Goal: Task Accomplishment & Management: Manage account settings

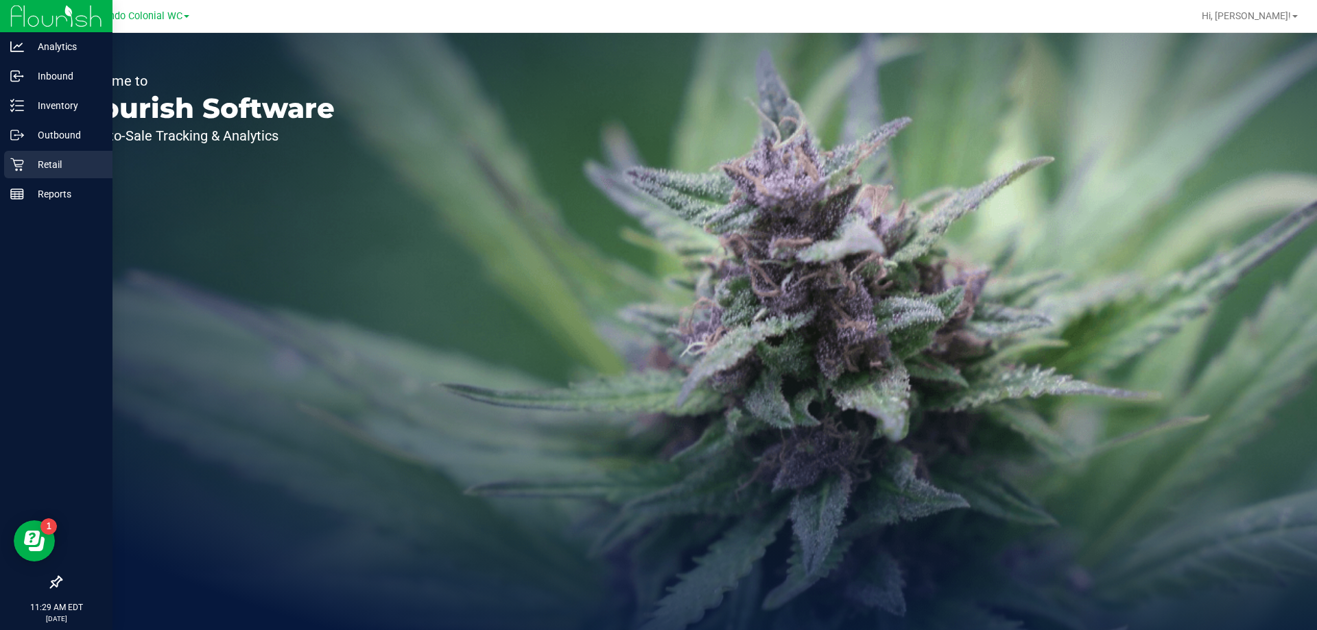
click at [54, 158] on p "Retail" at bounding box center [65, 164] width 82 height 16
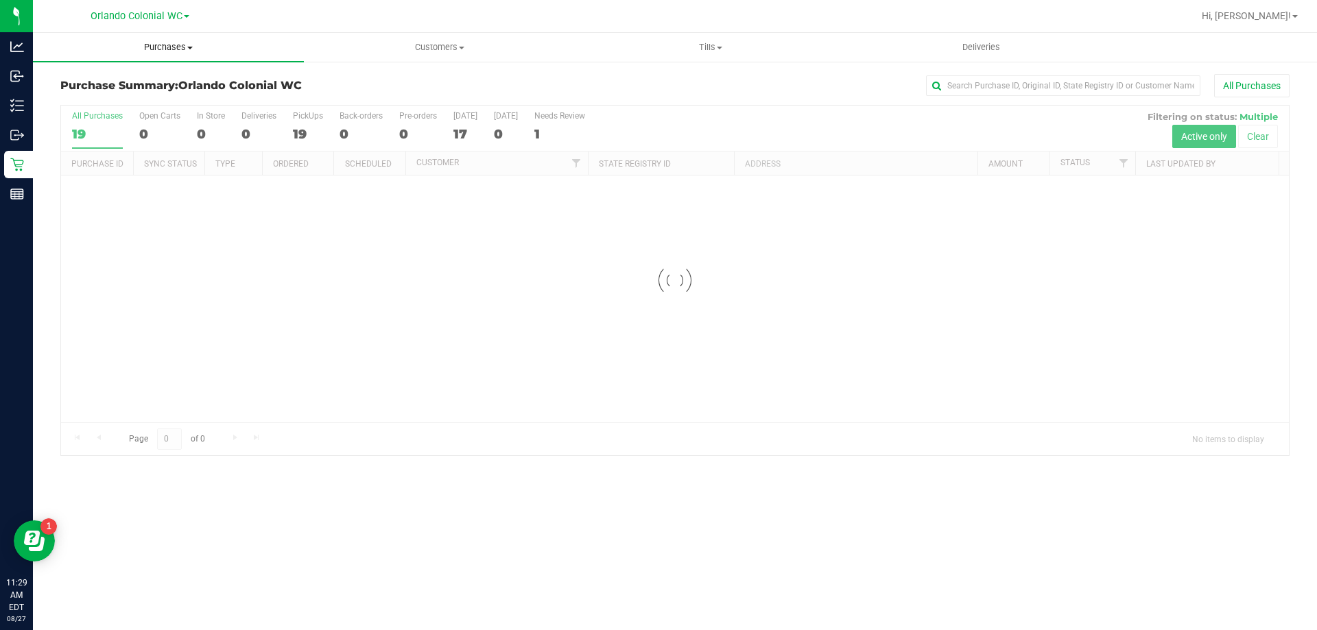
click at [167, 45] on span "Purchases" at bounding box center [168, 47] width 271 height 12
click at [60, 102] on span "Fulfillment" at bounding box center [75, 99] width 85 height 12
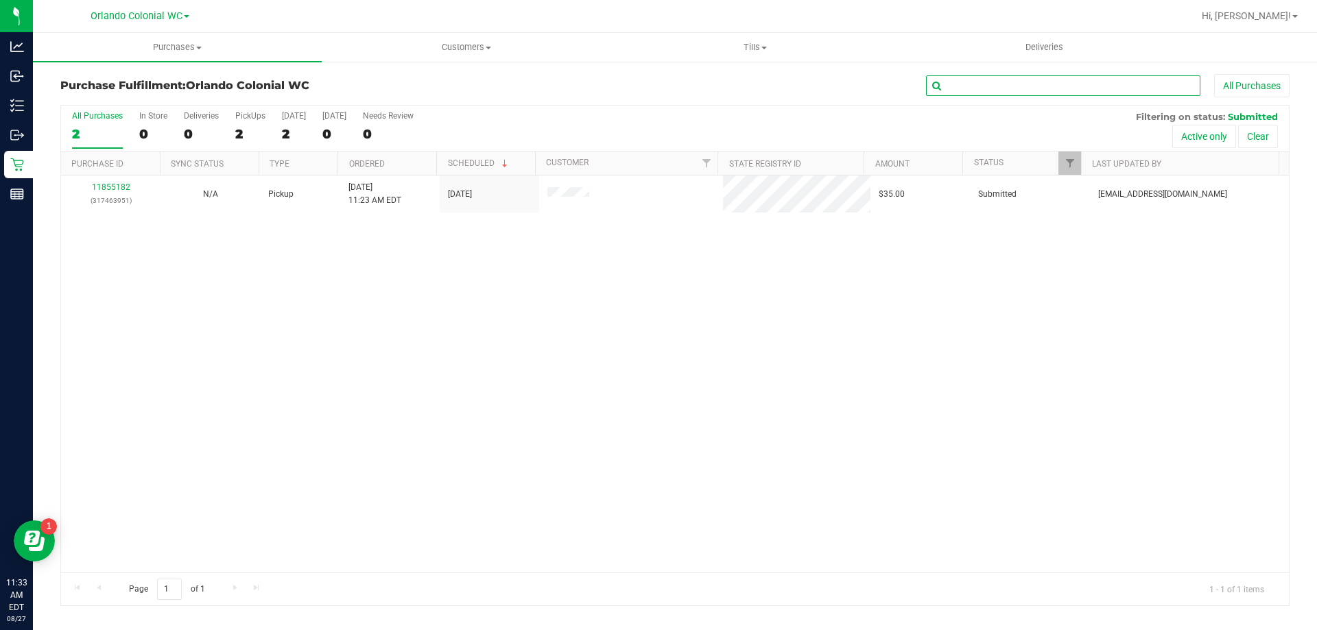
click at [970, 89] on input "text" at bounding box center [1063, 85] width 274 height 21
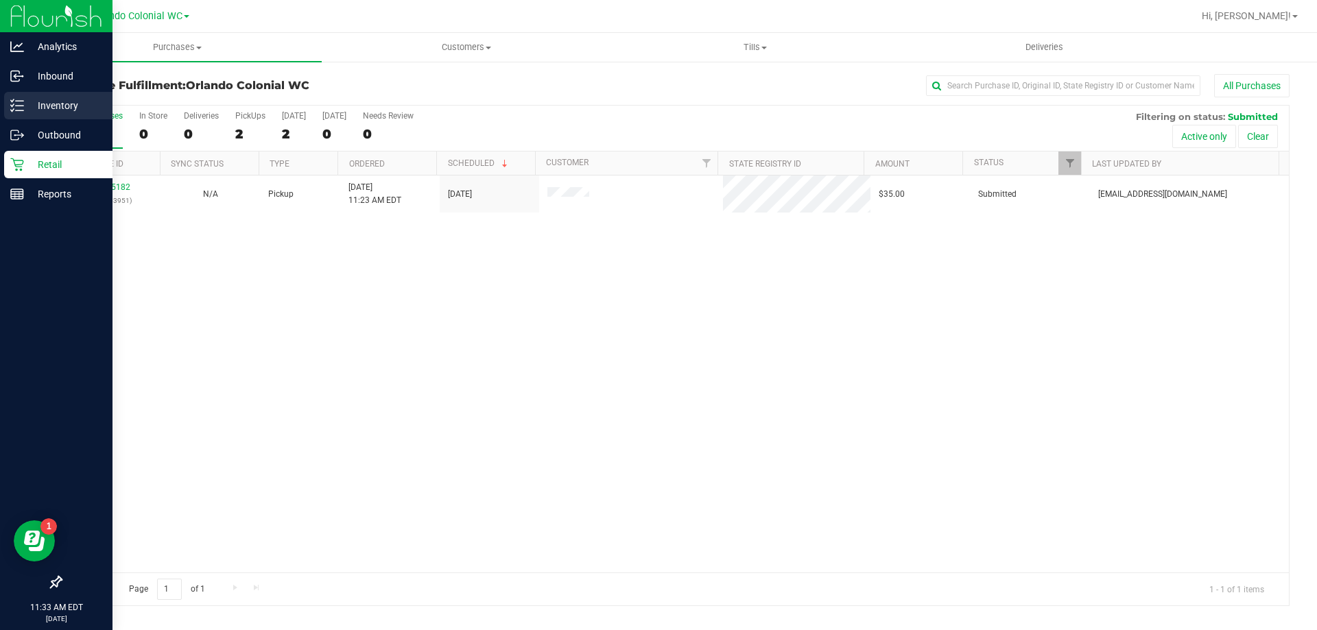
click at [47, 106] on p "Inventory" at bounding box center [65, 105] width 82 height 16
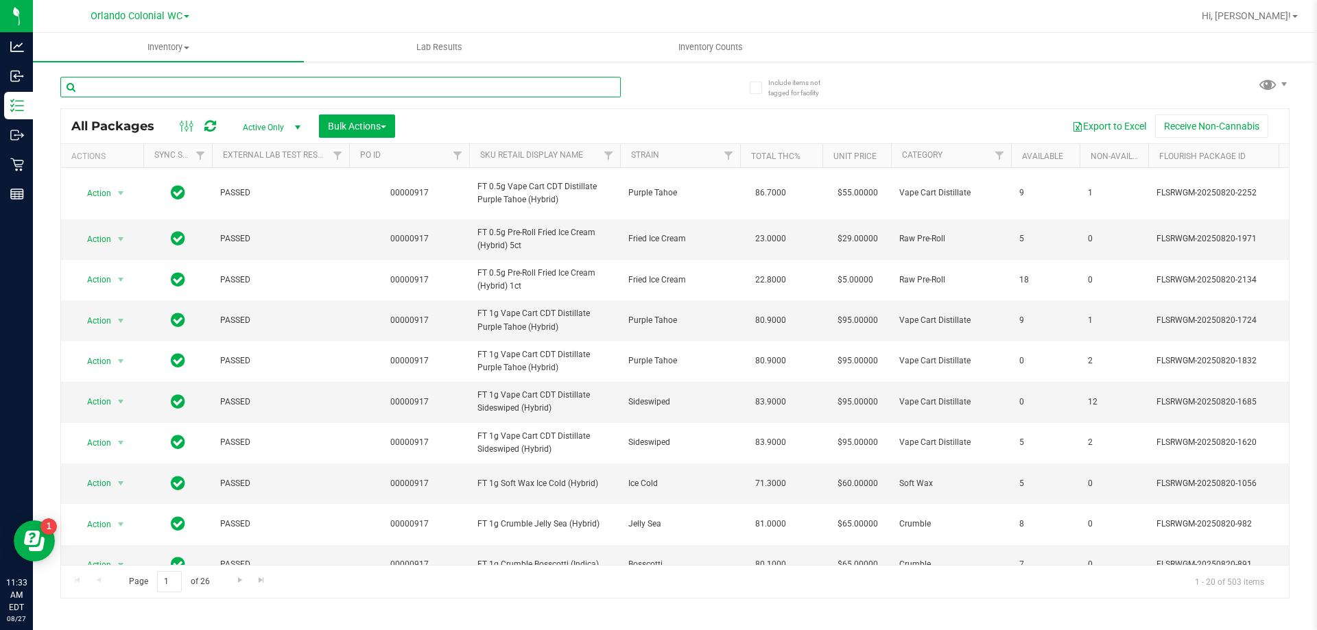
click at [171, 86] on input "text" at bounding box center [340, 87] width 560 height 21
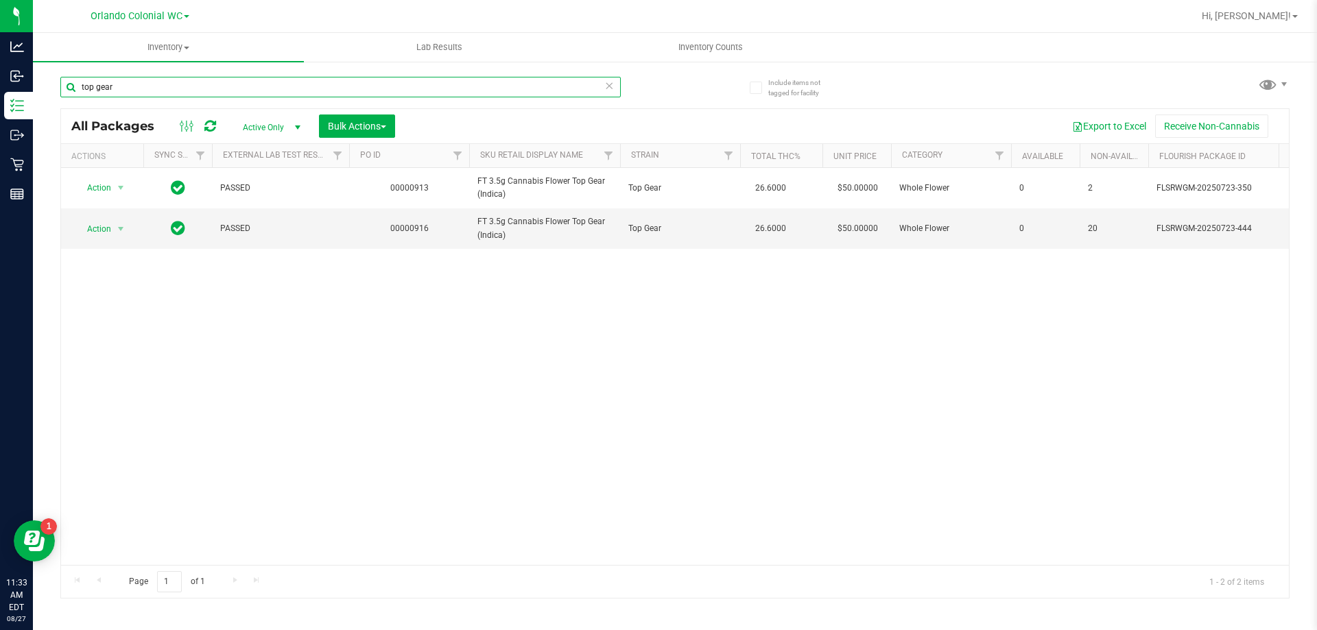
type input "top gear"
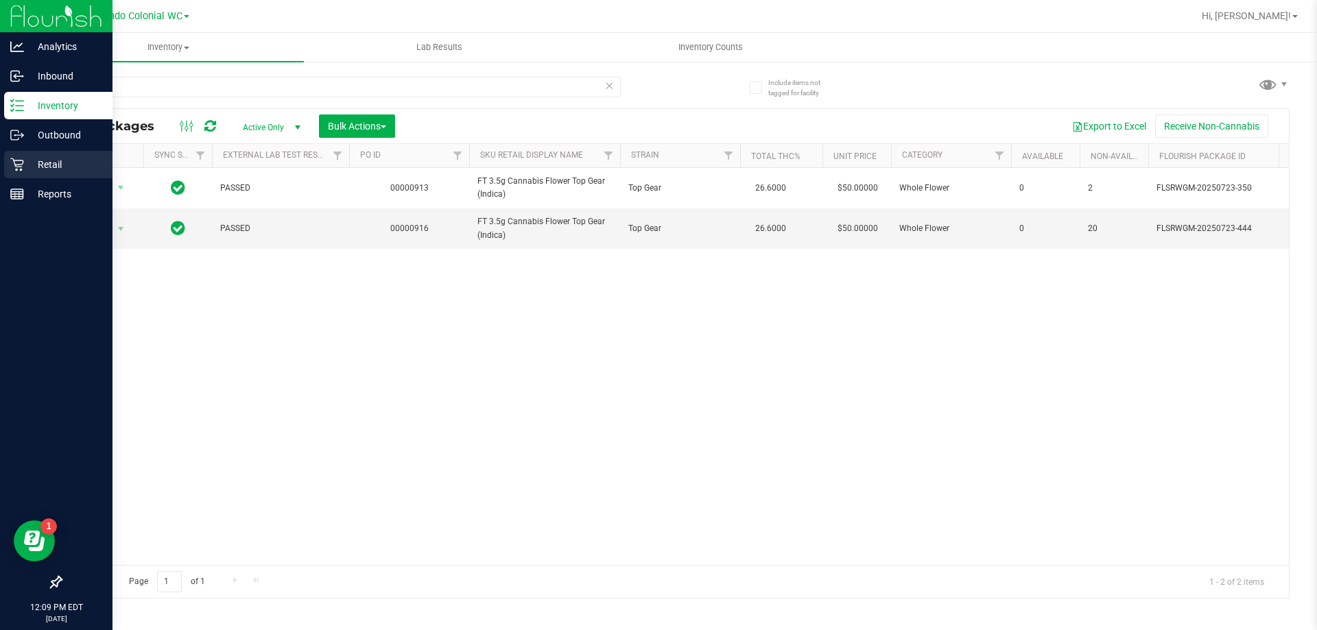
click at [23, 166] on icon at bounding box center [17, 165] width 14 height 14
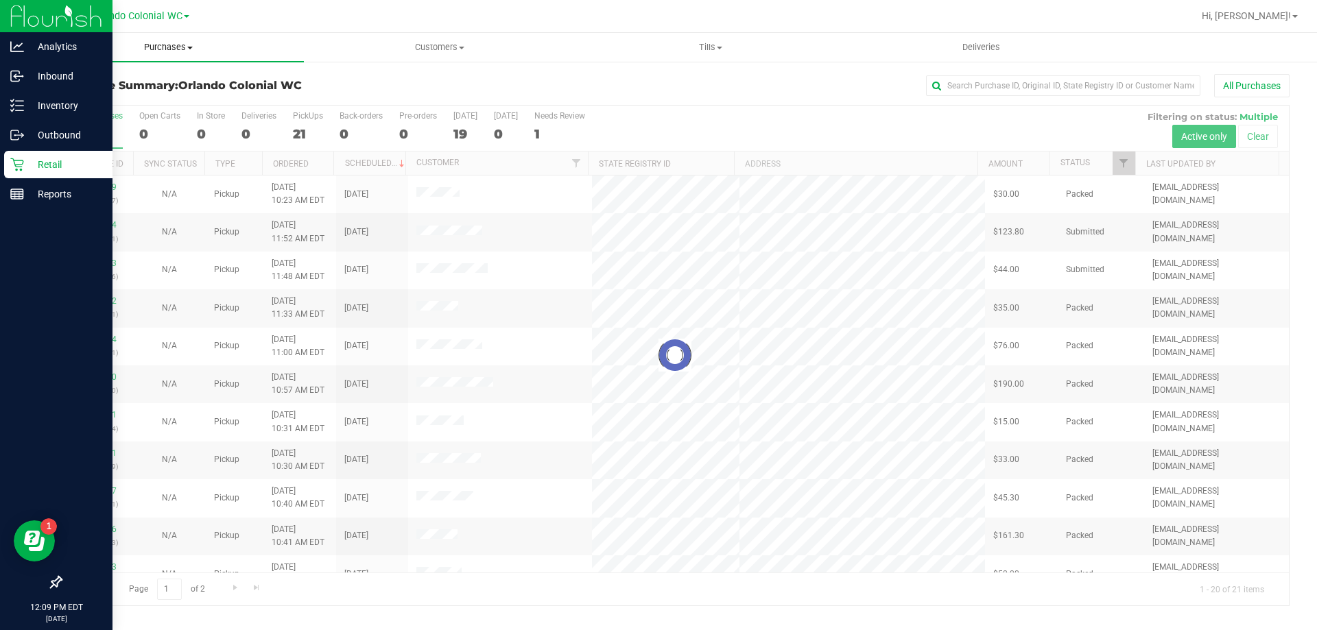
click at [163, 47] on span "Purchases" at bounding box center [168, 47] width 271 height 12
click at [78, 95] on span "Fulfillment" at bounding box center [75, 99] width 85 height 12
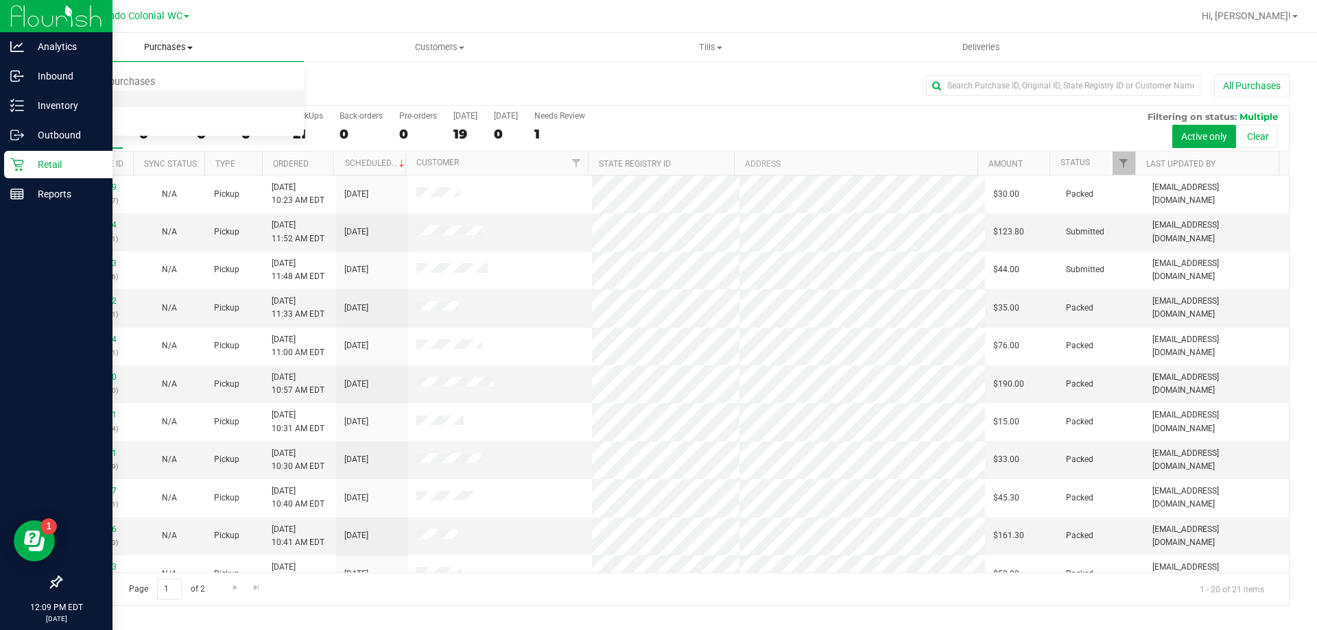
click at [78, 95] on span "Fulfillment" at bounding box center [75, 99] width 85 height 12
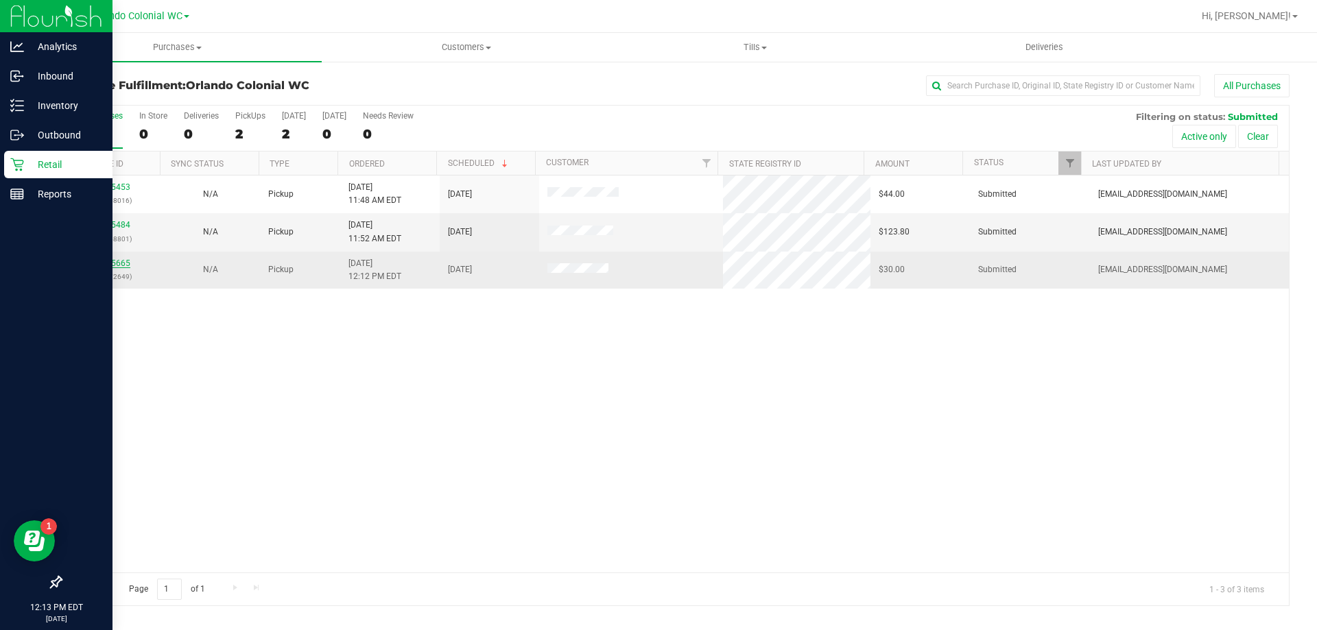
click at [112, 262] on link "11855665" at bounding box center [111, 264] width 38 height 10
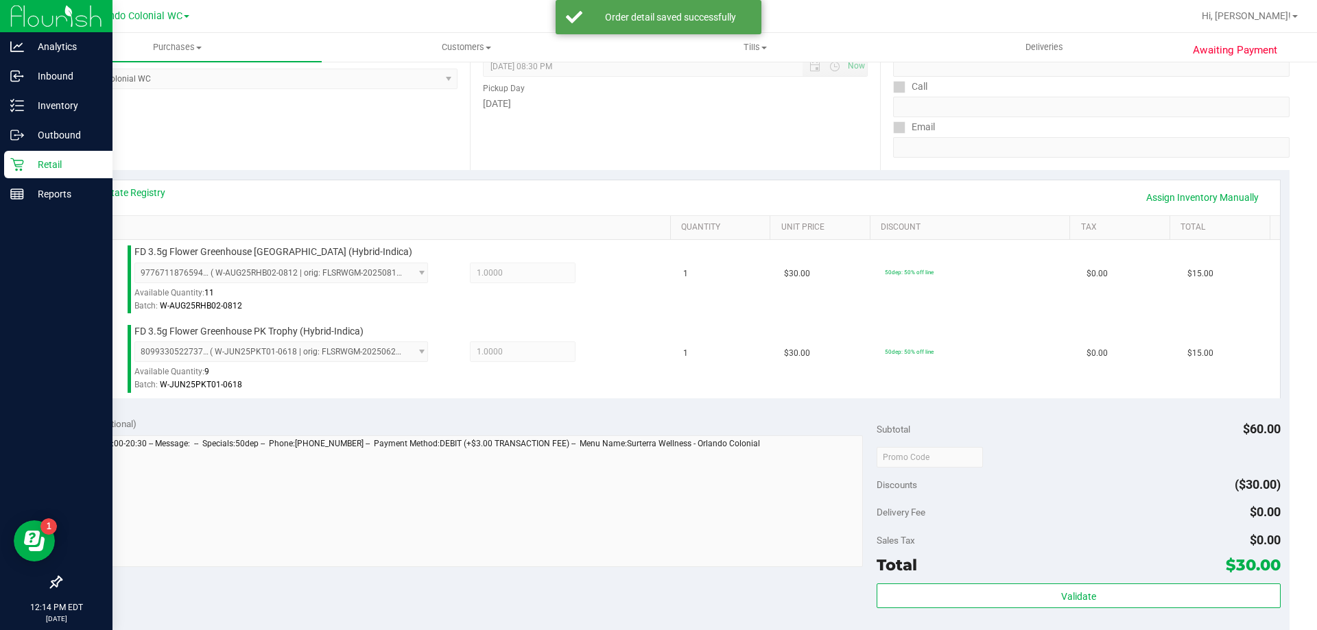
scroll to position [206, 0]
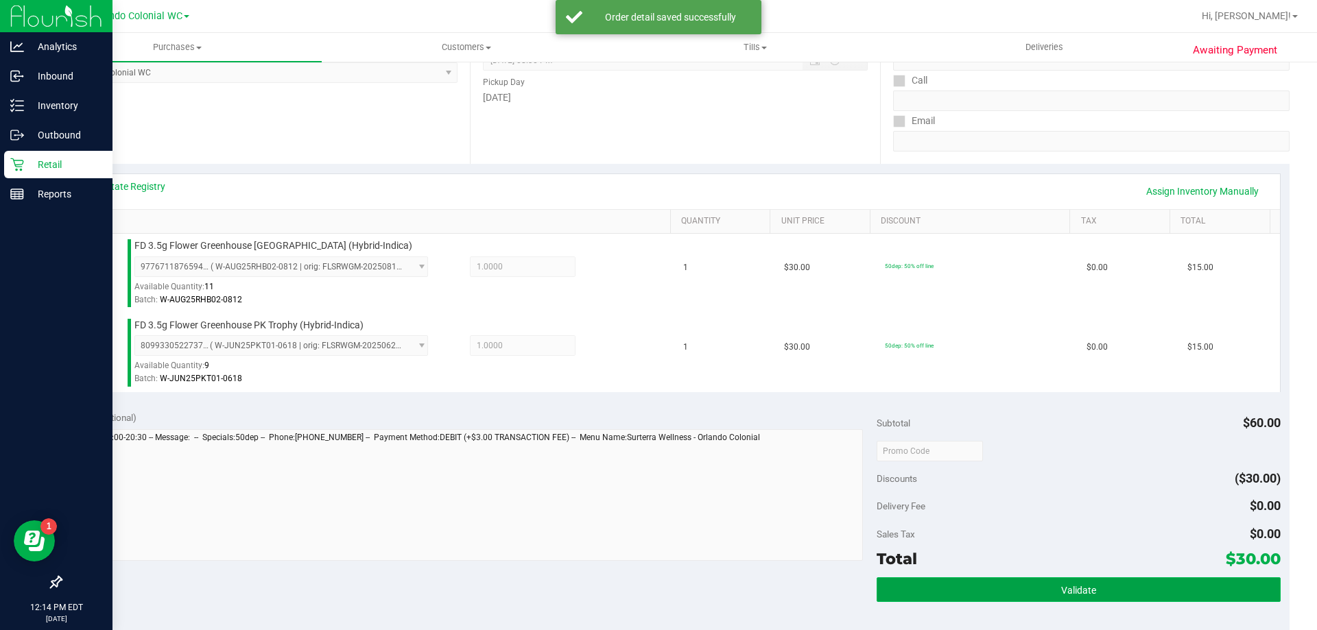
click at [1006, 586] on button "Validate" at bounding box center [1078, 590] width 403 height 25
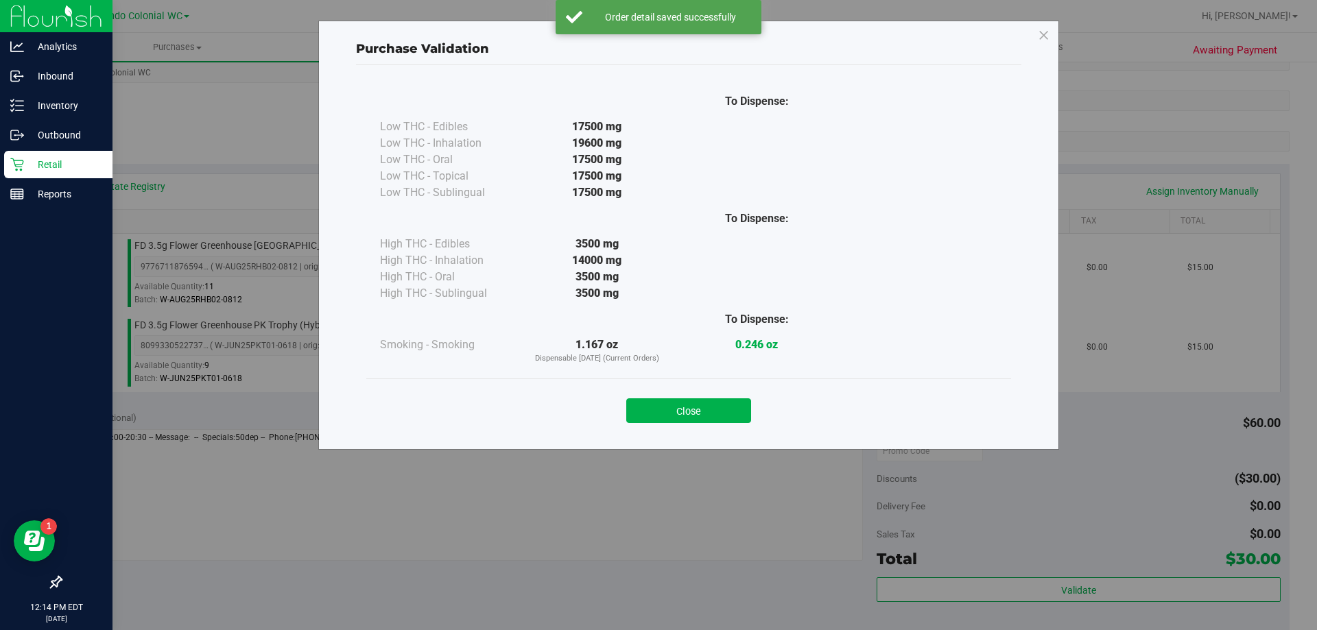
click at [696, 404] on button "Close" at bounding box center [688, 411] width 125 height 25
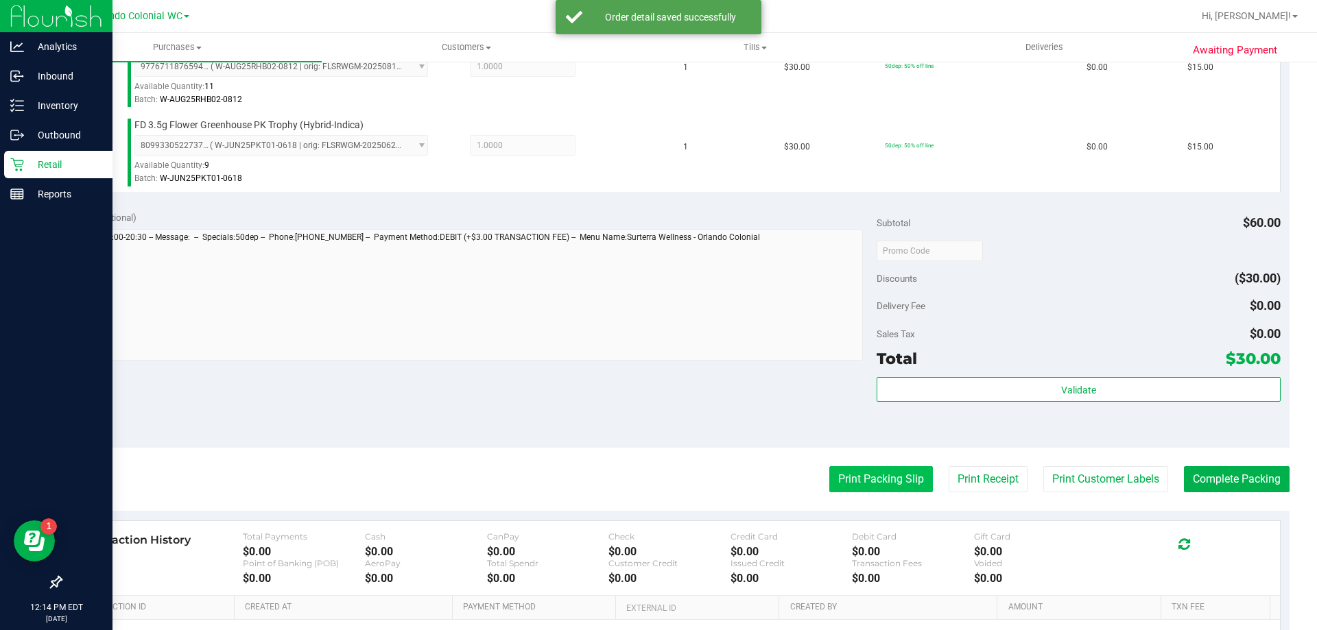
scroll to position [412, 0]
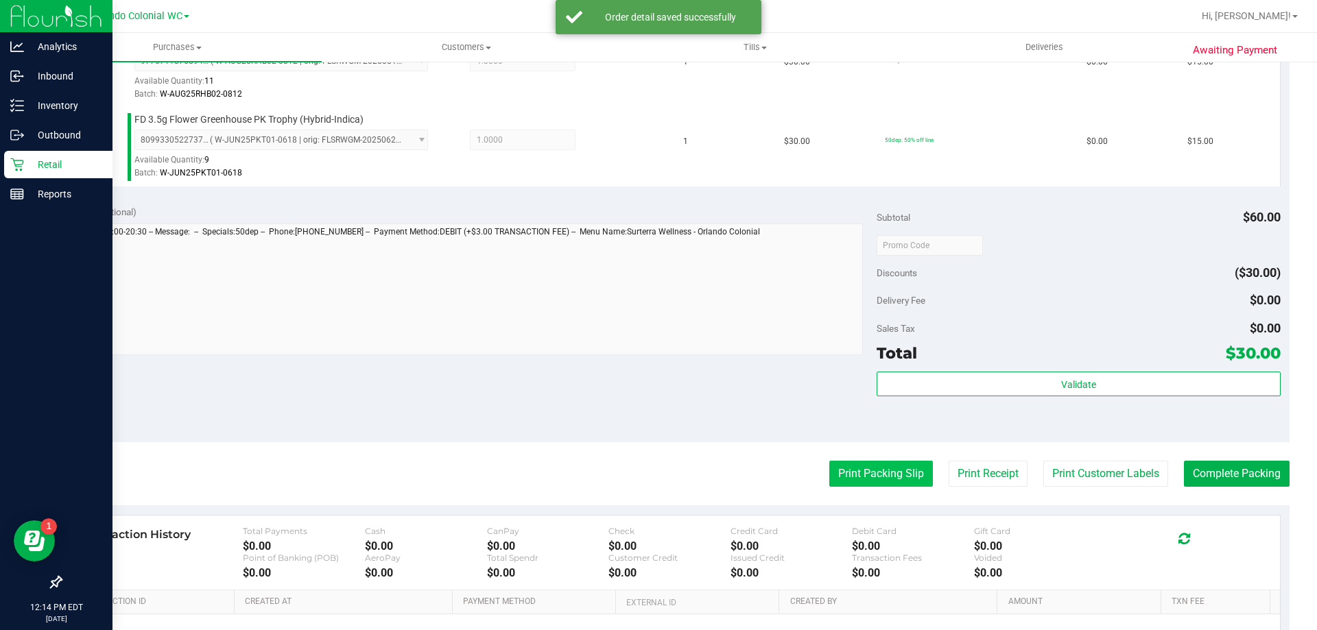
click at [866, 476] on button "Print Packing Slip" at bounding box center [881, 474] width 104 height 26
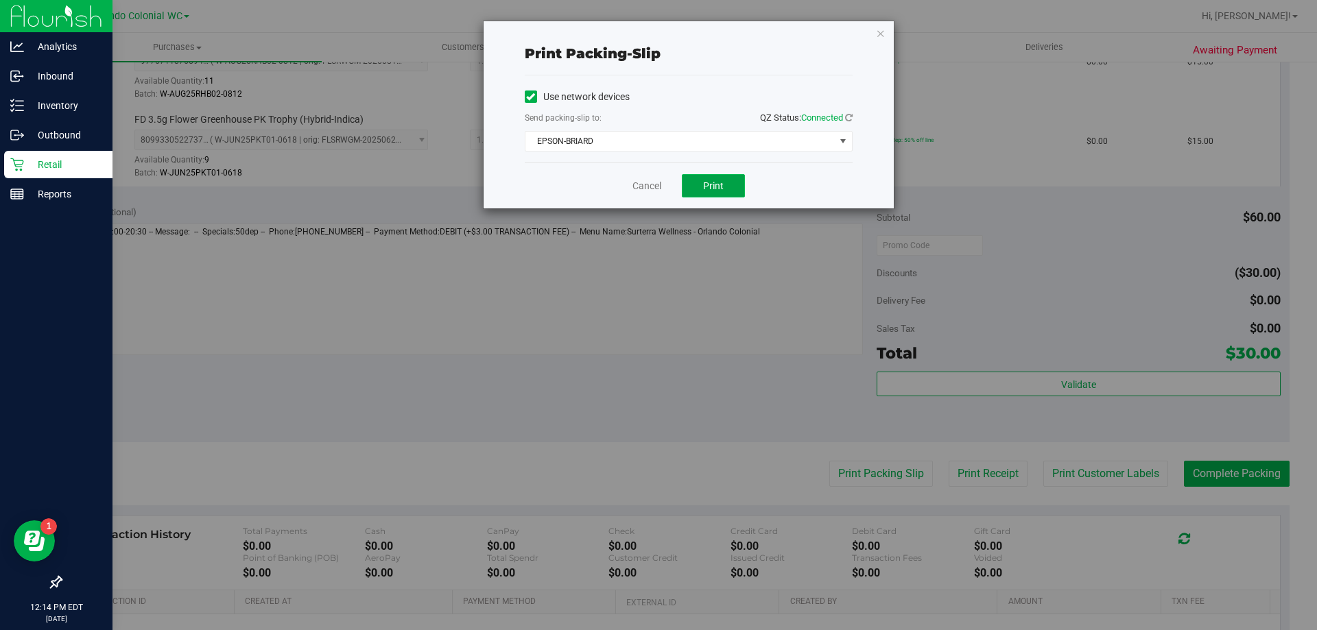
click at [717, 189] on span "Print" at bounding box center [713, 185] width 21 height 11
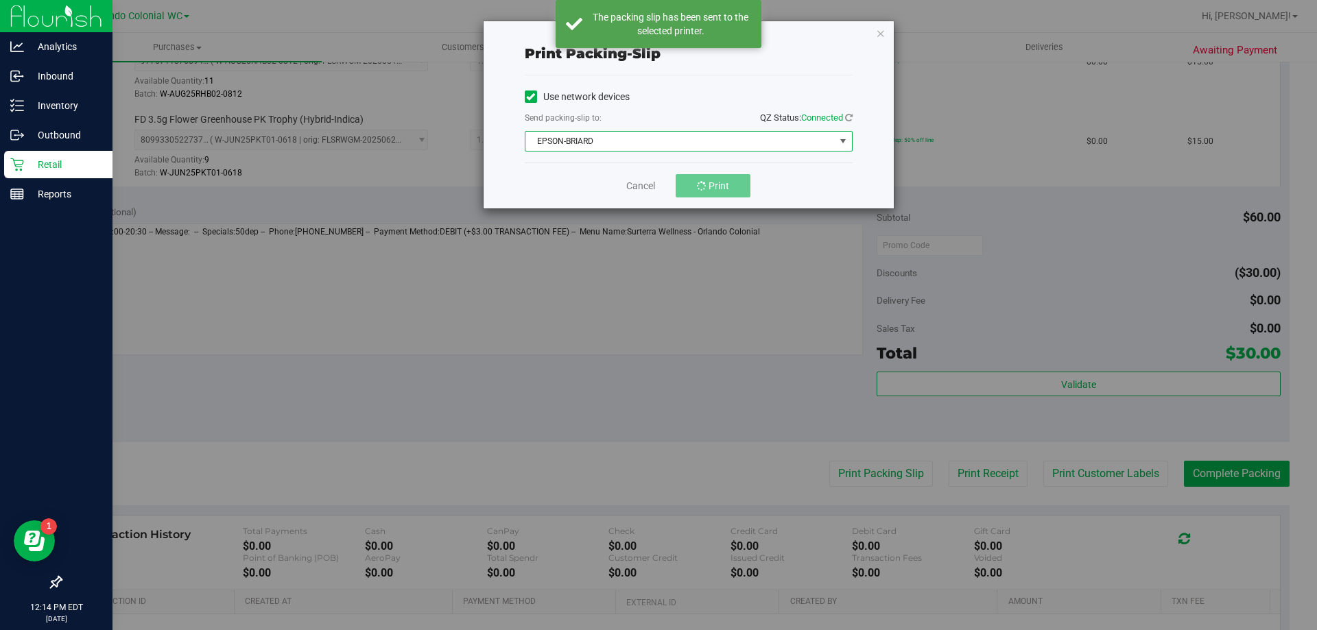
click at [701, 140] on span "EPSON-BRIARD" at bounding box center [679, 141] width 309 height 19
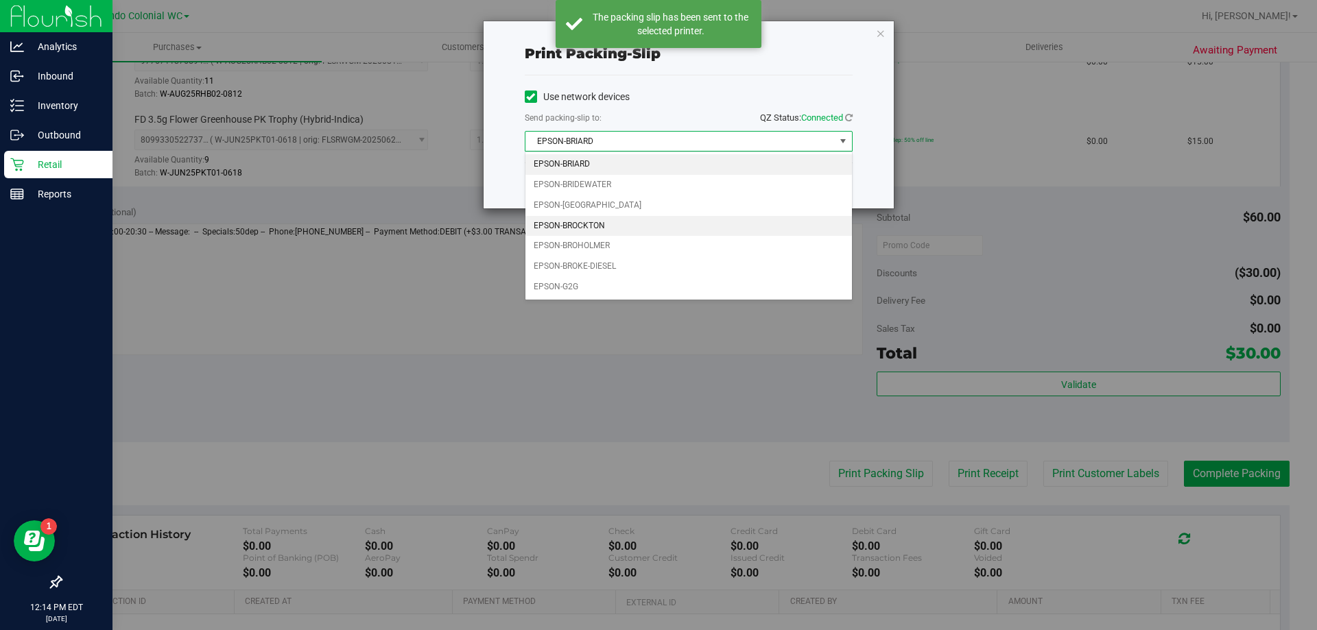
click at [596, 222] on li "EPSON-BROCKTON" at bounding box center [688, 226] width 326 height 21
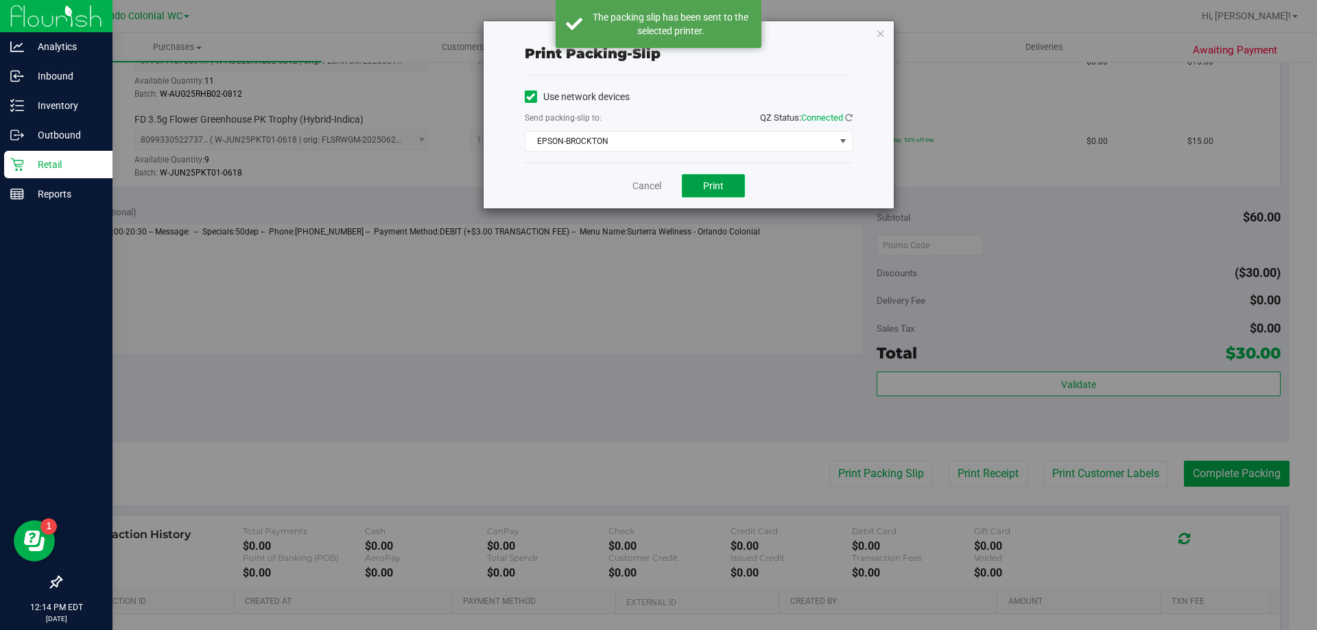
click at [719, 195] on button "Print" at bounding box center [713, 185] width 63 height 23
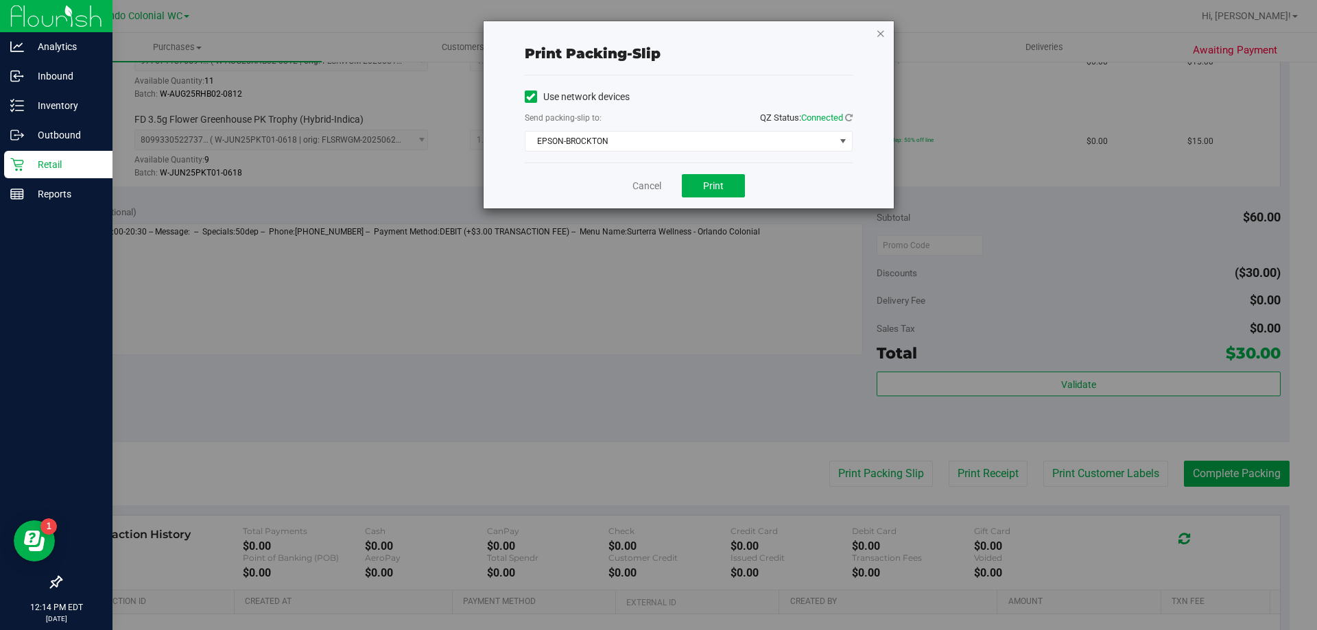
click at [877, 33] on icon "button" at bounding box center [881, 33] width 10 height 16
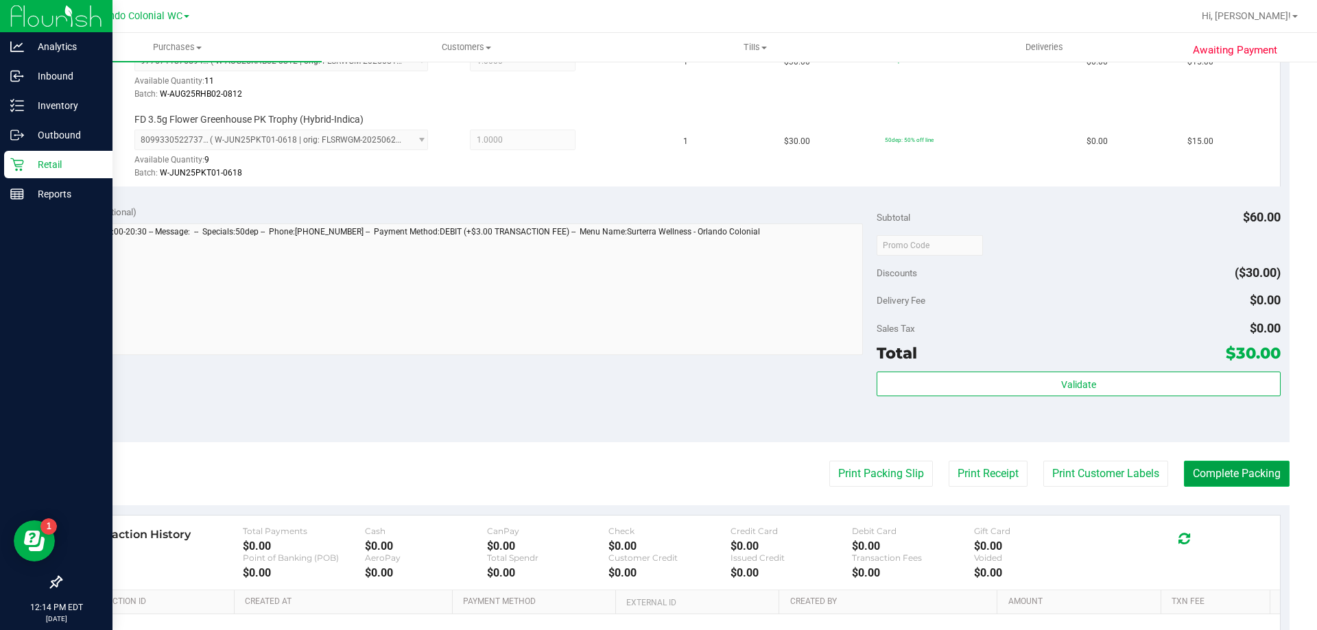
click at [1238, 468] on button "Complete Packing" at bounding box center [1237, 474] width 106 height 26
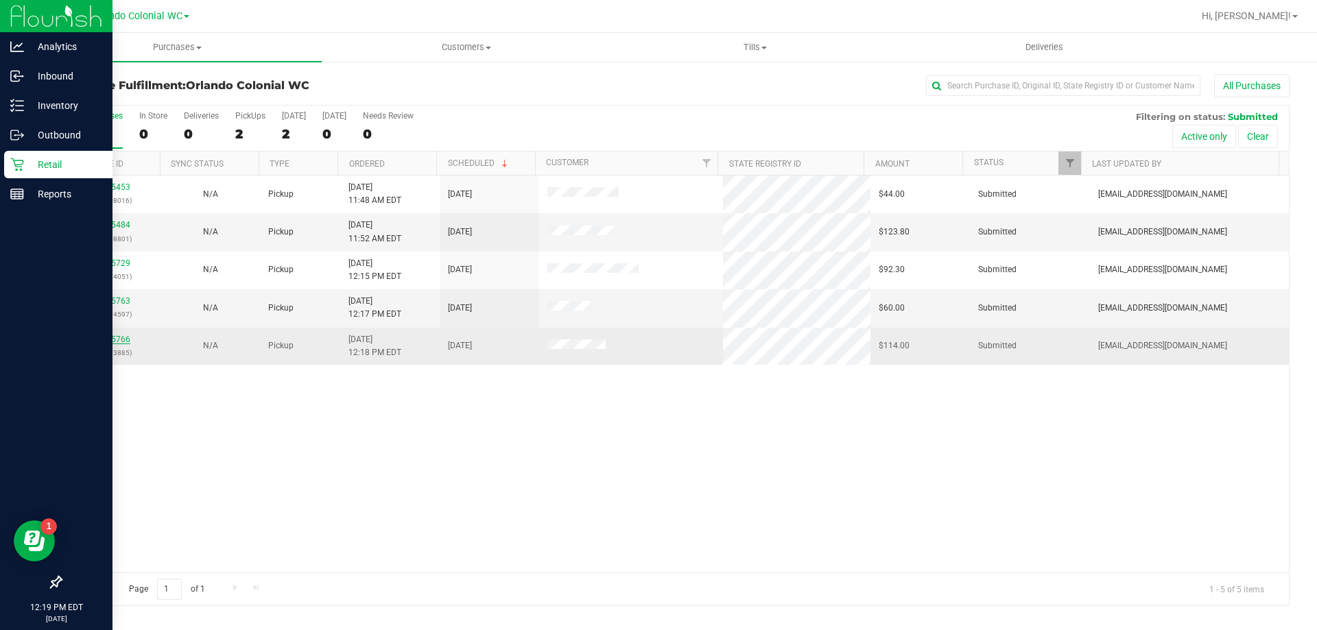
click at [118, 339] on link "11855766" at bounding box center [111, 340] width 38 height 10
click at [117, 337] on link "11855766" at bounding box center [111, 340] width 38 height 10
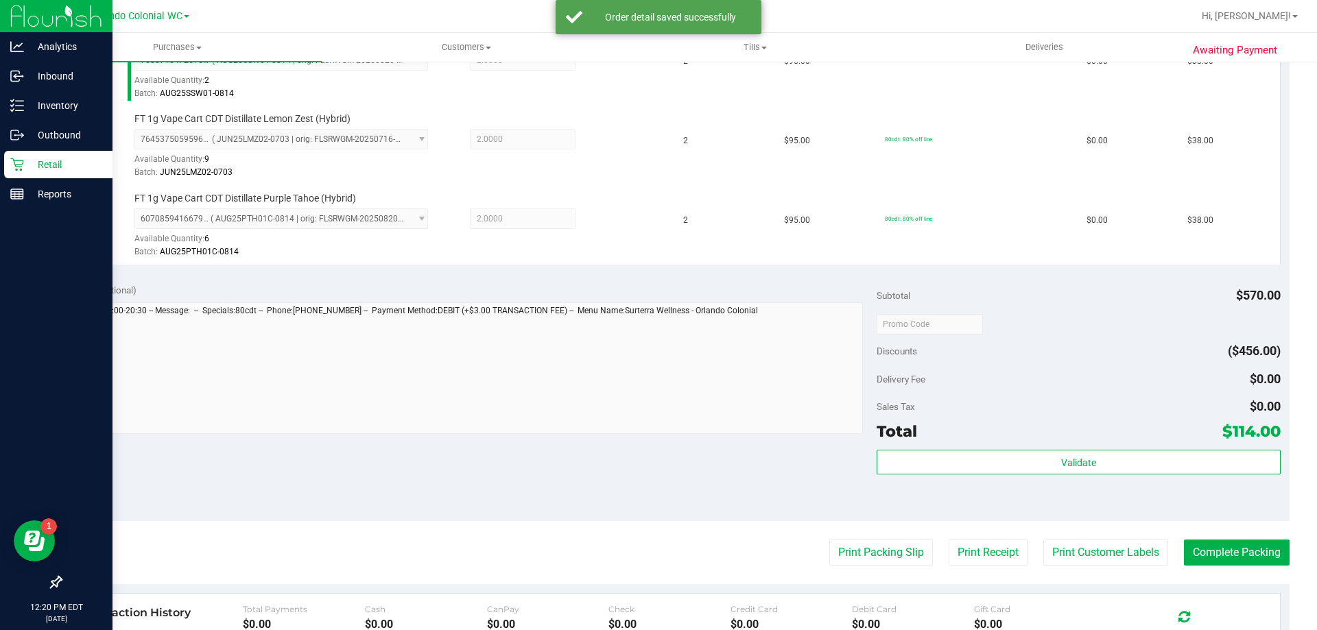
scroll to position [451, 0]
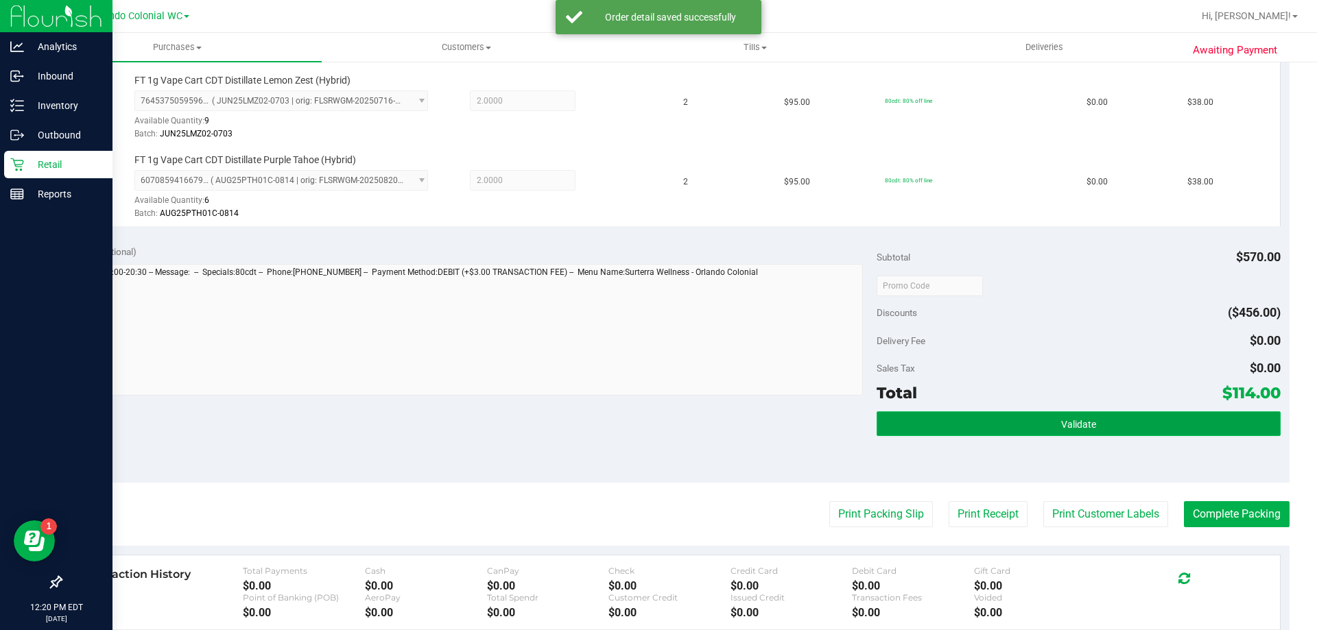
click at [1043, 414] on button "Validate" at bounding box center [1078, 424] width 403 height 25
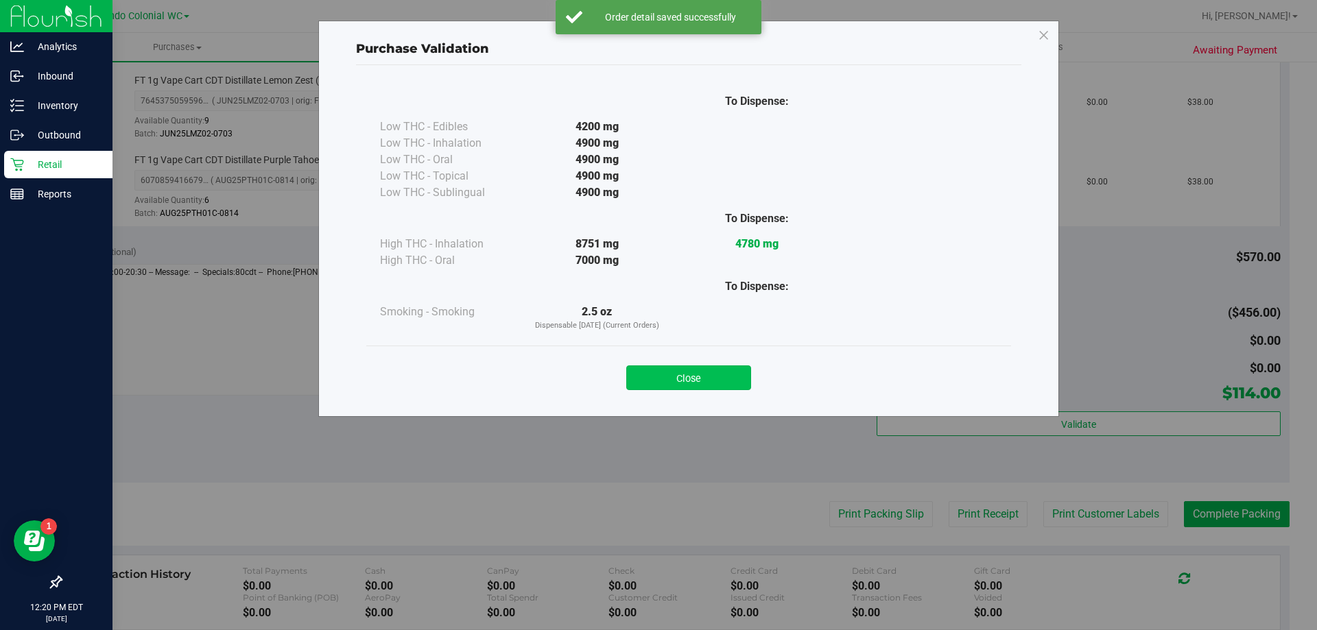
click at [675, 383] on button "Close" at bounding box center [688, 378] width 125 height 25
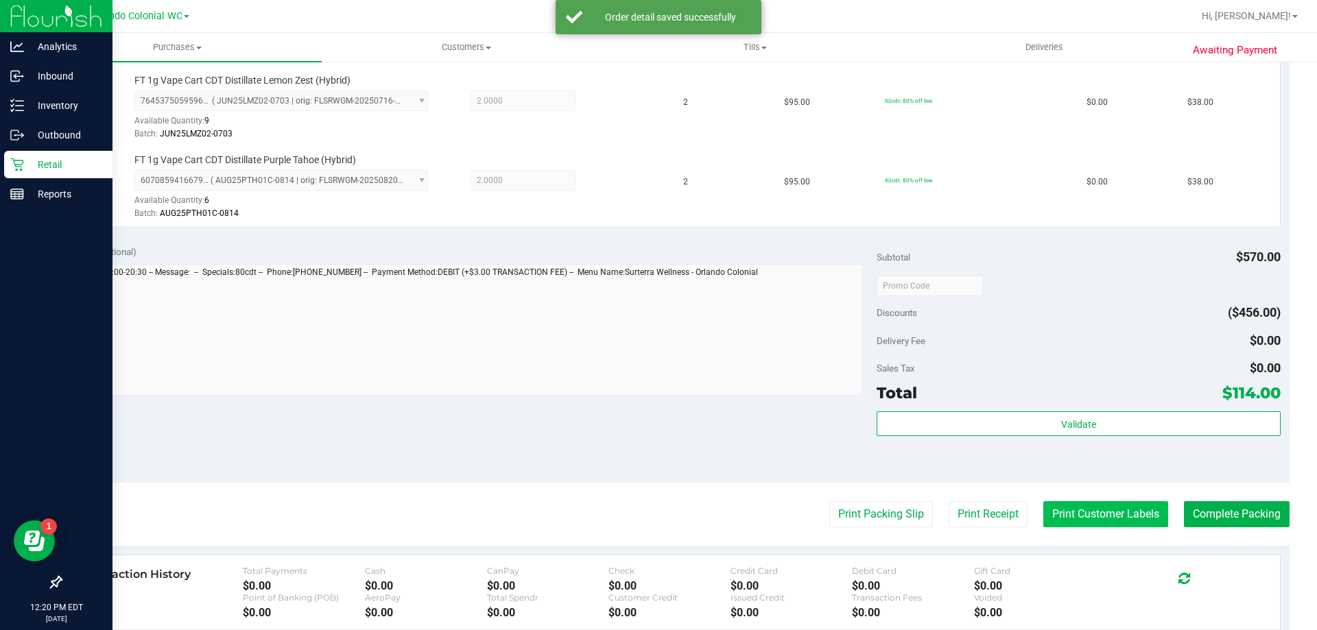
click at [1095, 512] on button "Print Customer Labels" at bounding box center [1105, 514] width 125 height 26
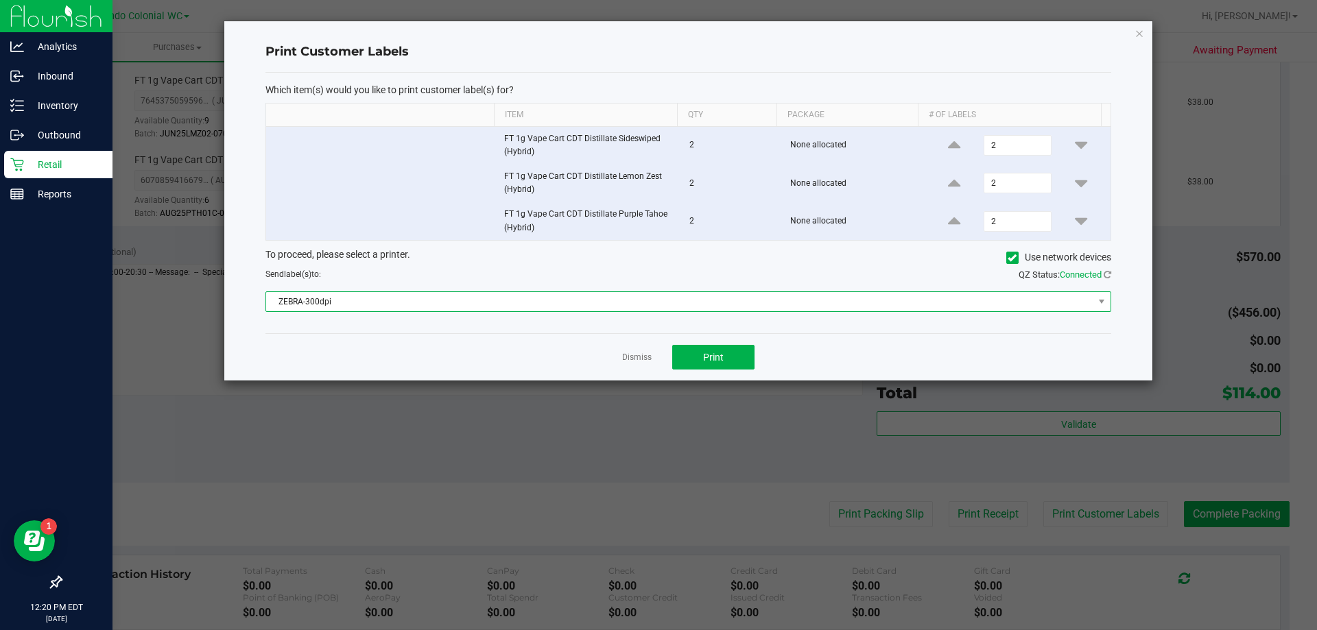
click at [472, 296] on span "ZEBRA-300dpi" at bounding box center [679, 301] width 827 height 19
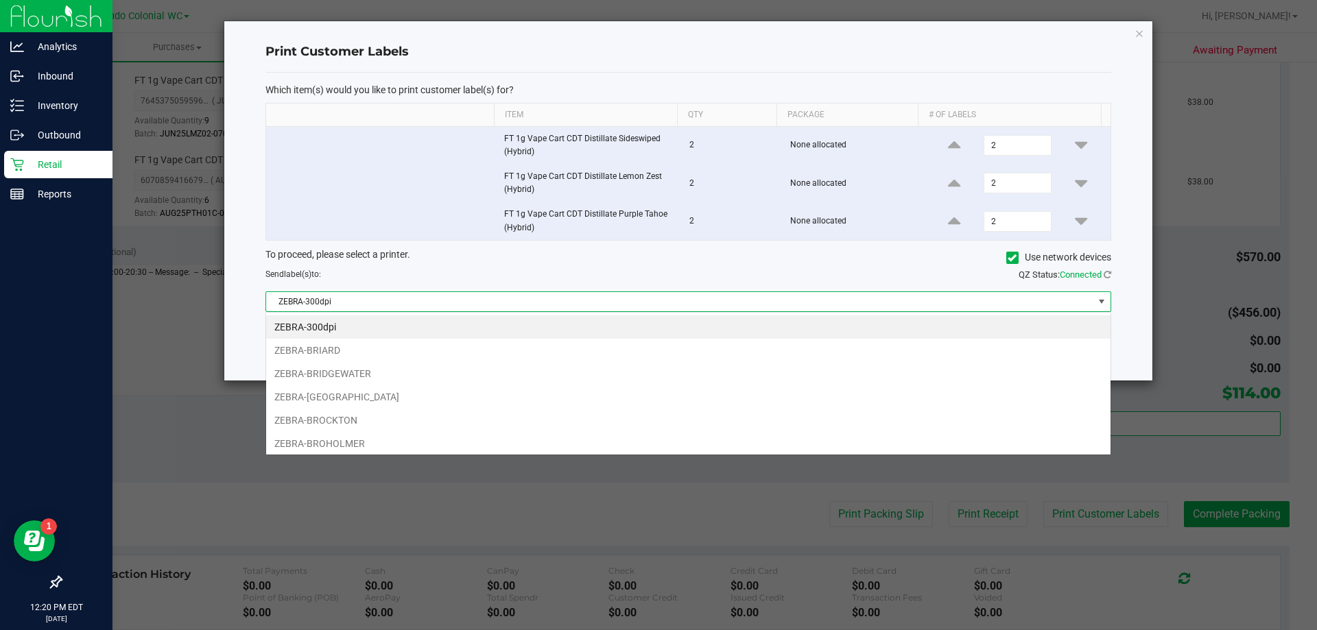
scroll to position [21, 845]
click at [337, 420] on li "ZEBRA-BROCKTON" at bounding box center [688, 420] width 844 height 23
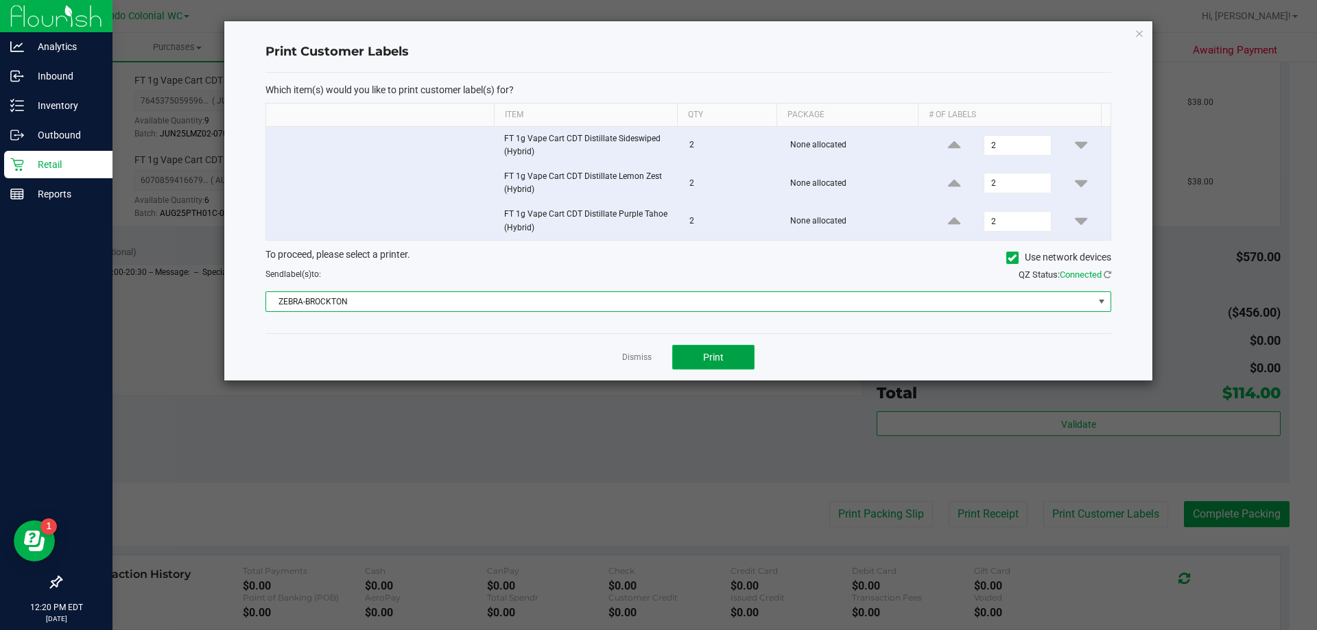
click at [707, 355] on span "Print" at bounding box center [713, 357] width 21 height 11
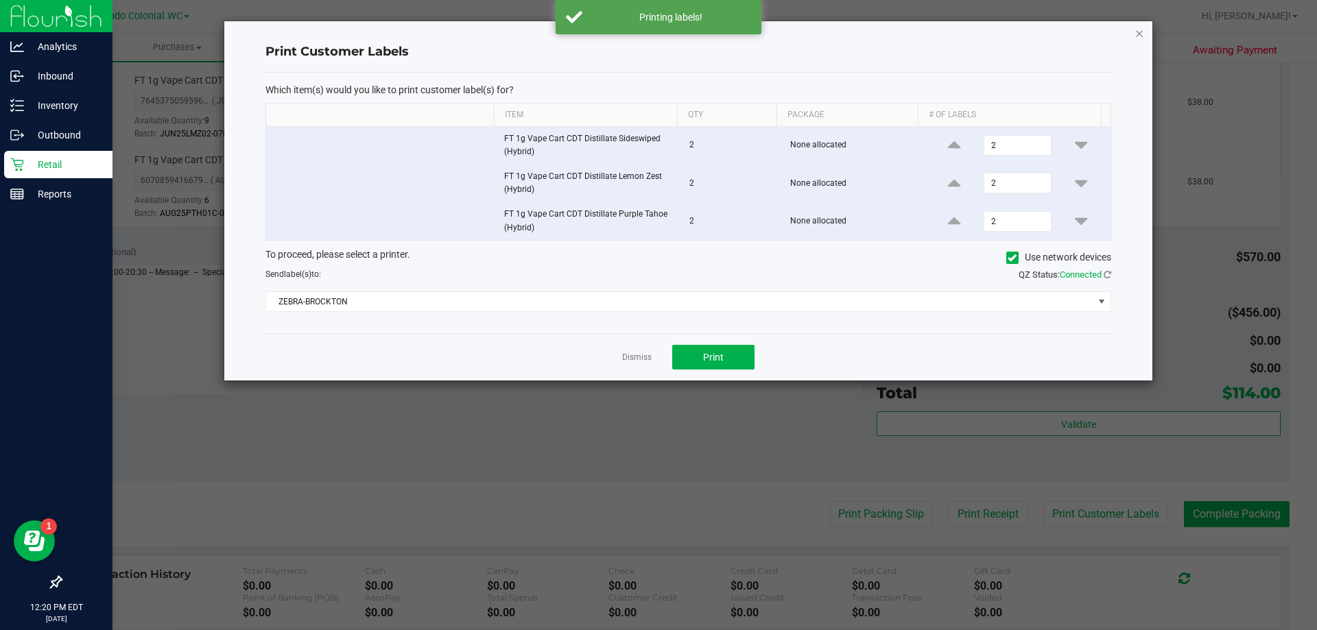
click at [1135, 39] on icon "button" at bounding box center [1140, 33] width 10 height 16
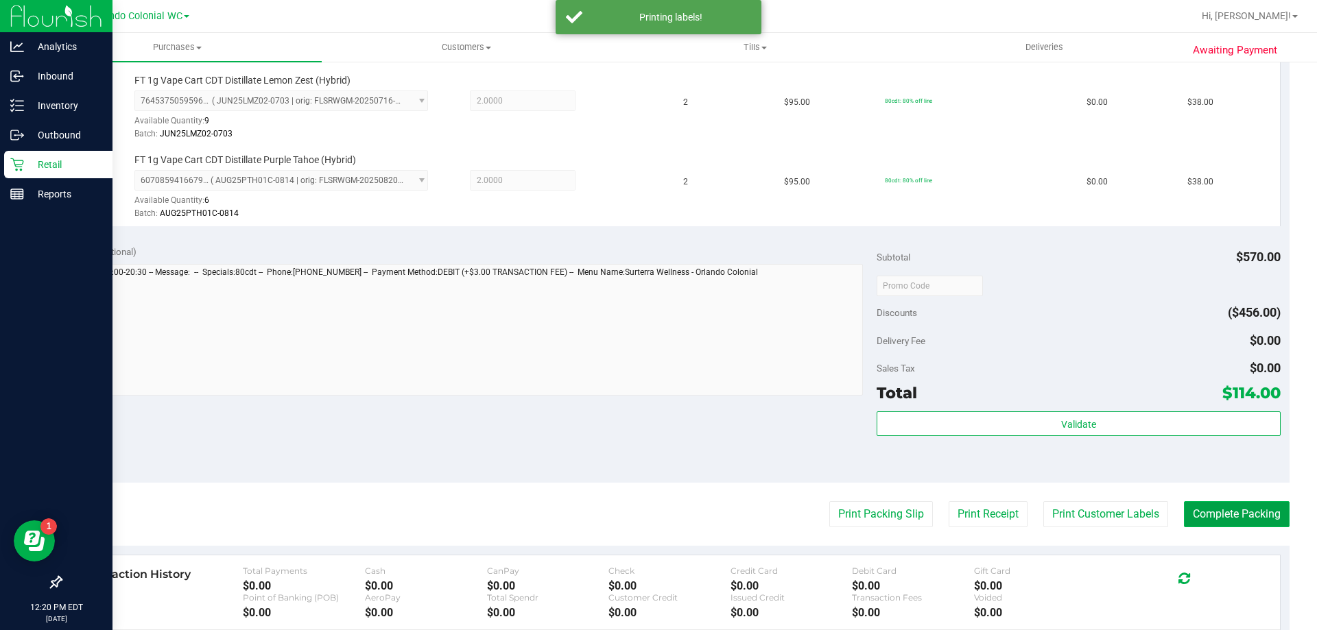
click at [1235, 523] on button "Complete Packing" at bounding box center [1237, 514] width 106 height 26
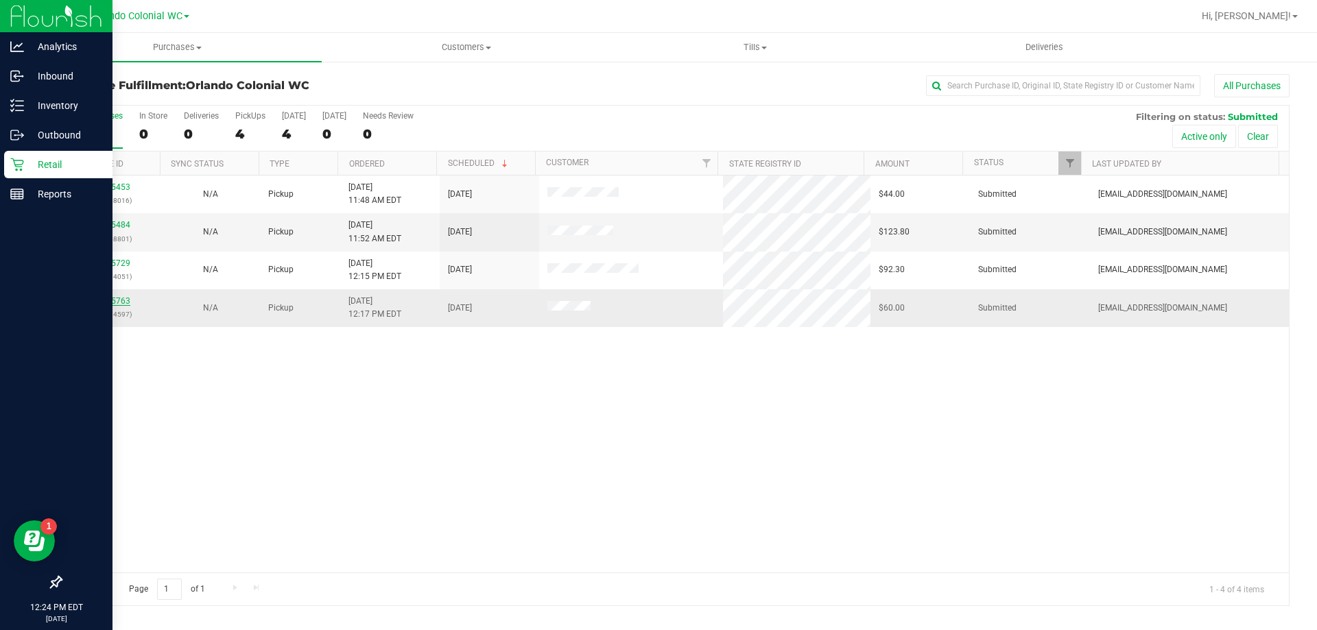
click at [106, 299] on link "11855763" at bounding box center [111, 301] width 38 height 10
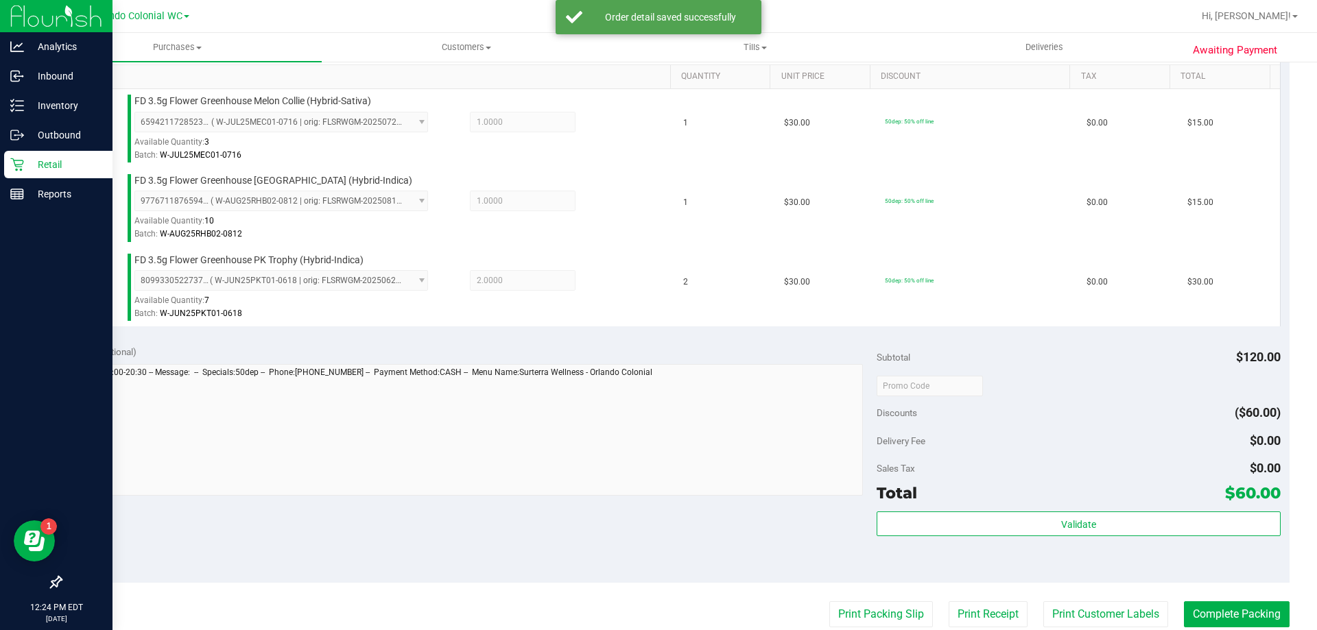
scroll to position [352, 0]
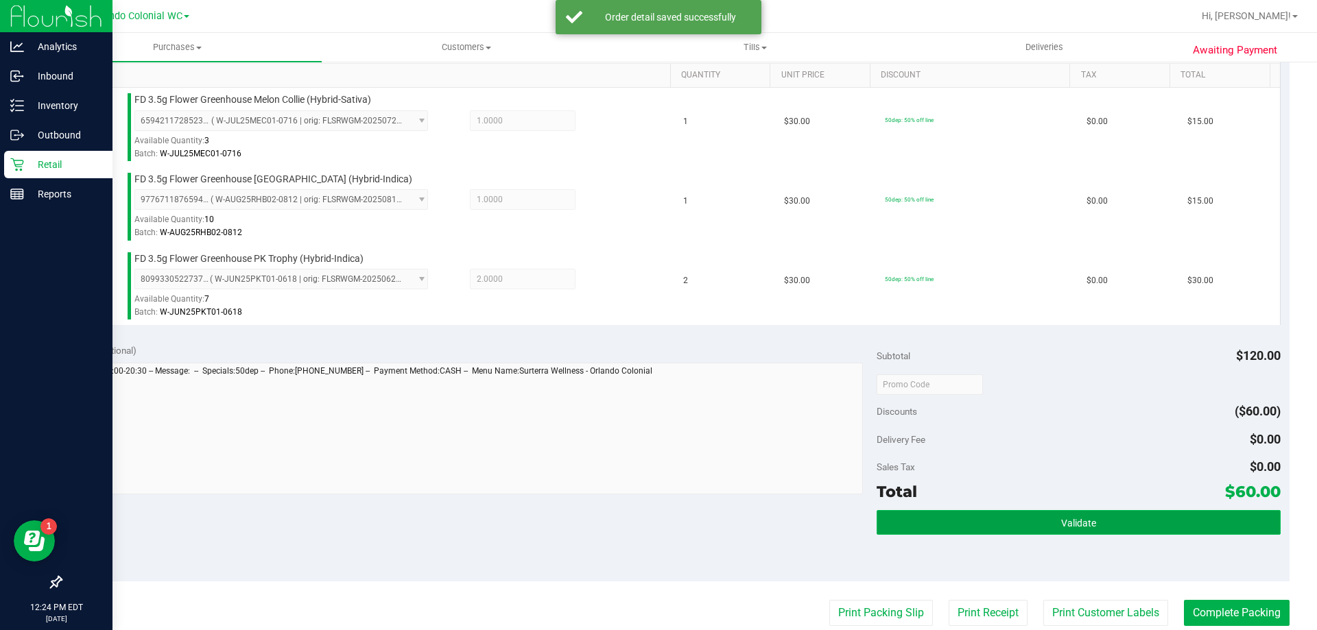
click at [1100, 517] on button "Validate" at bounding box center [1078, 522] width 403 height 25
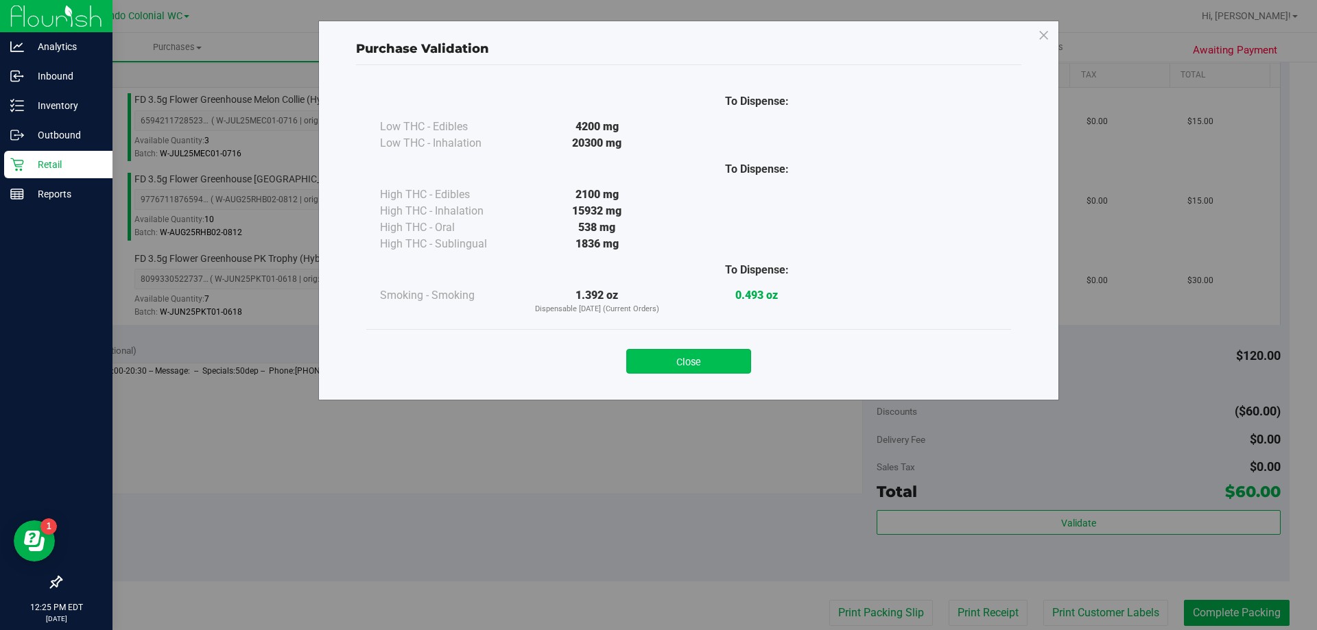
click at [696, 366] on button "Close" at bounding box center [688, 361] width 125 height 25
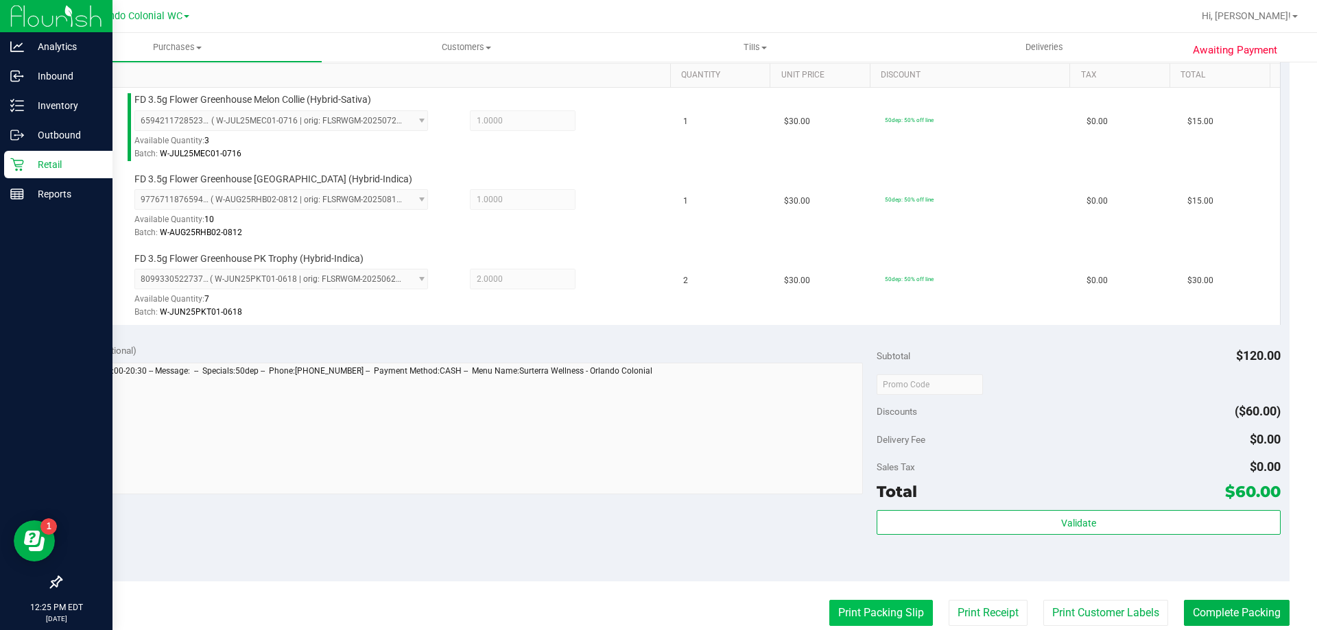
click at [896, 608] on button "Print Packing Slip" at bounding box center [881, 613] width 104 height 26
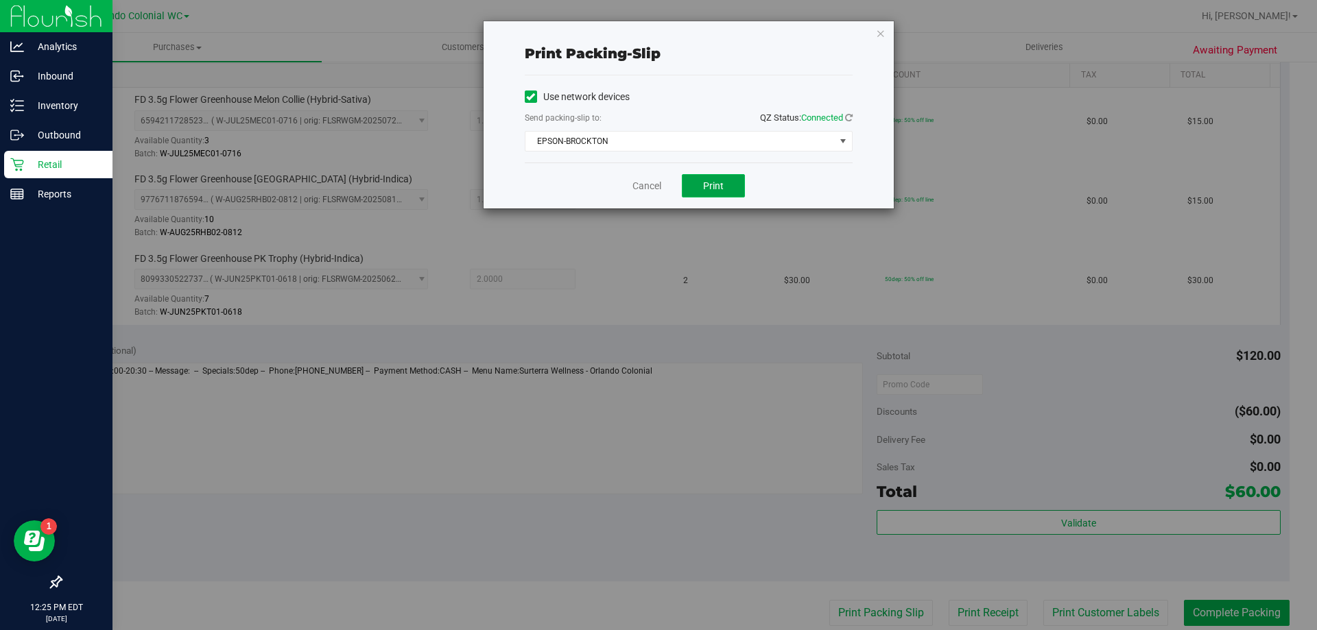
click at [713, 184] on span "Print" at bounding box center [713, 185] width 21 height 11
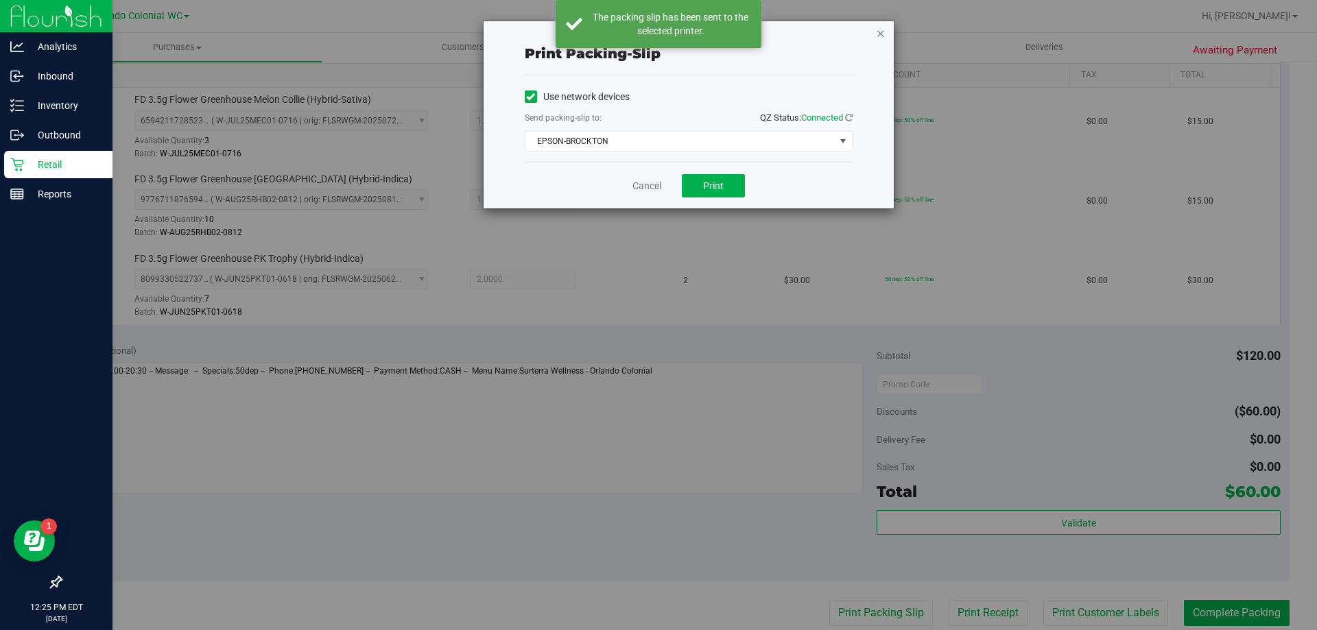
click at [879, 29] on icon "button" at bounding box center [881, 33] width 10 height 16
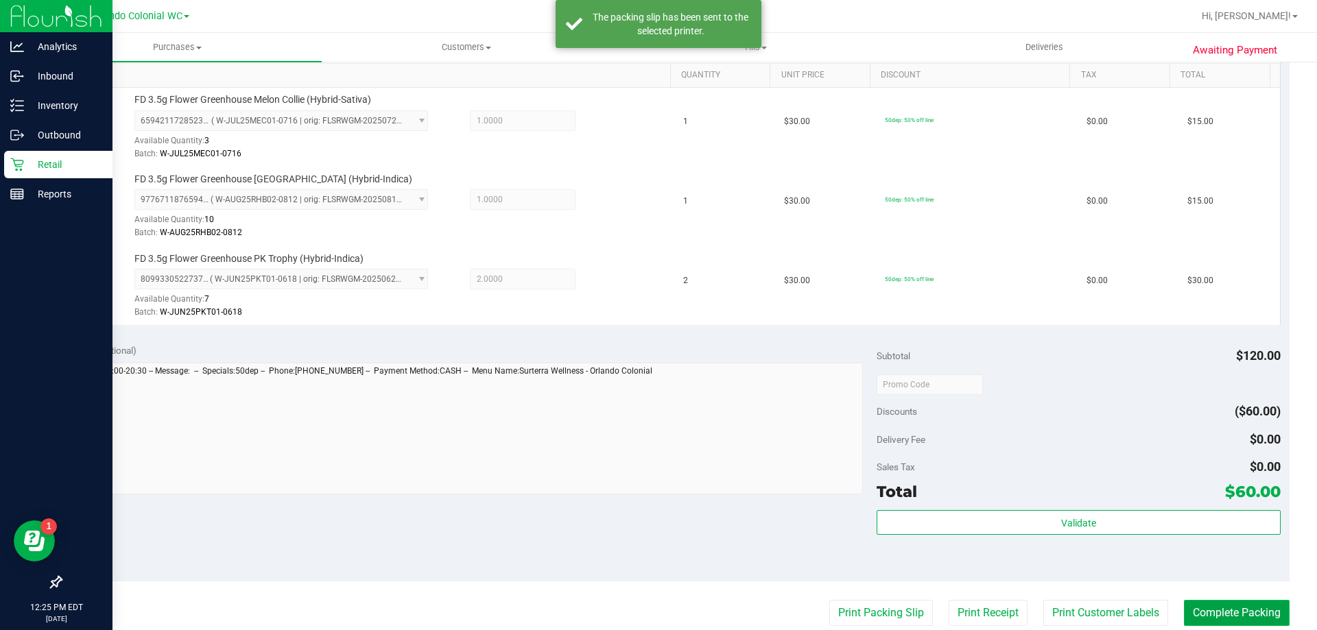
click at [1243, 608] on button "Complete Packing" at bounding box center [1237, 613] width 106 height 26
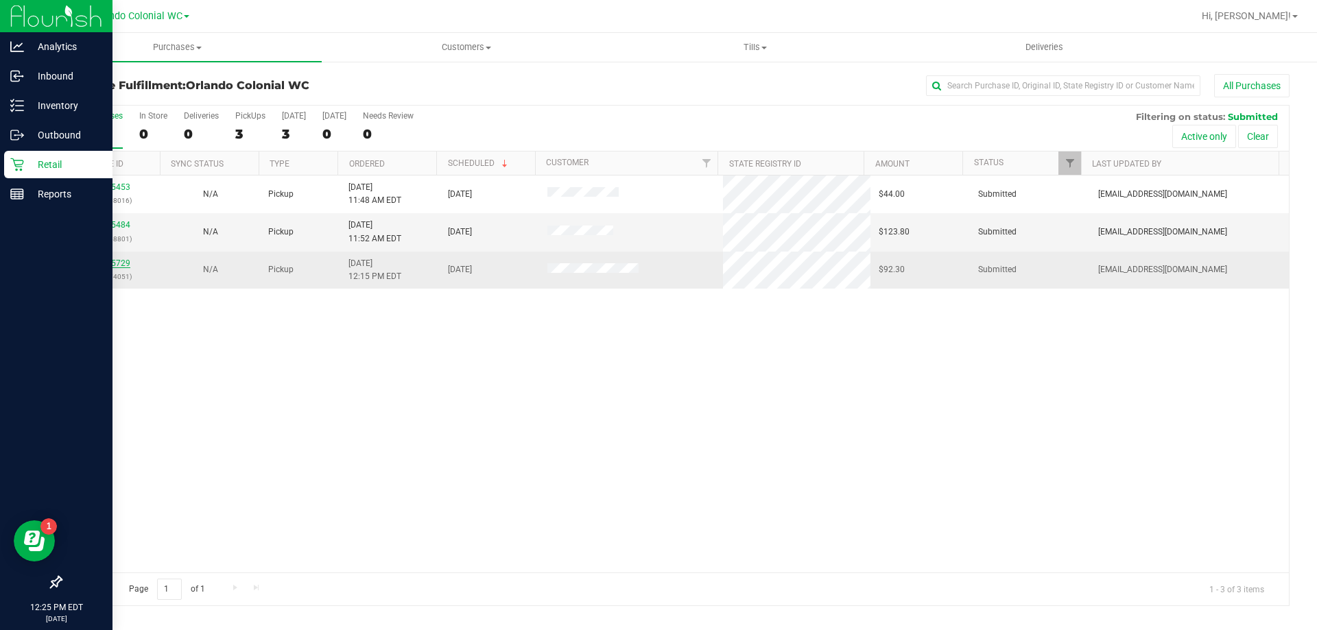
click at [116, 267] on link "11855729" at bounding box center [111, 264] width 38 height 10
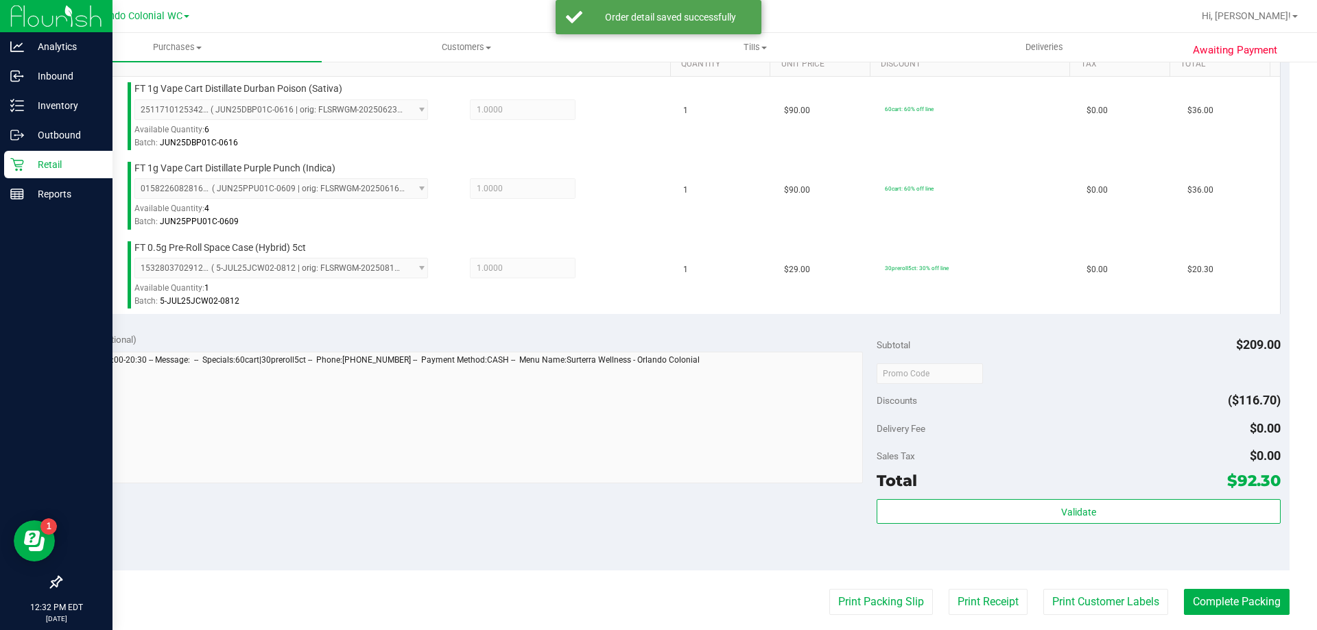
scroll to position [372, 0]
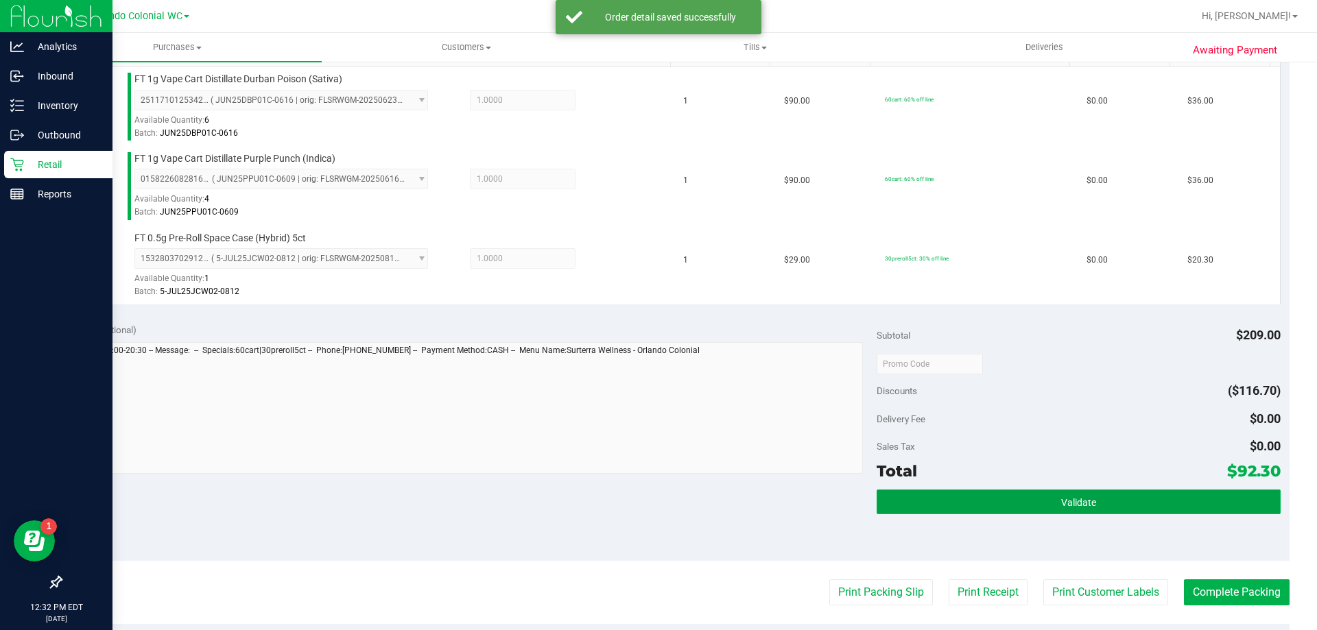
click at [1084, 506] on span "Validate" at bounding box center [1078, 502] width 35 height 11
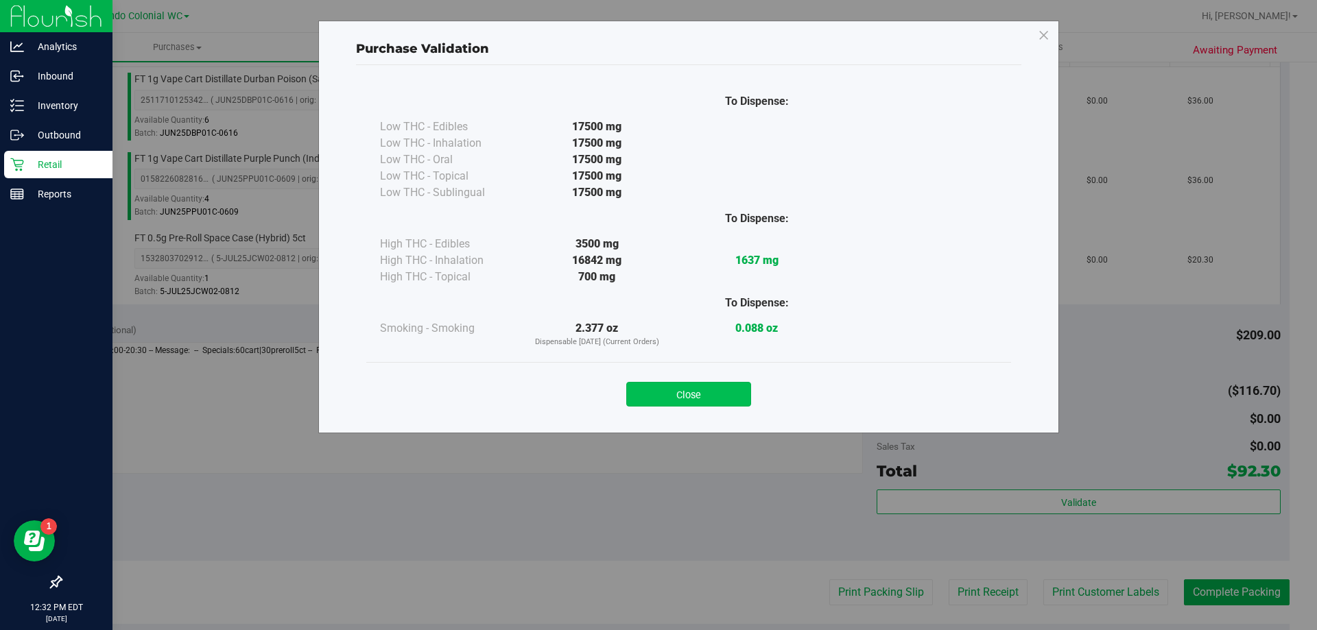
click at [685, 382] on button "Close" at bounding box center [688, 394] width 125 height 25
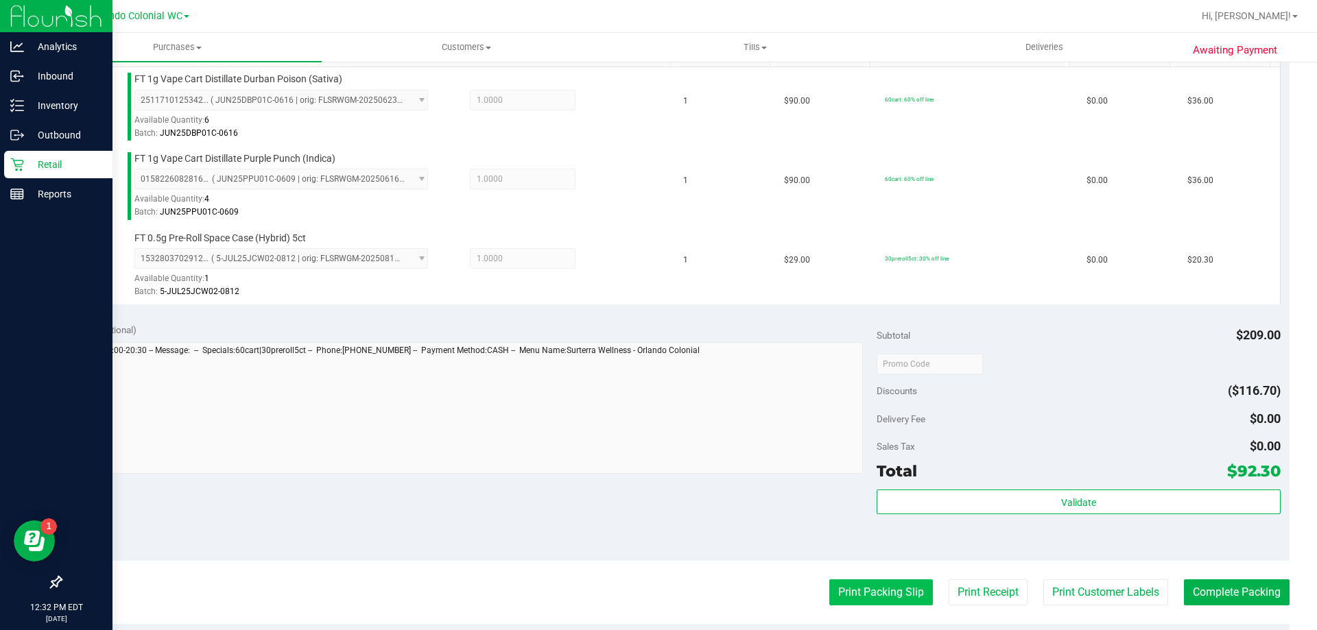
click at [864, 603] on button "Print Packing Slip" at bounding box center [881, 593] width 104 height 26
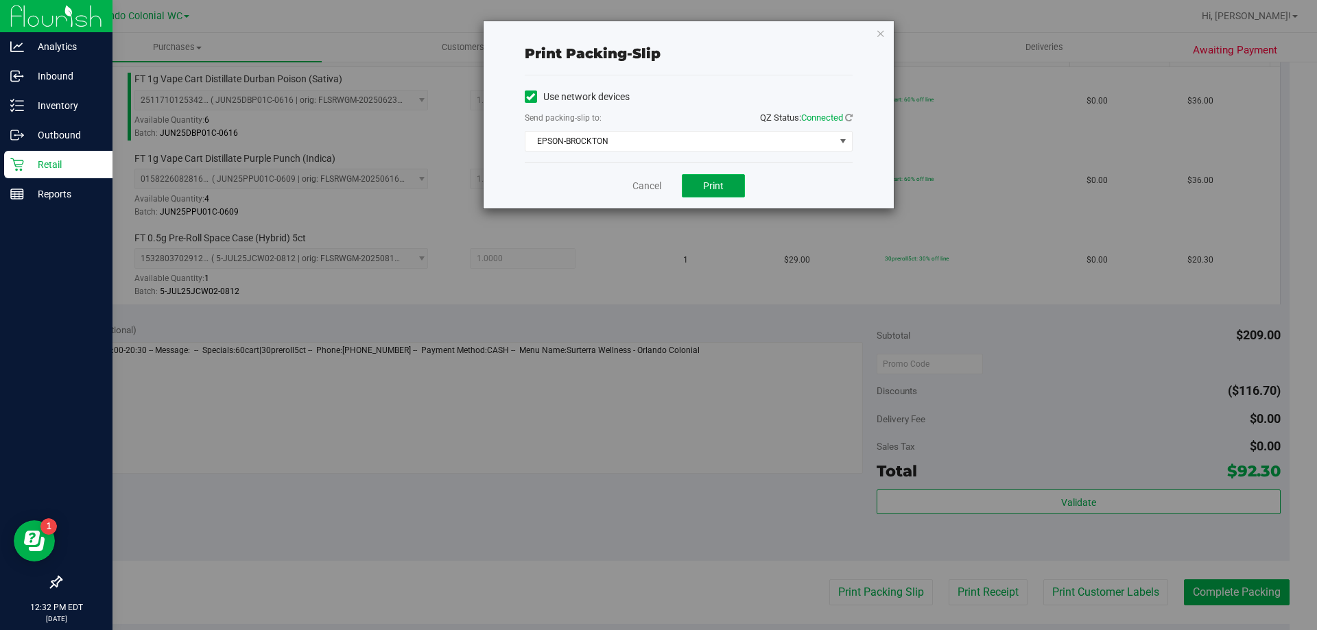
click at [724, 176] on button "Print" at bounding box center [713, 185] width 63 height 23
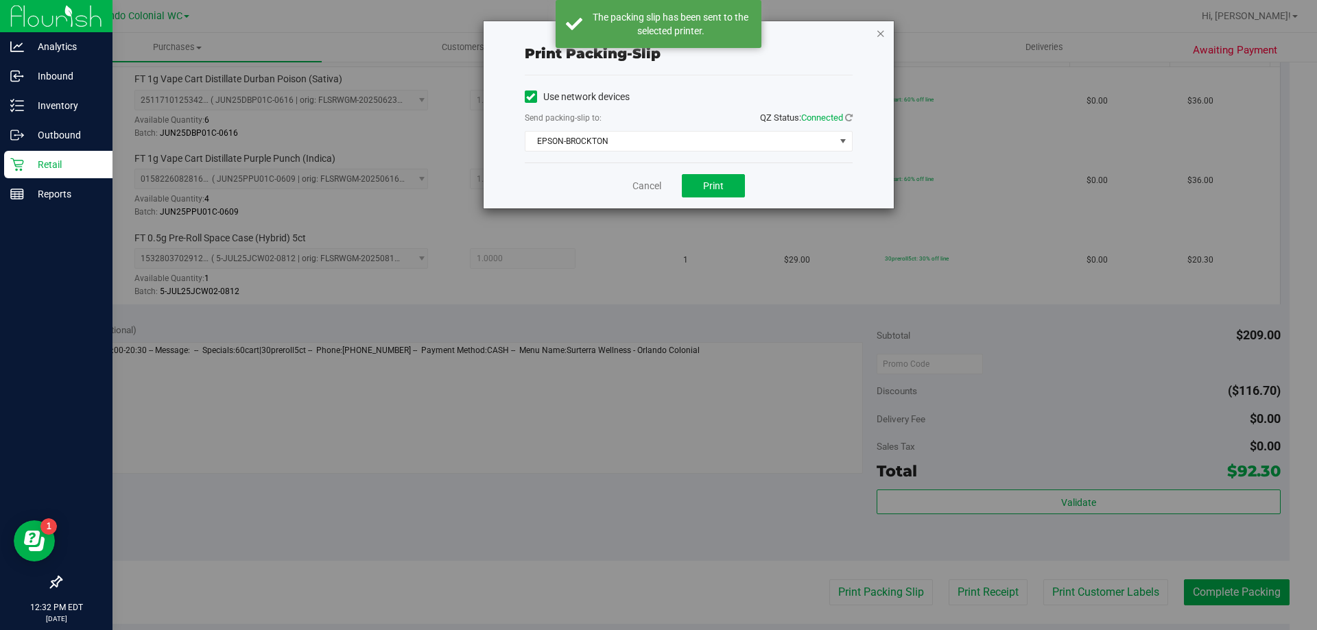
click at [881, 29] on icon "button" at bounding box center [881, 33] width 10 height 16
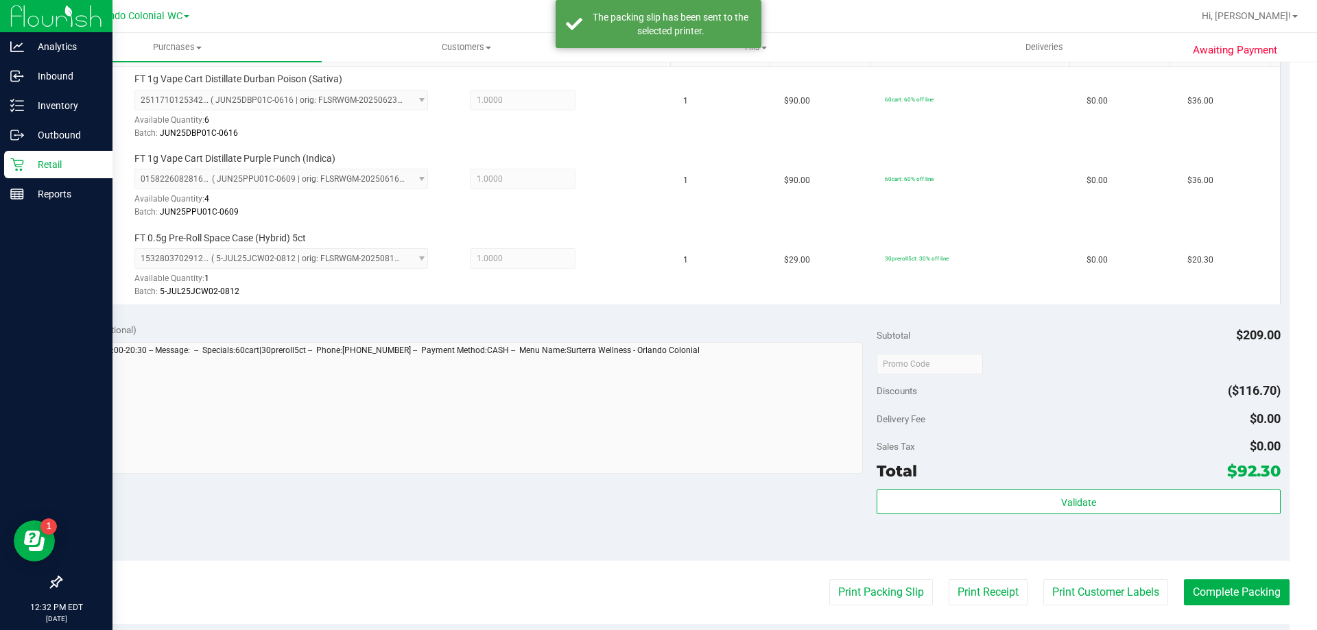
click at [1239, 565] on purchase-details "Back Edit Purchase Cancel Purchase View Profile # 11855729 BioTrack ID: - Submi…" at bounding box center [674, 291] width 1229 height 1179
click at [1251, 592] on button "Complete Packing" at bounding box center [1237, 593] width 106 height 26
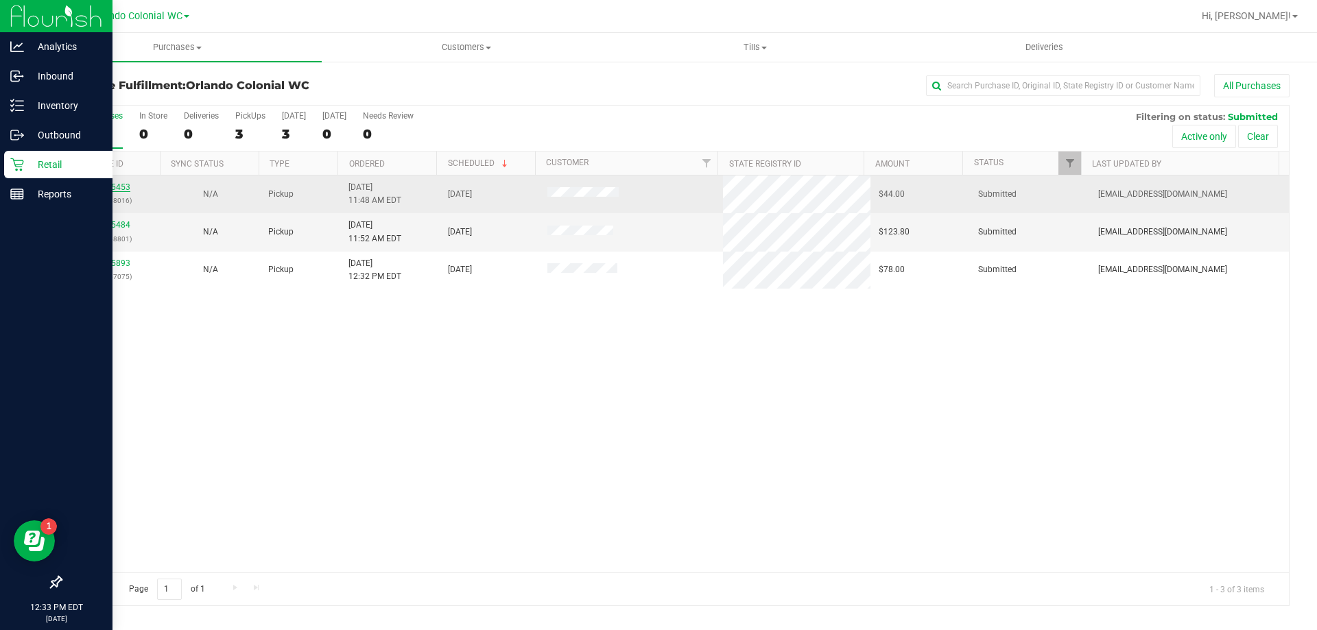
click at [116, 190] on link "11855453" at bounding box center [111, 187] width 38 height 10
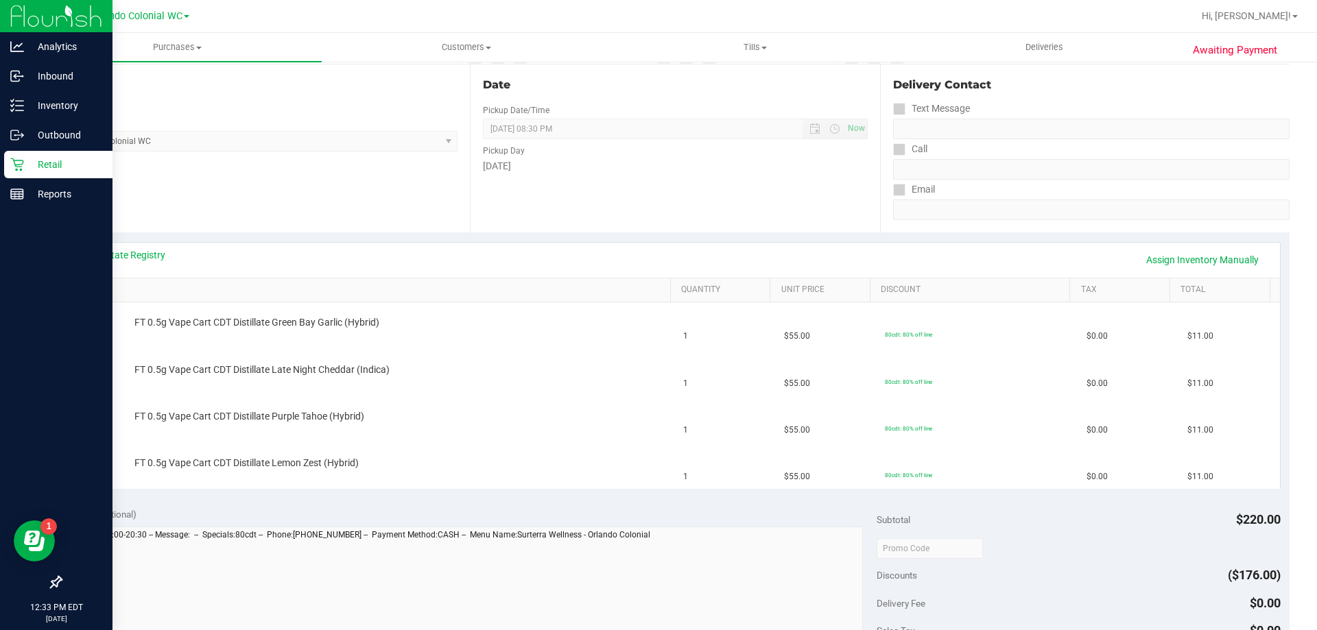
scroll to position [309, 0]
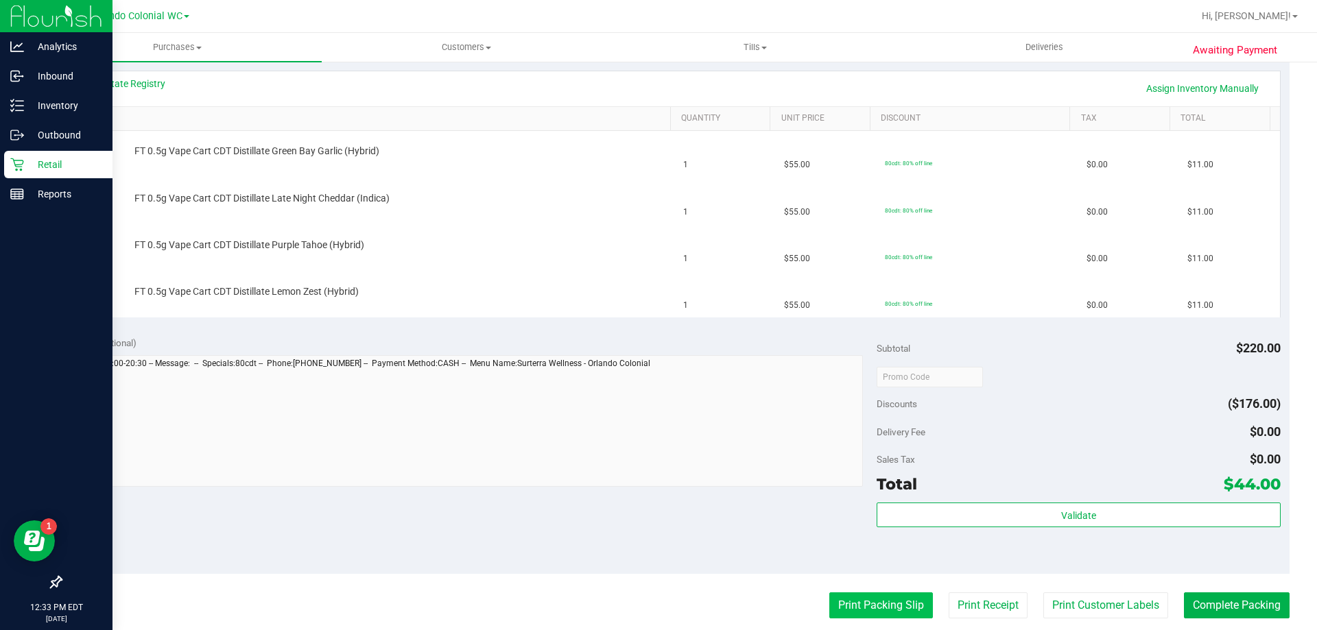
click at [871, 600] on button "Print Packing Slip" at bounding box center [881, 606] width 104 height 26
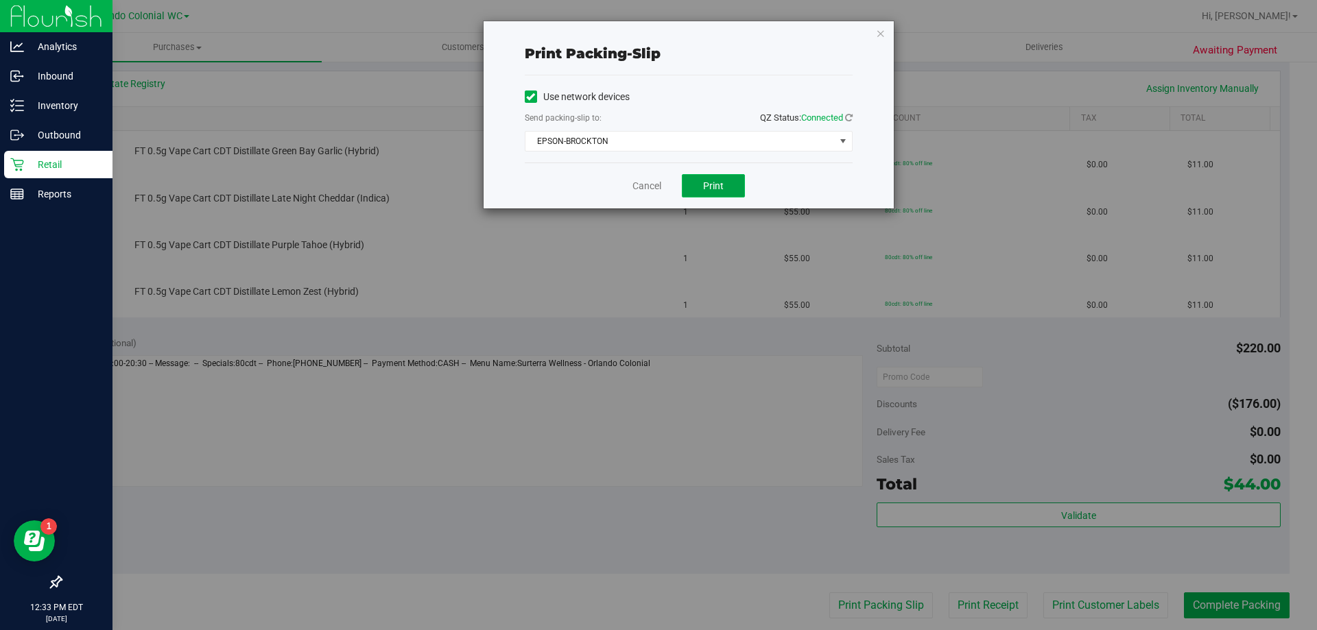
click at [726, 184] on button "Print" at bounding box center [713, 185] width 63 height 23
click at [881, 33] on icon "button" at bounding box center [881, 33] width 10 height 16
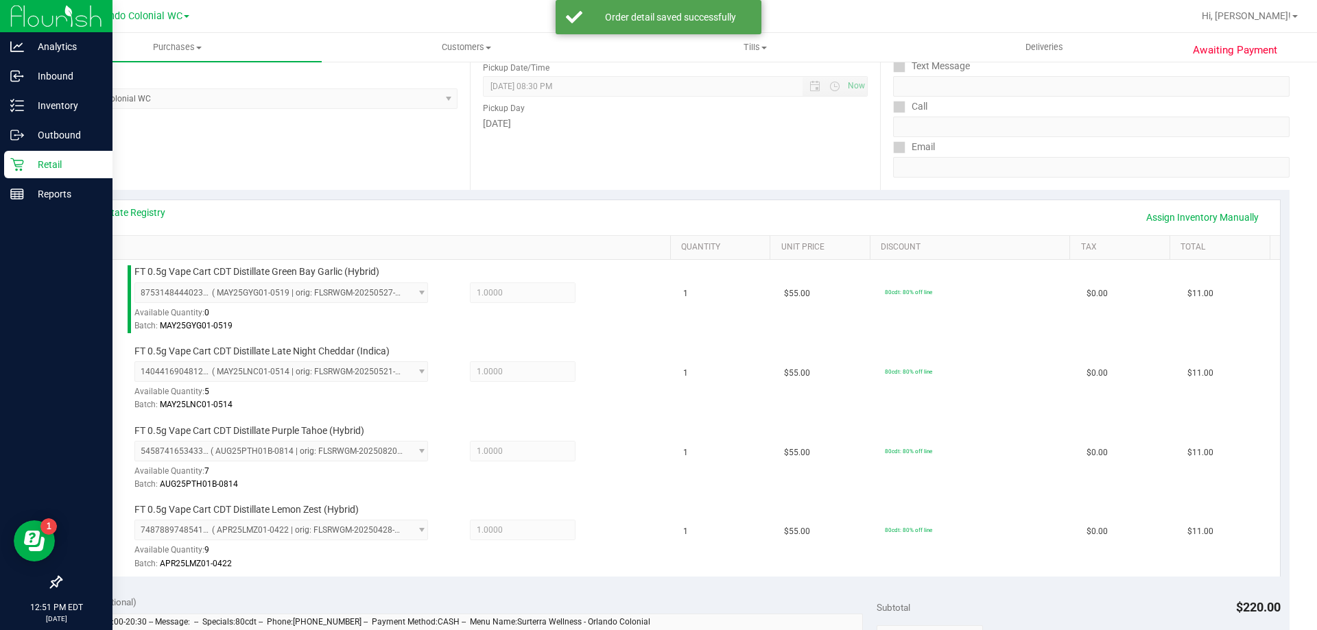
scroll to position [401, 0]
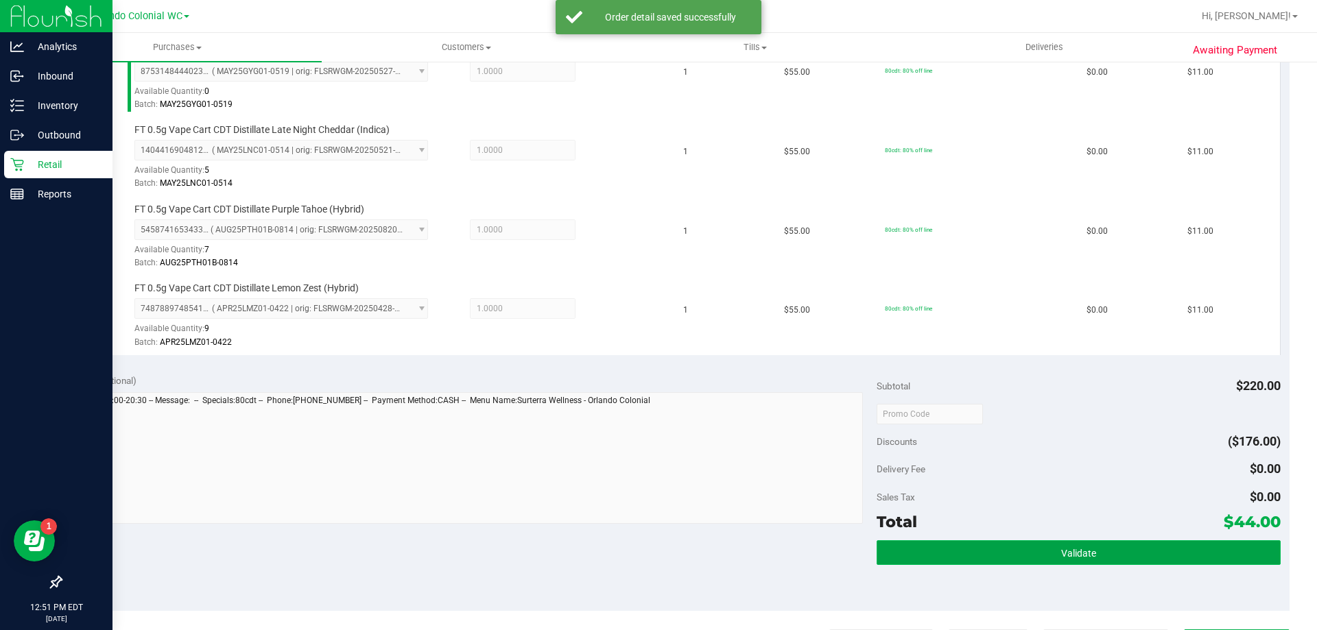
click at [1044, 544] on button "Validate" at bounding box center [1078, 553] width 403 height 25
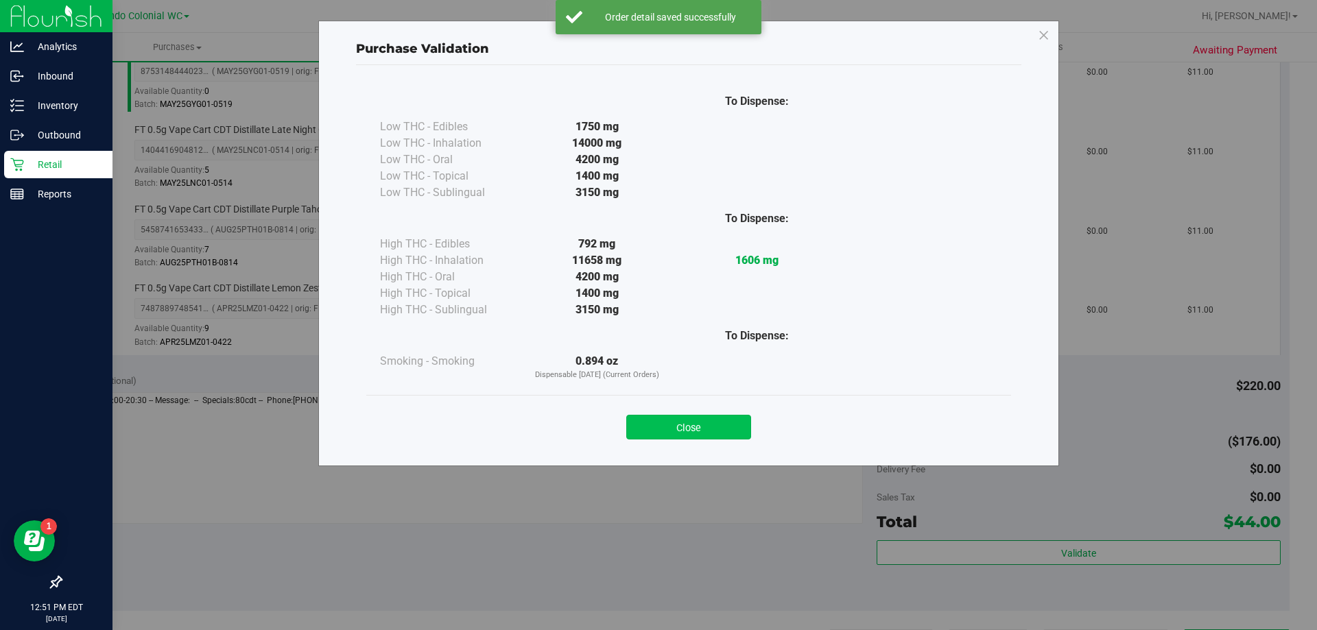
click at [711, 425] on button "Close" at bounding box center [688, 427] width 125 height 25
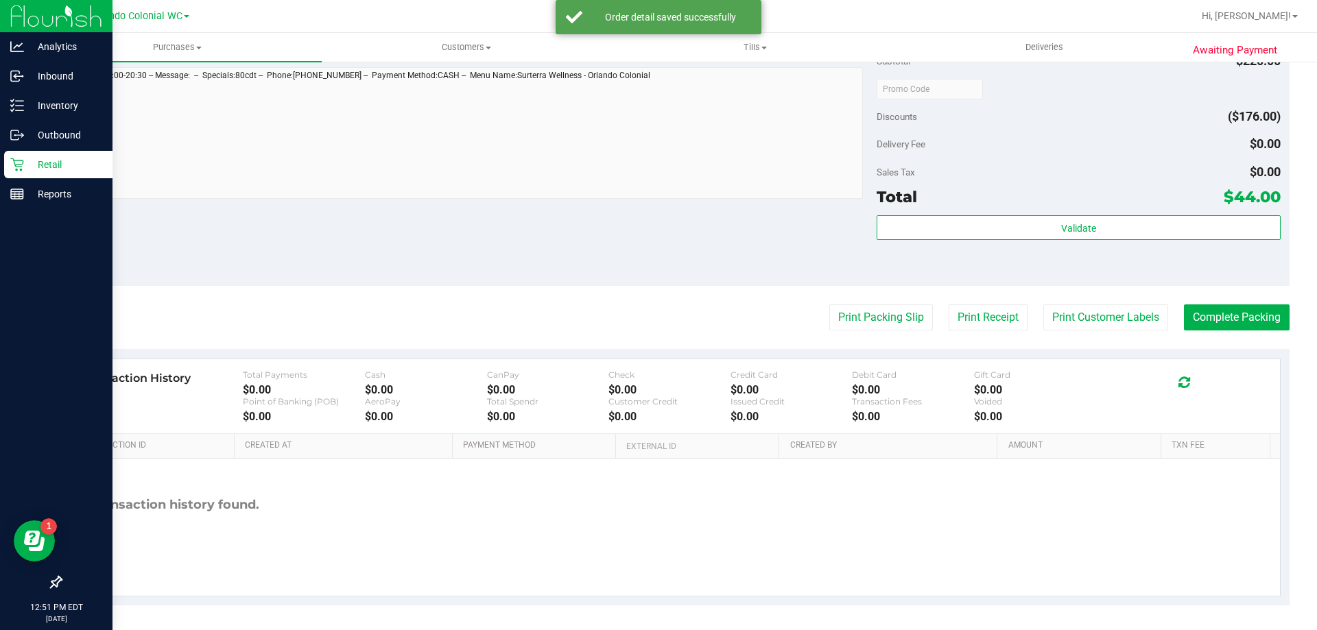
scroll to position [729, 0]
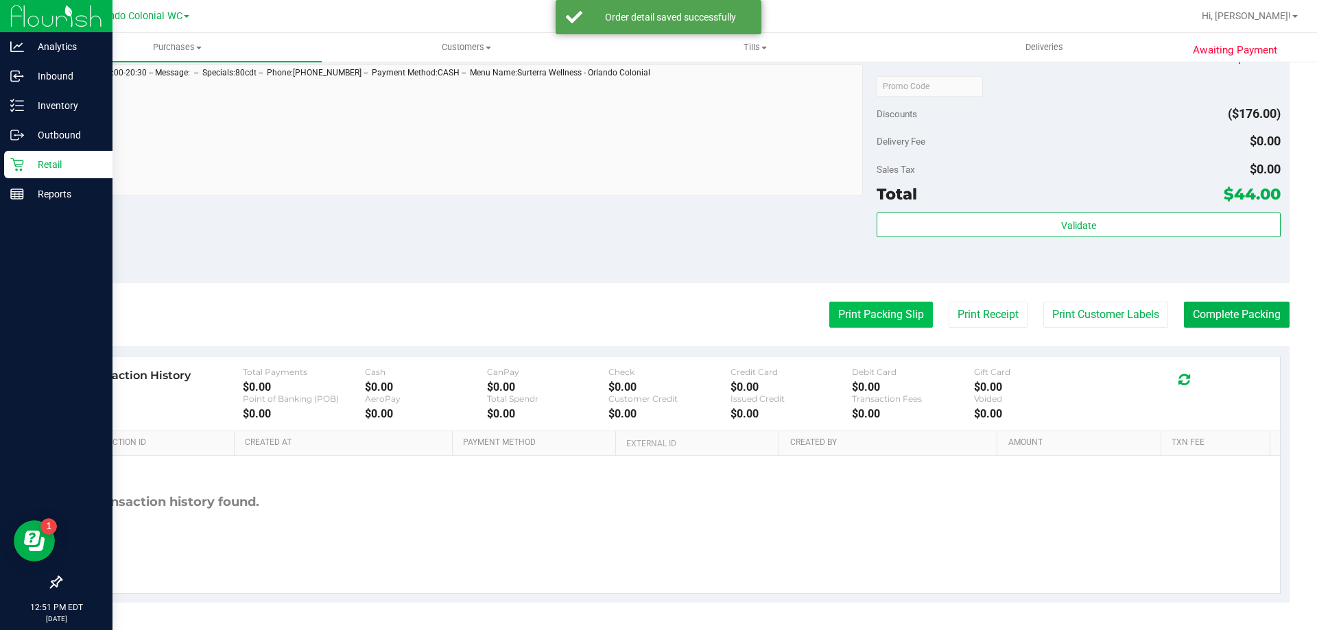
click at [880, 320] on button "Print Packing Slip" at bounding box center [881, 315] width 104 height 26
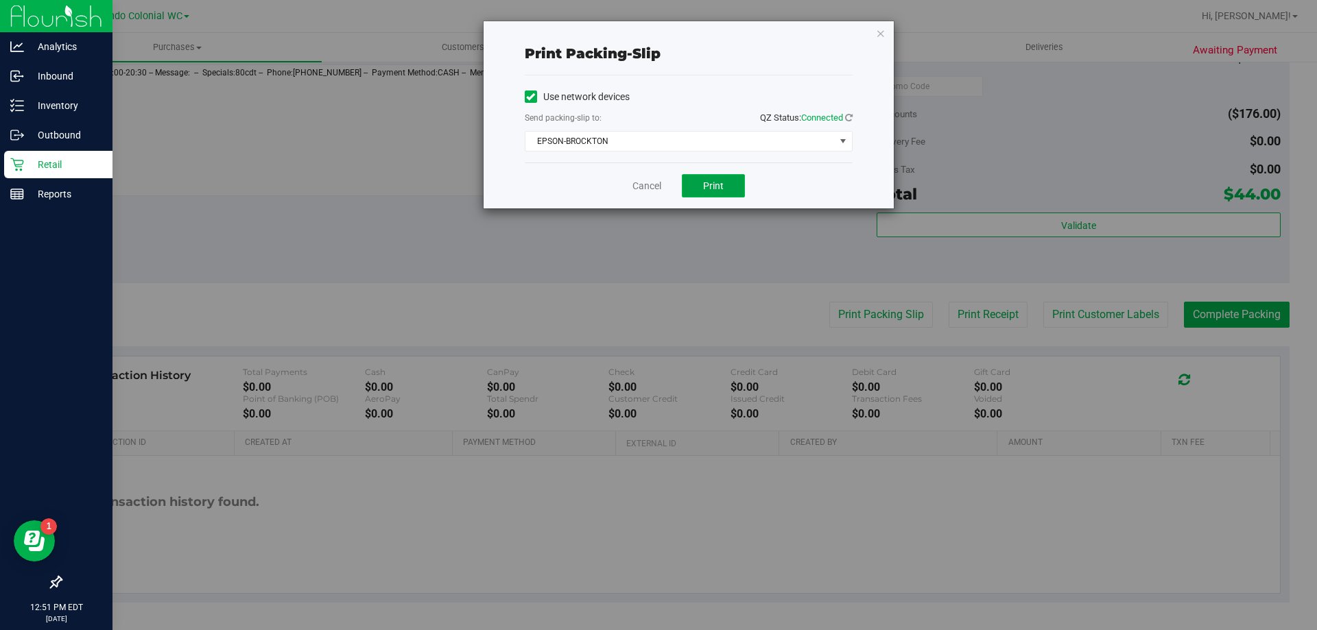
click at [716, 177] on button "Print" at bounding box center [713, 185] width 63 height 23
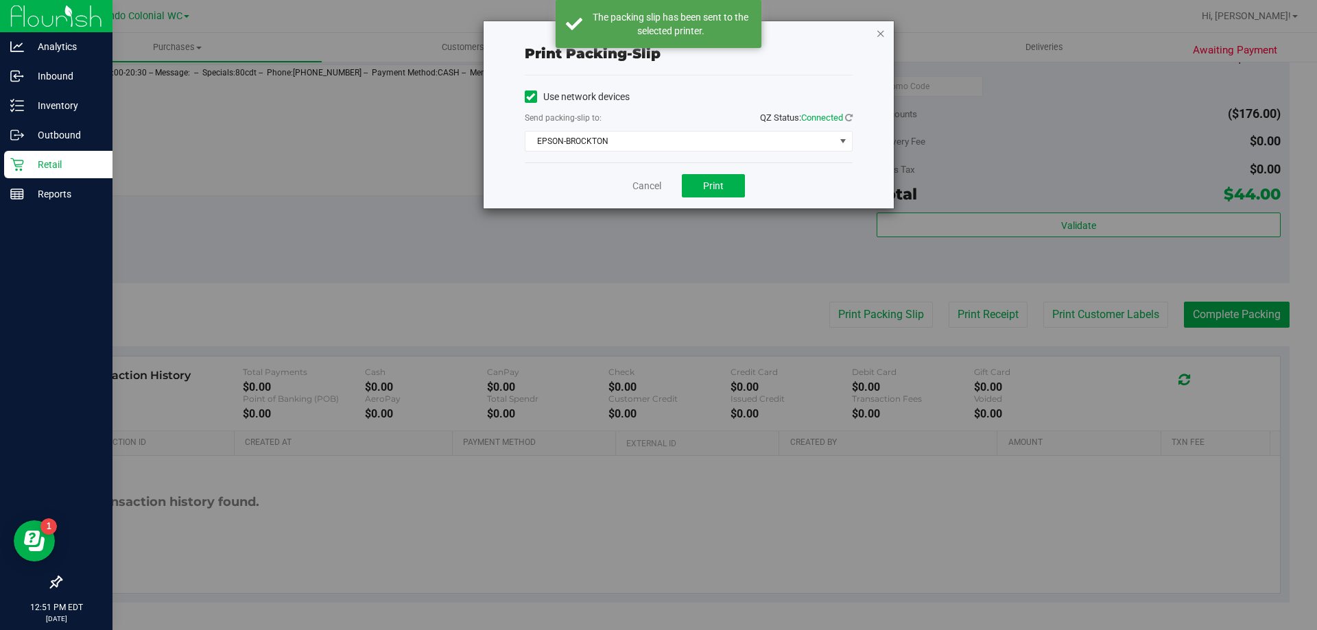
click at [880, 32] on icon "button" at bounding box center [881, 33] width 10 height 16
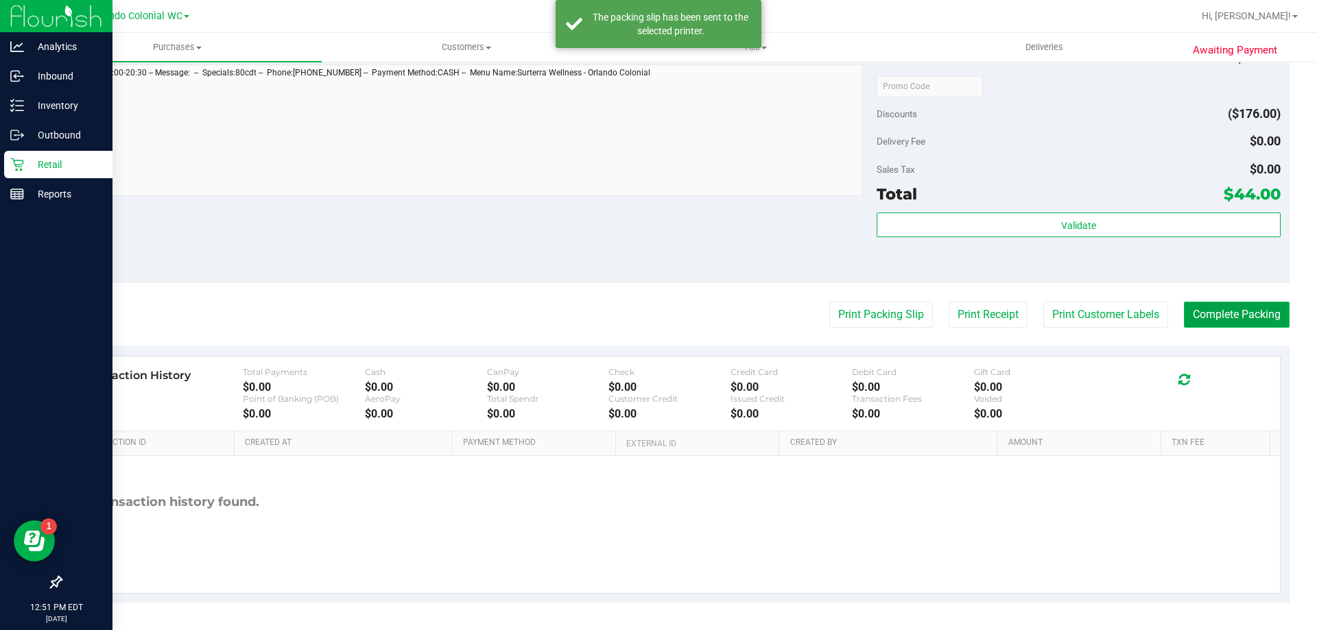
click at [1221, 305] on button "Complete Packing" at bounding box center [1237, 315] width 106 height 26
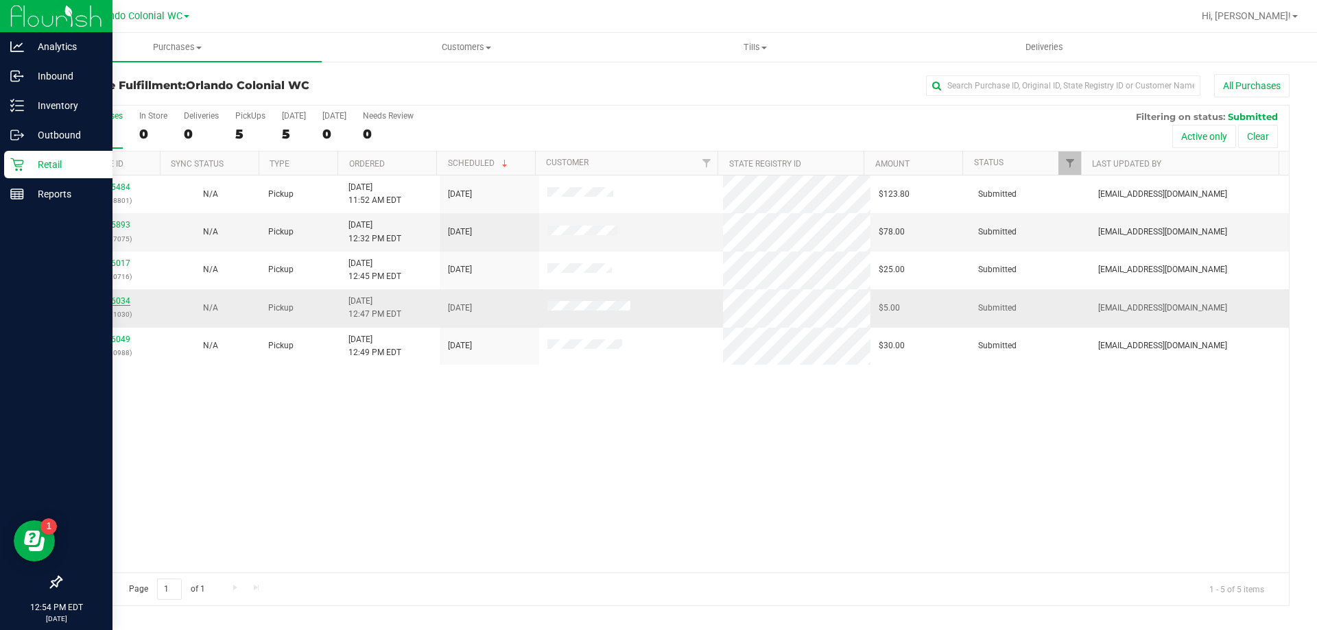
click at [106, 302] on link "11856034" at bounding box center [111, 301] width 38 height 10
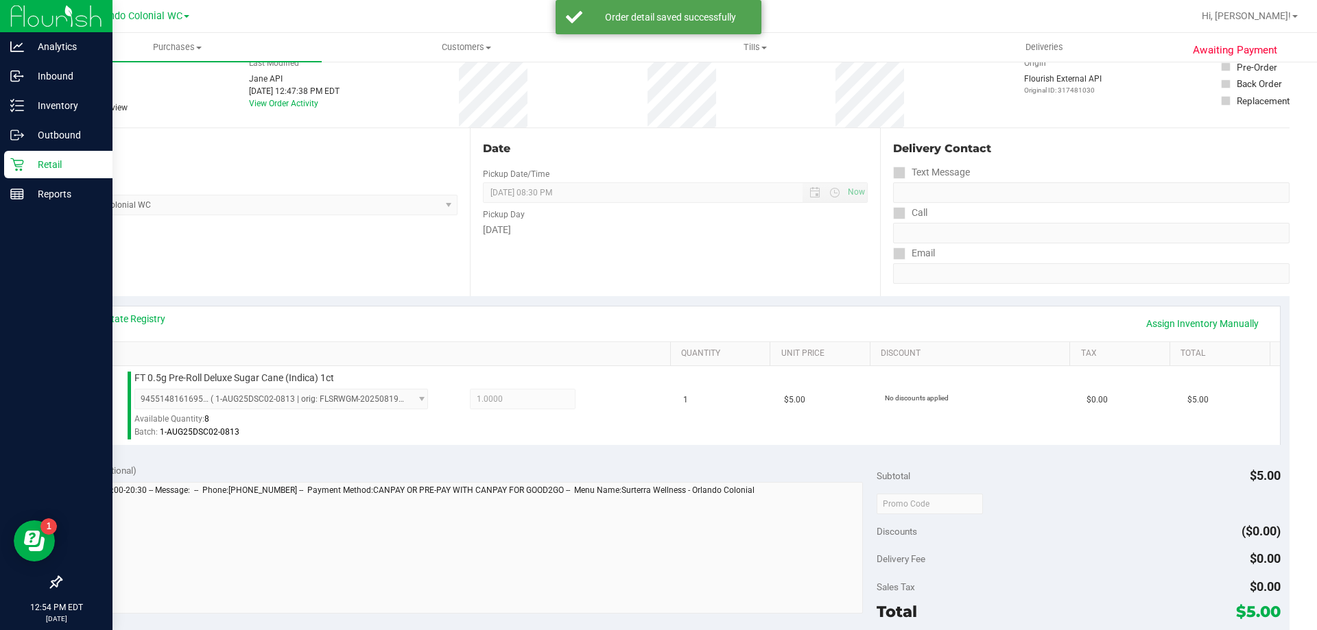
scroll to position [196, 0]
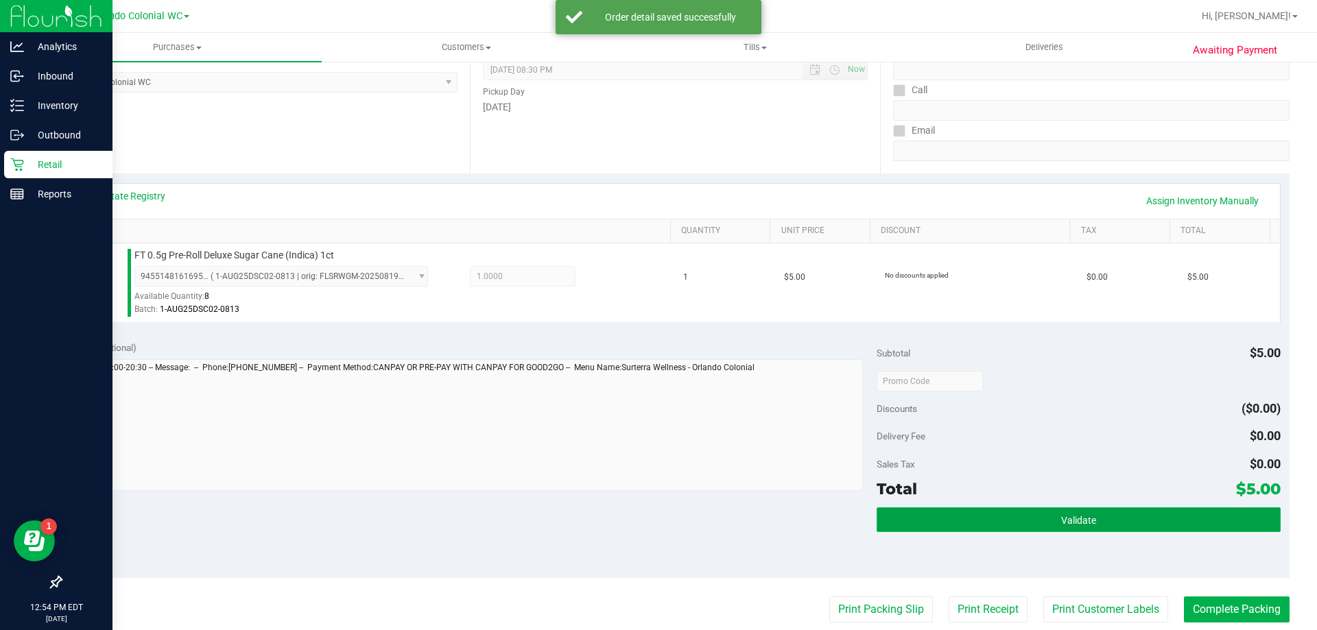
click at [1050, 523] on button "Validate" at bounding box center [1078, 520] width 403 height 25
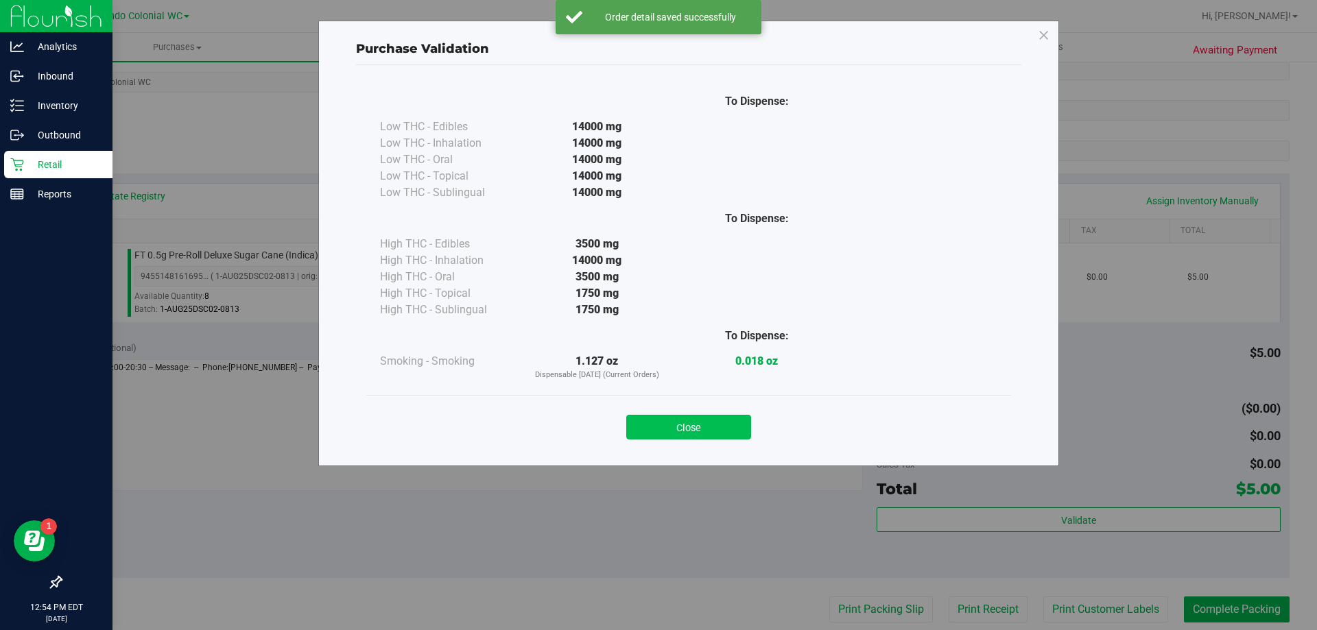
click at [678, 419] on button "Close" at bounding box center [688, 427] width 125 height 25
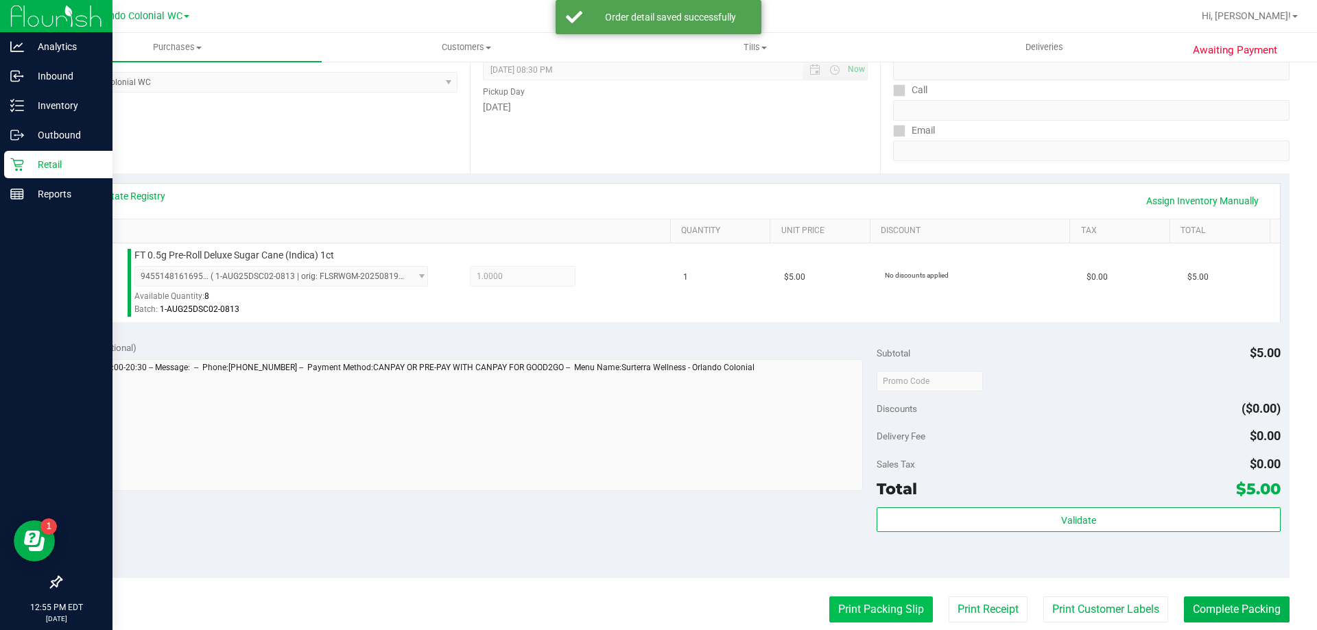
click at [847, 598] on button "Print Packing Slip" at bounding box center [881, 610] width 104 height 26
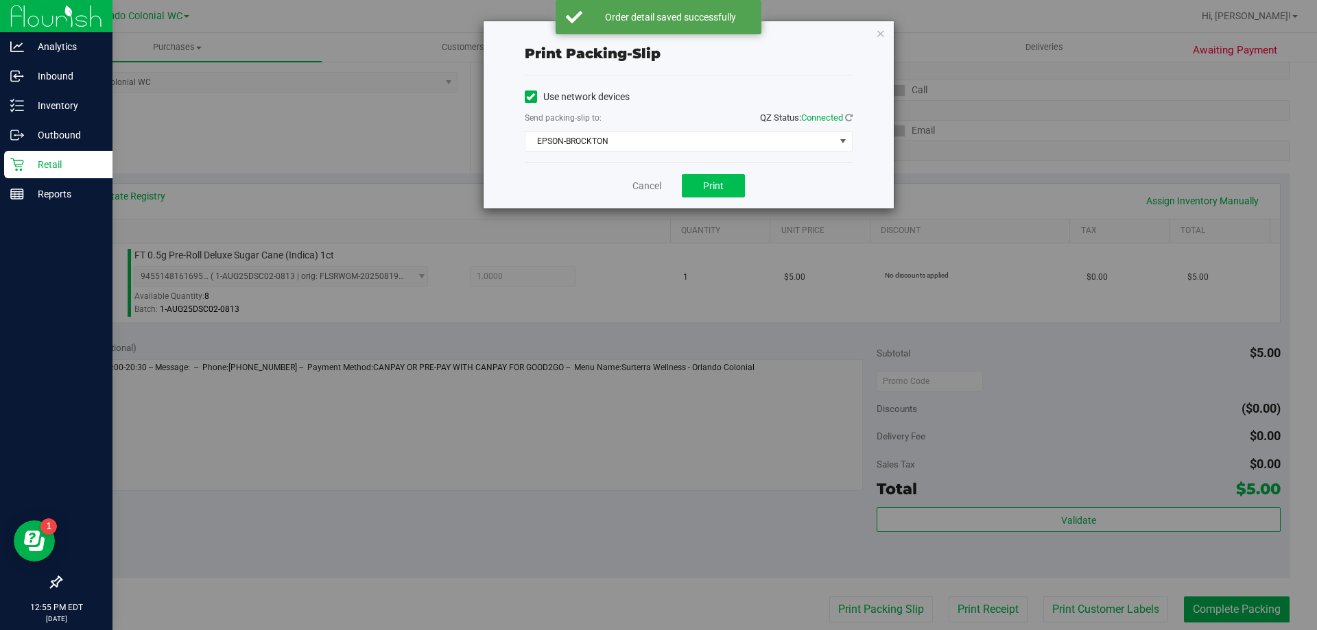
click at [721, 178] on button "Print" at bounding box center [713, 185] width 63 height 23
click at [879, 37] on icon "button" at bounding box center [881, 33] width 10 height 16
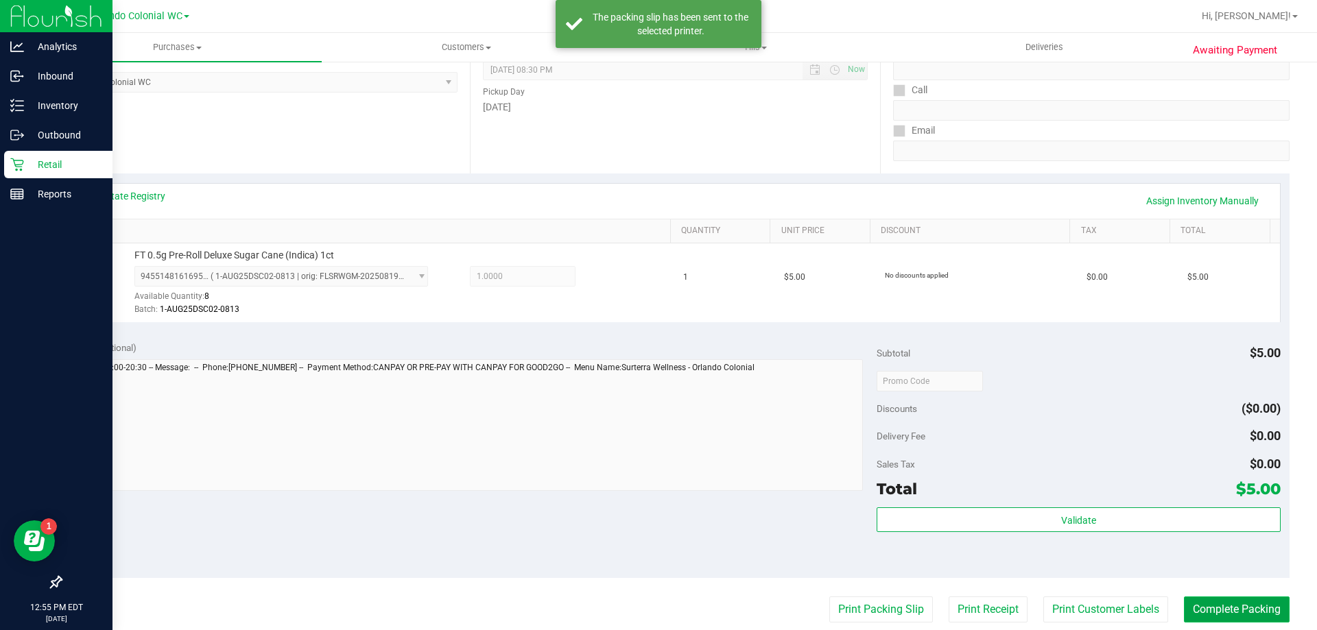
click at [1237, 609] on button "Complete Packing" at bounding box center [1237, 610] width 106 height 26
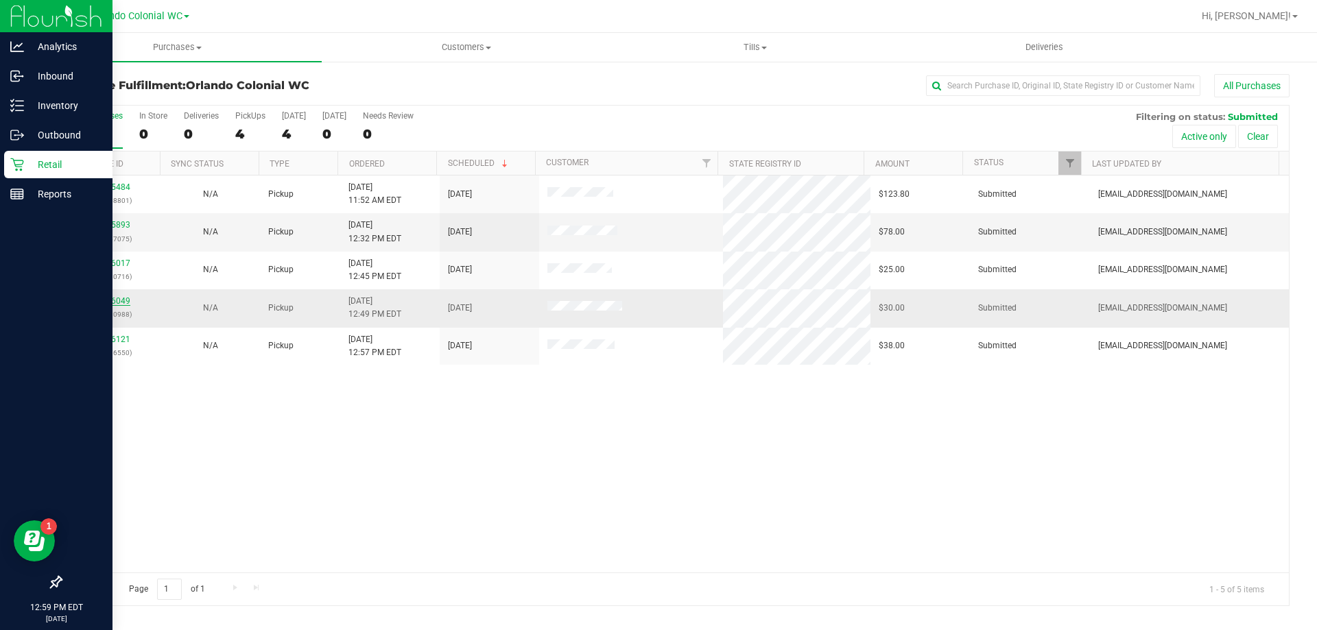
click at [106, 297] on link "11856049" at bounding box center [111, 301] width 38 height 10
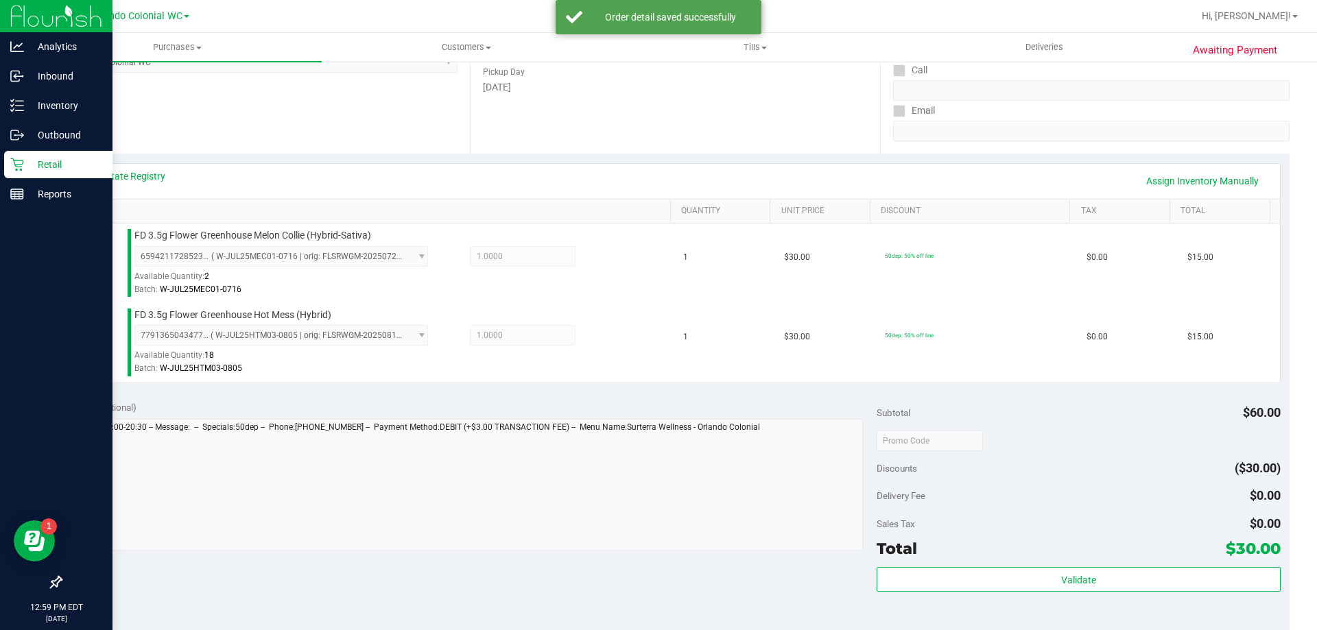
scroll to position [241, 0]
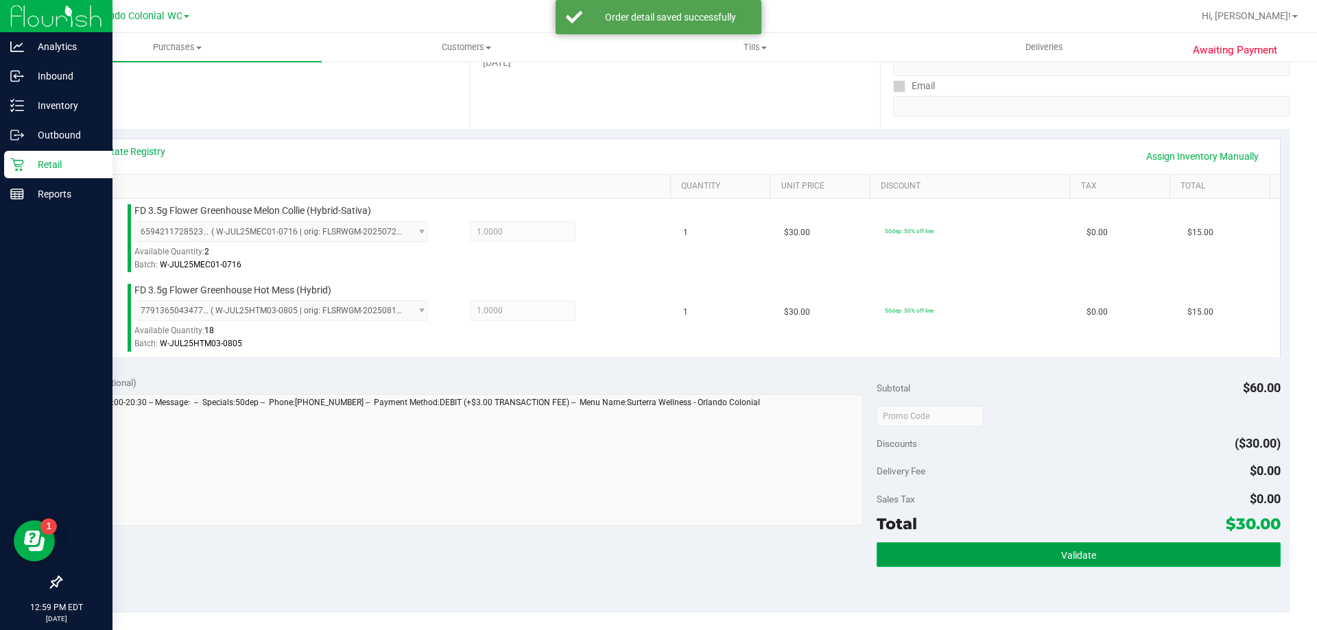
click at [1017, 556] on button "Validate" at bounding box center [1078, 555] width 403 height 25
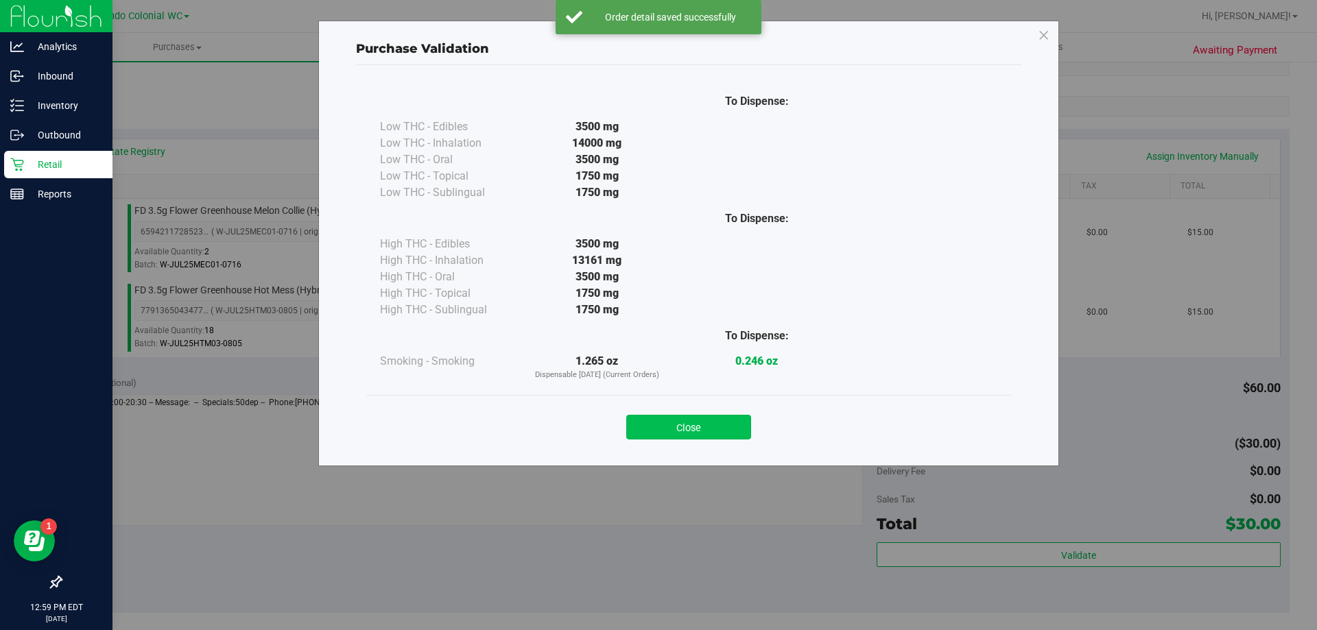
click at [687, 431] on button "Close" at bounding box center [688, 427] width 125 height 25
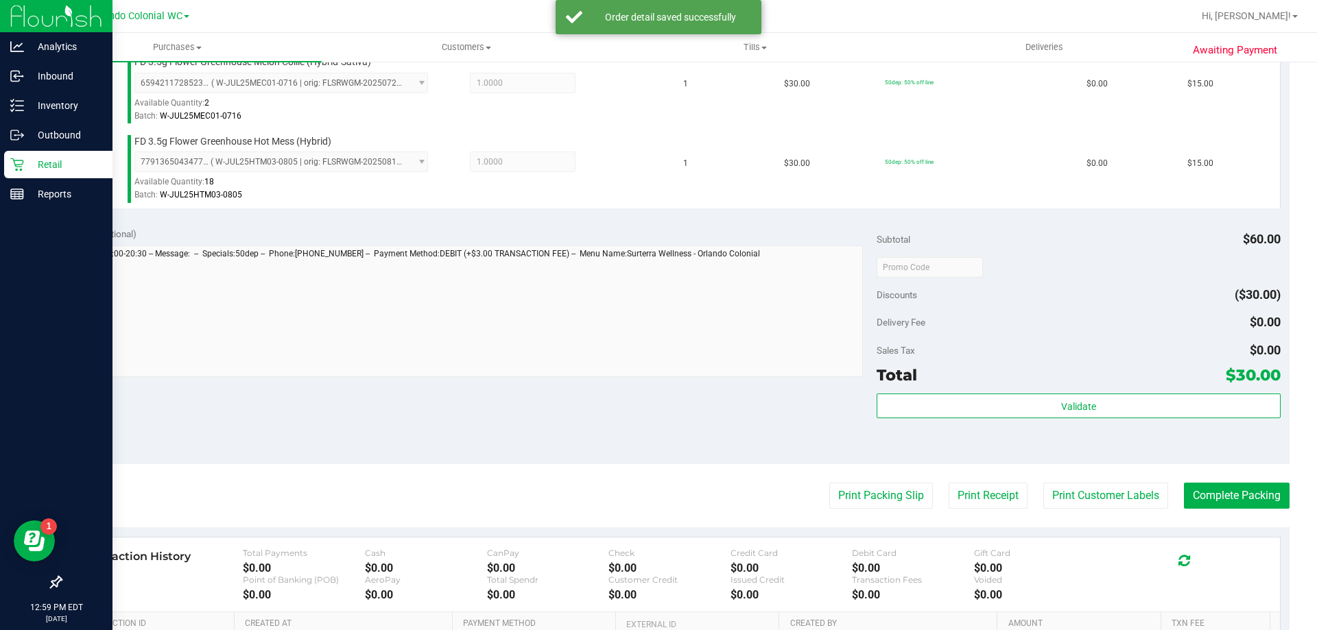
scroll to position [438, 0]
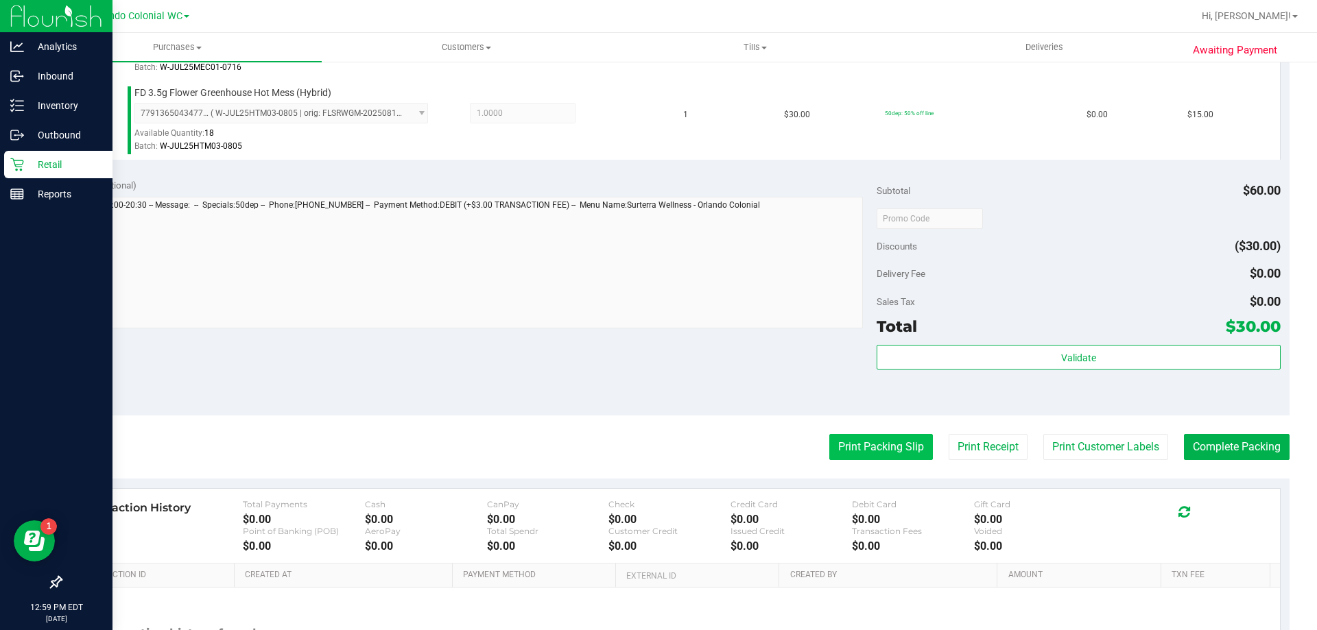
click at [890, 444] on button "Print Packing Slip" at bounding box center [881, 447] width 104 height 26
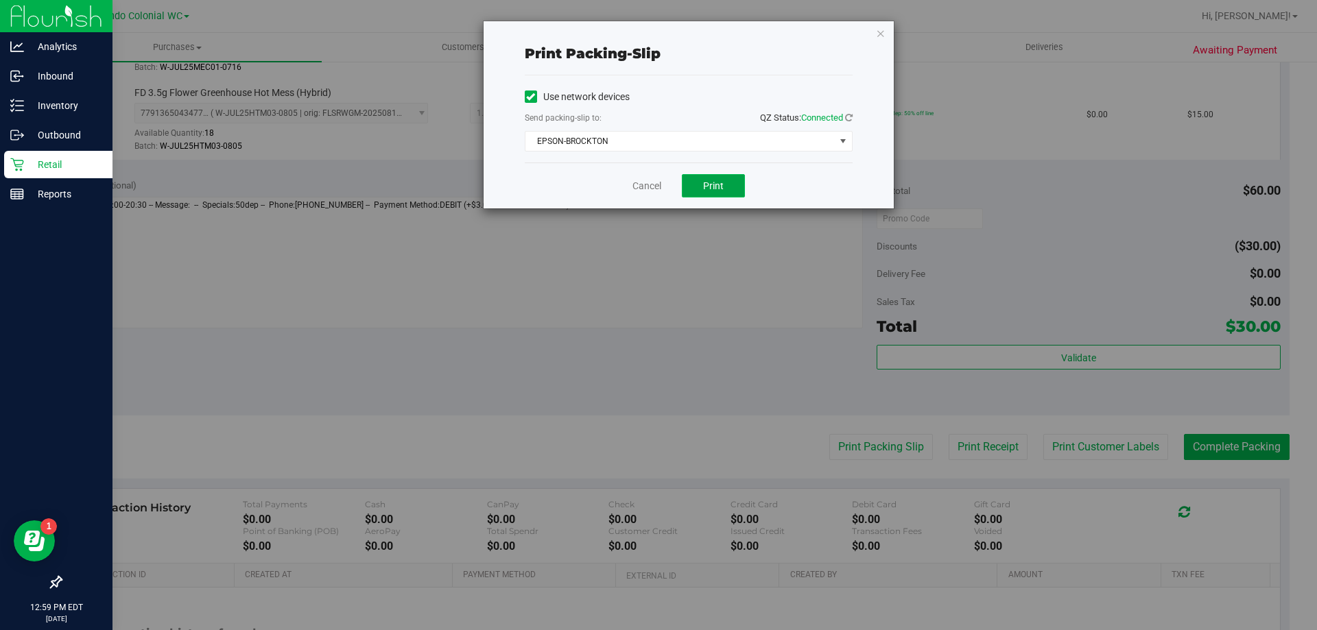
click at [709, 180] on span "Print" at bounding box center [713, 185] width 21 height 11
click at [880, 36] on icon "button" at bounding box center [881, 33] width 10 height 16
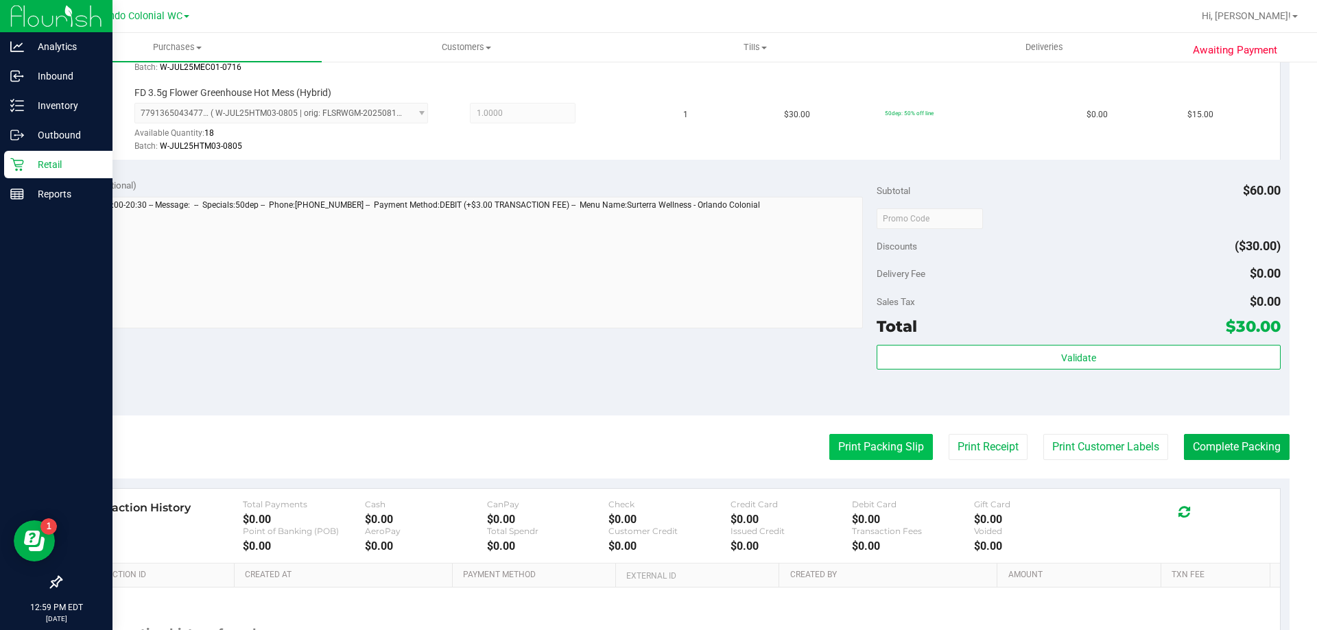
click at [881, 444] on button "Print Packing Slip" at bounding box center [881, 447] width 104 height 26
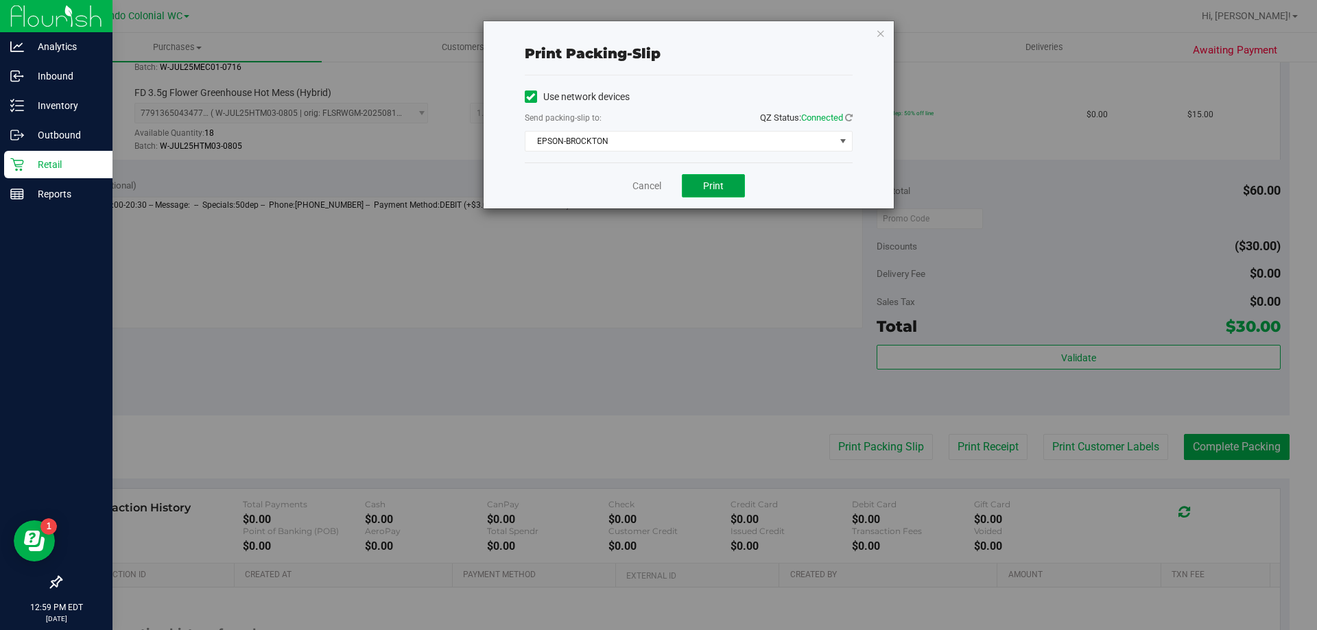
click at [724, 182] on button "Print" at bounding box center [713, 185] width 63 height 23
click at [881, 35] on icon "button" at bounding box center [881, 33] width 10 height 16
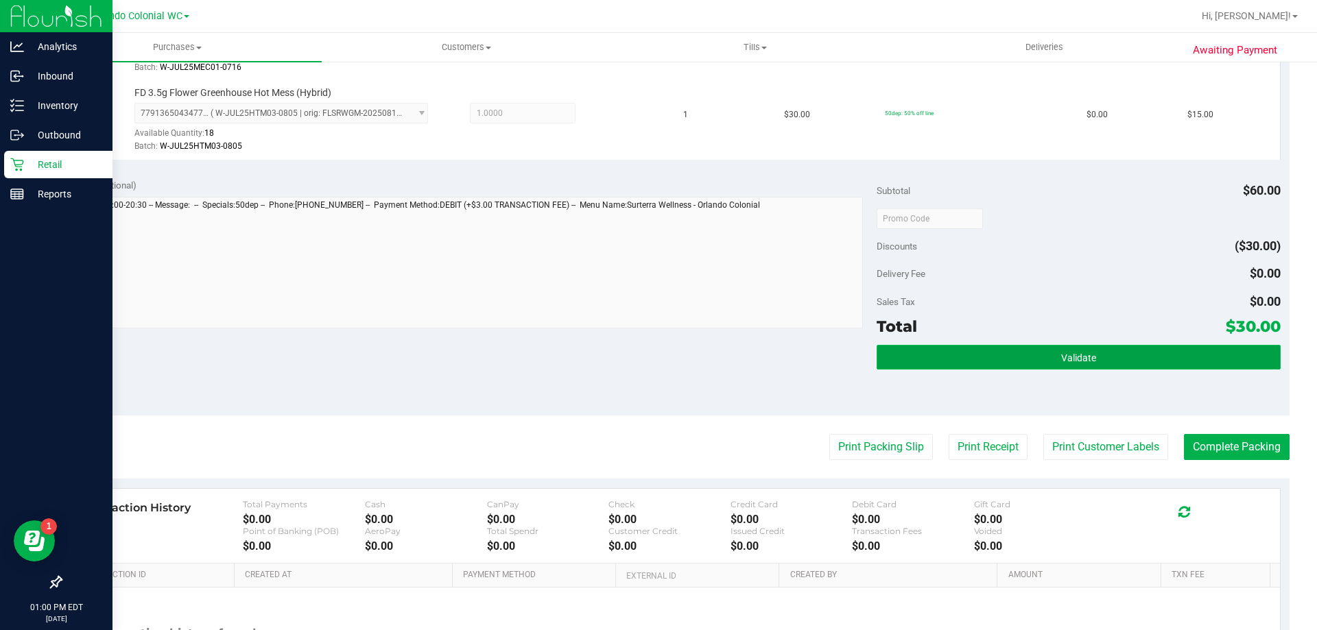
click at [1061, 353] on span "Validate" at bounding box center [1078, 358] width 35 height 11
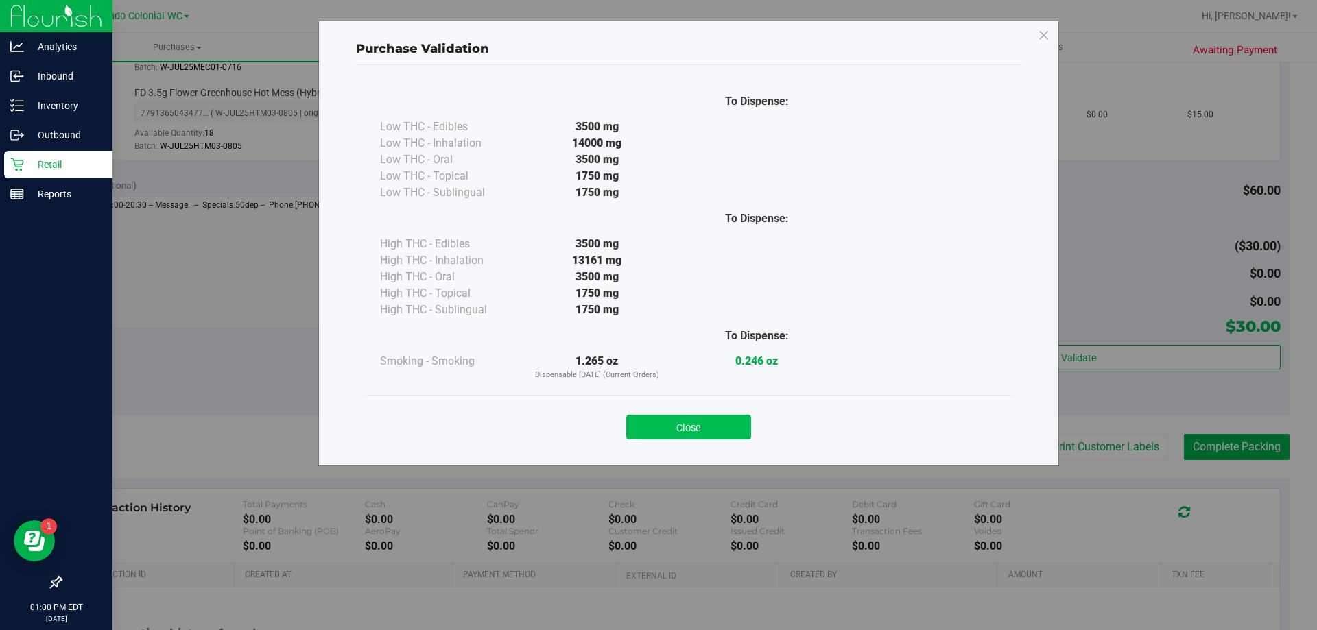
click at [713, 434] on button "Close" at bounding box center [688, 427] width 125 height 25
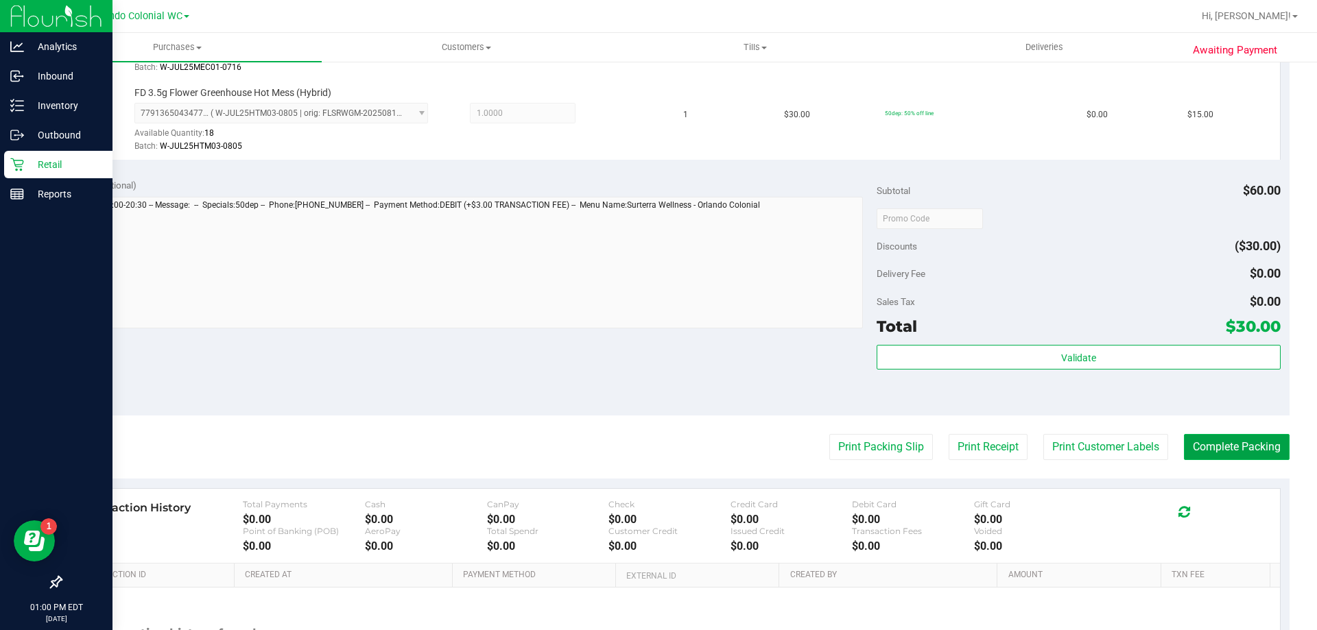
click at [1243, 453] on button "Complete Packing" at bounding box center [1237, 447] width 106 height 26
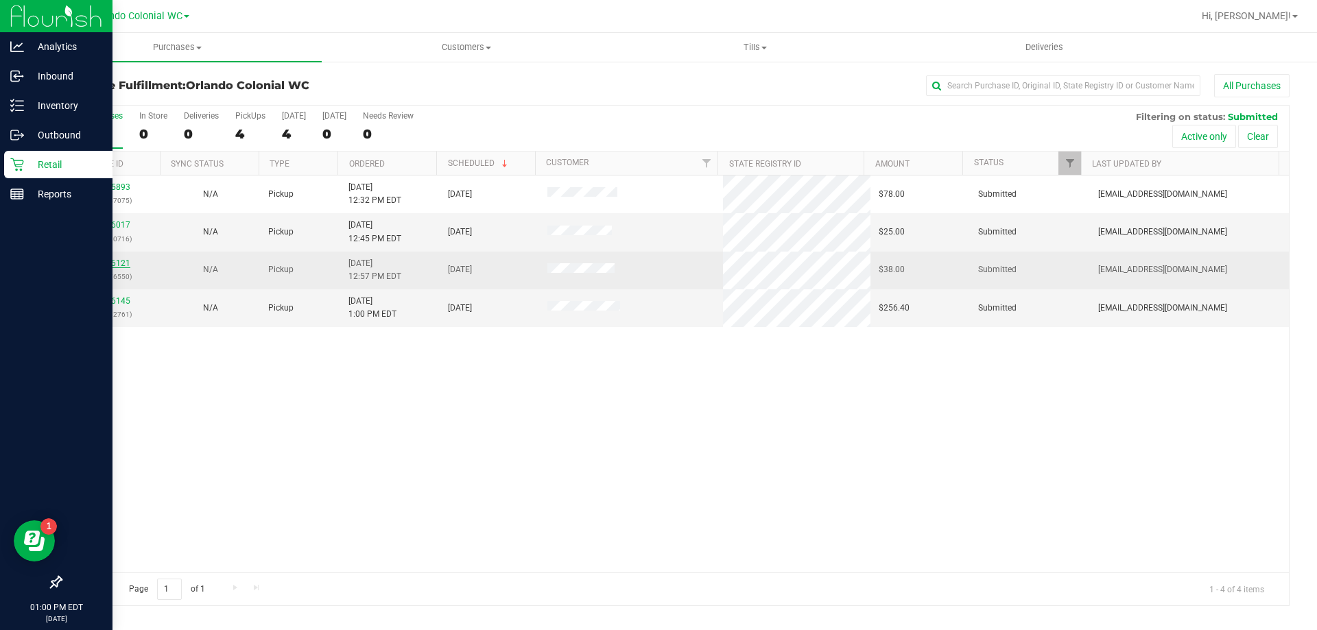
click at [107, 263] on link "11856121" at bounding box center [111, 264] width 38 height 10
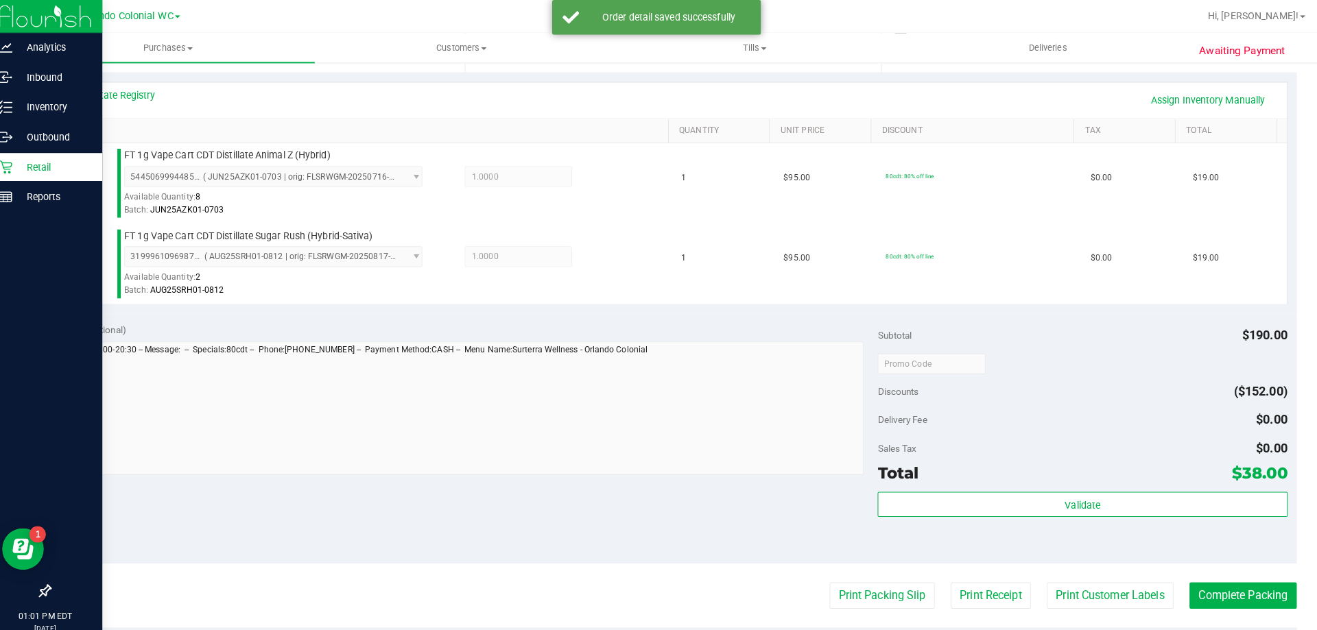
scroll to position [310, 0]
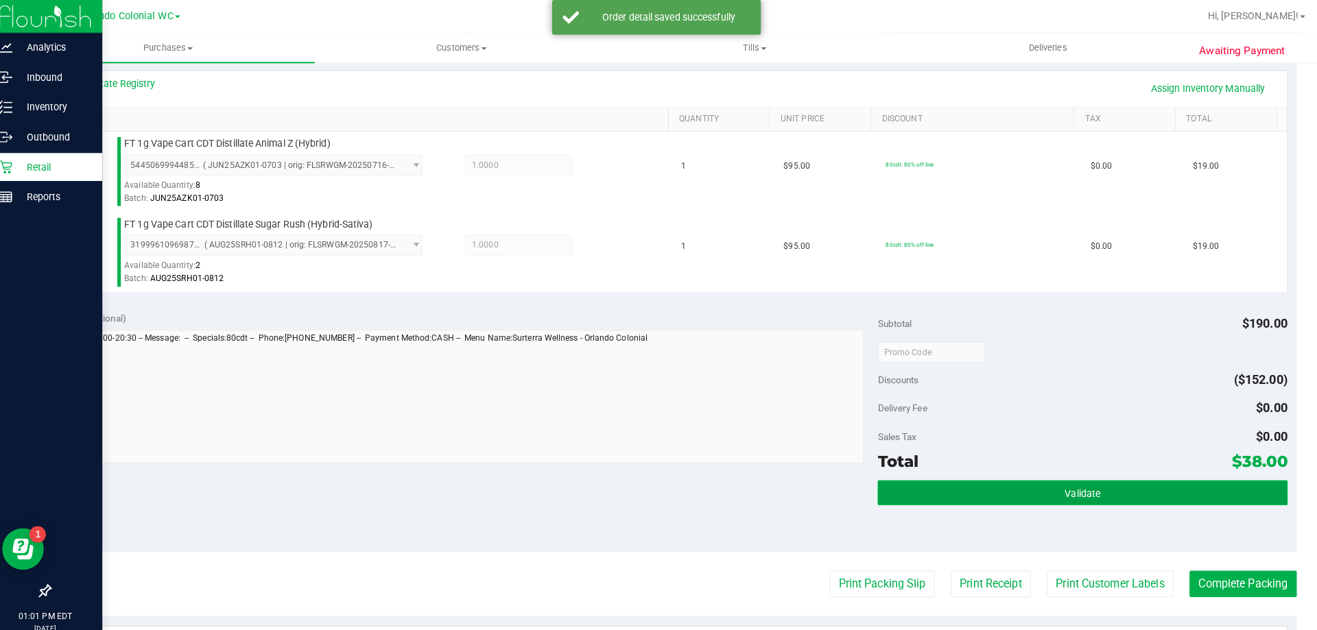
click at [1071, 481] on span "Validate" at bounding box center [1078, 486] width 35 height 11
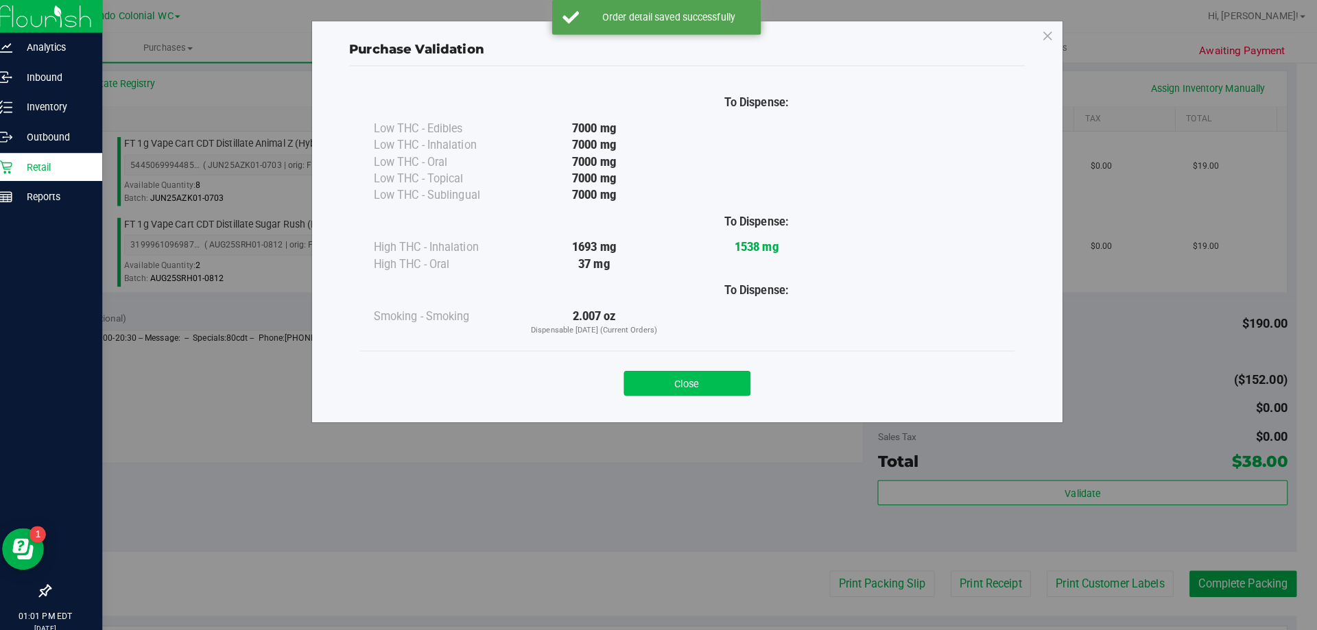
click at [675, 381] on button "Close" at bounding box center [688, 378] width 125 height 25
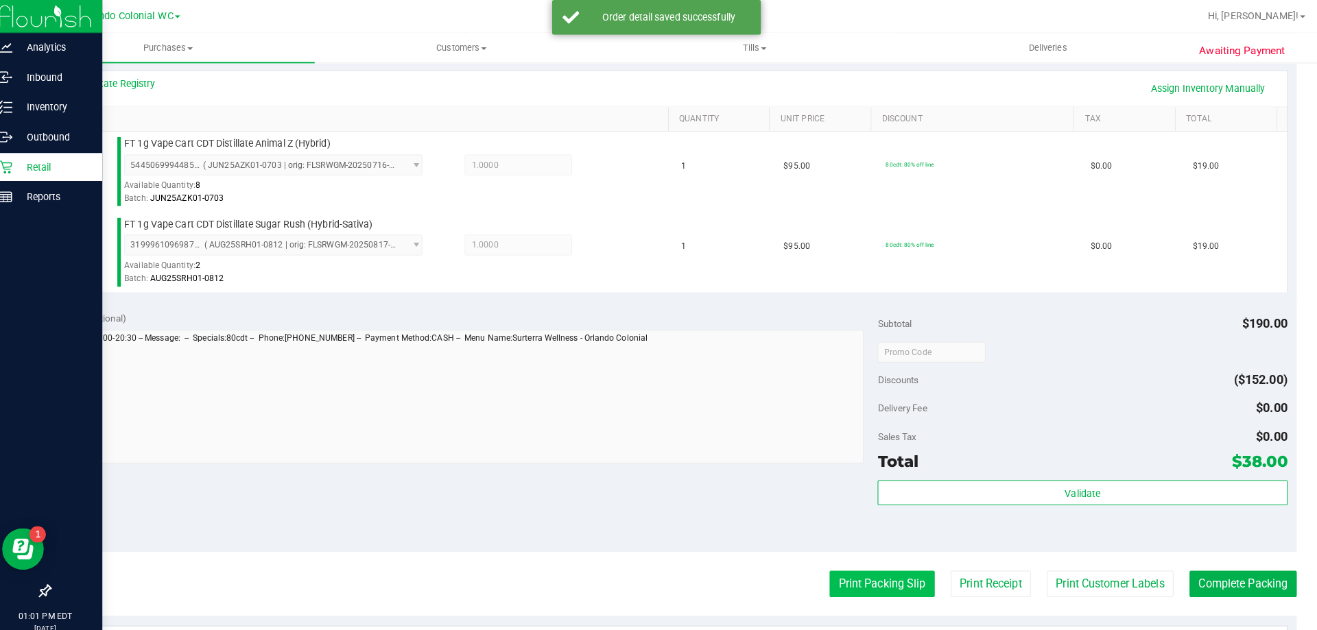
click at [861, 575] on button "Print Packing Slip" at bounding box center [881, 575] width 104 height 26
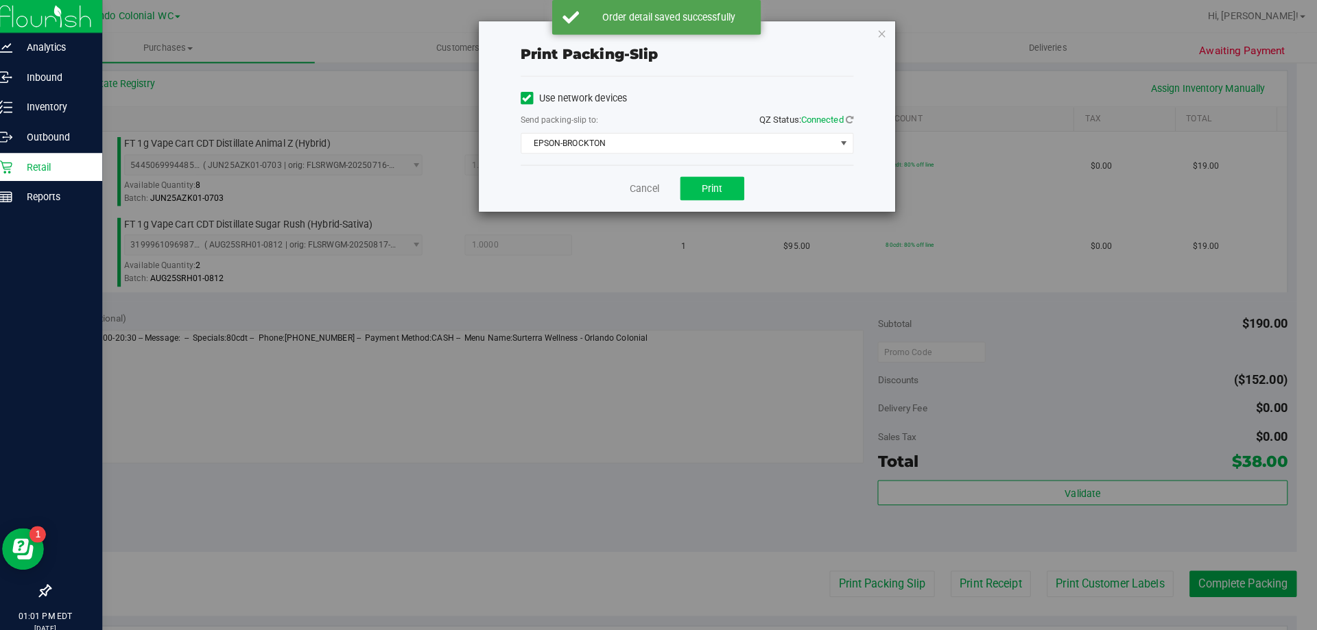
click at [702, 178] on button "Print" at bounding box center [713, 185] width 63 height 23
click at [880, 38] on icon "button" at bounding box center [881, 33] width 10 height 16
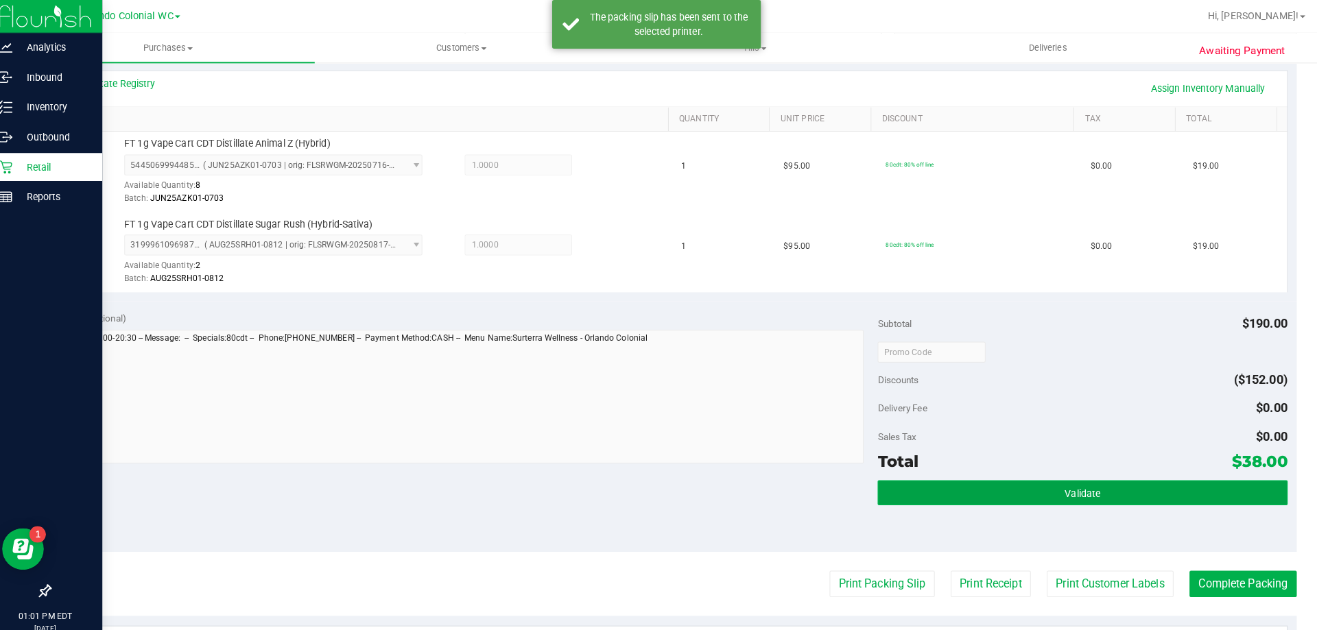
click at [1071, 475] on button "Validate" at bounding box center [1078, 485] width 403 height 25
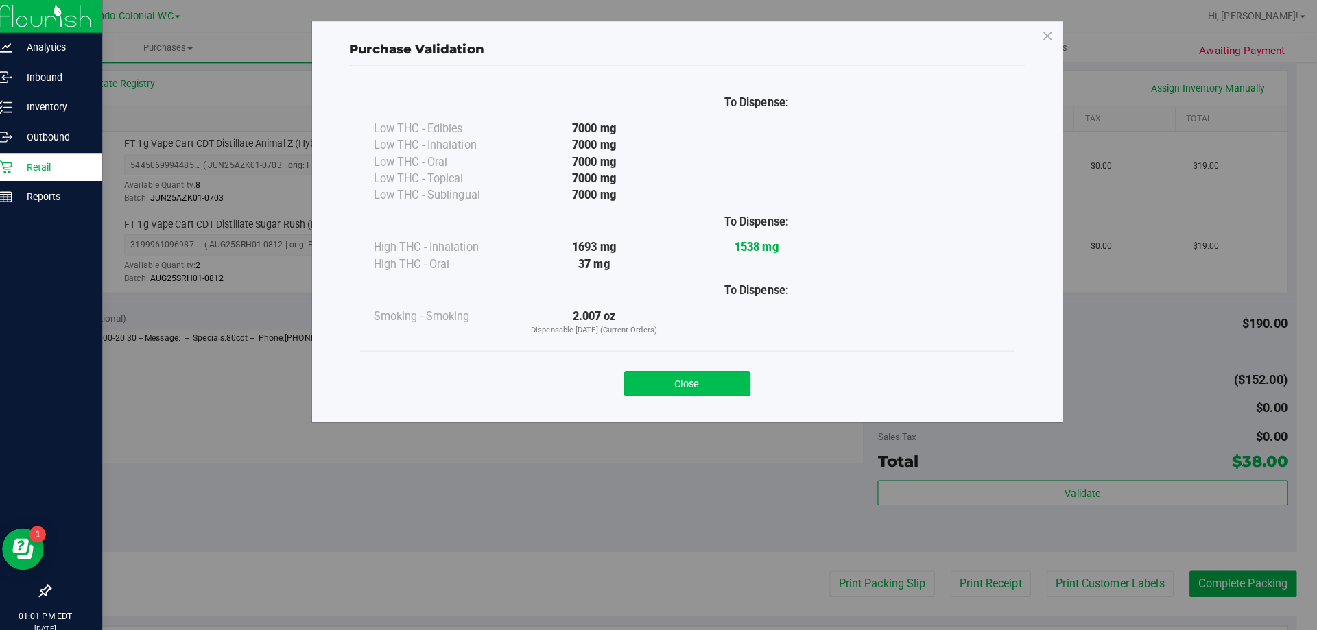
click at [677, 381] on button "Close" at bounding box center [688, 378] width 125 height 25
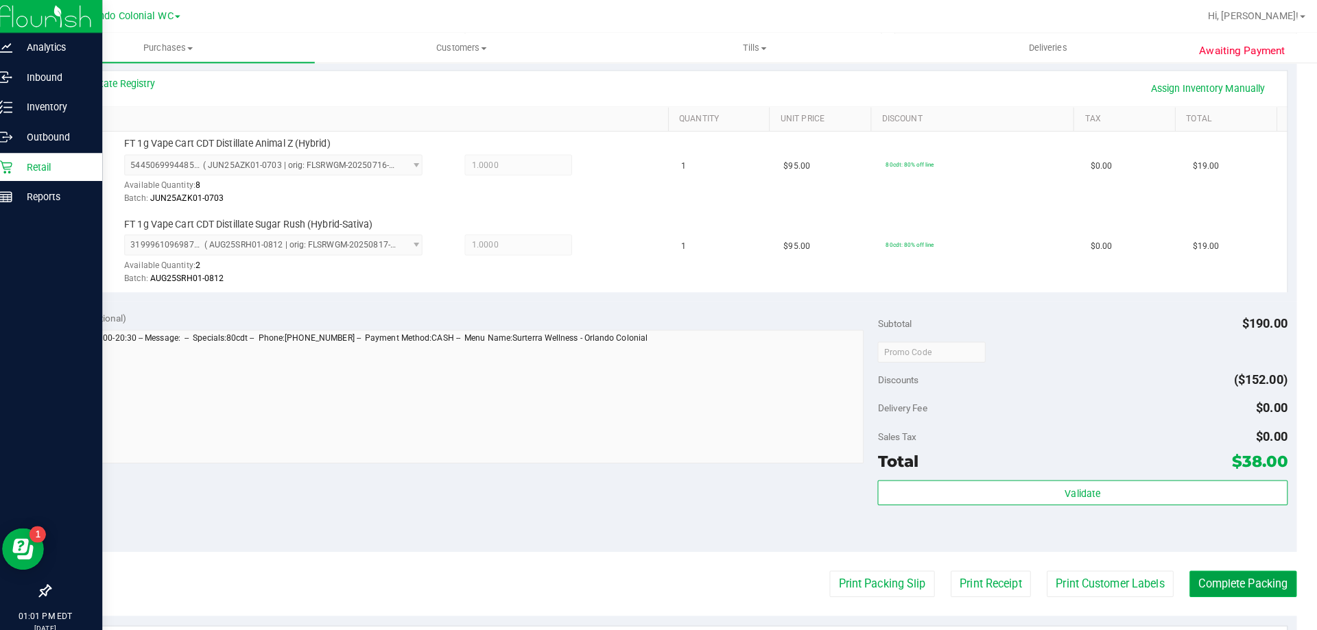
click at [1226, 571] on button "Complete Packing" at bounding box center [1237, 575] width 106 height 26
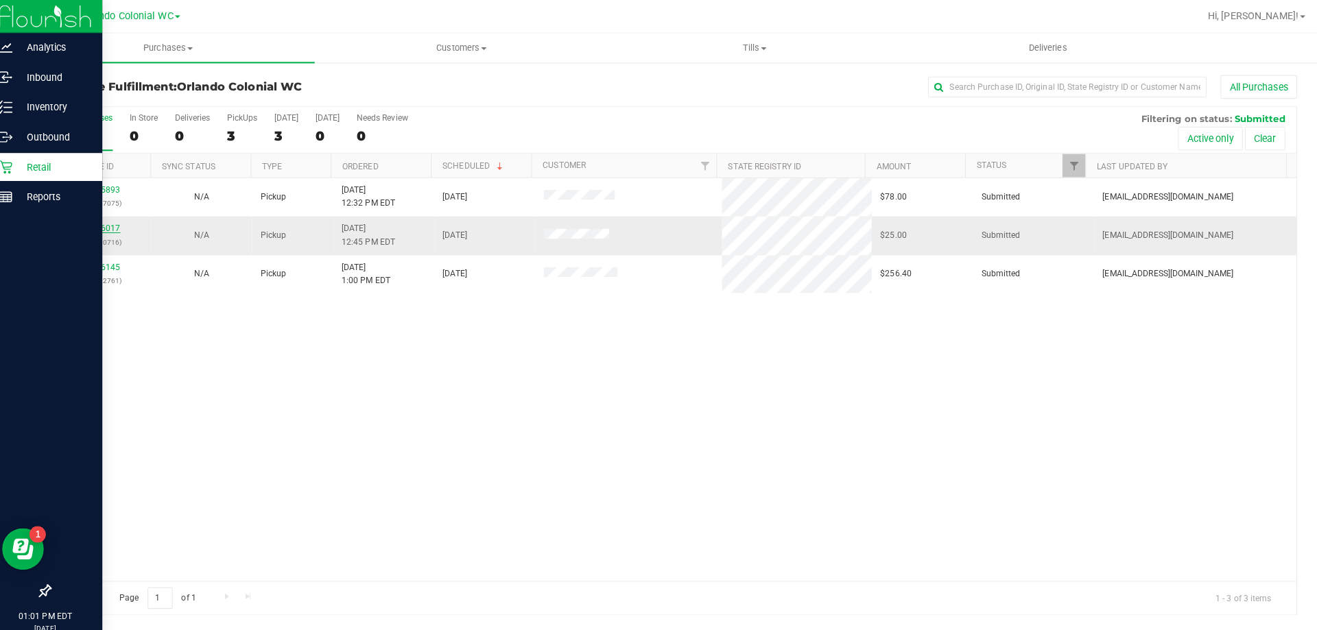
click at [108, 225] on link "11856017" at bounding box center [111, 225] width 38 height 10
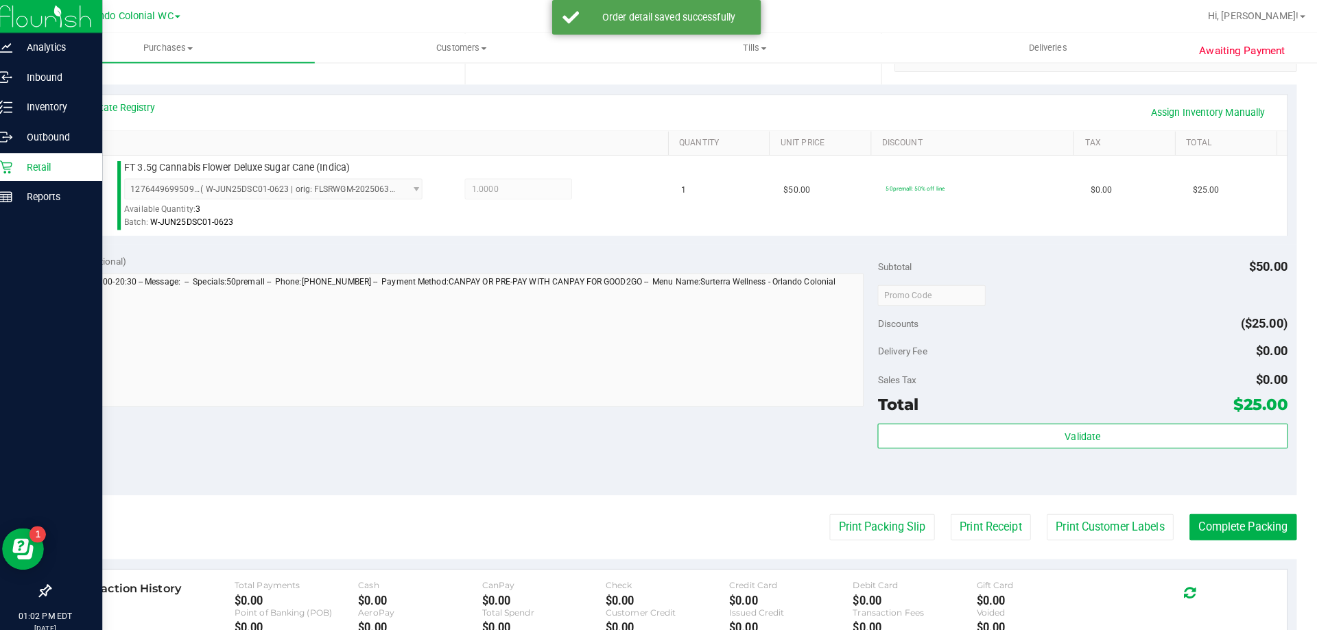
scroll to position [293, 0]
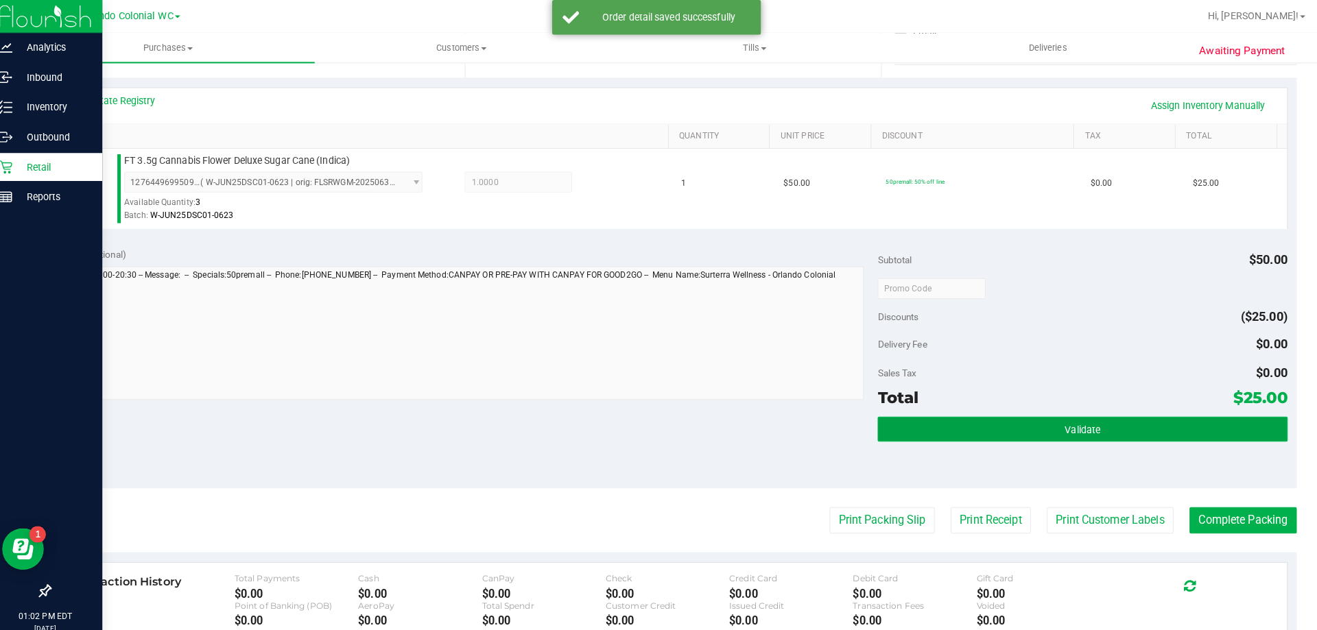
click at [1036, 415] on button "Validate" at bounding box center [1078, 423] width 403 height 25
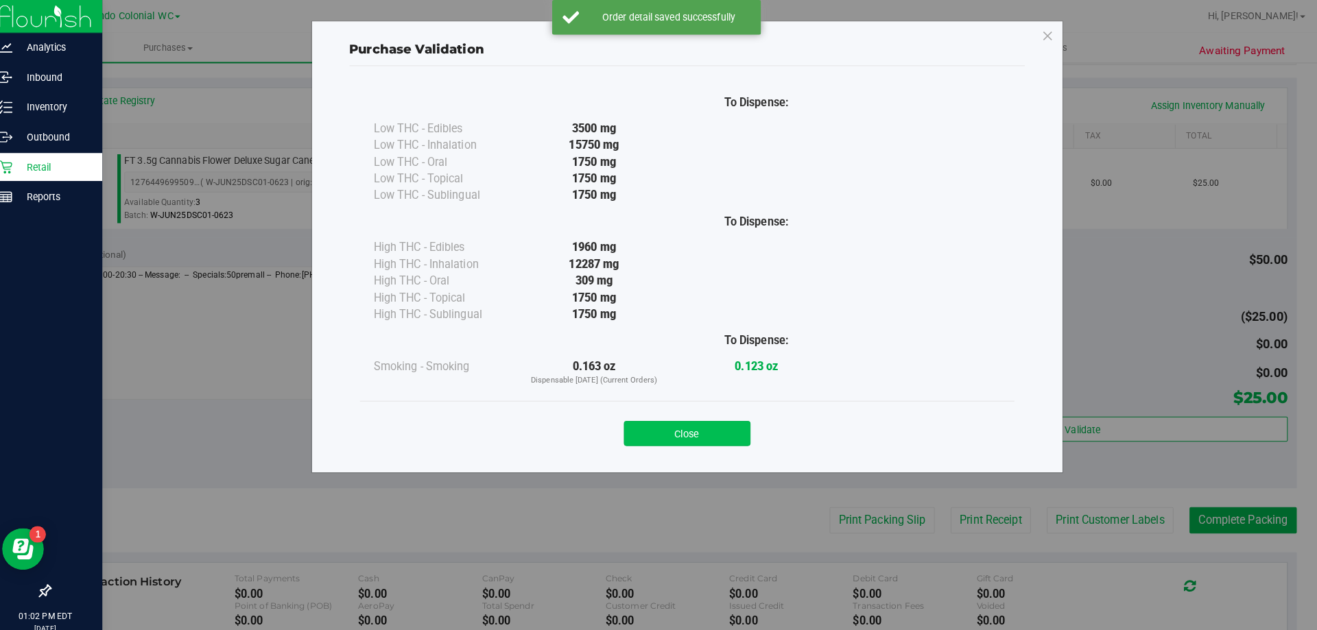
click at [698, 422] on button "Close" at bounding box center [688, 427] width 125 height 25
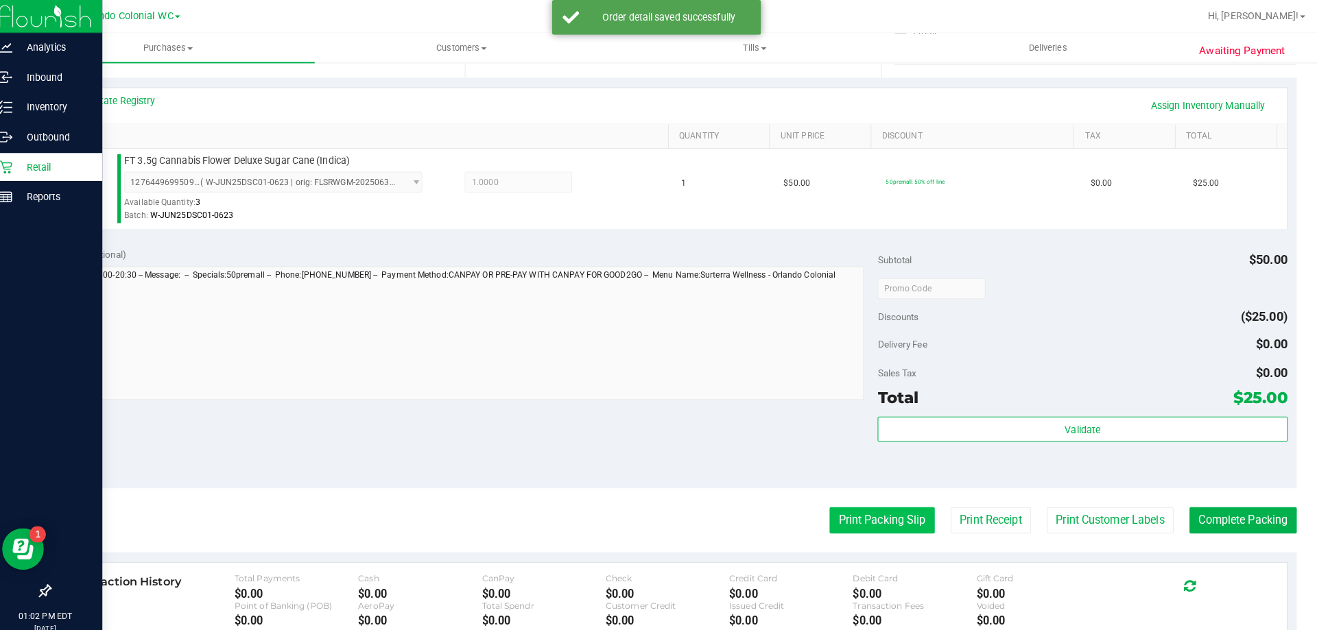
click at [846, 507] on button "Print Packing Slip" at bounding box center [881, 513] width 104 height 26
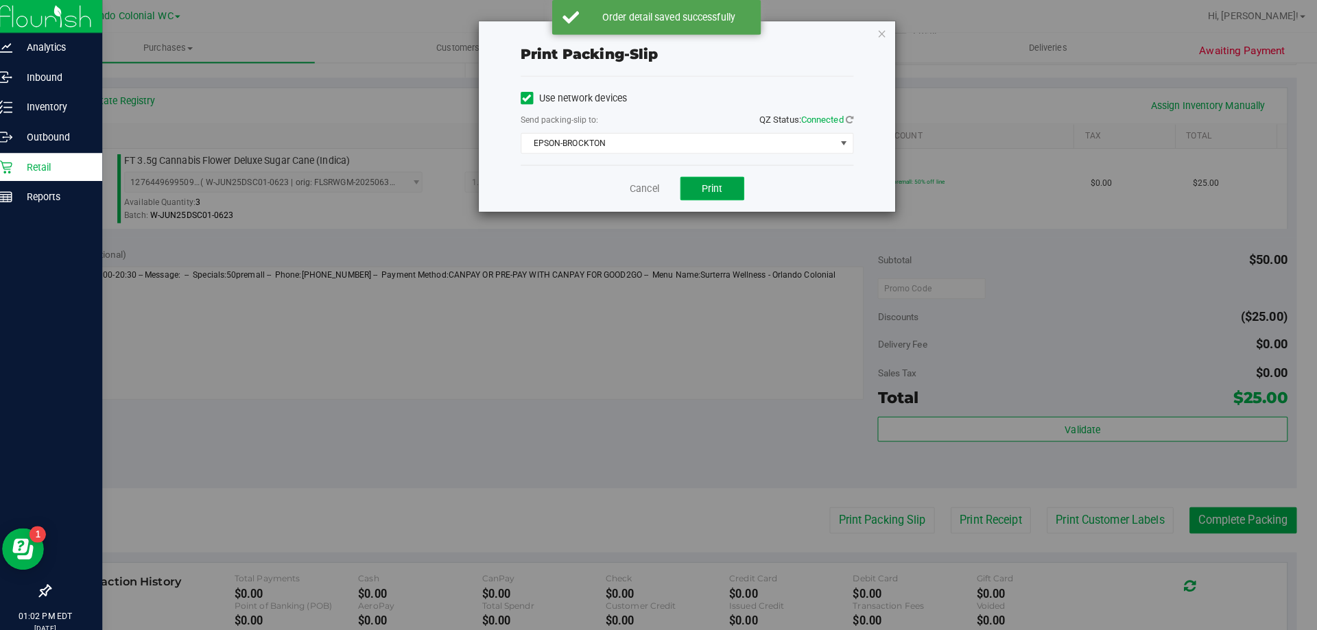
click at [710, 177] on button "Print" at bounding box center [713, 185] width 63 height 23
click at [880, 29] on icon "button" at bounding box center [881, 33] width 10 height 16
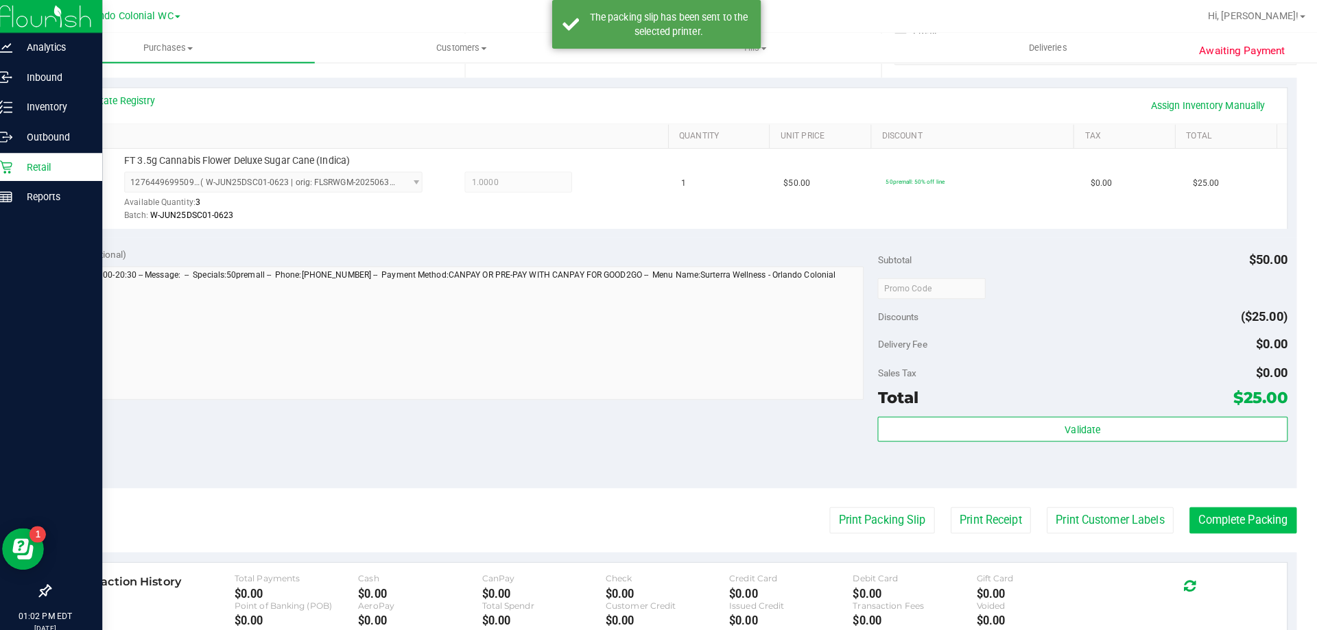
click at [1240, 512] on button "Complete Packing" at bounding box center [1237, 513] width 106 height 26
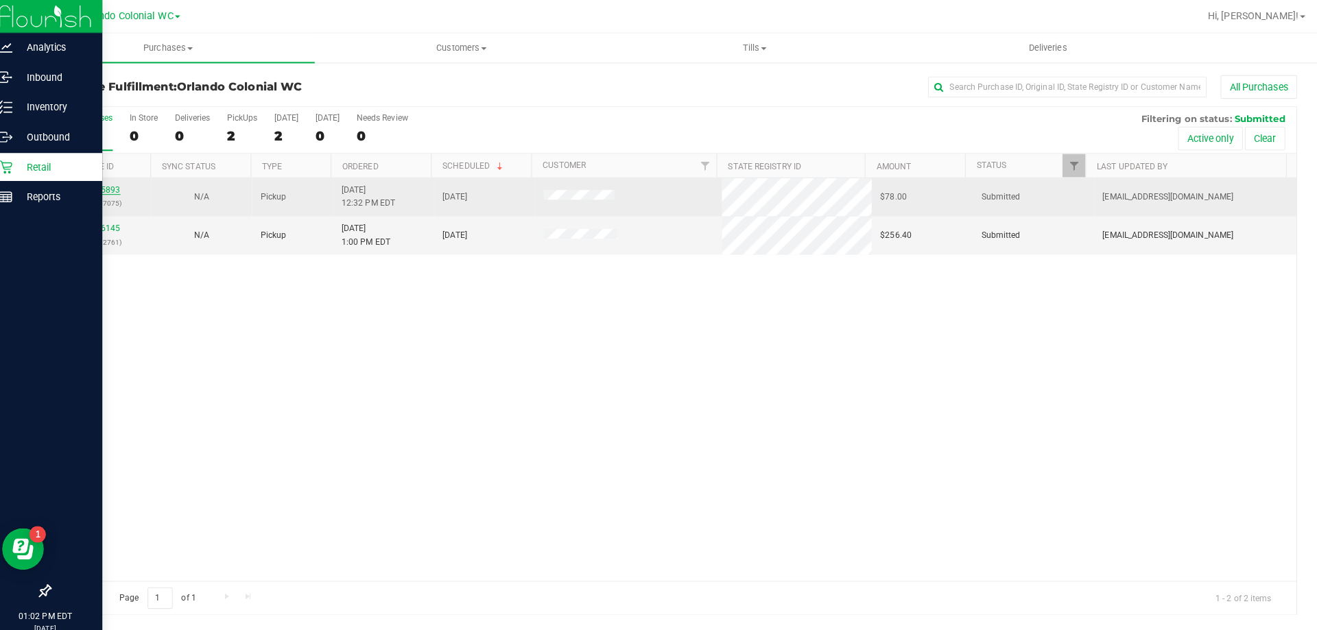
click at [99, 191] on link "11855893" at bounding box center [111, 187] width 38 height 10
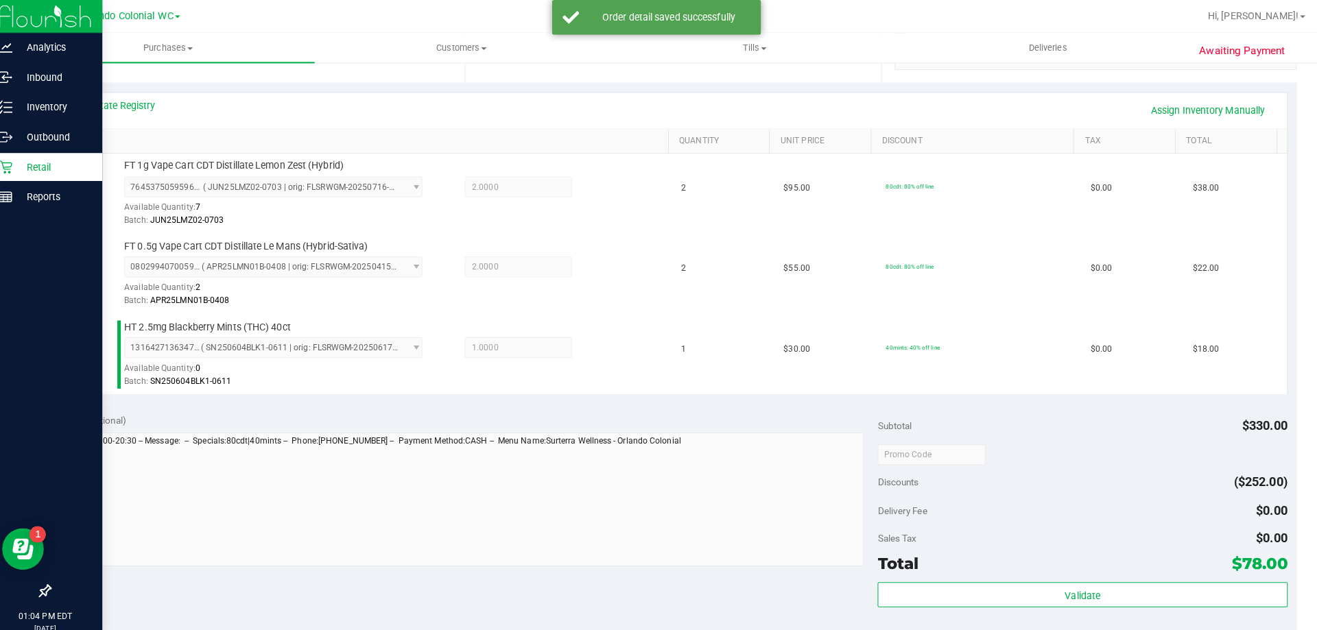
scroll to position [407, 0]
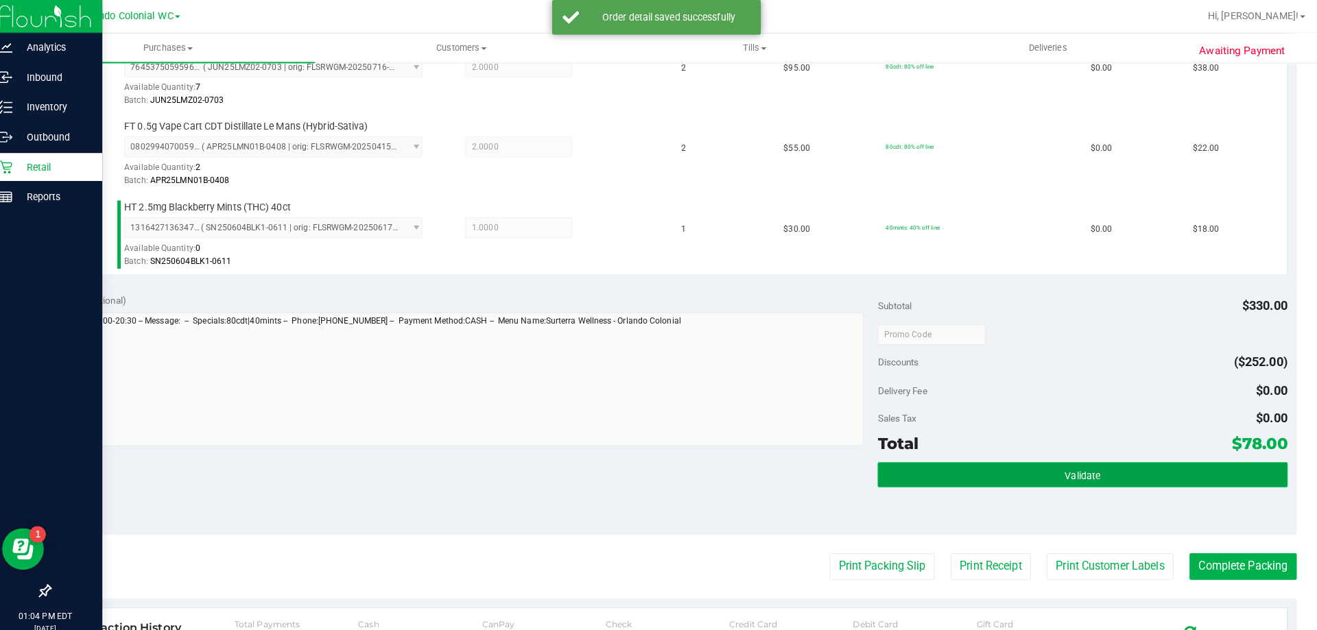
click at [1086, 455] on button "Validate" at bounding box center [1078, 467] width 403 height 25
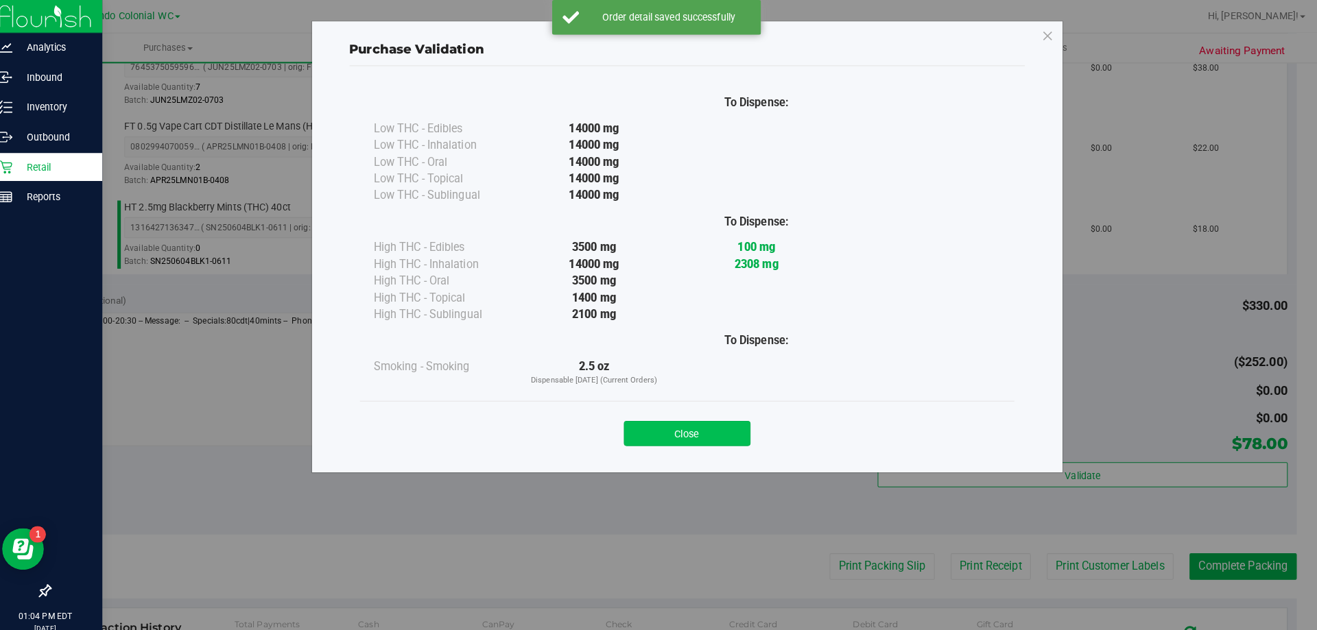
click at [711, 417] on button "Close" at bounding box center [688, 427] width 125 height 25
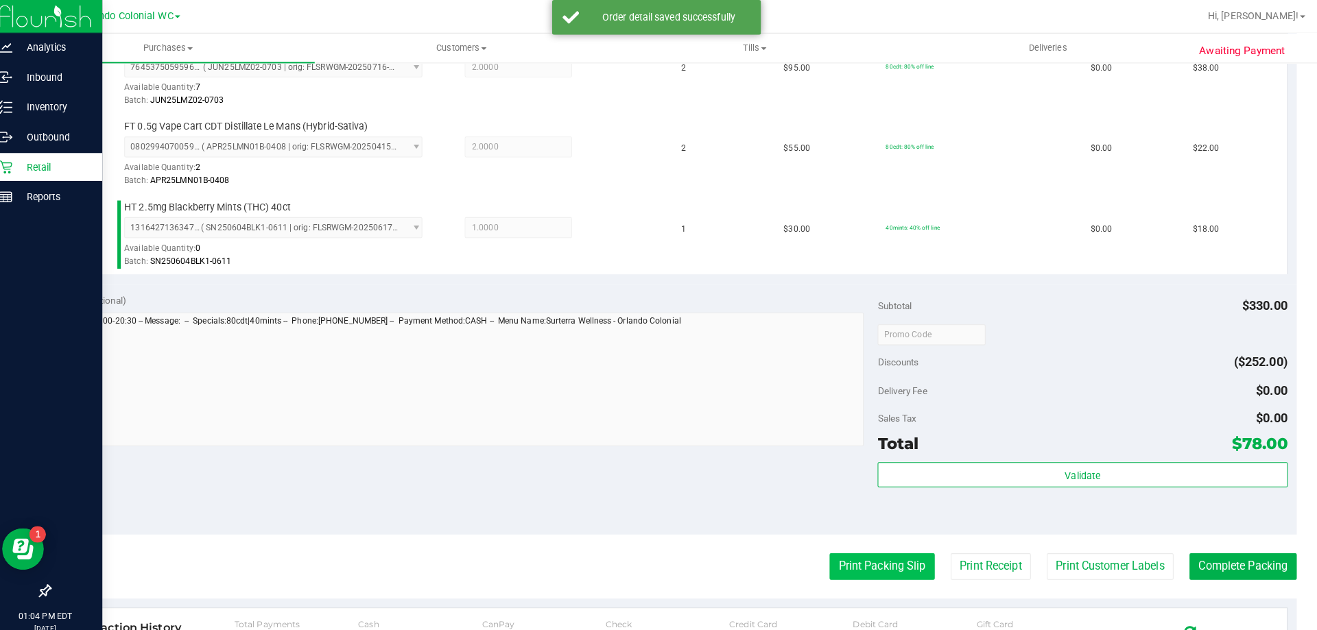
click at [870, 560] on button "Print Packing Slip" at bounding box center [881, 558] width 104 height 26
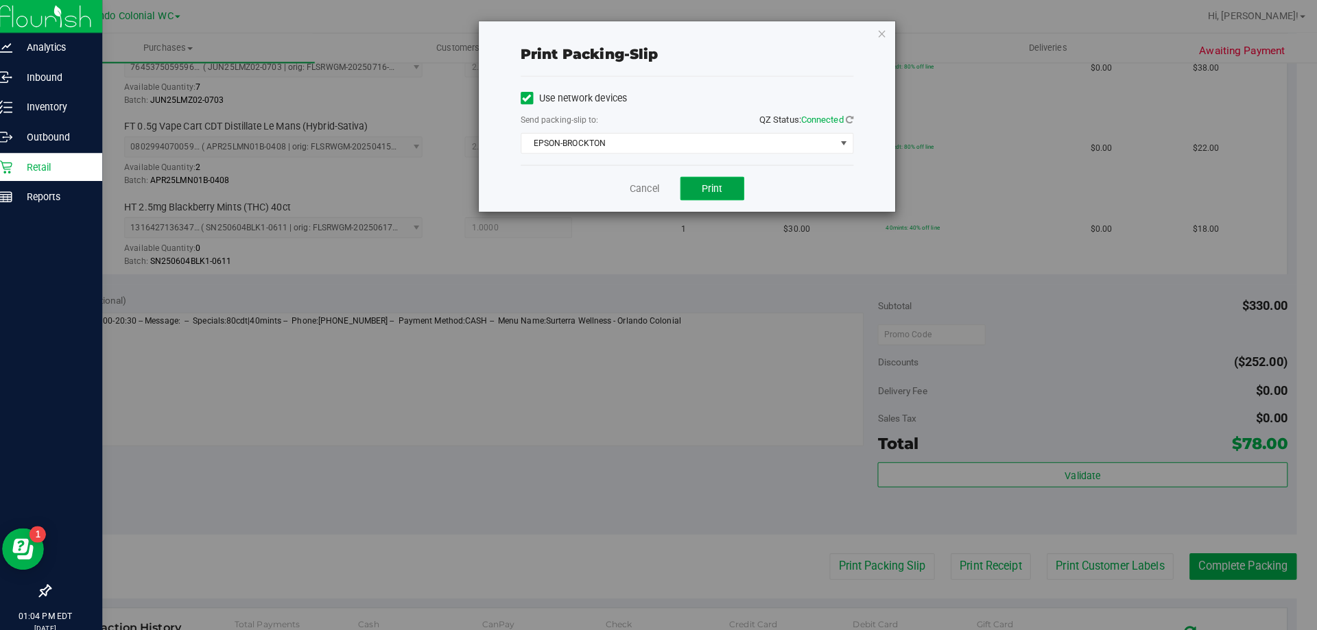
click at [720, 176] on button "Print" at bounding box center [713, 185] width 63 height 23
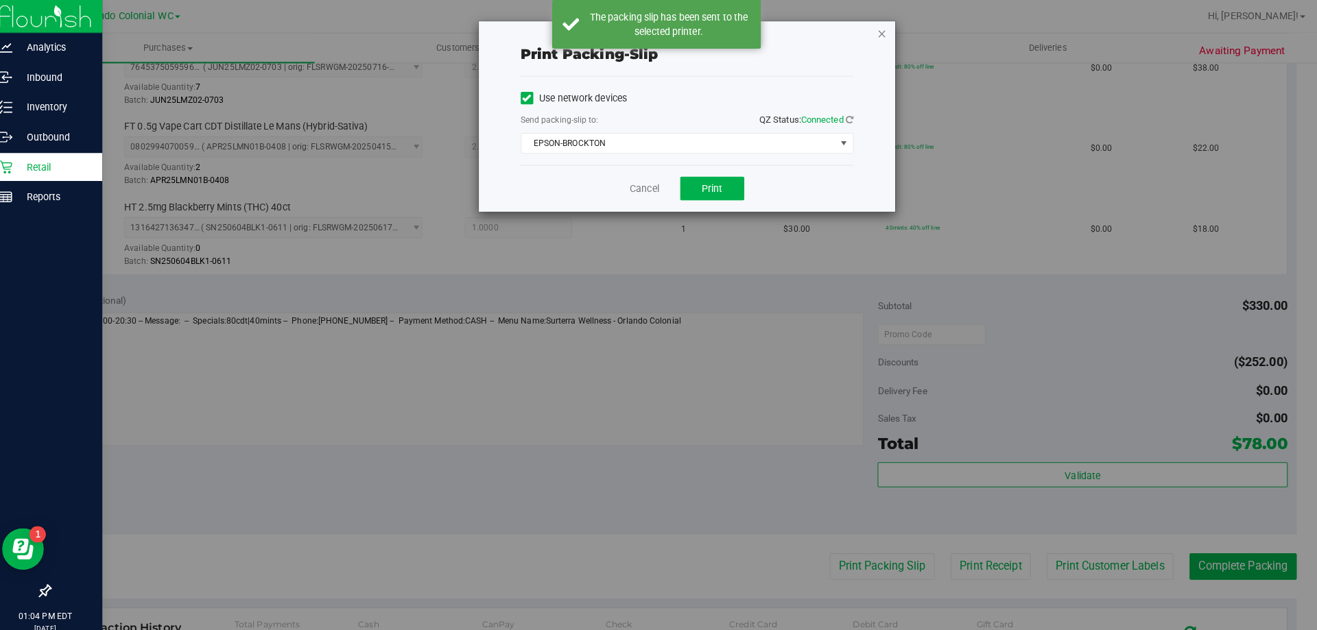
click at [880, 30] on icon "button" at bounding box center [881, 33] width 10 height 16
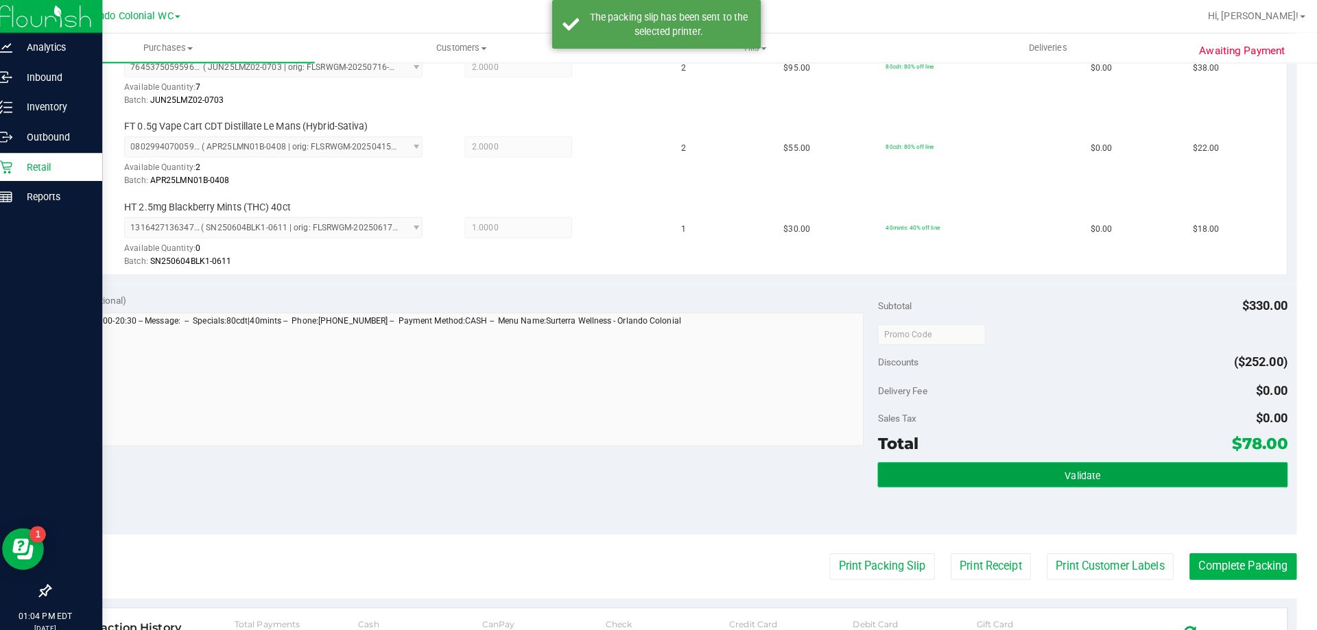
click at [1071, 468] on span "Validate" at bounding box center [1078, 468] width 35 height 11
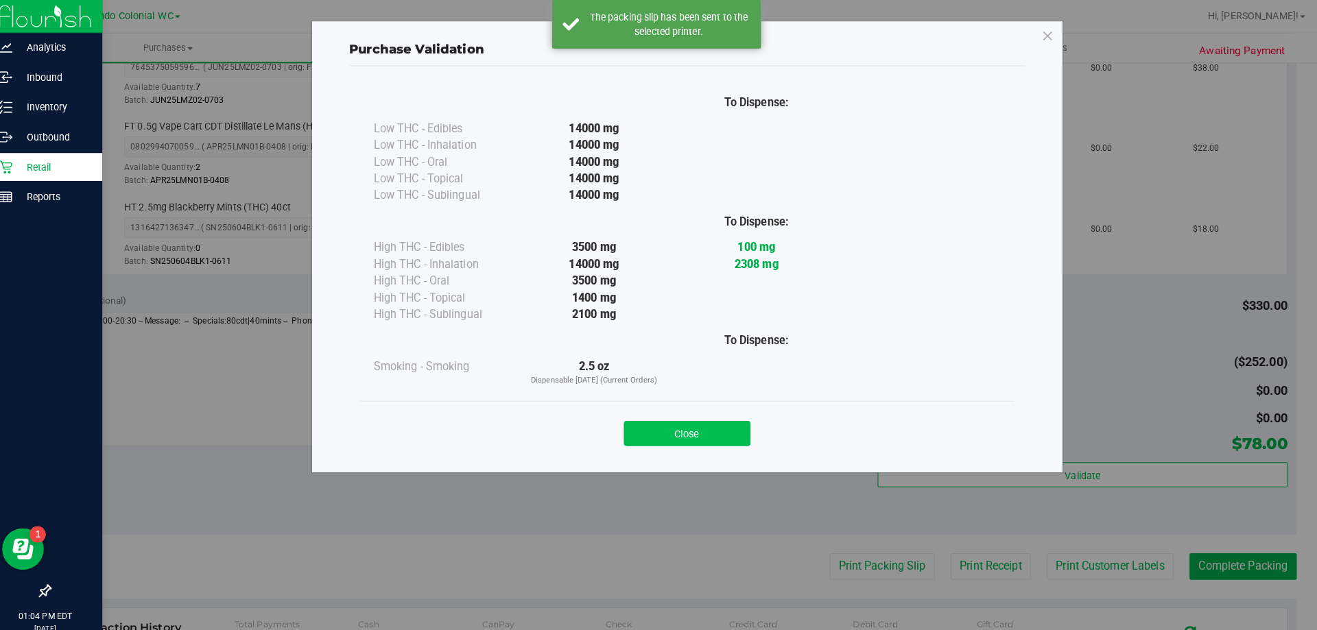
click at [691, 418] on button "Close" at bounding box center [688, 427] width 125 height 25
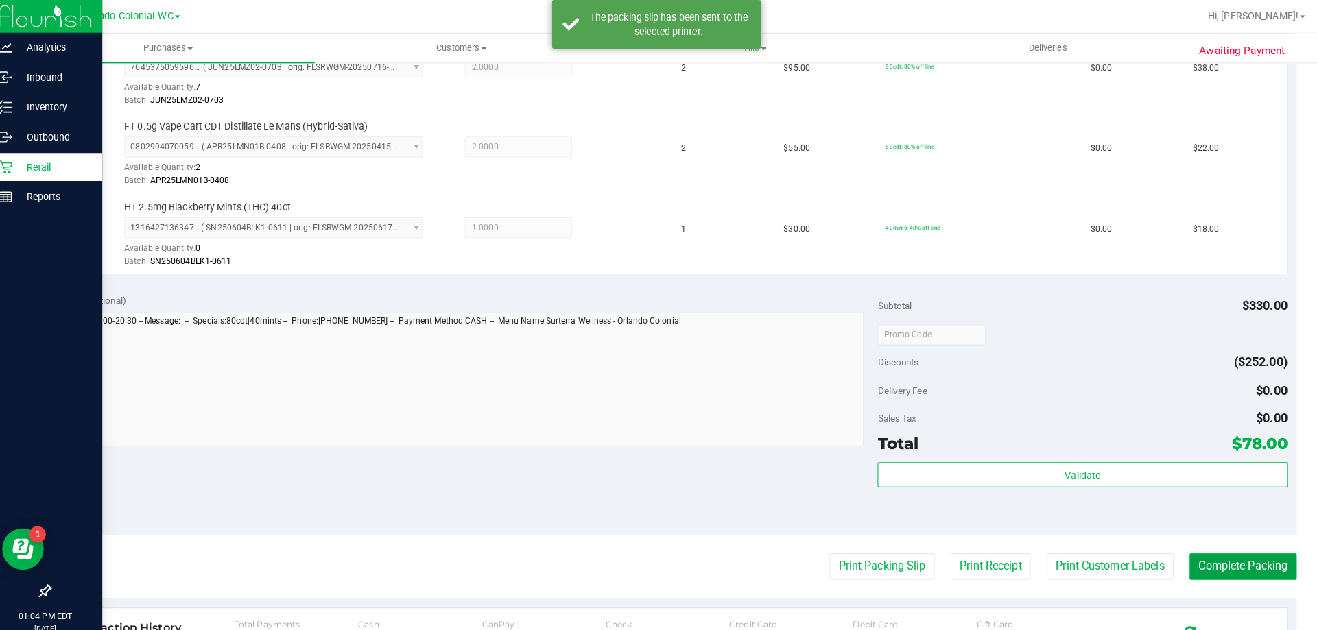
click at [1243, 558] on button "Complete Packing" at bounding box center [1237, 558] width 106 height 26
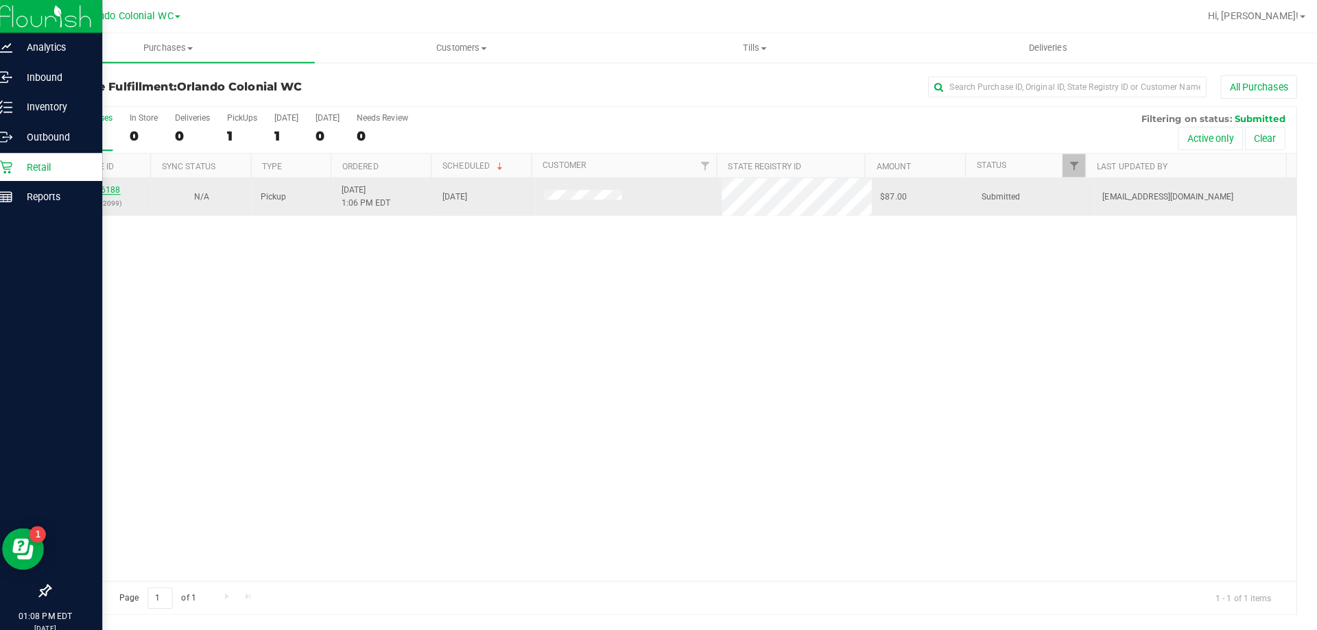
click at [115, 184] on link "11856188" at bounding box center [111, 187] width 38 height 10
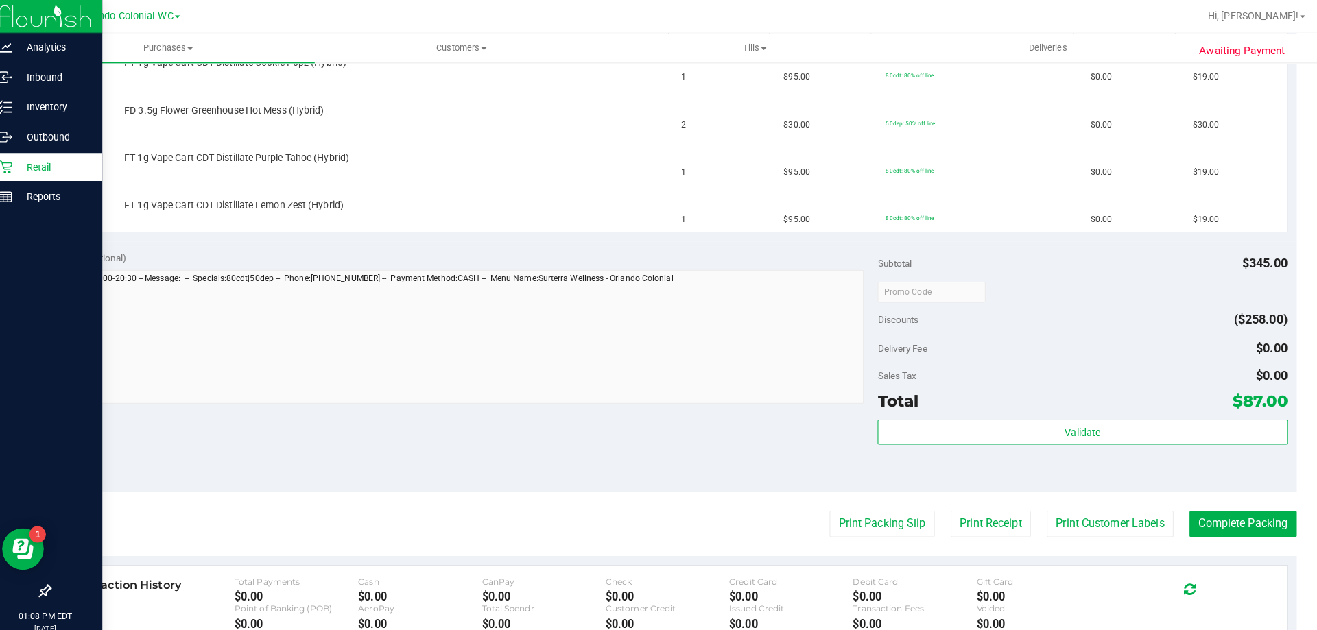
scroll to position [473, 0]
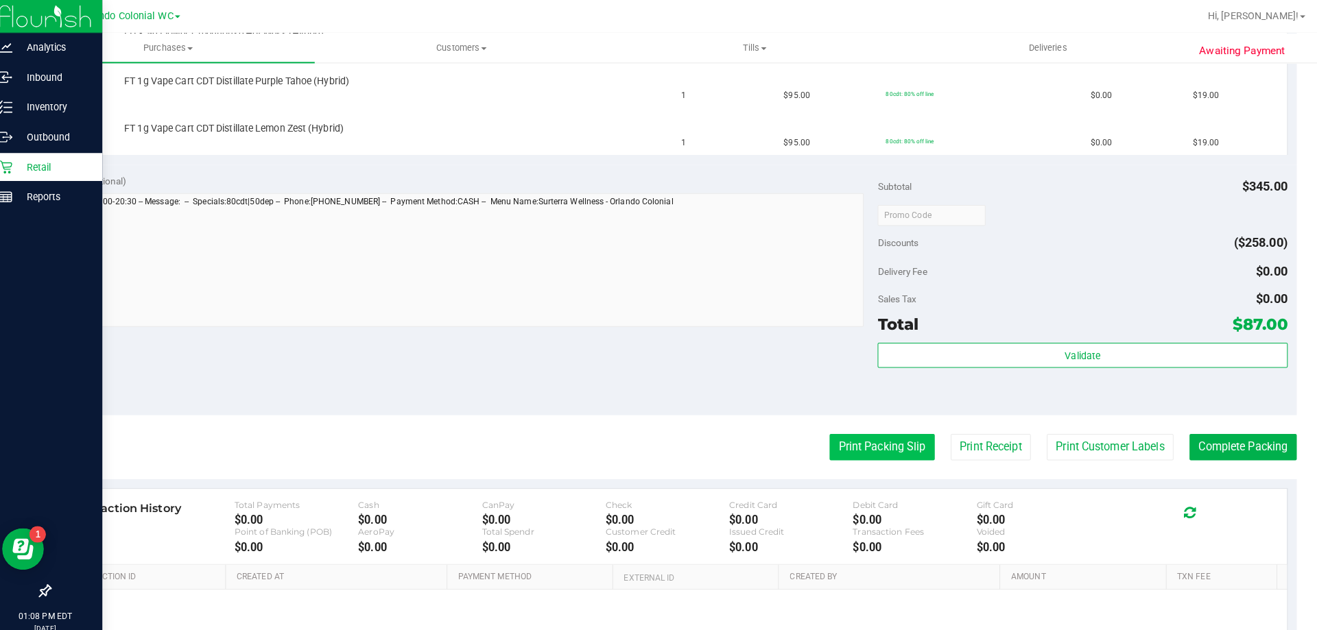
click at [868, 433] on button "Print Packing Slip" at bounding box center [881, 441] width 104 height 26
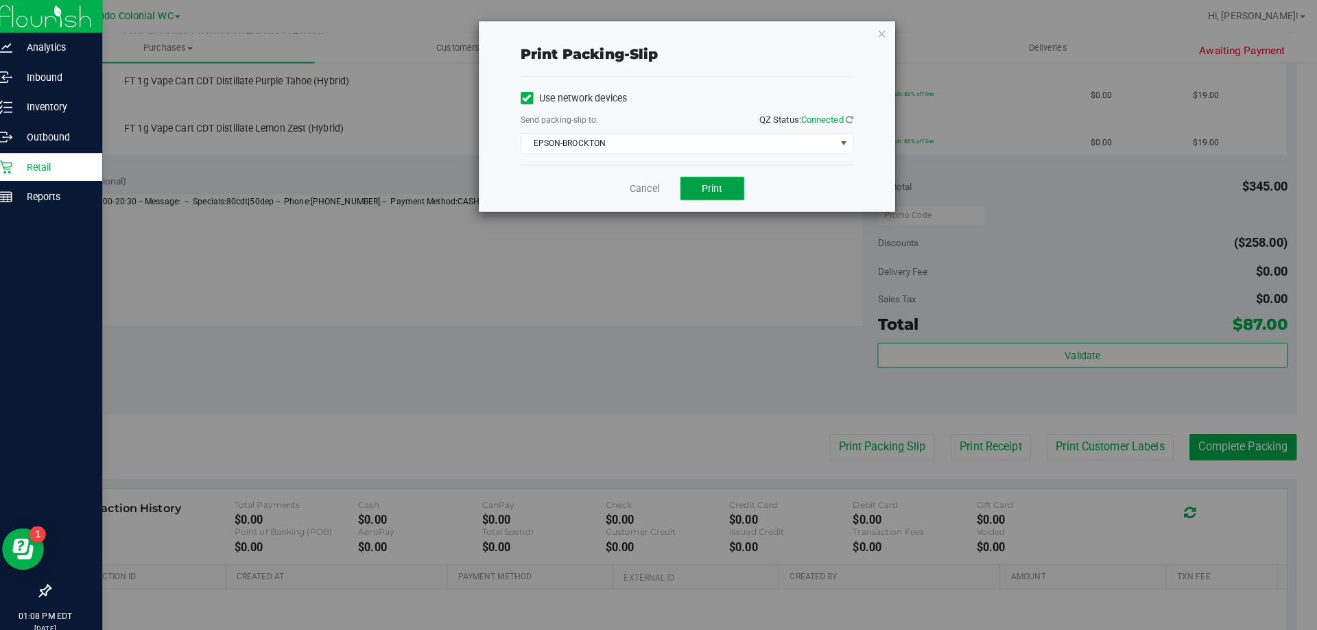
click at [728, 187] on button "Print" at bounding box center [713, 185] width 63 height 23
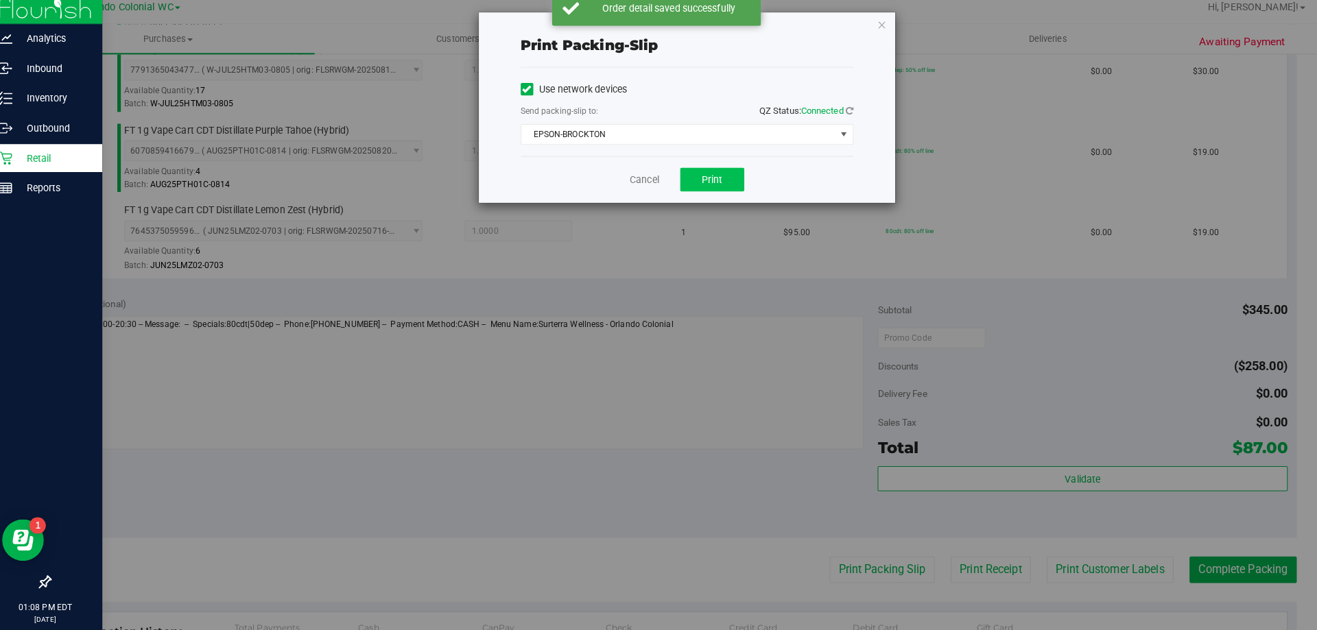
scroll to position [0, 0]
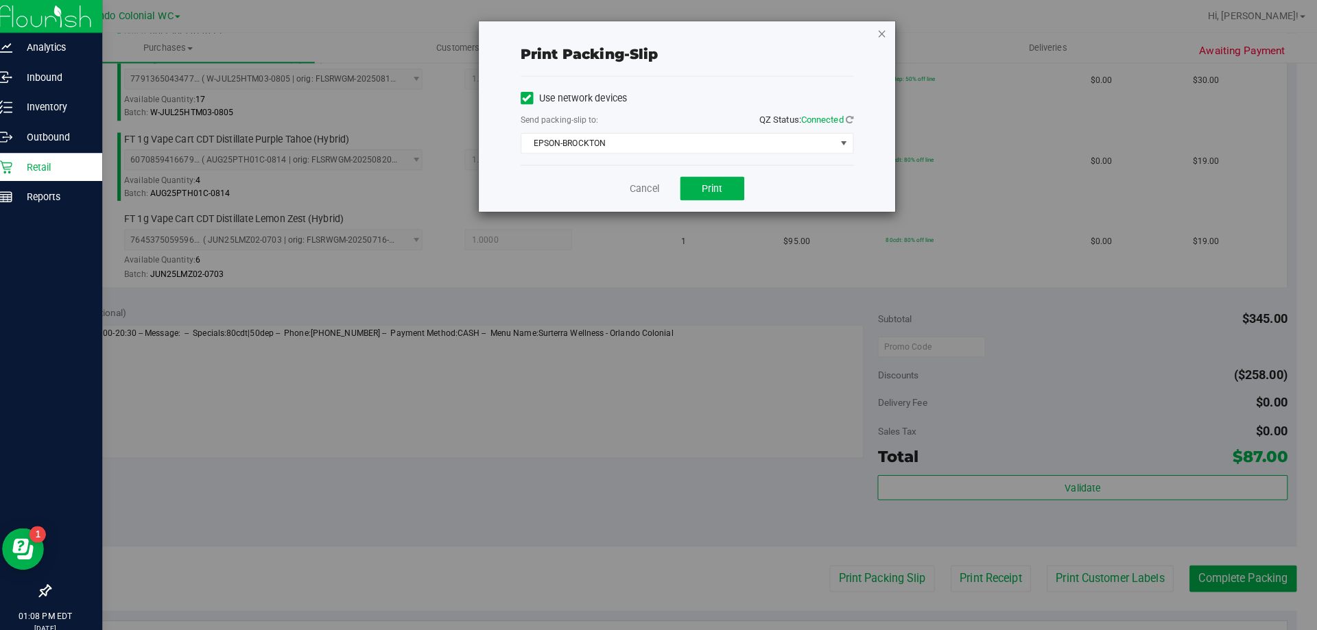
click at [881, 34] on icon "button" at bounding box center [881, 33] width 10 height 16
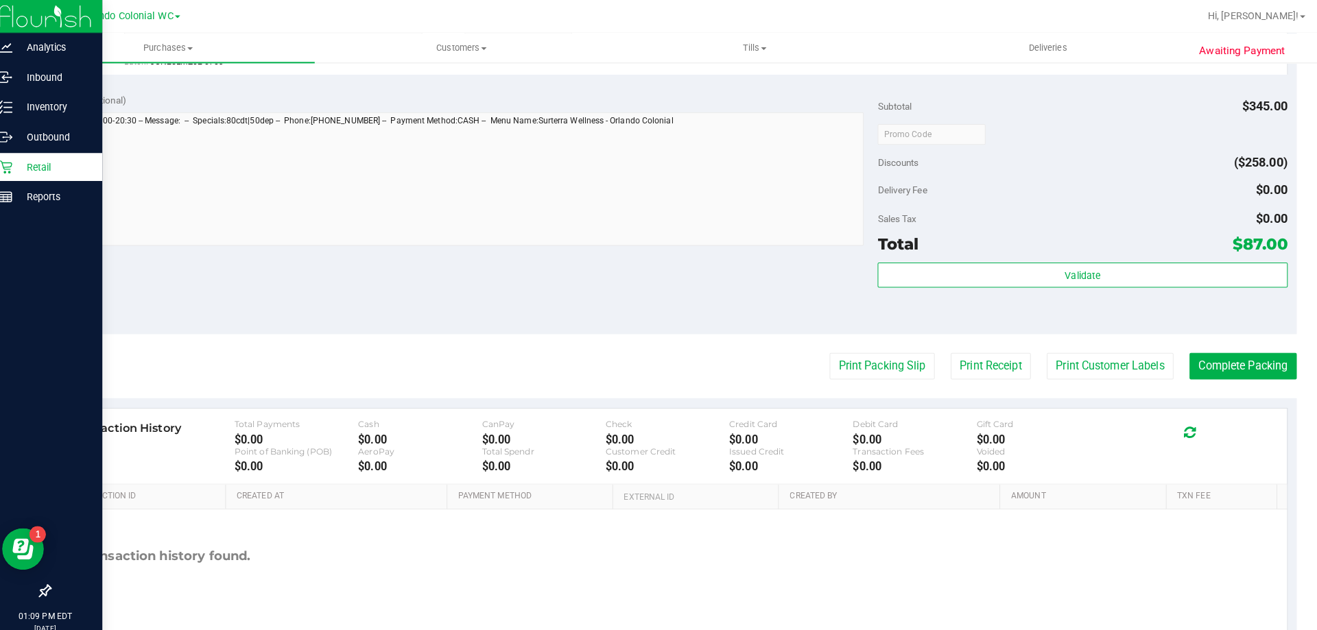
scroll to position [729, 0]
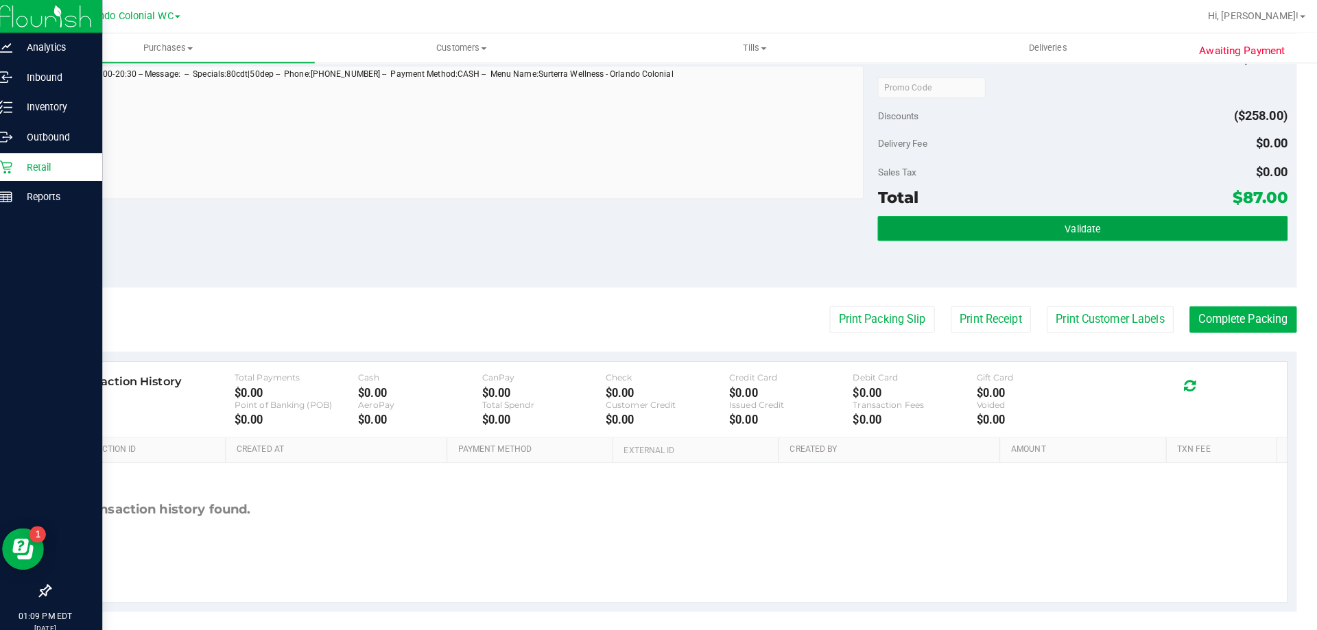
click at [1049, 215] on button "Validate" at bounding box center [1078, 225] width 403 height 25
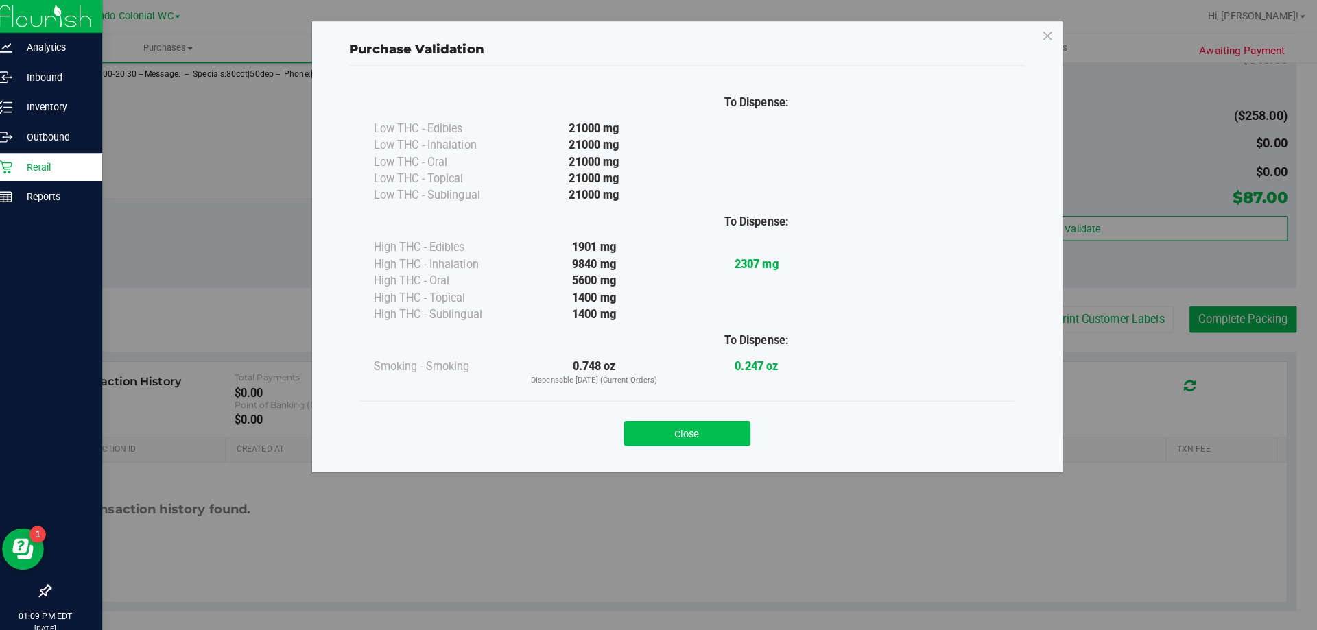
click at [702, 419] on button "Close" at bounding box center [688, 427] width 125 height 25
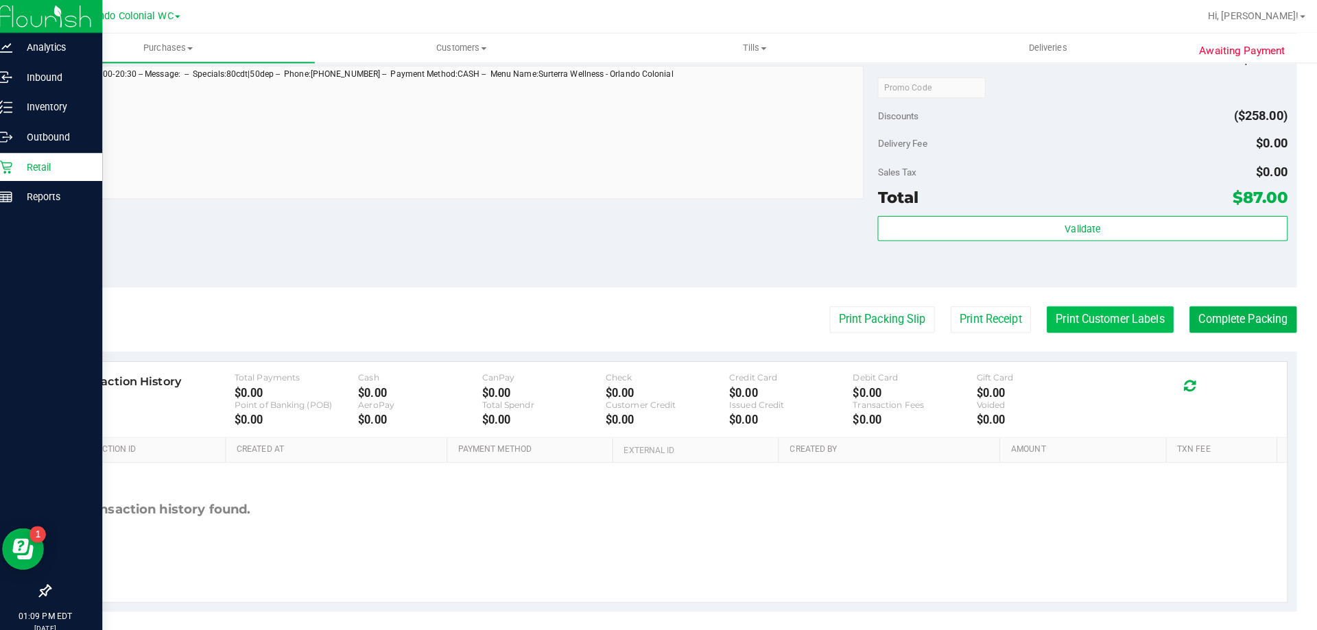
click at [1112, 316] on button "Print Customer Labels" at bounding box center [1105, 315] width 125 height 26
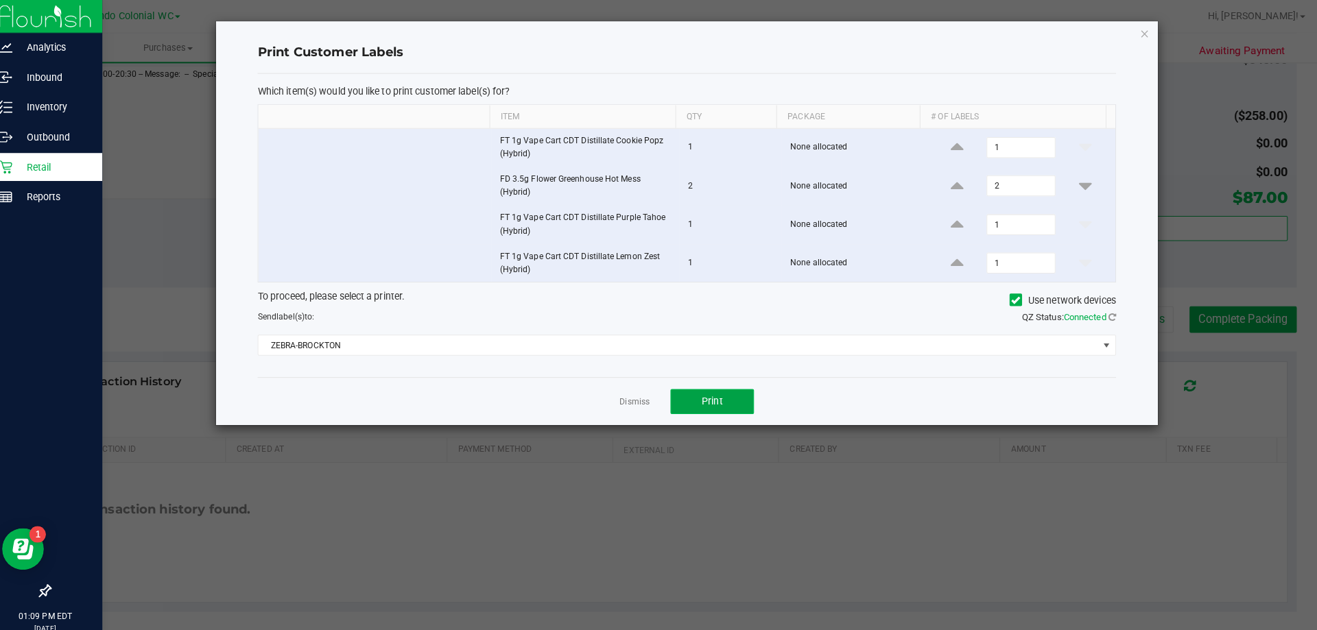
click at [711, 396] on span "Print" at bounding box center [713, 395] width 21 height 11
click at [1143, 33] on icon "button" at bounding box center [1140, 33] width 10 height 16
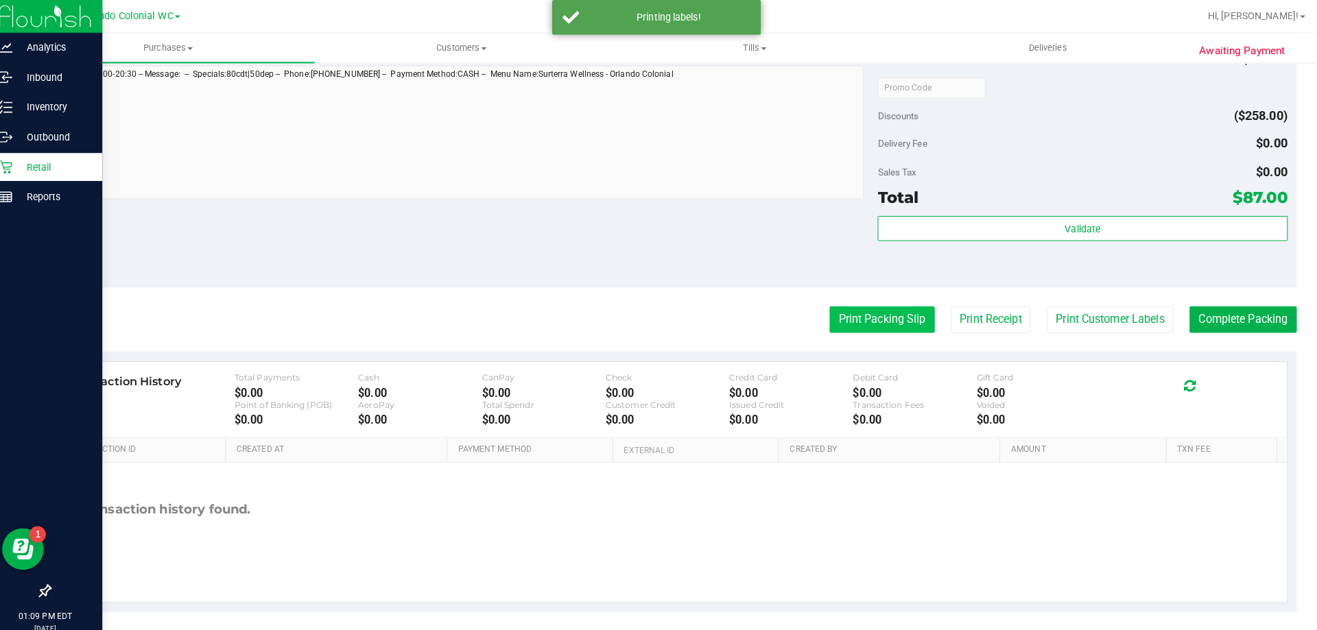
click at [866, 318] on button "Print Packing Slip" at bounding box center [881, 315] width 104 height 26
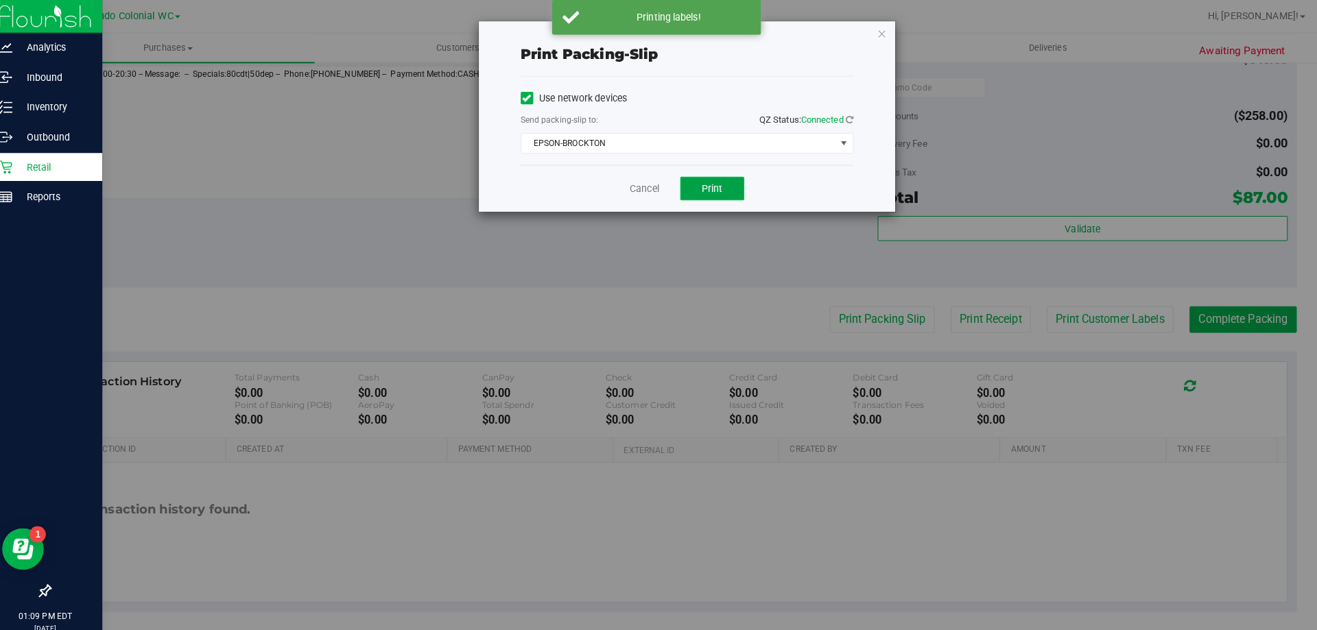
click at [716, 185] on span "Print" at bounding box center [713, 185] width 21 height 11
click at [881, 30] on icon "button" at bounding box center [881, 33] width 10 height 16
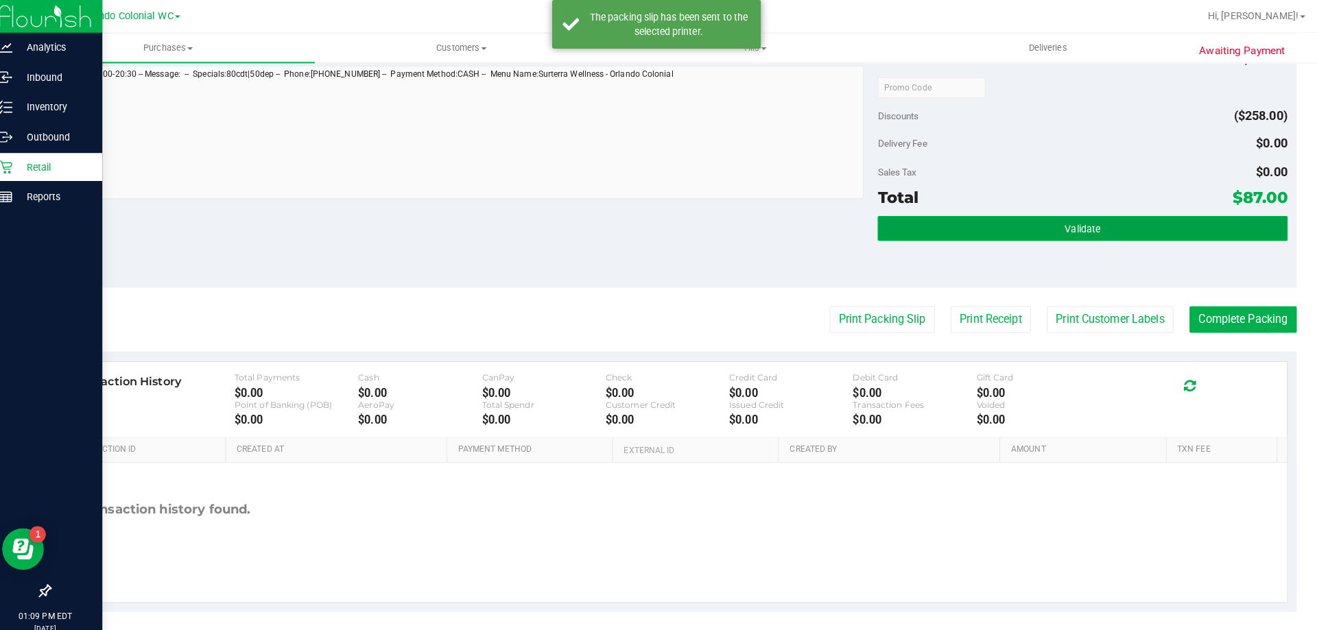
click at [1122, 226] on button "Validate" at bounding box center [1078, 225] width 403 height 25
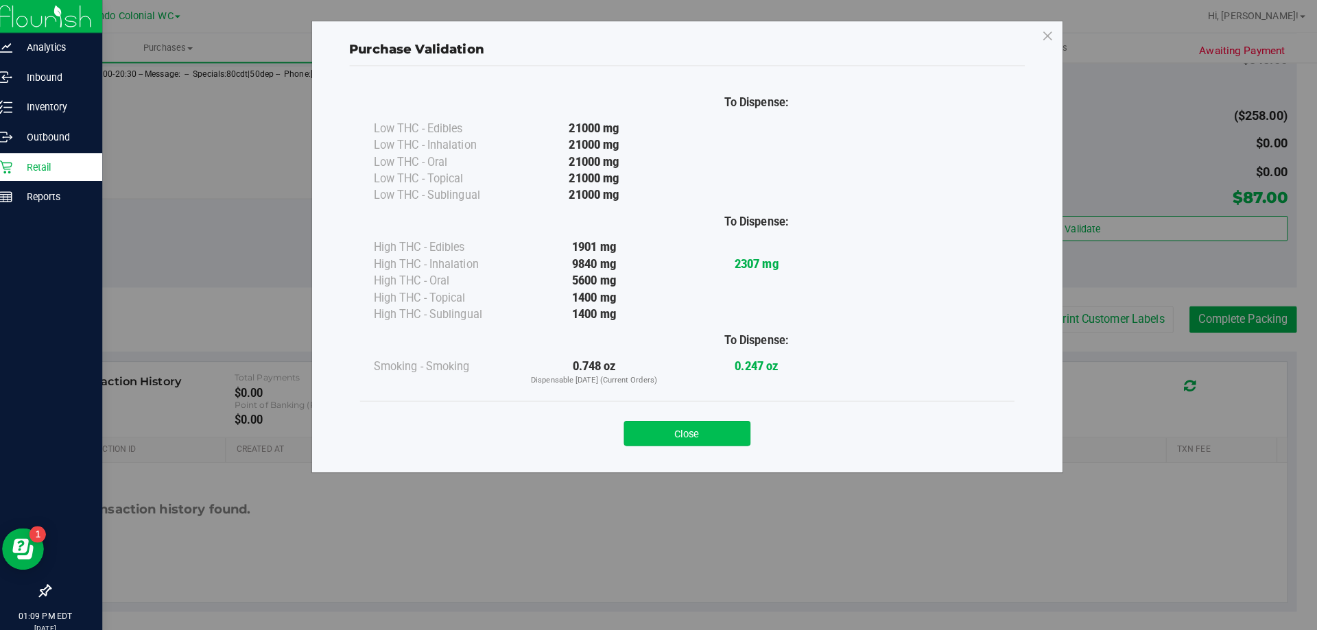
click at [694, 418] on button "Close" at bounding box center [688, 427] width 125 height 25
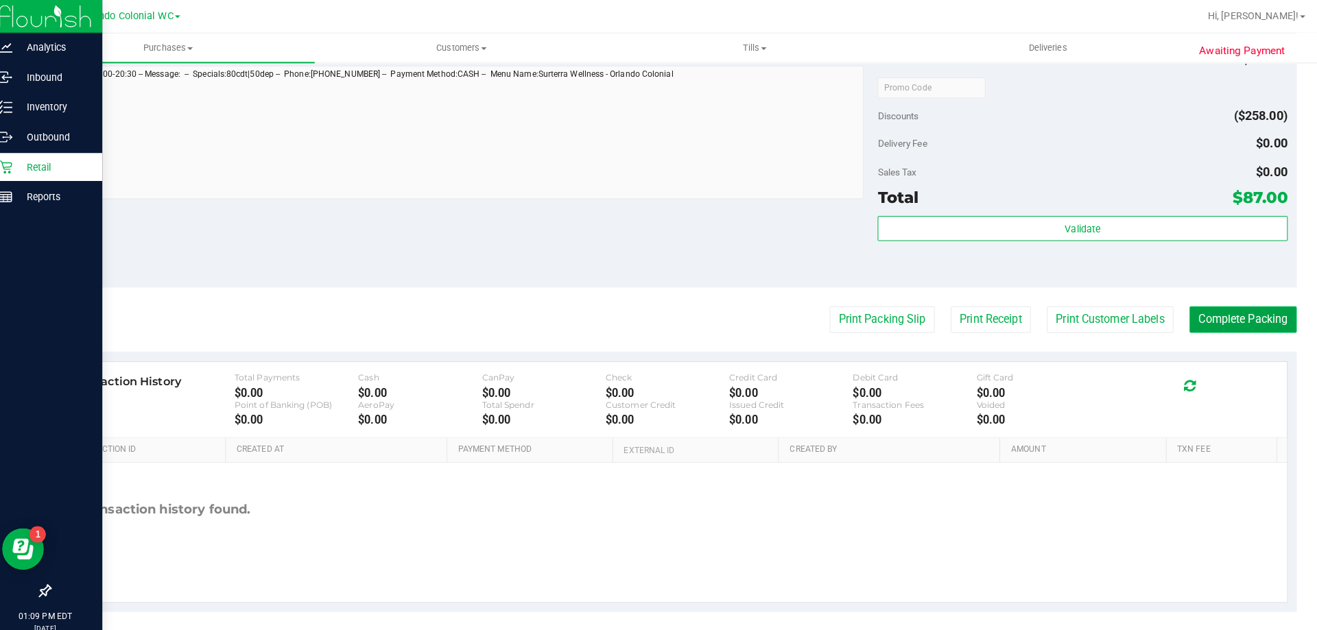
click at [1250, 311] on button "Complete Packing" at bounding box center [1237, 315] width 106 height 26
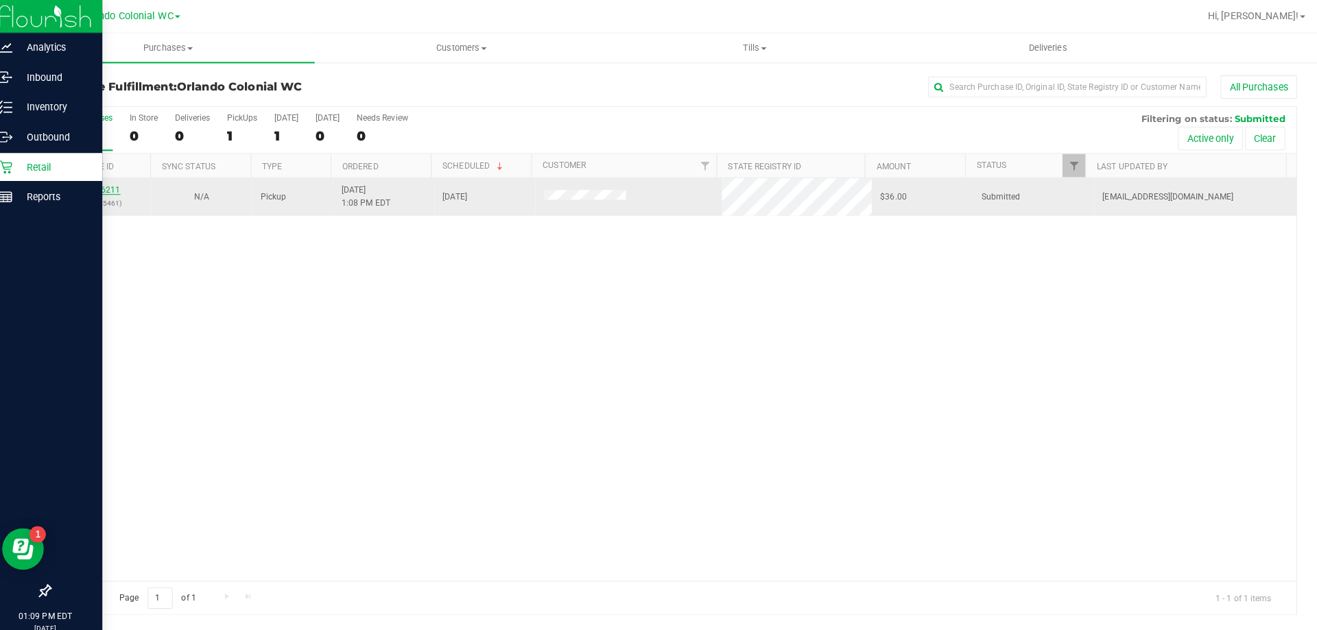
click at [105, 190] on link "11856211" at bounding box center [111, 187] width 38 height 10
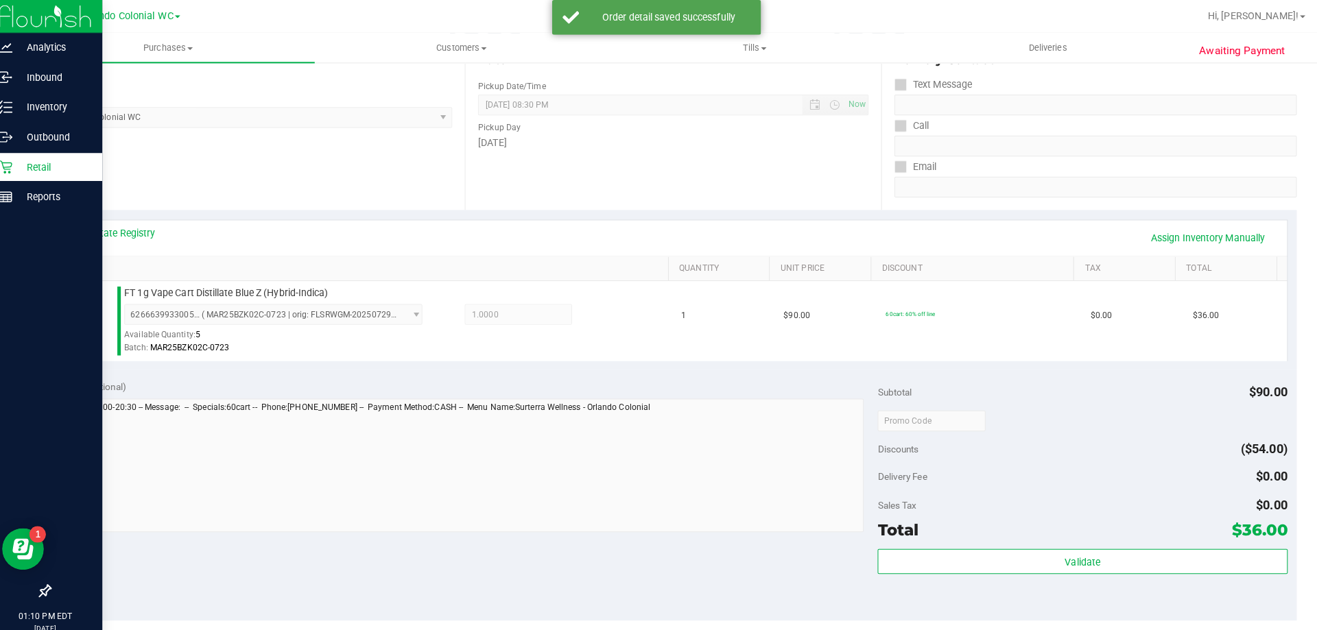
scroll to position [242, 0]
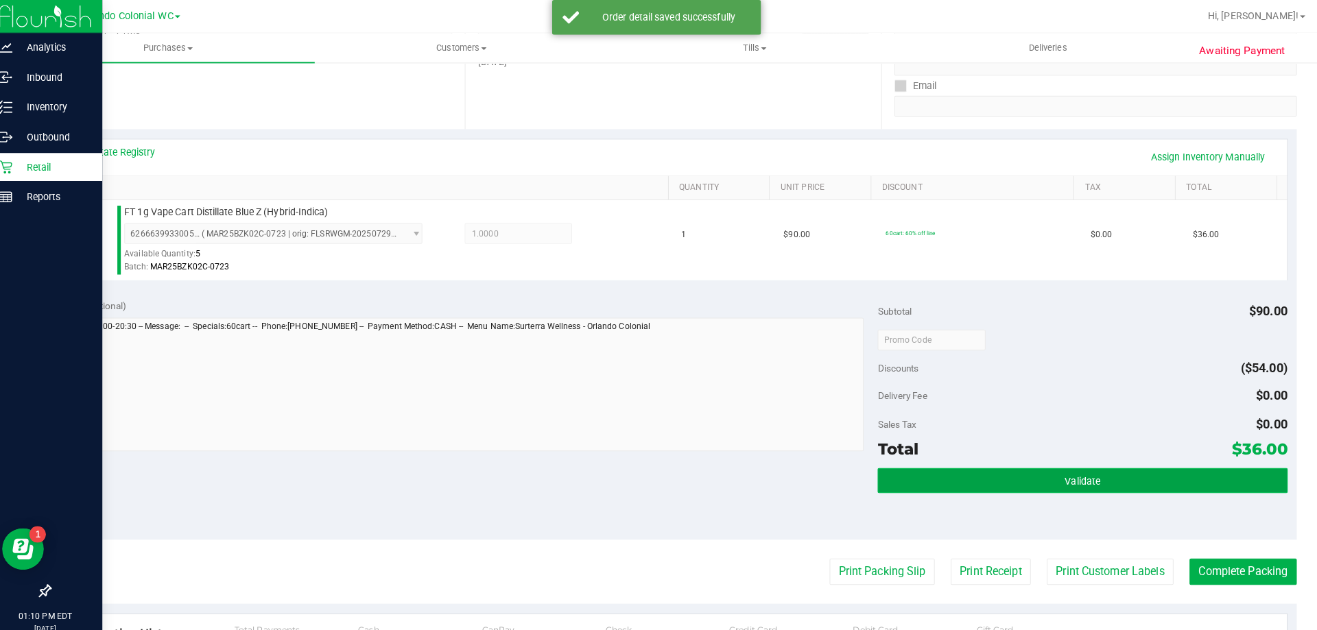
click at [1040, 464] on button "Validate" at bounding box center [1078, 474] width 403 height 25
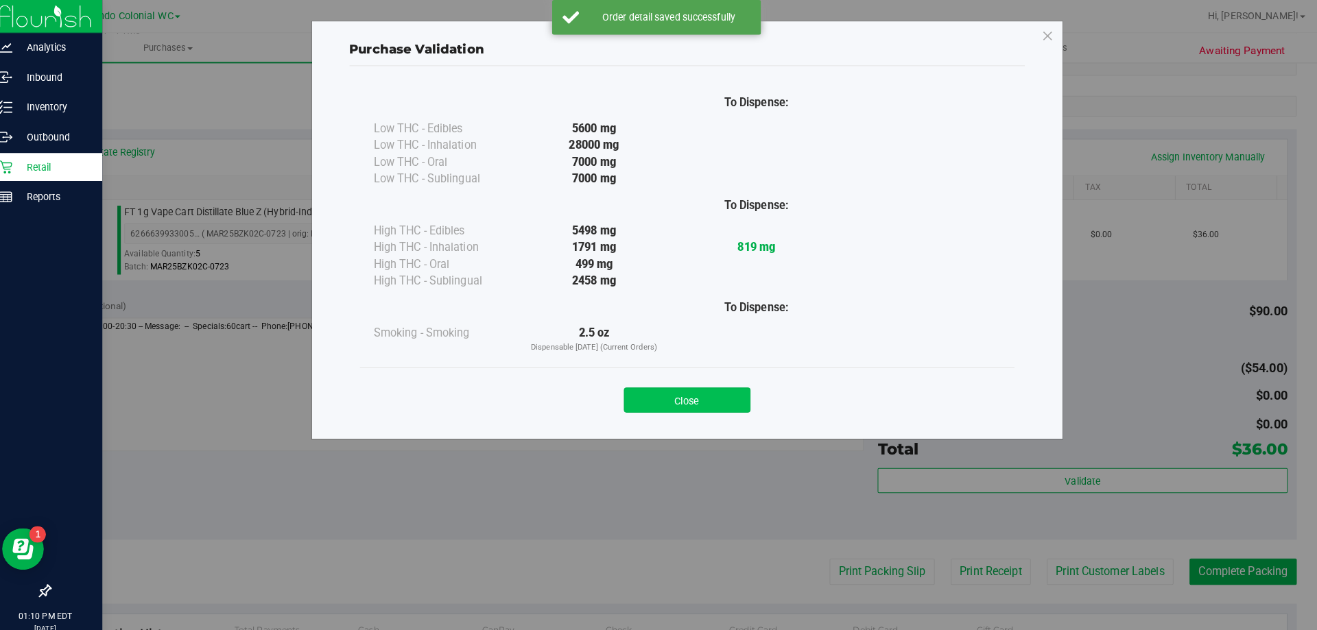
click at [713, 402] on button "Close" at bounding box center [688, 394] width 125 height 25
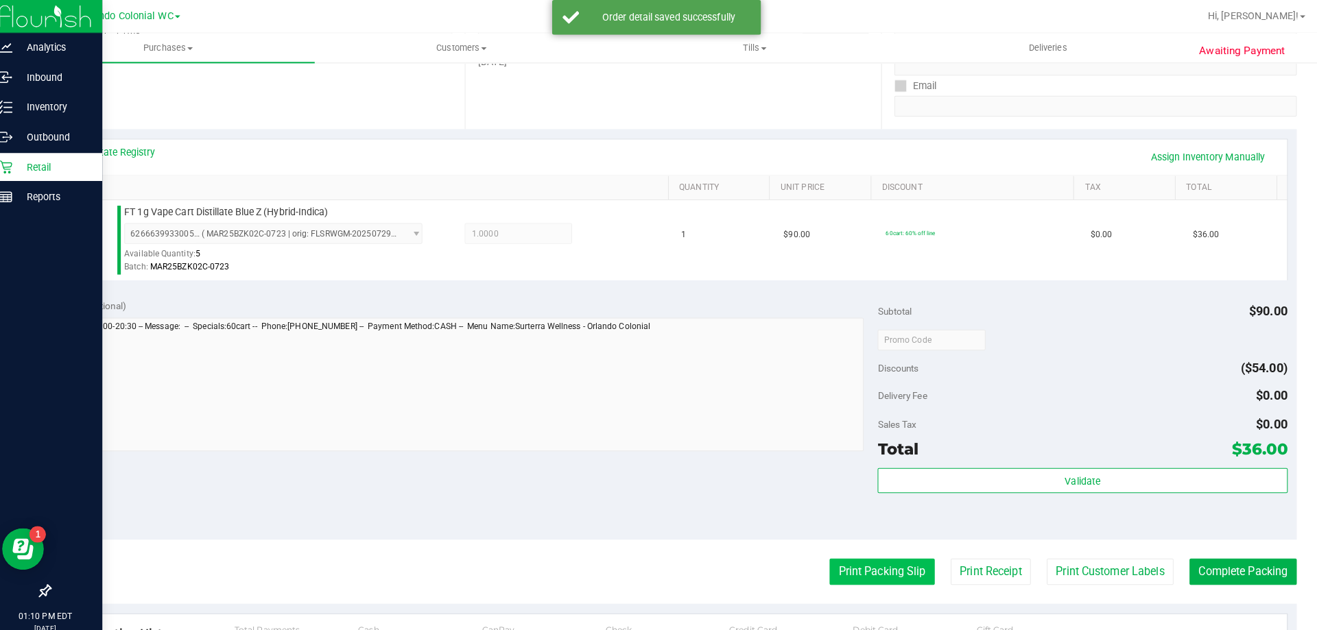
click at [873, 575] on button "Print Packing Slip" at bounding box center [881, 564] width 104 height 26
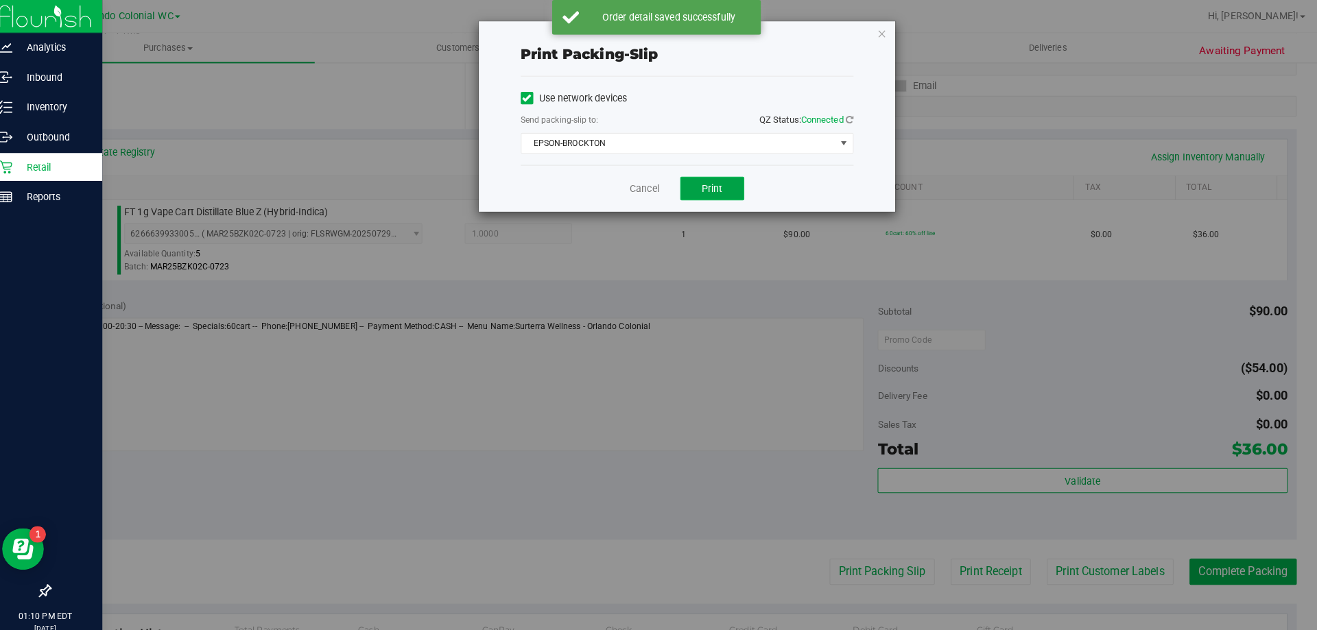
click at [726, 189] on button "Print" at bounding box center [713, 185] width 63 height 23
click at [876, 37] on icon "button" at bounding box center [881, 33] width 10 height 16
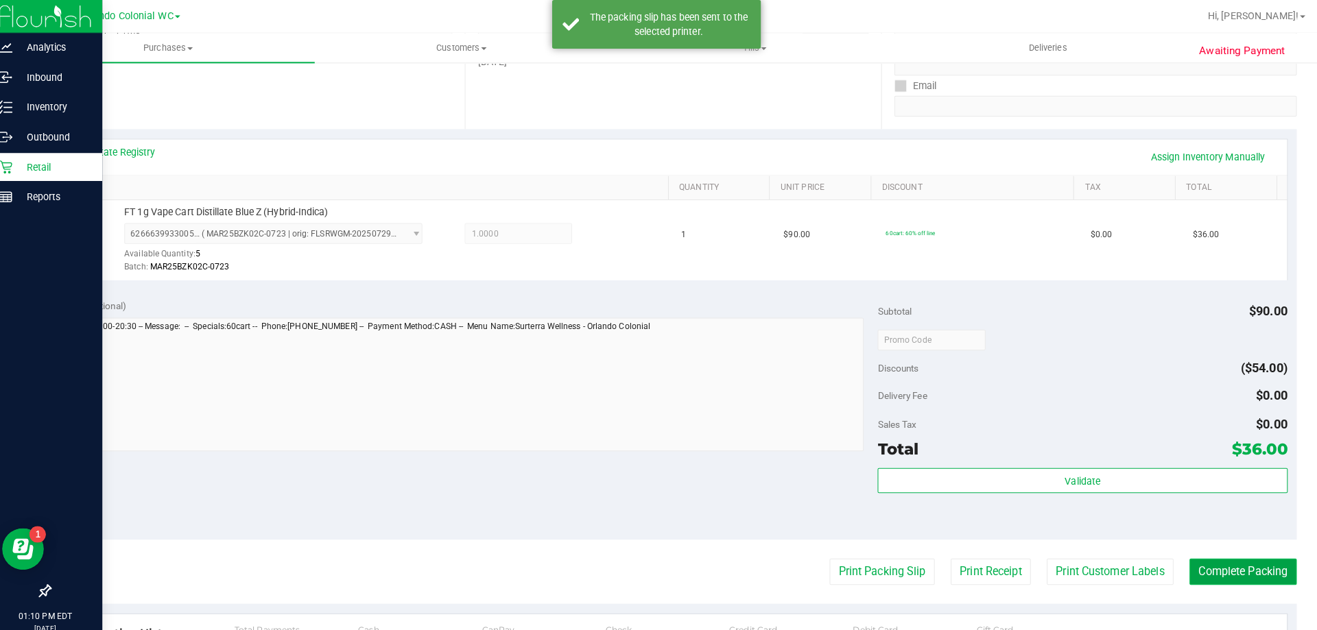
click at [1252, 556] on button "Complete Packing" at bounding box center [1237, 564] width 106 height 26
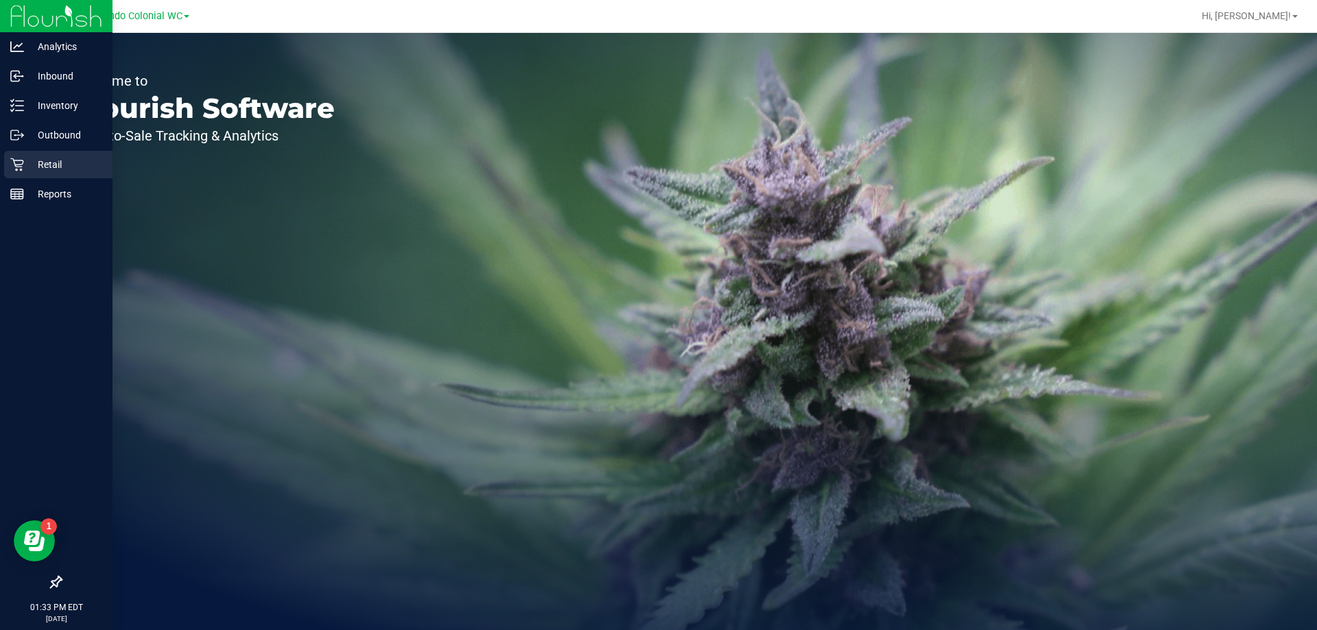
click at [56, 163] on p "Retail" at bounding box center [65, 164] width 82 height 16
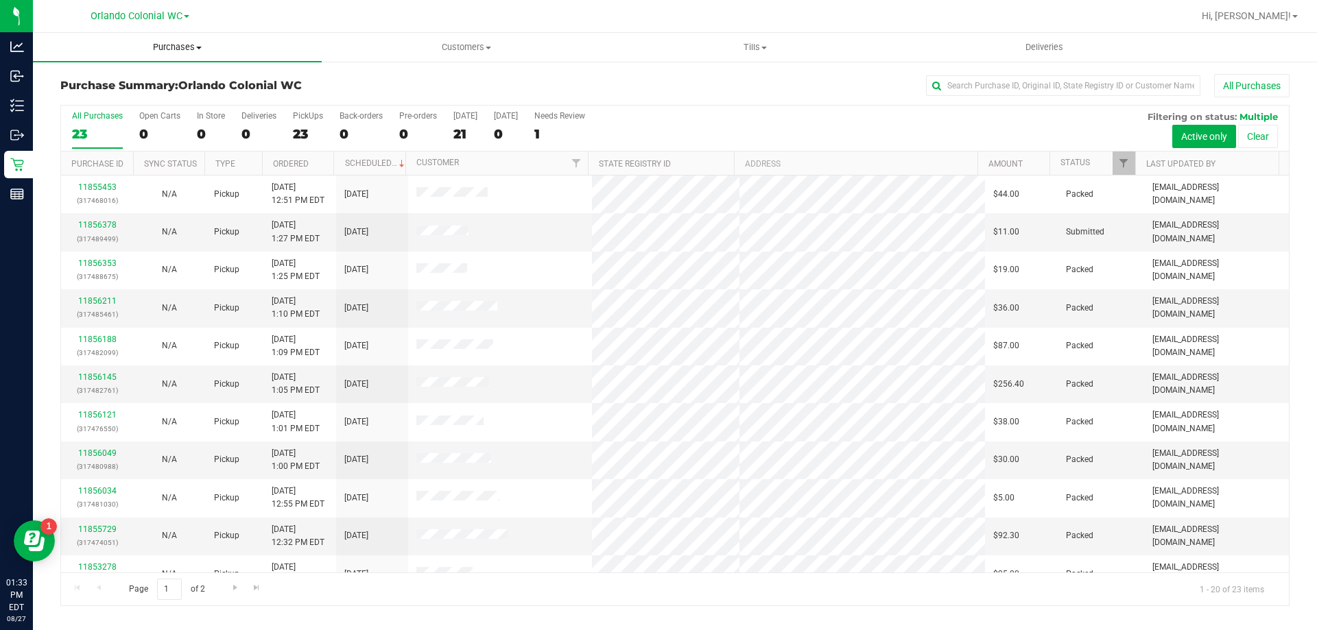
click at [176, 44] on span "Purchases" at bounding box center [177, 47] width 289 height 12
click at [97, 102] on span "Fulfillment" at bounding box center [75, 99] width 85 height 12
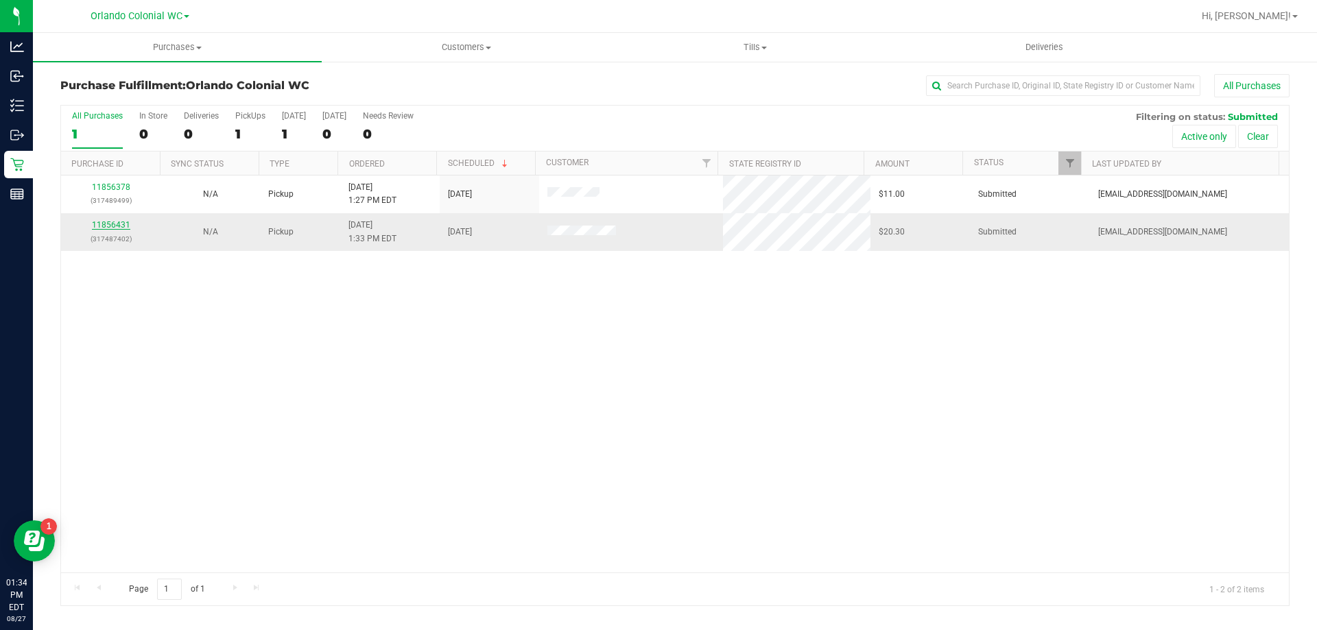
click at [105, 222] on link "11856431" at bounding box center [111, 225] width 38 height 10
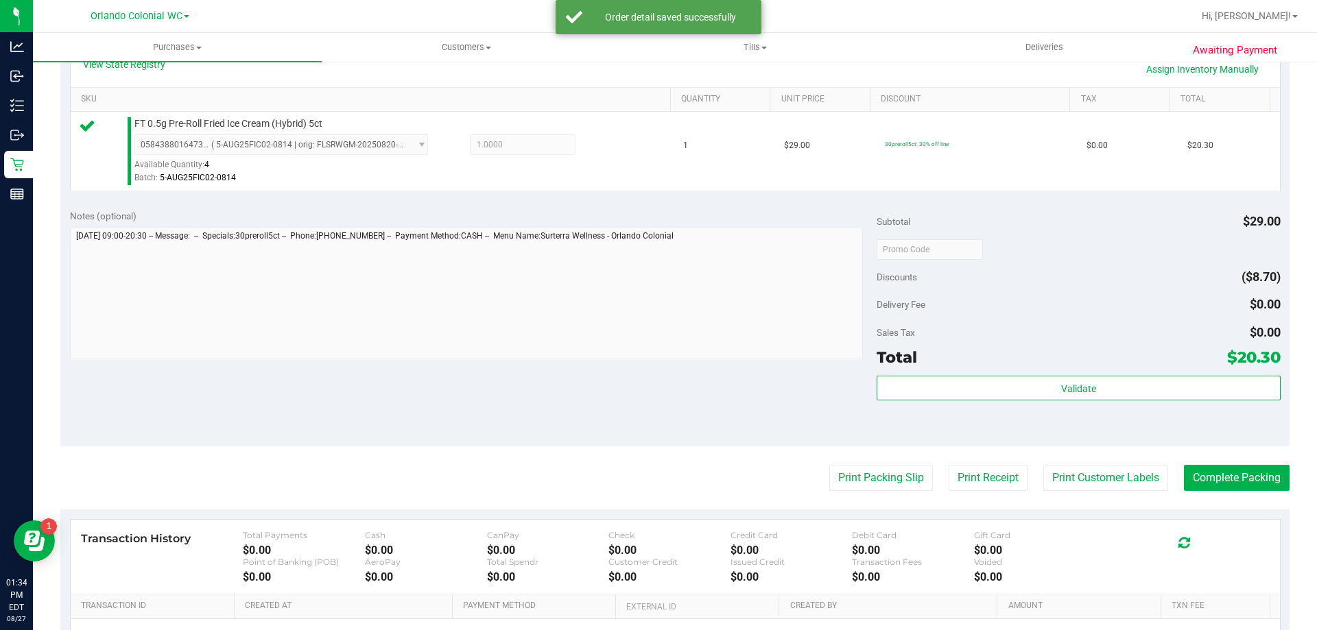
scroll to position [351, 0]
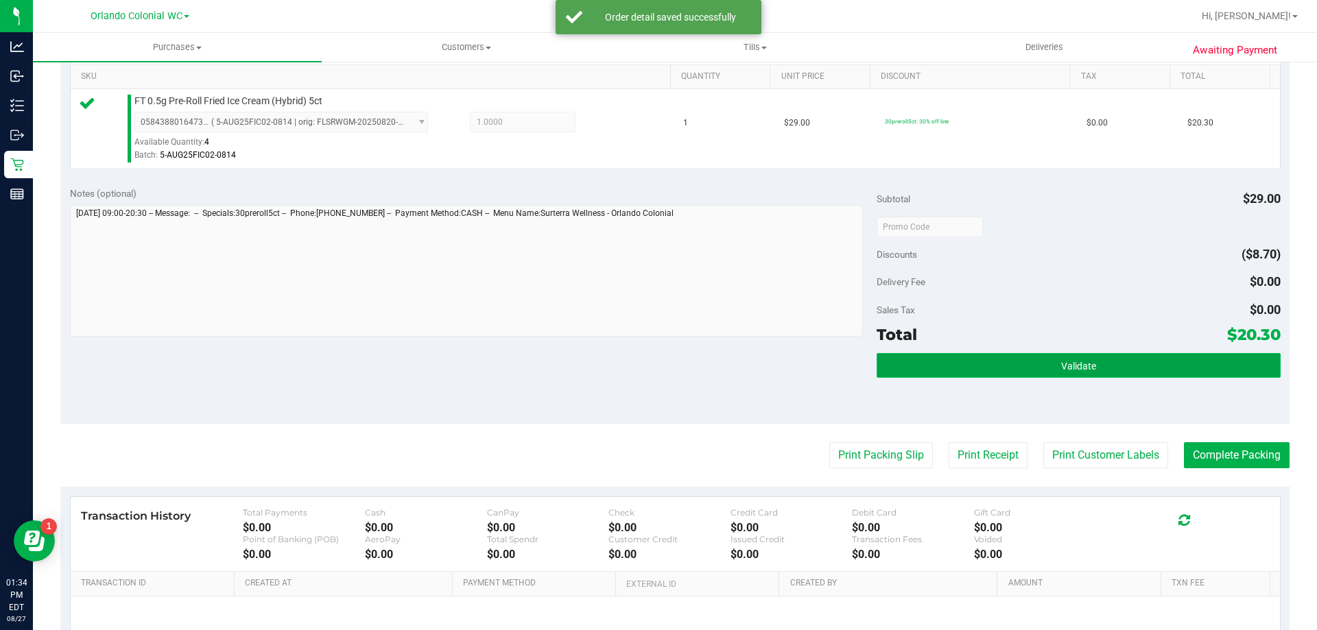
click at [1046, 368] on button "Validate" at bounding box center [1078, 365] width 403 height 25
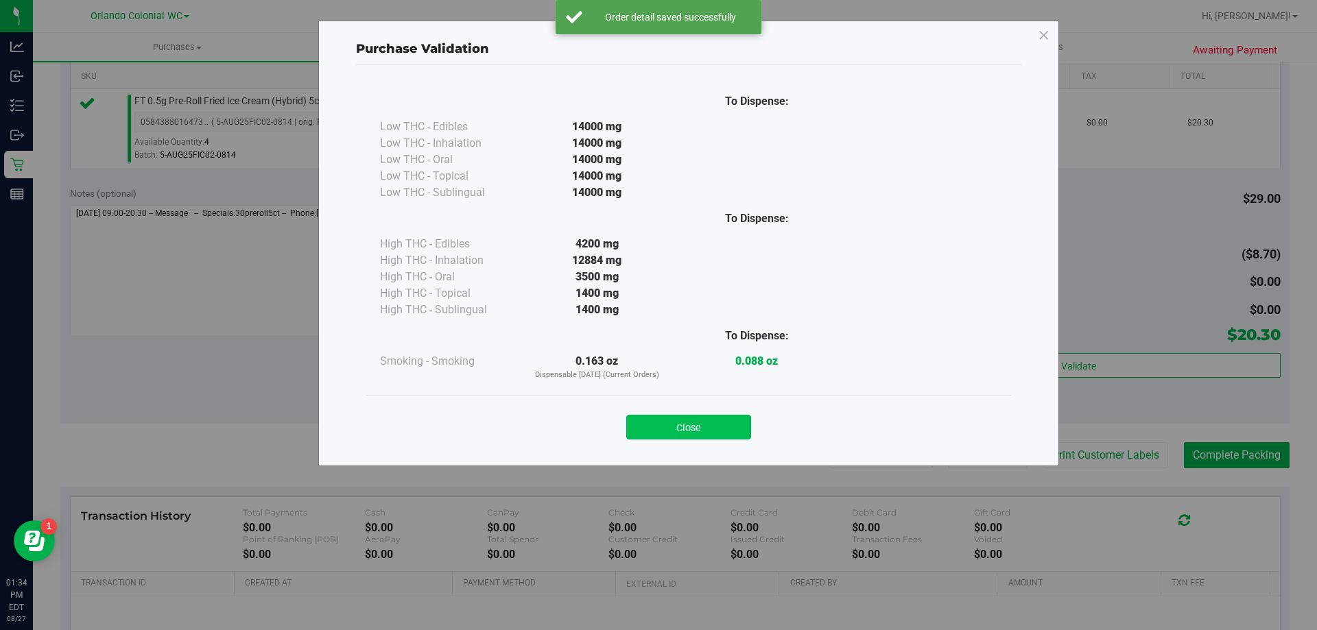
click at [691, 432] on button "Close" at bounding box center [688, 427] width 125 height 25
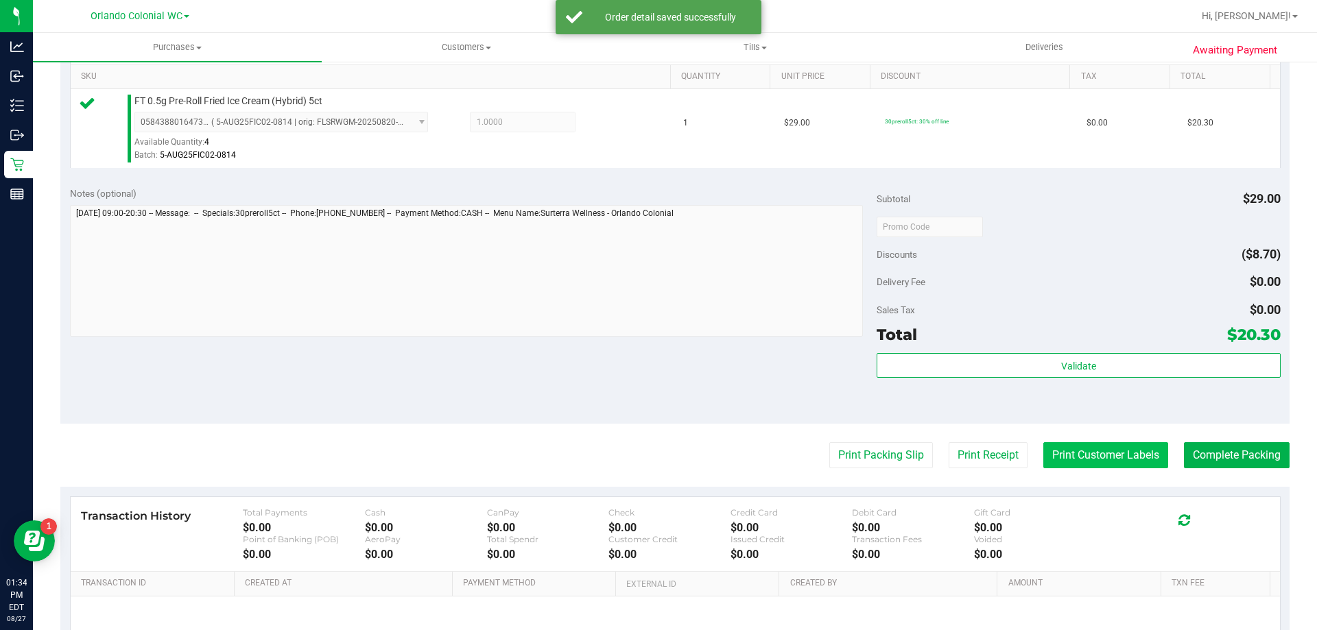
click at [1097, 445] on button "Print Customer Labels" at bounding box center [1105, 455] width 125 height 26
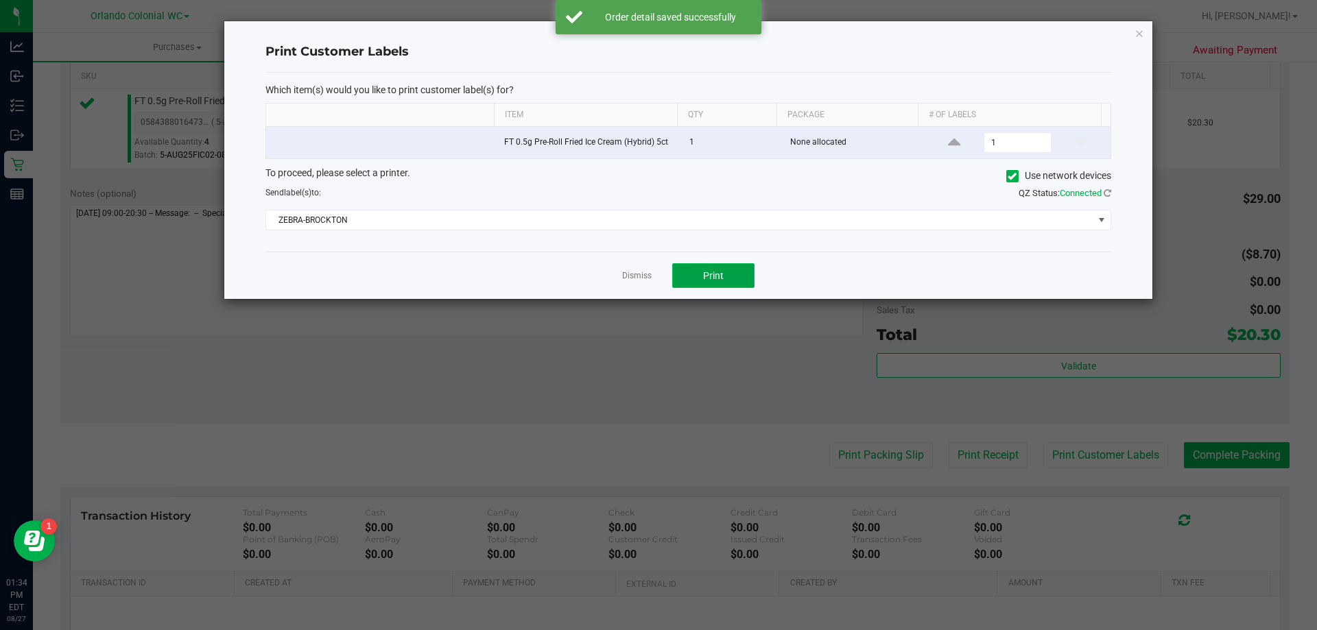
click at [741, 276] on button "Print" at bounding box center [713, 275] width 82 height 25
click at [1139, 32] on icon "button" at bounding box center [1140, 33] width 10 height 16
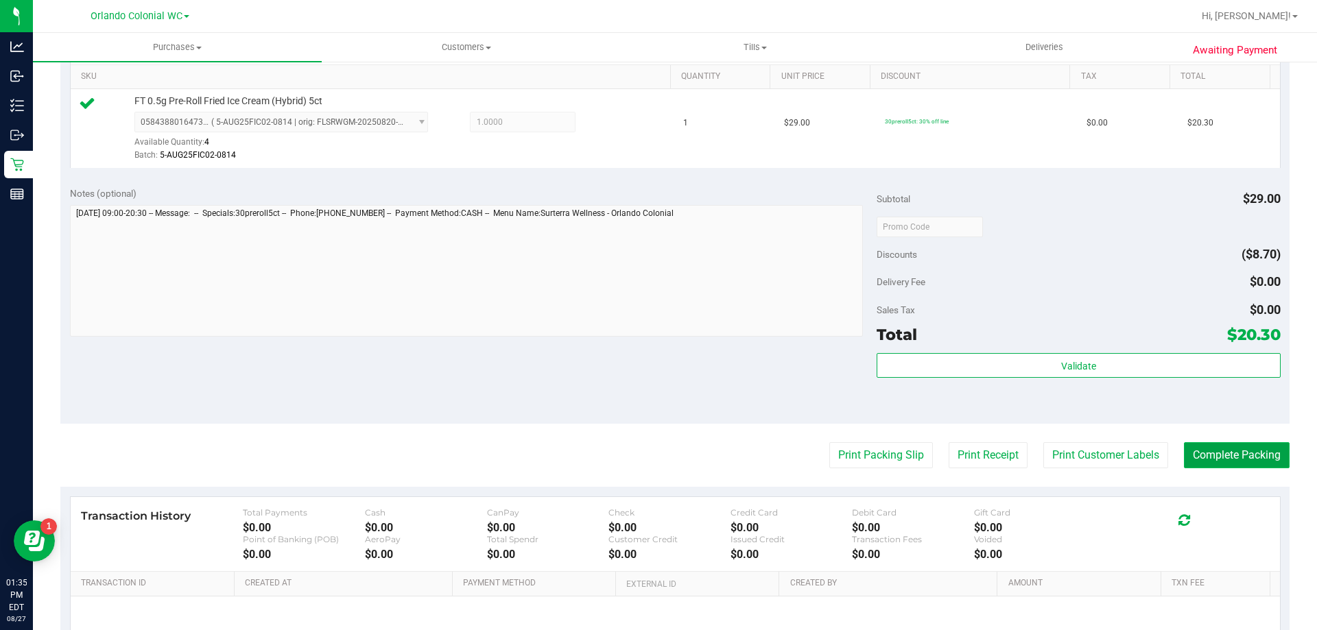
click at [1235, 458] on button "Complete Packing" at bounding box center [1237, 455] width 106 height 26
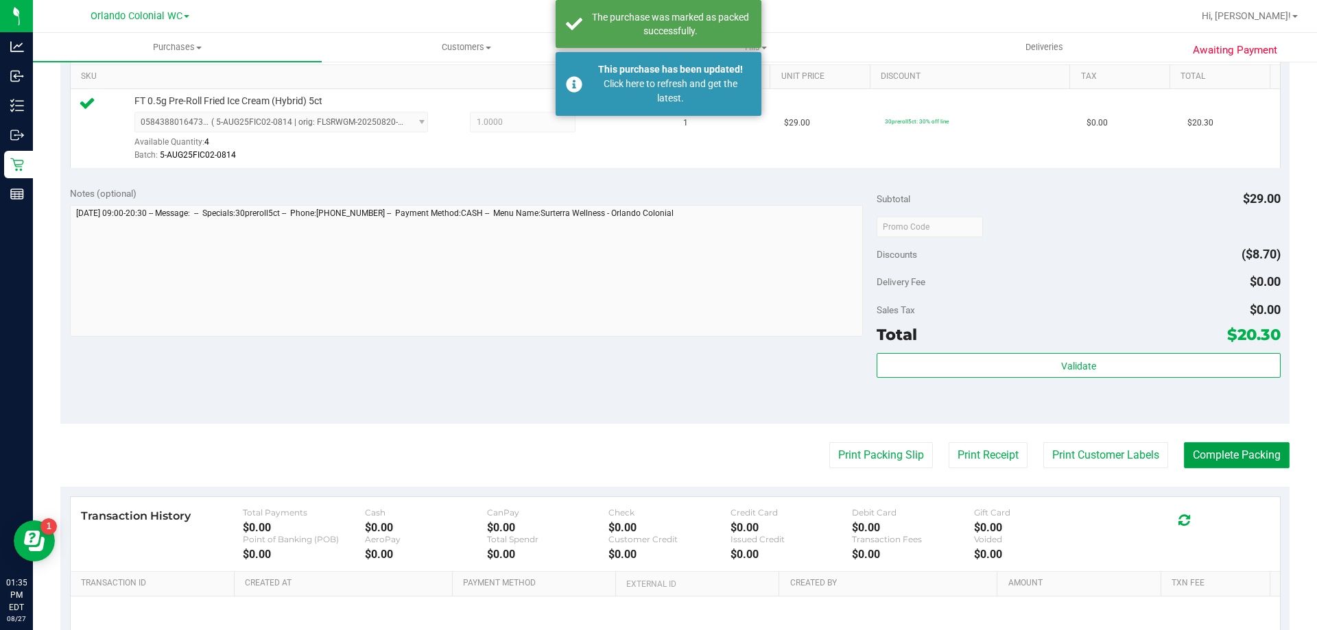
click at [1231, 449] on button "Complete Packing" at bounding box center [1237, 455] width 106 height 26
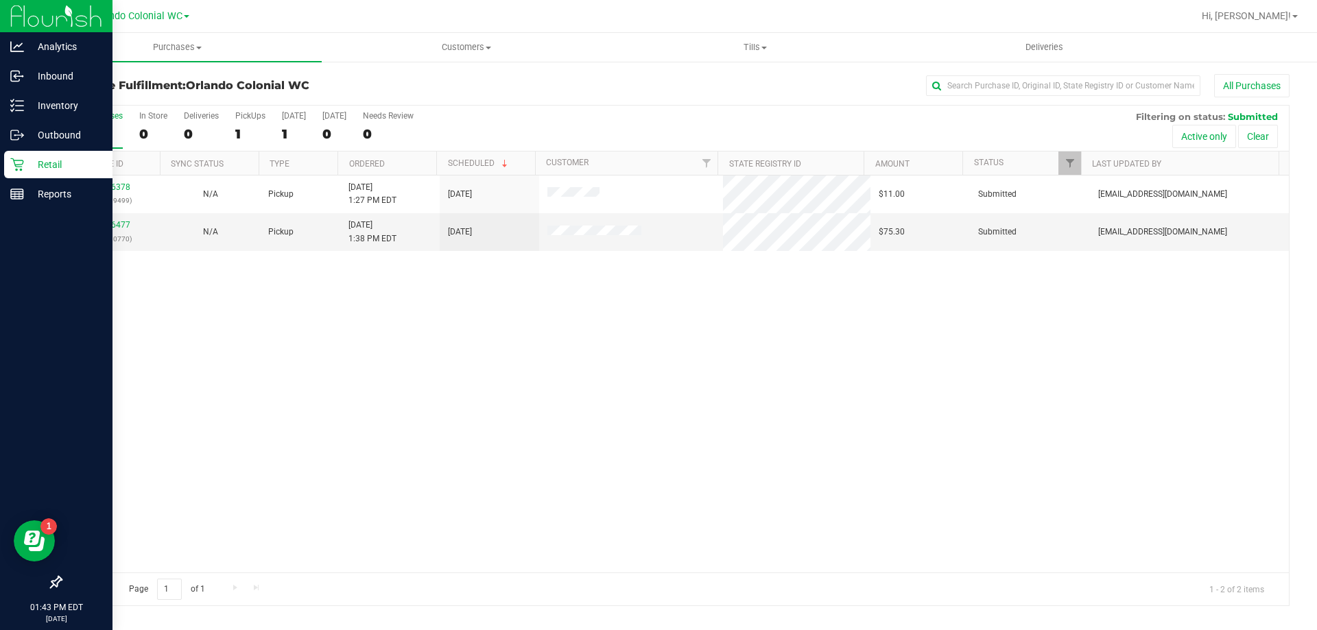
click at [56, 163] on p "Retail" at bounding box center [65, 164] width 82 height 16
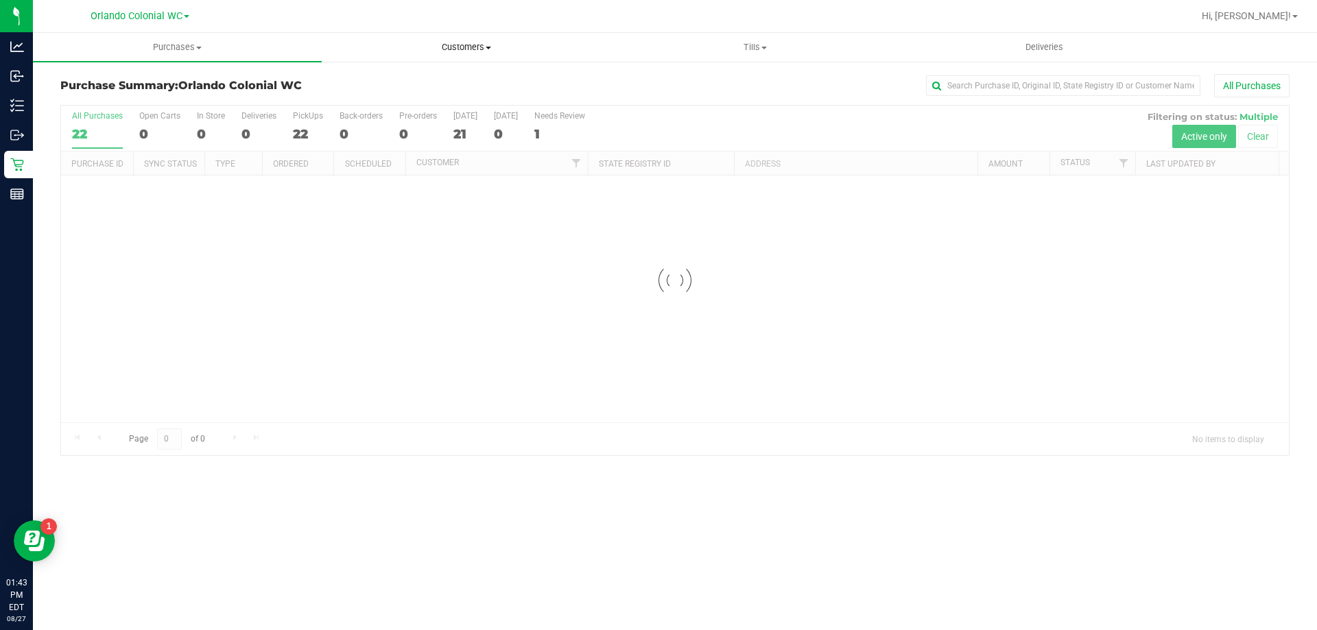
click at [471, 46] on span "Customers" at bounding box center [465, 47] width 287 height 12
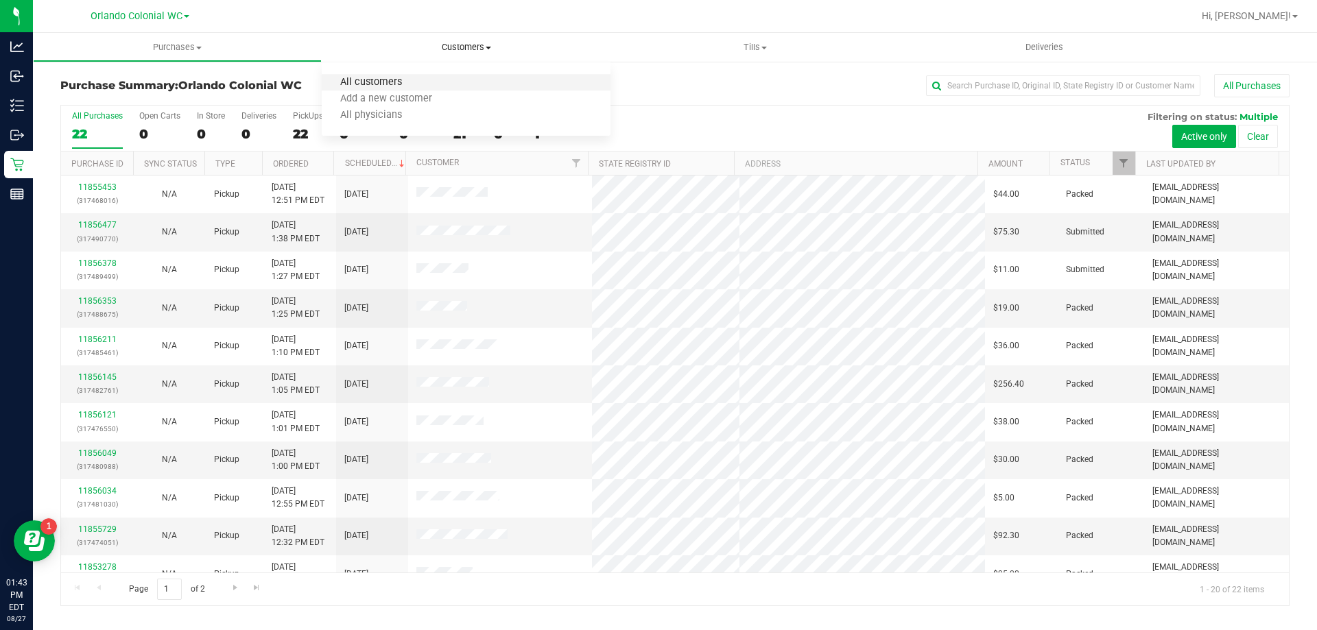
click at [382, 78] on span "All customers" at bounding box center [371, 83] width 99 height 12
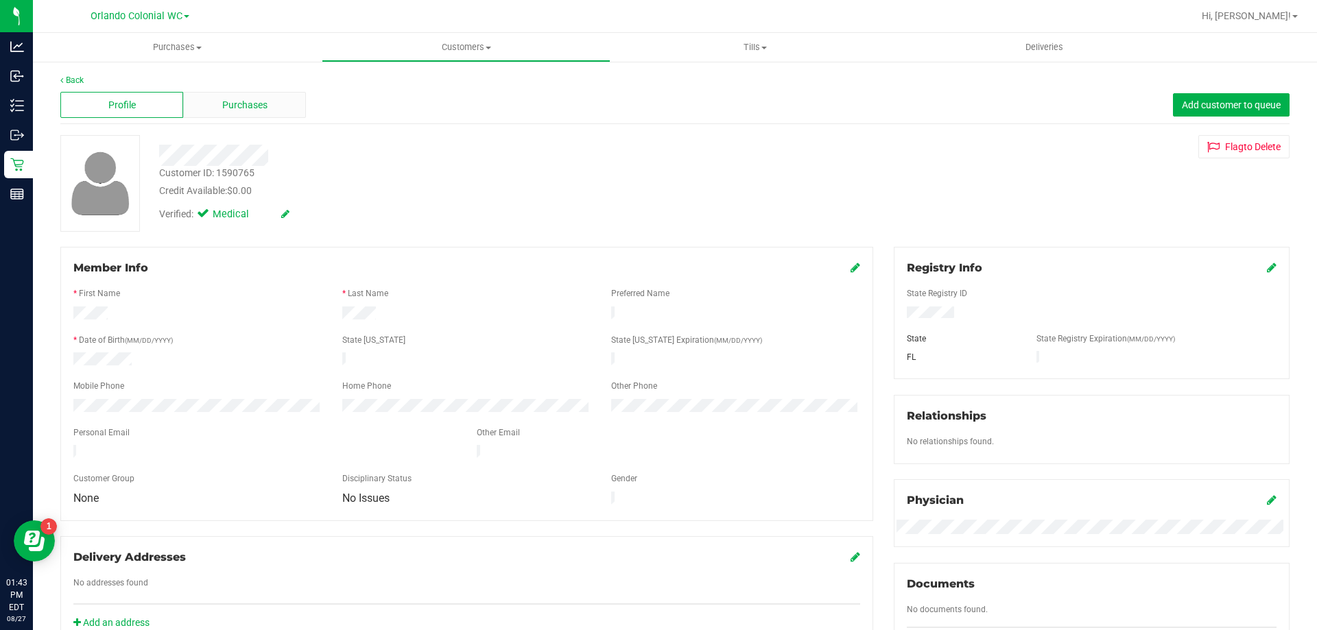
click at [208, 97] on div "Purchases" at bounding box center [244, 105] width 123 height 26
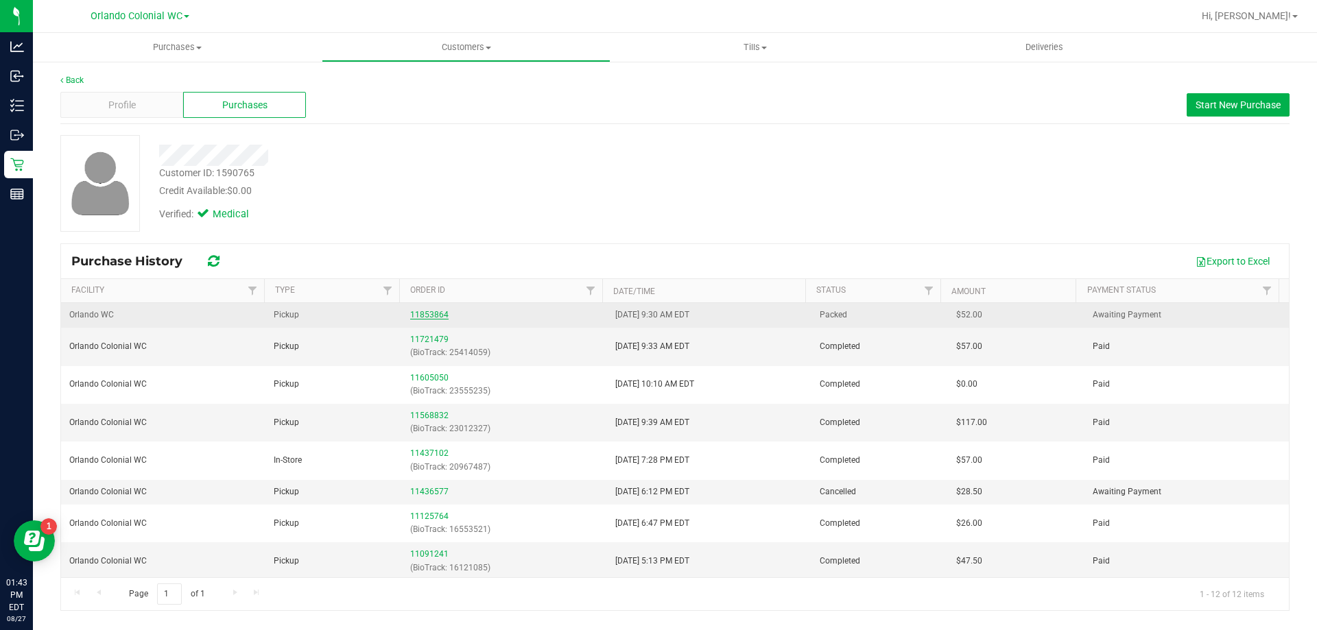
click at [424, 315] on link "11853864" at bounding box center [429, 315] width 38 height 10
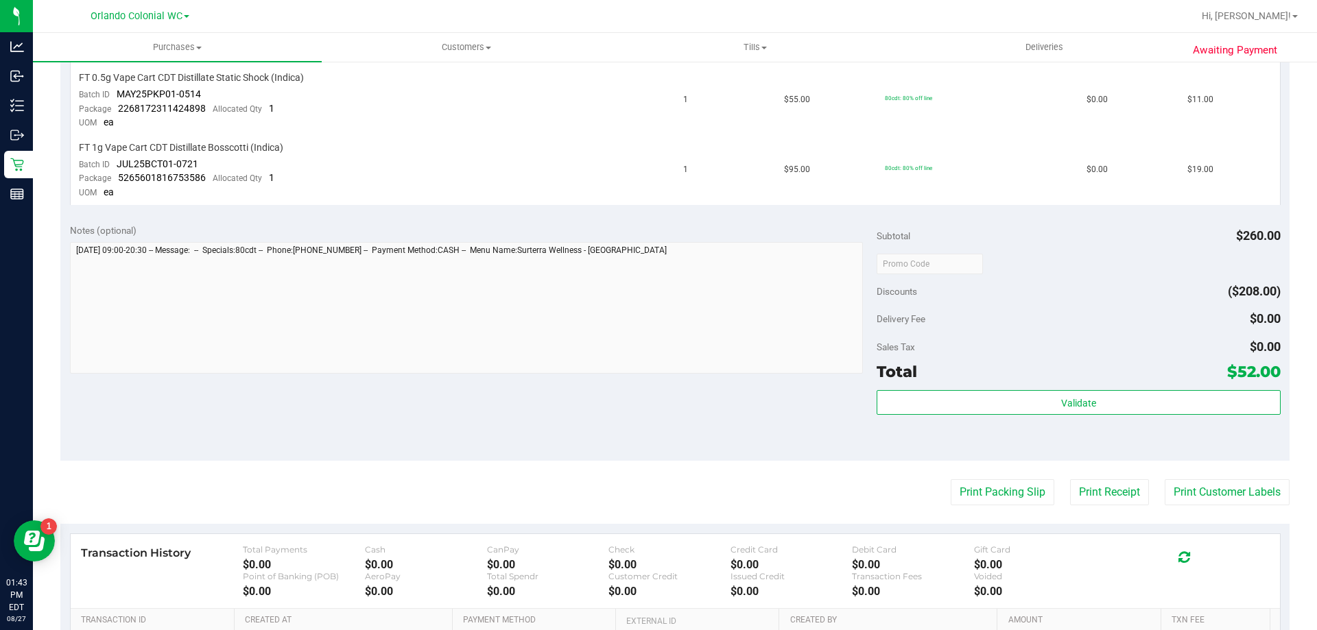
scroll to position [549, 0]
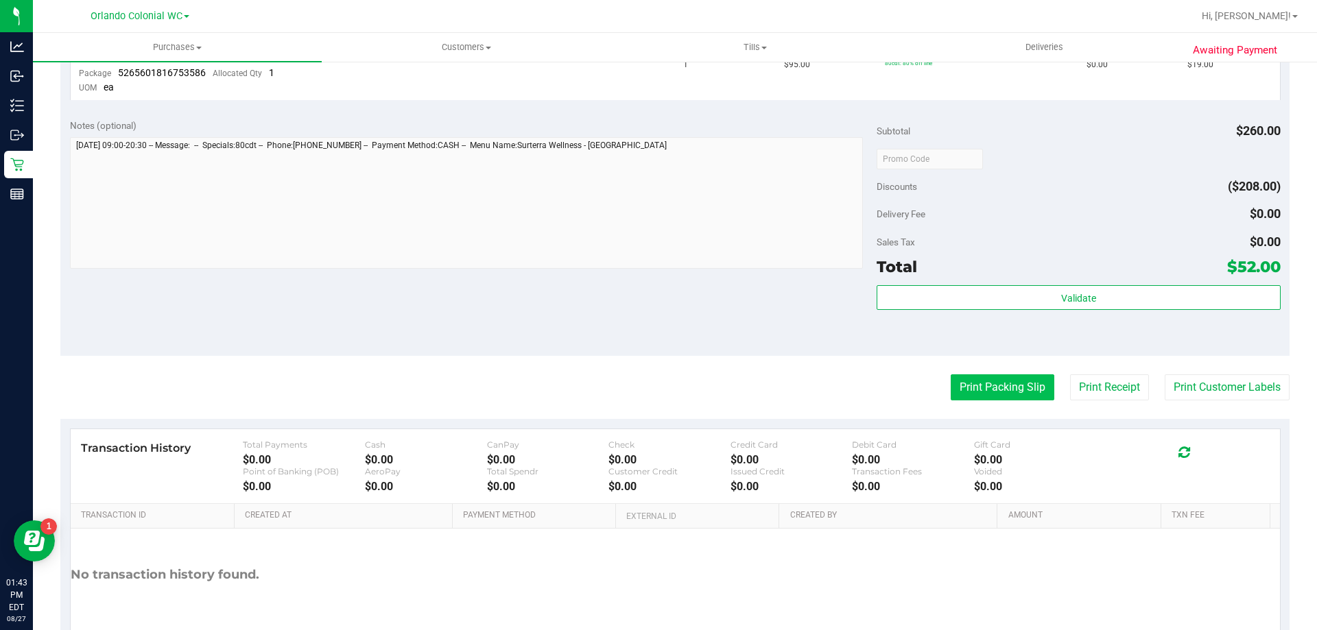
click at [1000, 386] on button "Print Packing Slip" at bounding box center [1003, 388] width 104 height 26
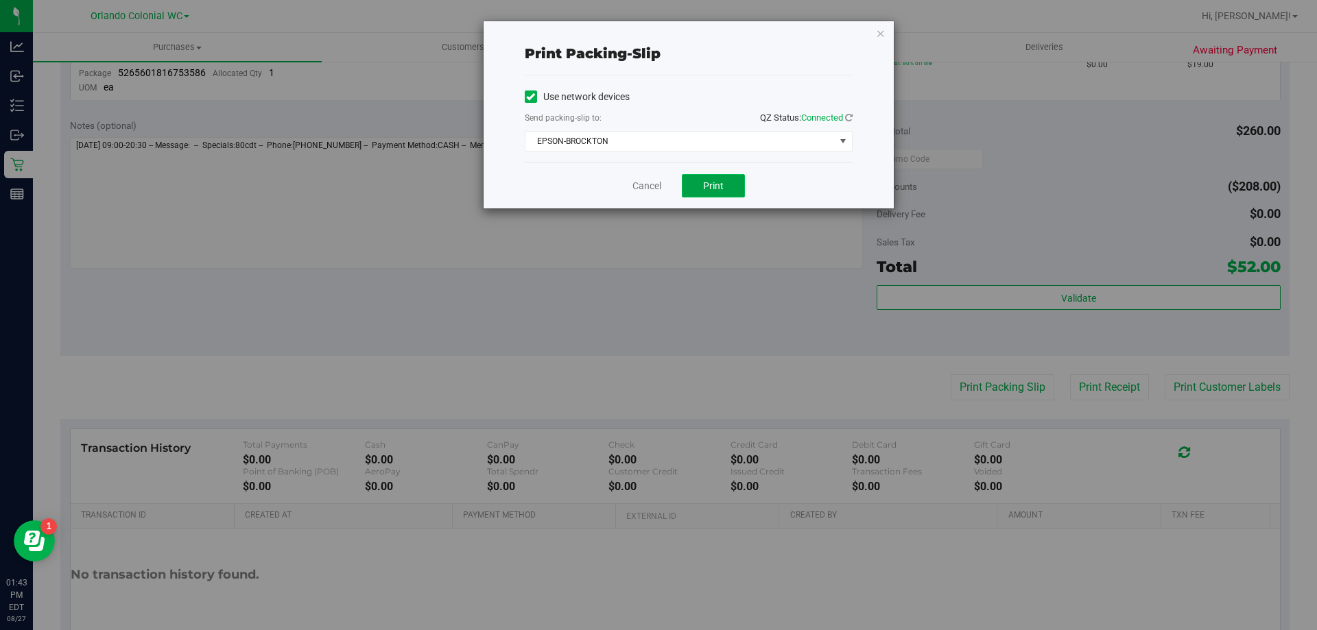
click at [696, 175] on button "Print" at bounding box center [713, 185] width 63 height 23
click at [881, 34] on icon "button" at bounding box center [881, 33] width 10 height 16
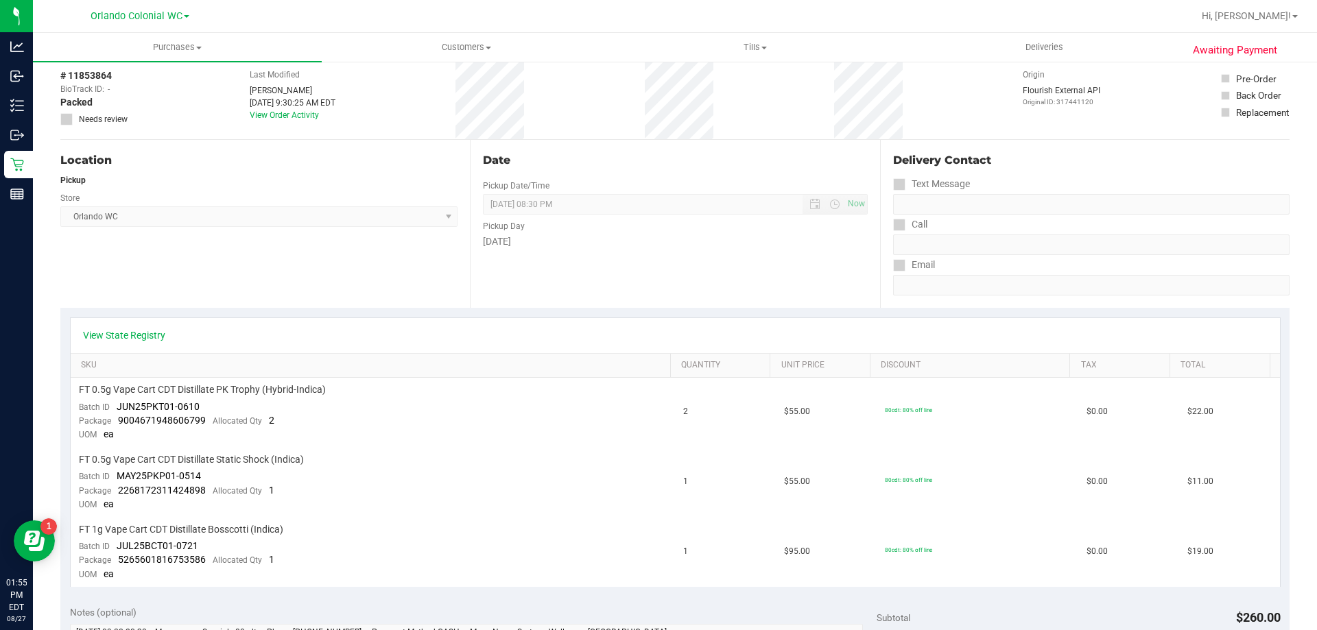
scroll to position [0, 0]
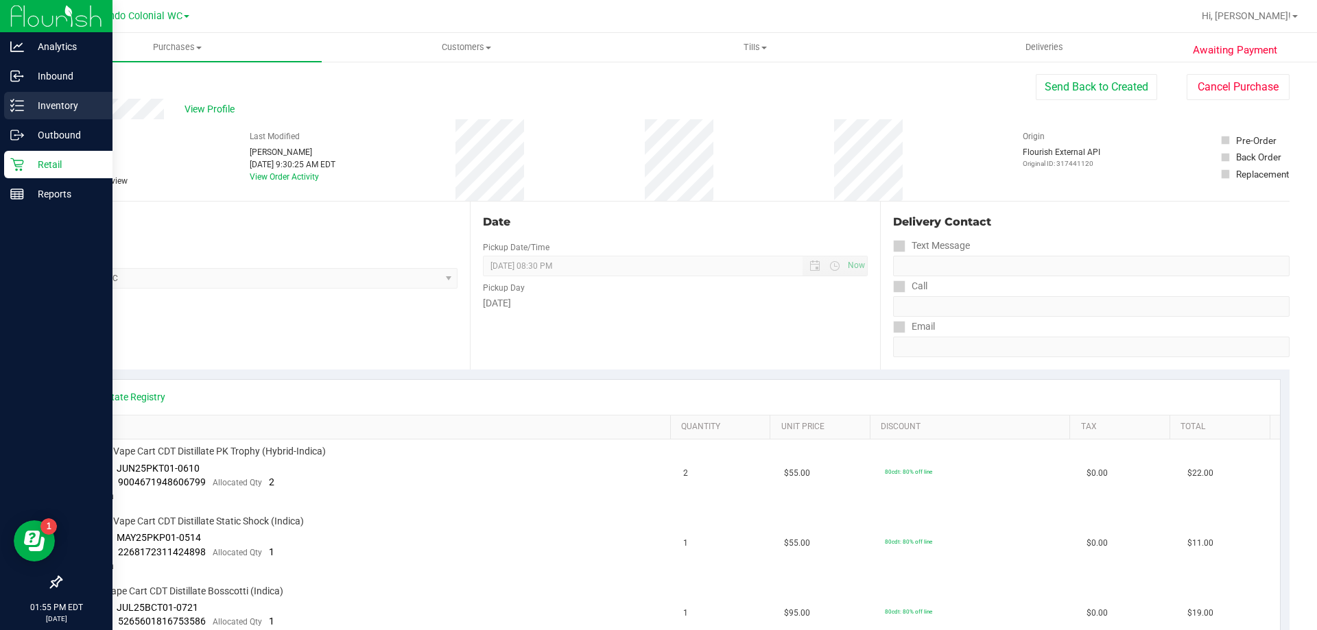
click at [47, 105] on p "Inventory" at bounding box center [65, 105] width 82 height 16
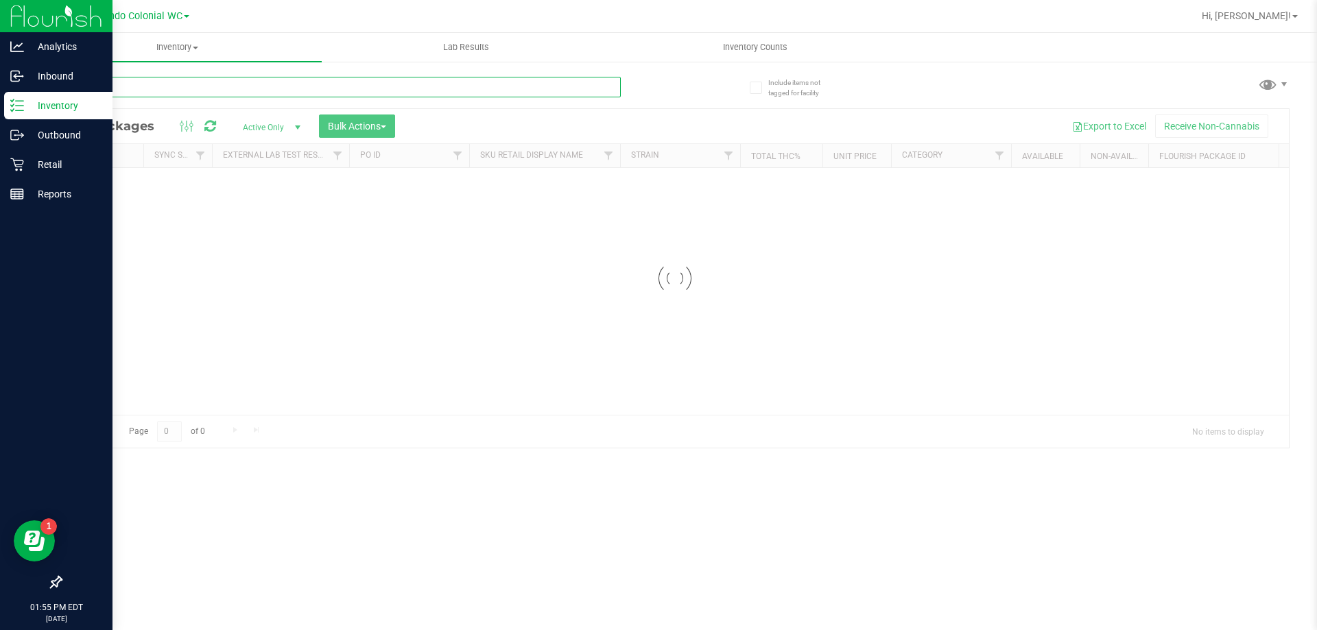
click at [221, 84] on div "Inventory All packages All inventory Waste log Create inventory Lab Results Inv…" at bounding box center [675, 331] width 1284 height 597
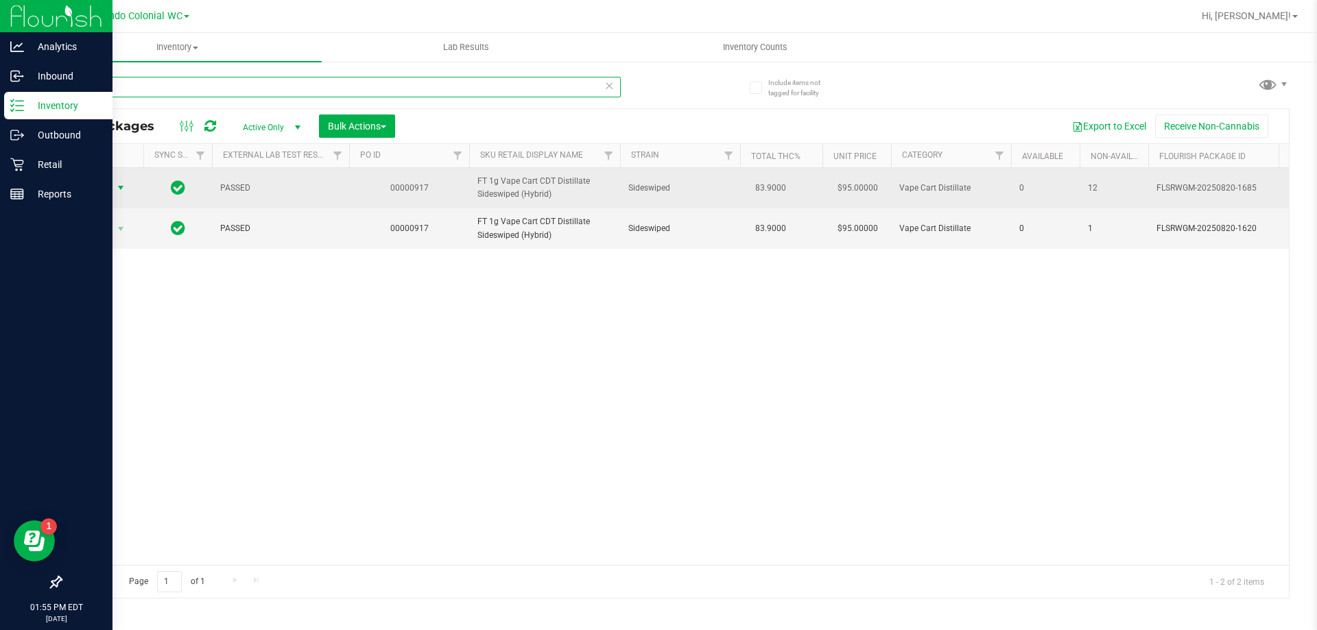
type input "side"
click at [104, 193] on span "Action" at bounding box center [93, 187] width 37 height 19
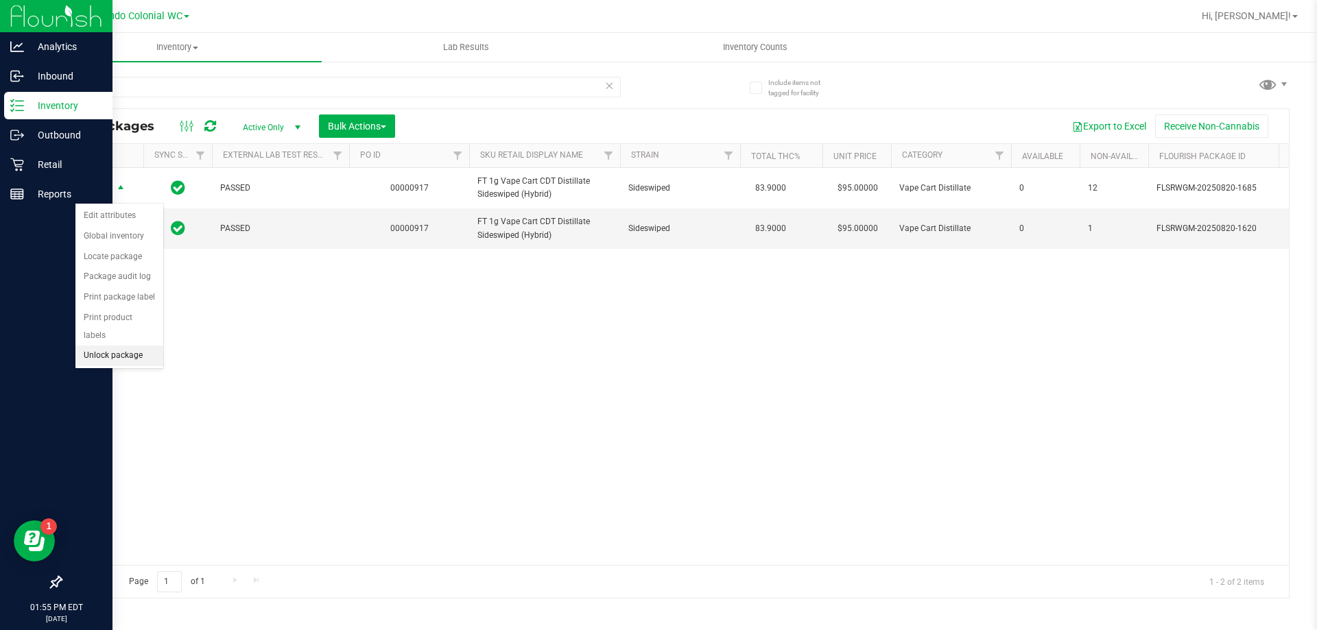
click at [108, 346] on li "Unlock package" at bounding box center [119, 356] width 88 height 21
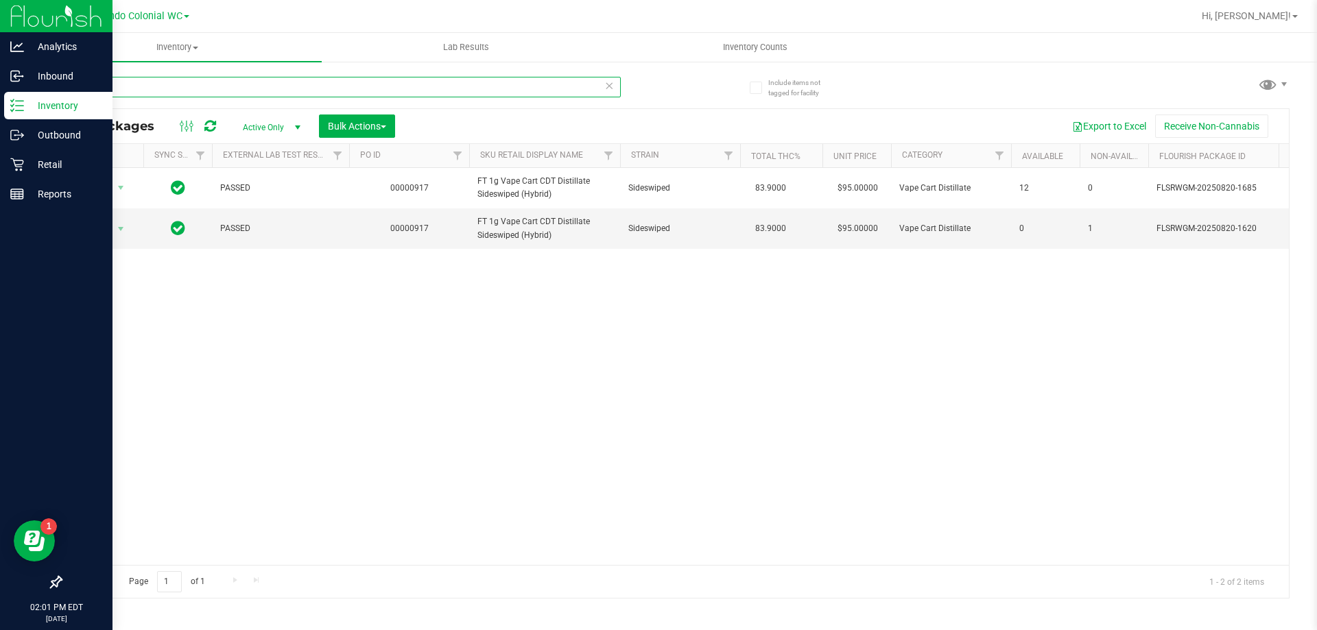
click at [147, 79] on input "side" at bounding box center [340, 87] width 560 height 21
click at [146, 78] on input "side" at bounding box center [340, 87] width 560 height 21
click at [148, 77] on input "side" at bounding box center [340, 87] width 560 height 21
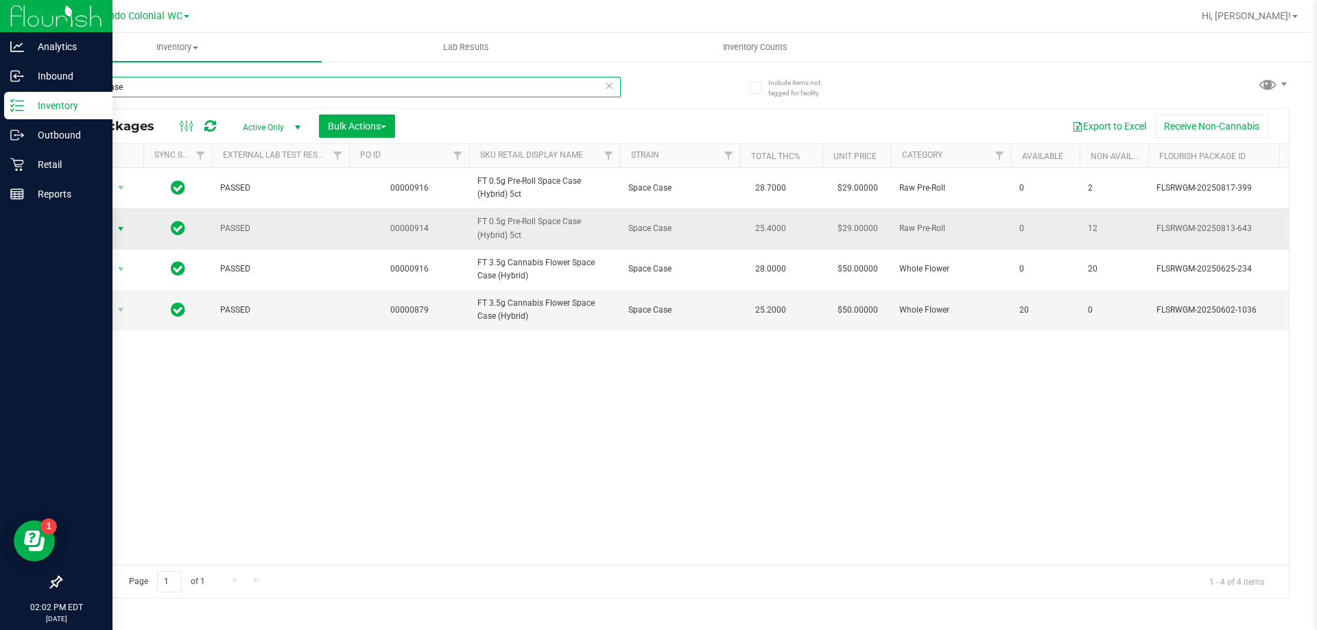
type input "space case"
click at [116, 230] on span "select" at bounding box center [120, 229] width 11 height 11
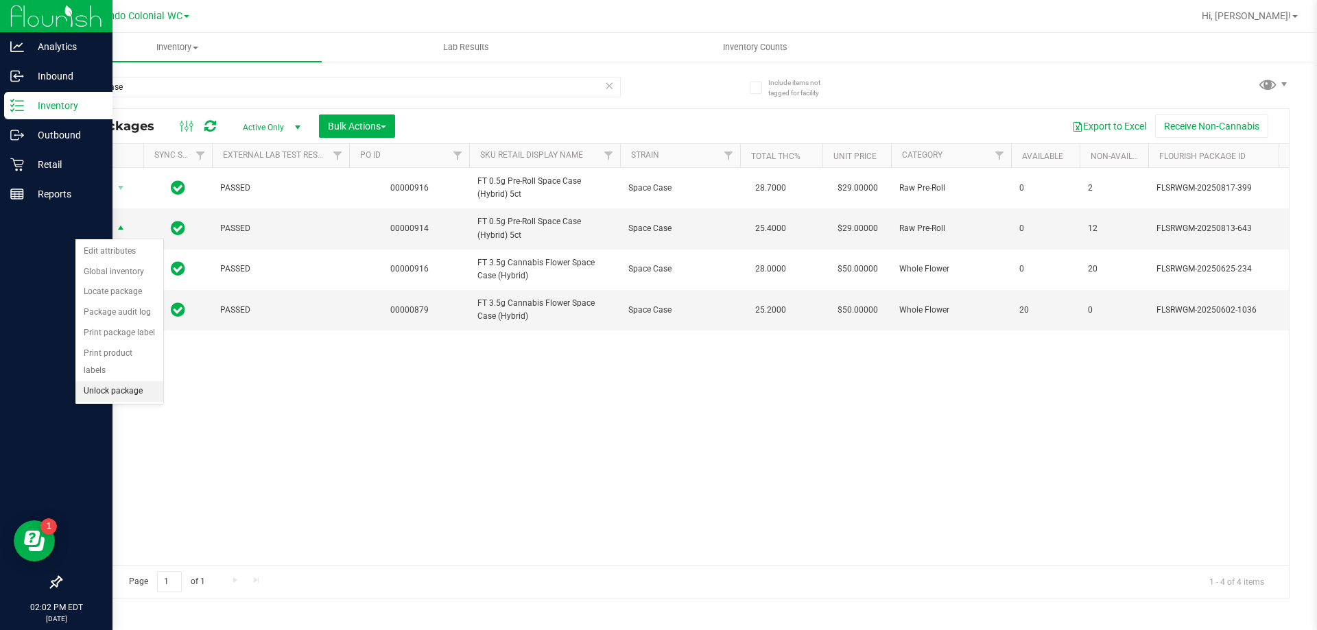
click at [127, 381] on li "Unlock package" at bounding box center [119, 391] width 88 height 21
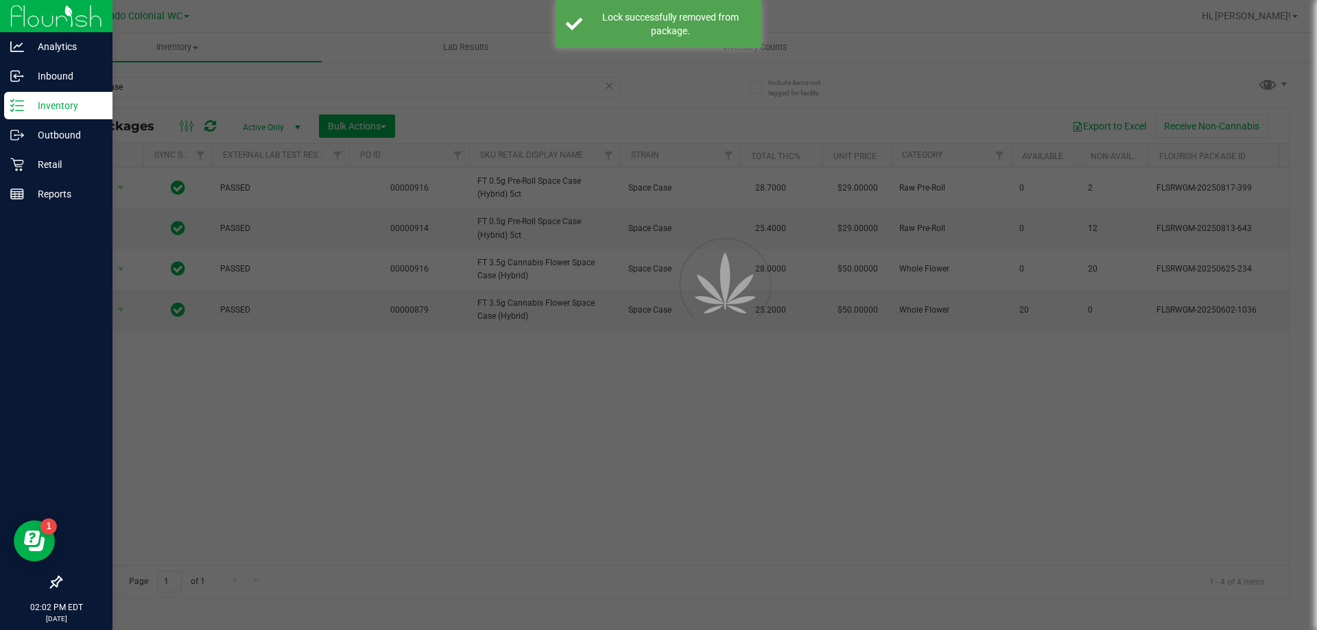
click at [224, 82] on div at bounding box center [658, 315] width 1317 height 630
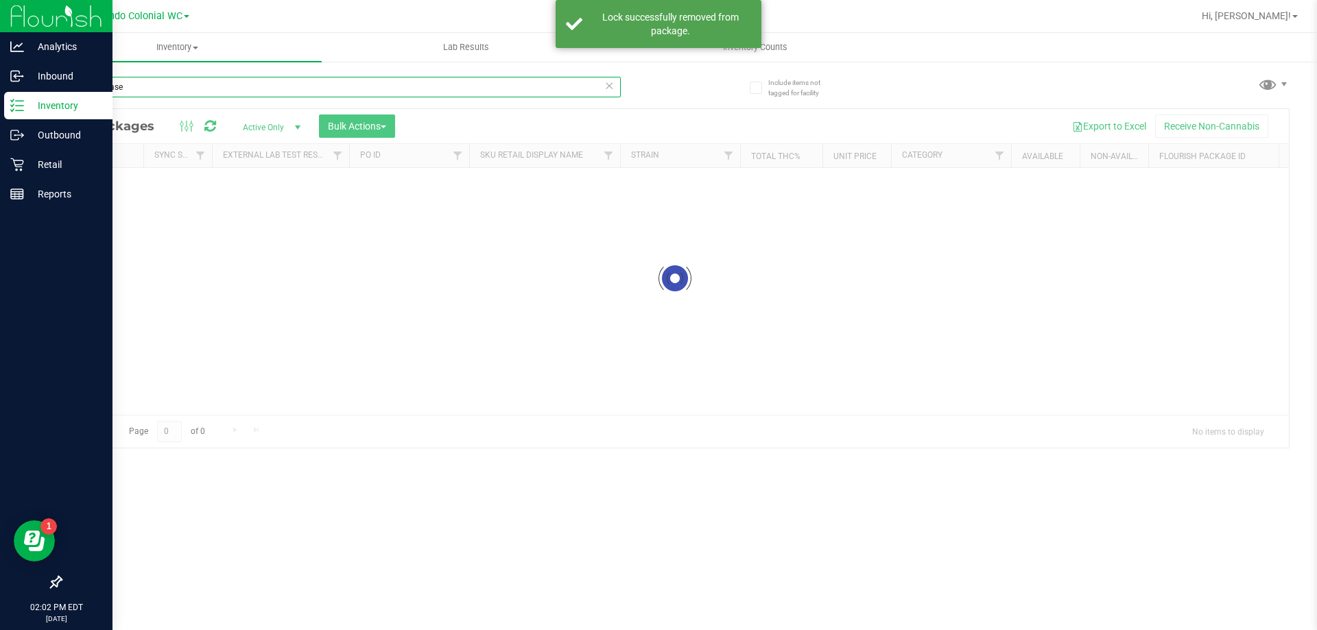
click at [224, 82] on input "space case" at bounding box center [340, 87] width 560 height 21
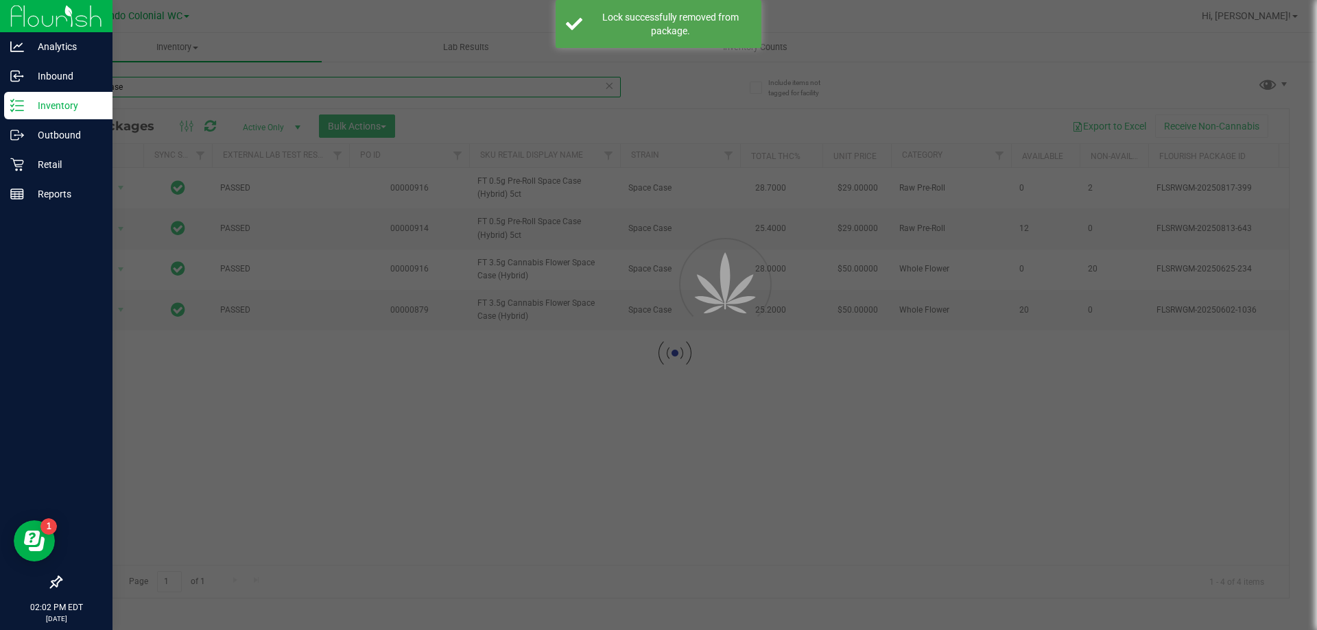
drag, startPoint x: 224, startPoint y: 82, endPoint x: 123, endPoint y: 93, distance: 100.7
click at [224, 82] on input "space case" at bounding box center [340, 87] width 560 height 21
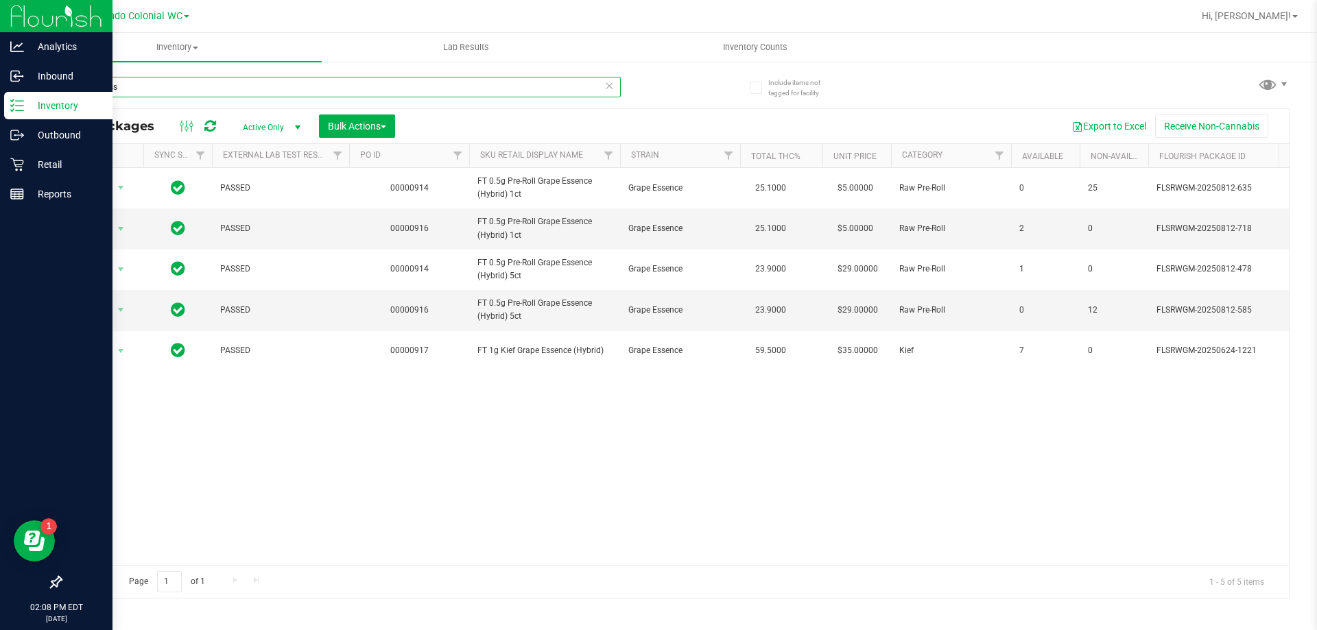
type input "grape ess"
click at [33, 165] on p "Retail" at bounding box center [65, 164] width 82 height 16
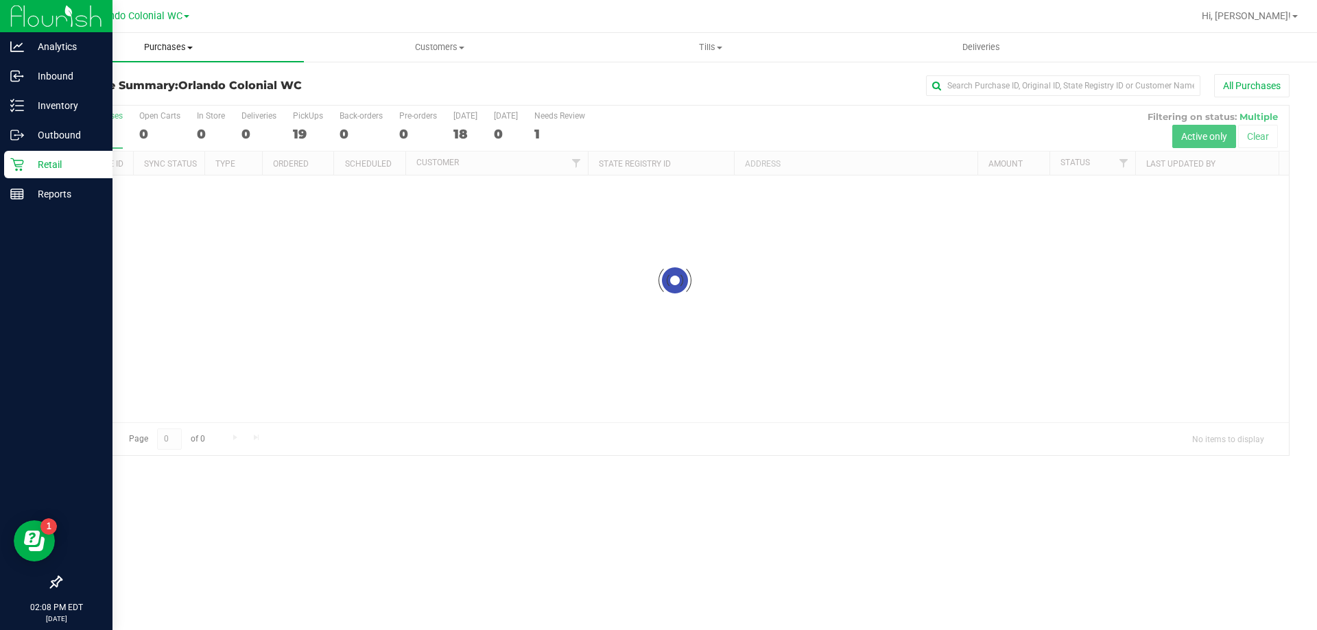
click at [167, 48] on span "Purchases" at bounding box center [168, 47] width 271 height 12
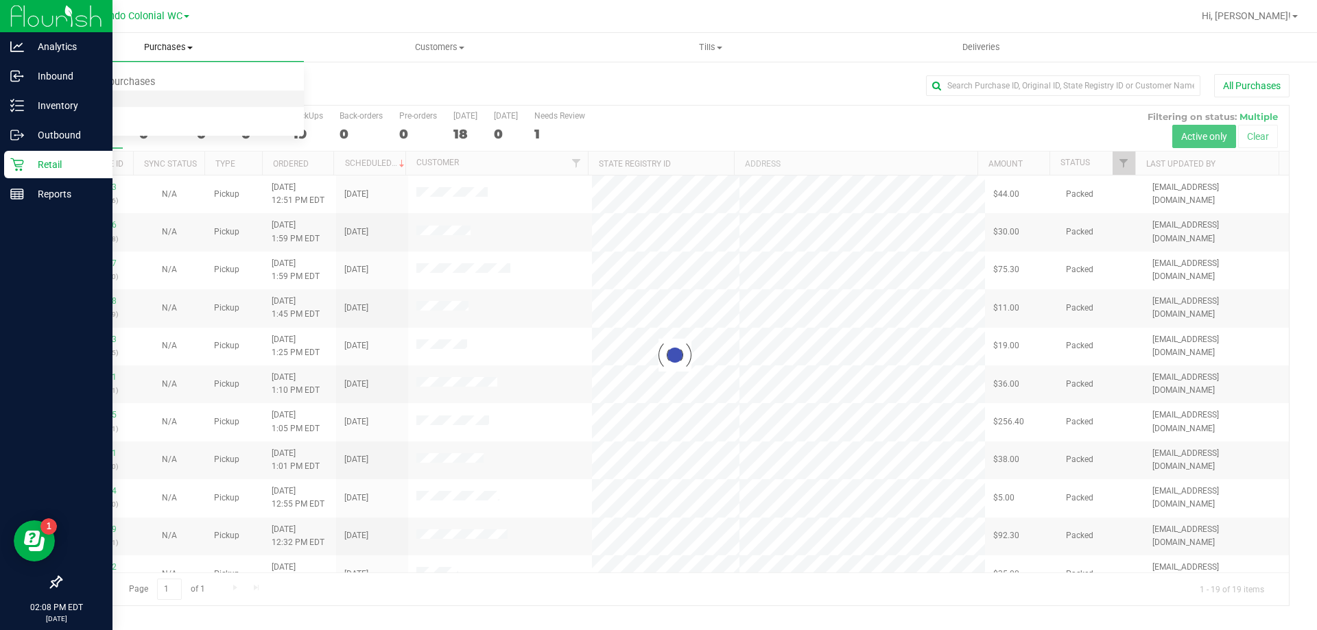
click at [69, 97] on span "Fulfillment" at bounding box center [75, 99] width 85 height 12
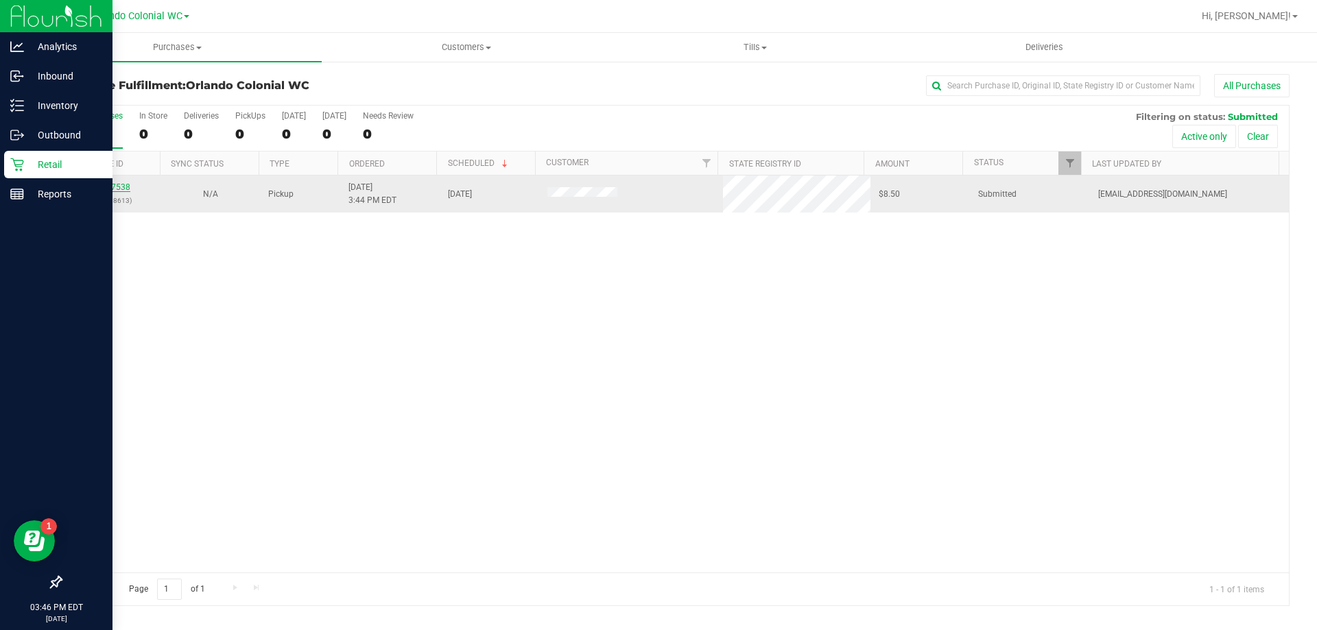
click at [114, 187] on link "11857538" at bounding box center [111, 187] width 38 height 10
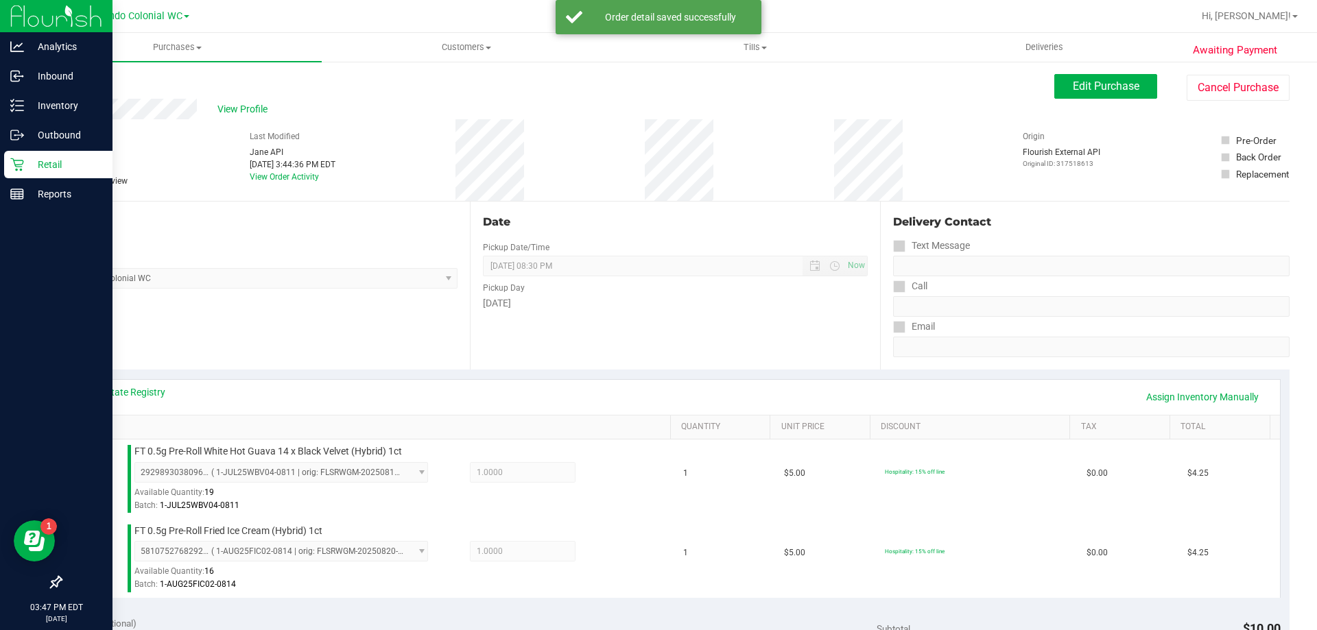
scroll to position [407, 0]
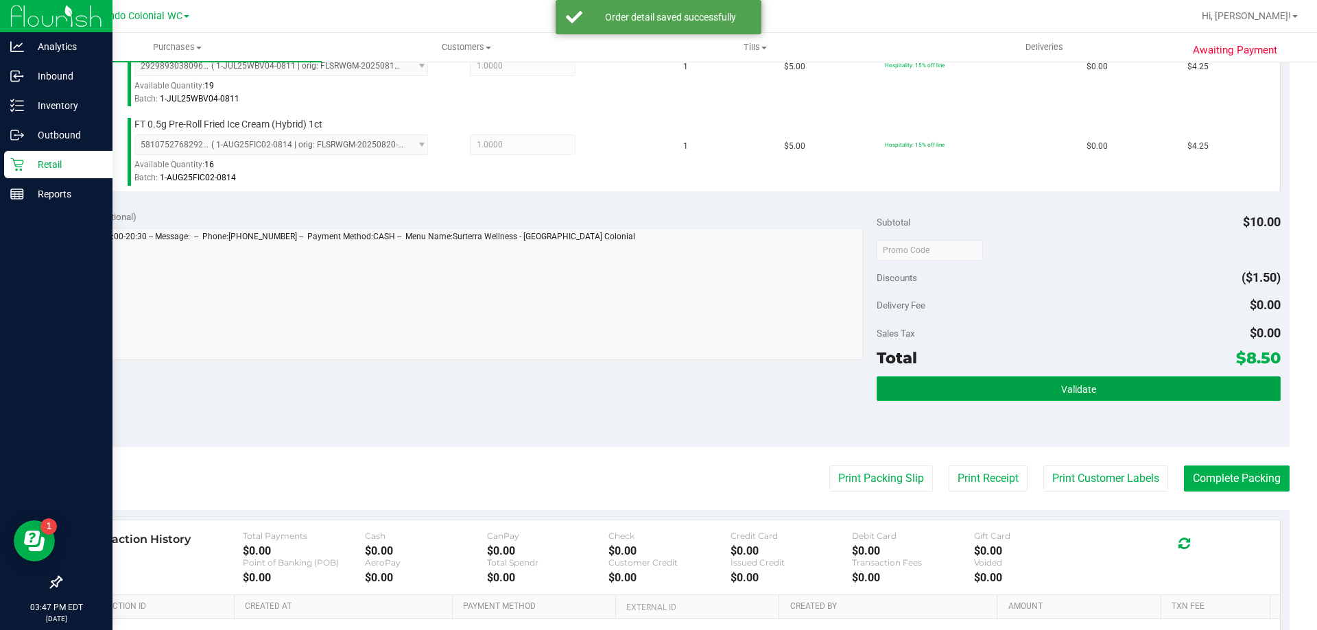
click at [1047, 383] on button "Validate" at bounding box center [1078, 389] width 403 height 25
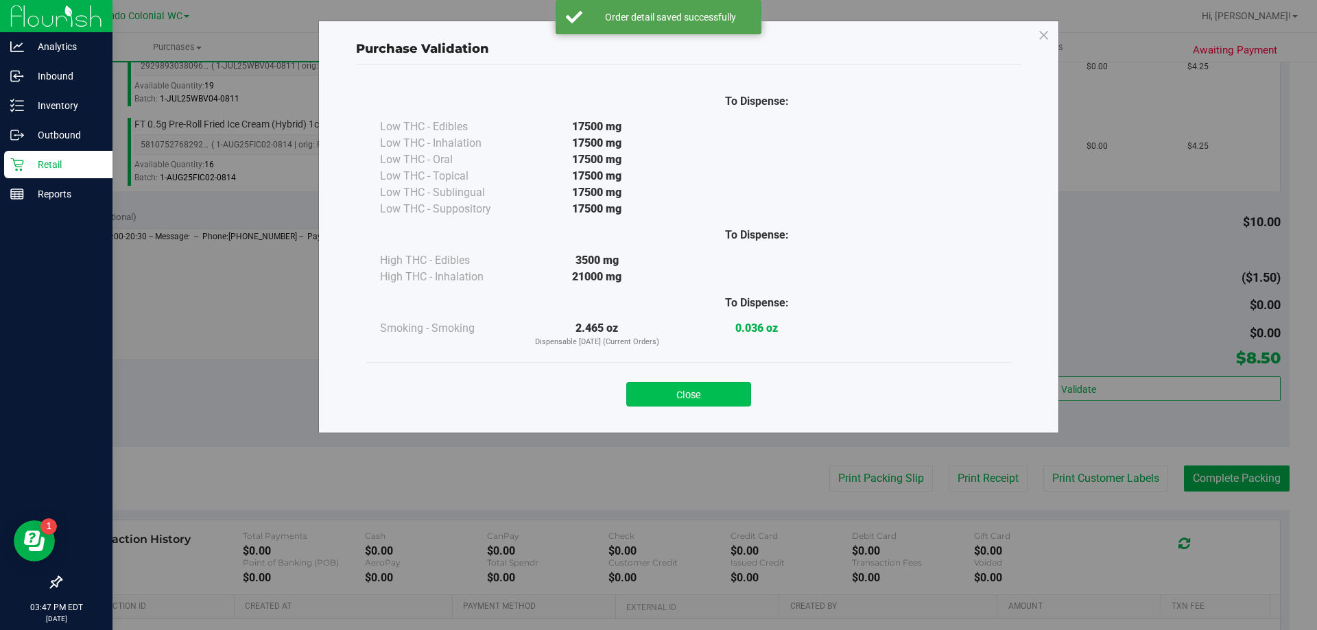
click at [690, 401] on button "Close" at bounding box center [688, 394] width 125 height 25
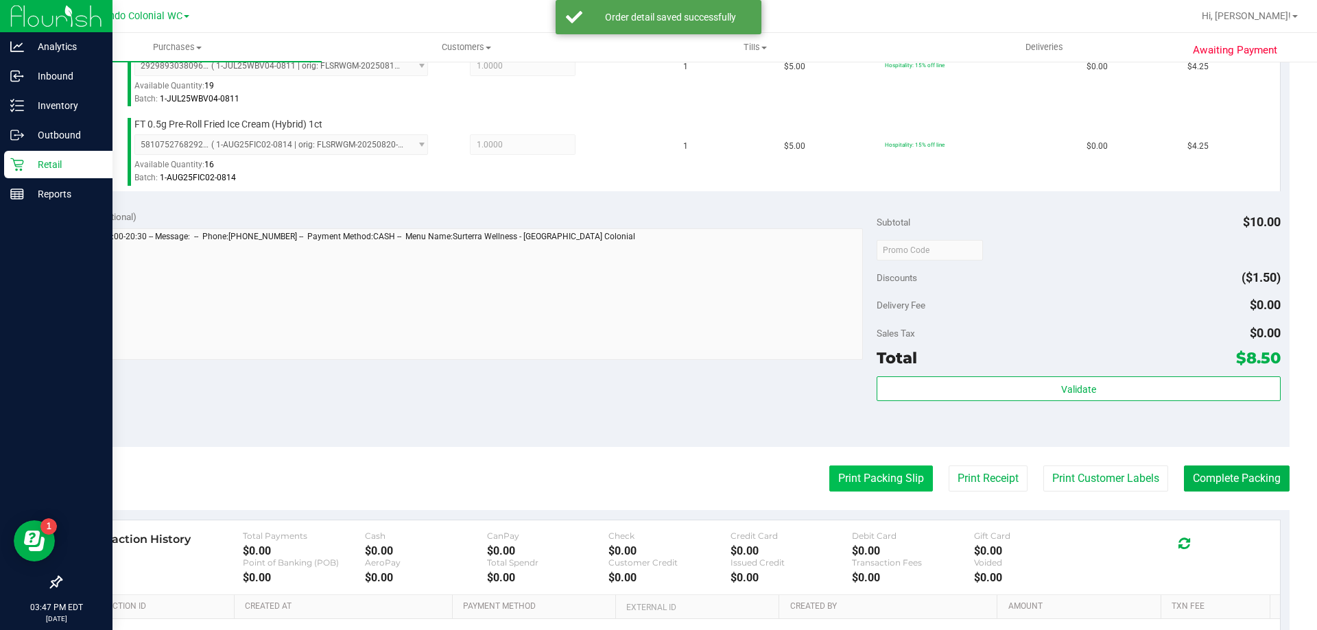
click at [866, 482] on button "Print Packing Slip" at bounding box center [881, 479] width 104 height 26
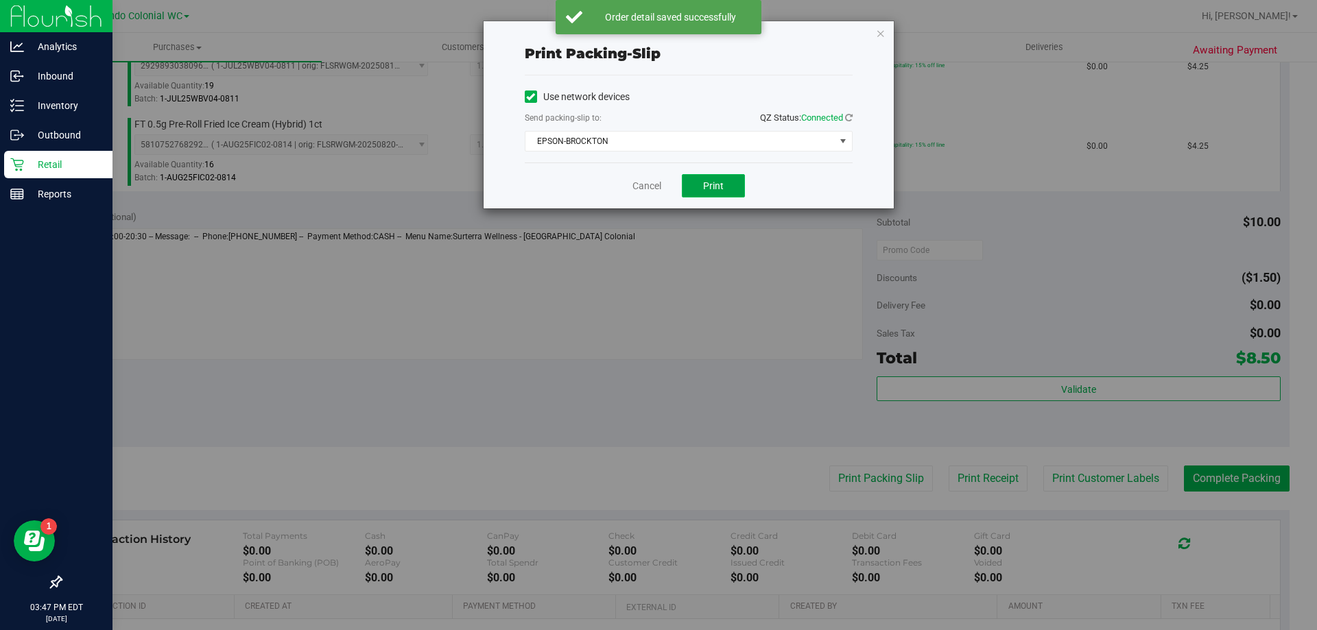
click at [707, 195] on button "Print" at bounding box center [713, 185] width 63 height 23
click at [880, 32] on icon "button" at bounding box center [881, 33] width 10 height 16
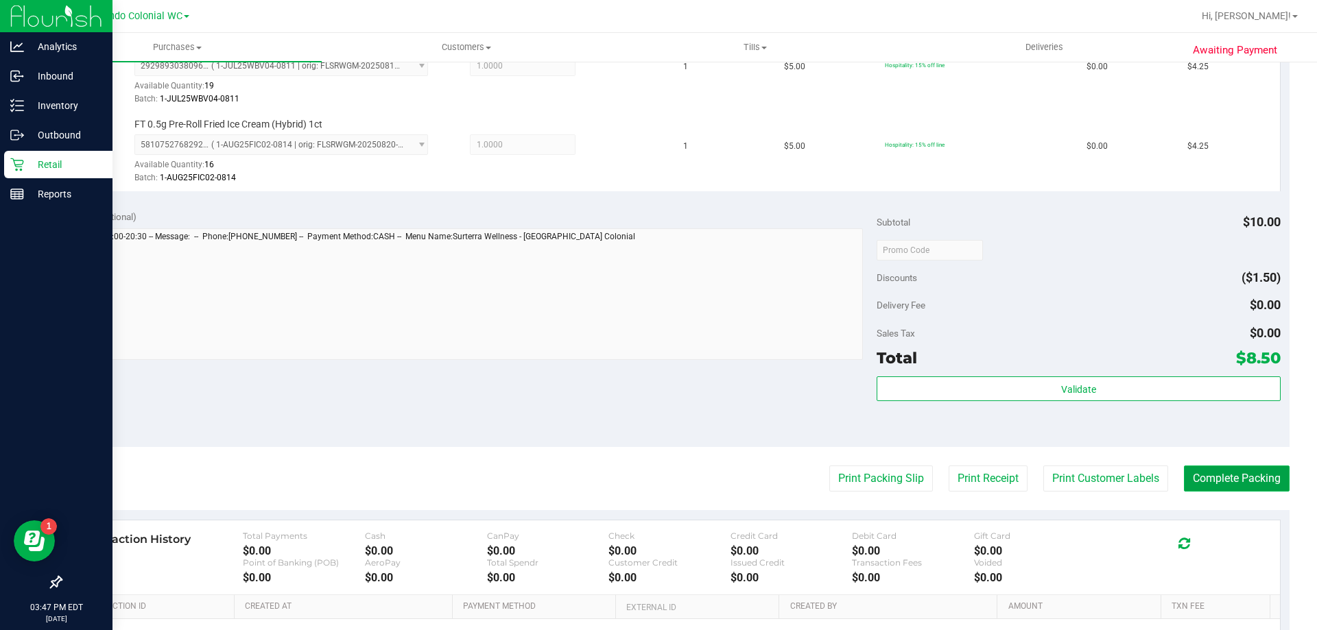
click at [1226, 469] on button "Complete Packing" at bounding box center [1237, 479] width 106 height 26
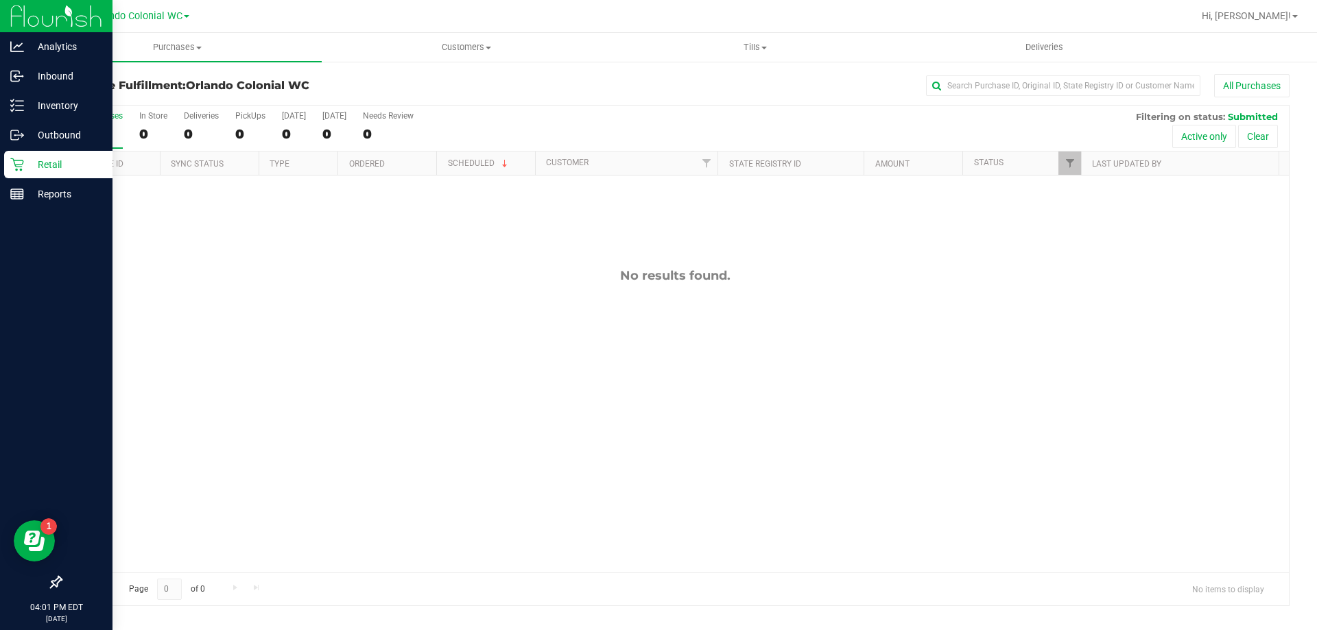
click at [254, 410] on div "No results found." at bounding box center [675, 421] width 1228 height 490
